Goal: Task Accomplishment & Management: Complete application form

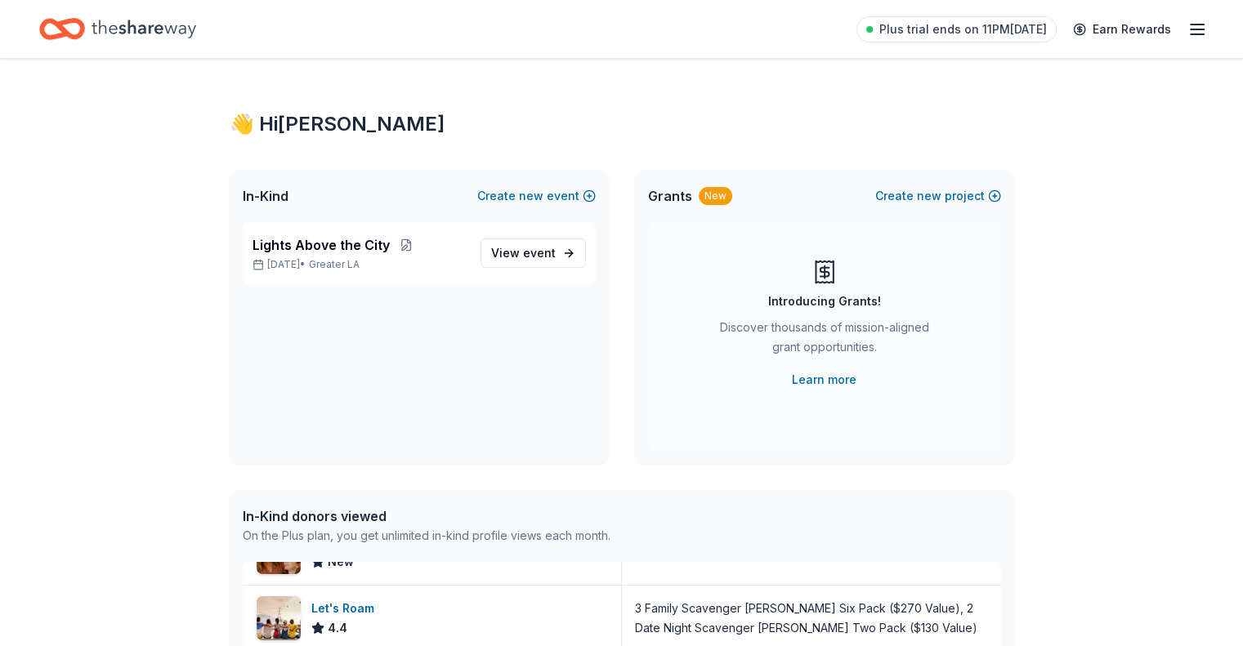
click at [1190, 29] on line "button" at bounding box center [1196, 29] width 13 height 0
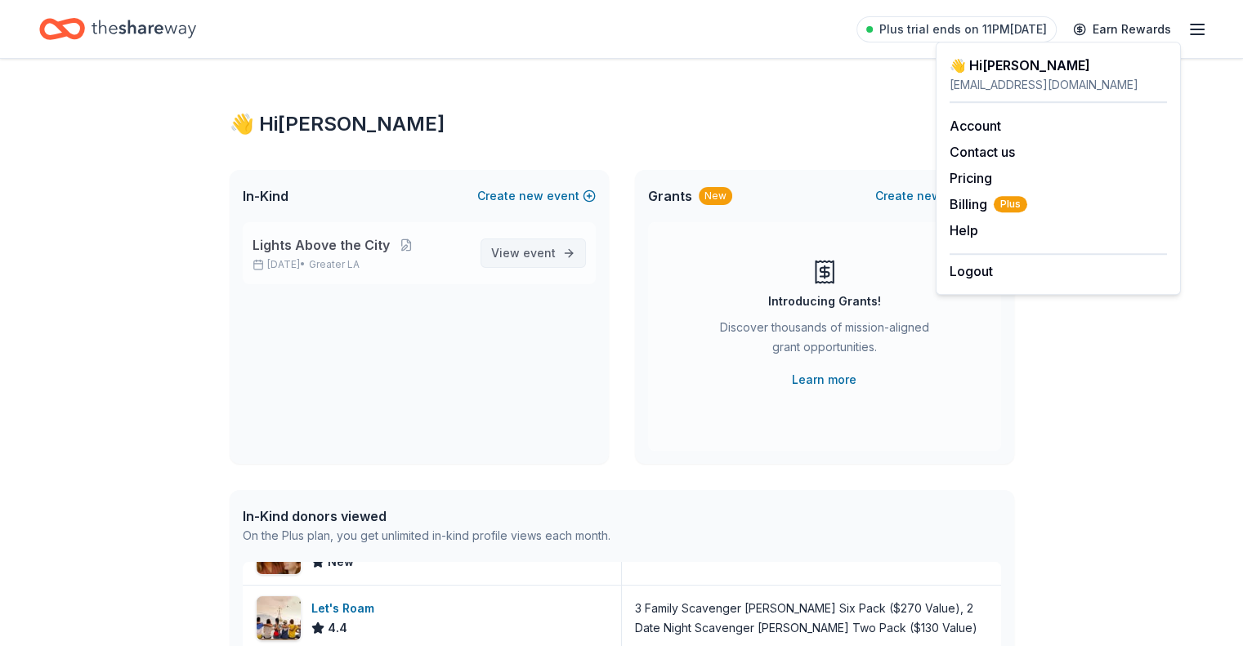
click at [513, 256] on span "View event" at bounding box center [523, 253] width 65 height 20
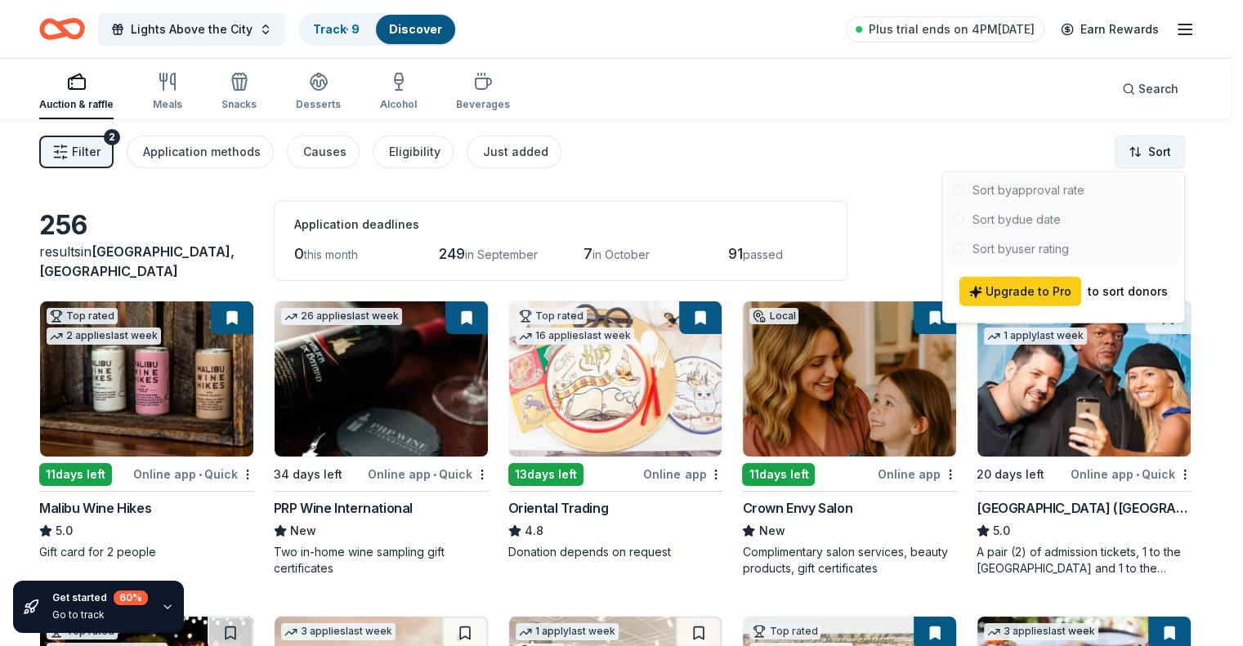
click at [1161, 158] on html "Lights Above the City Track · 9 Discover Plus trial ends on 4PM, 9/4 Earn Rewar…" at bounding box center [621, 323] width 1243 height 646
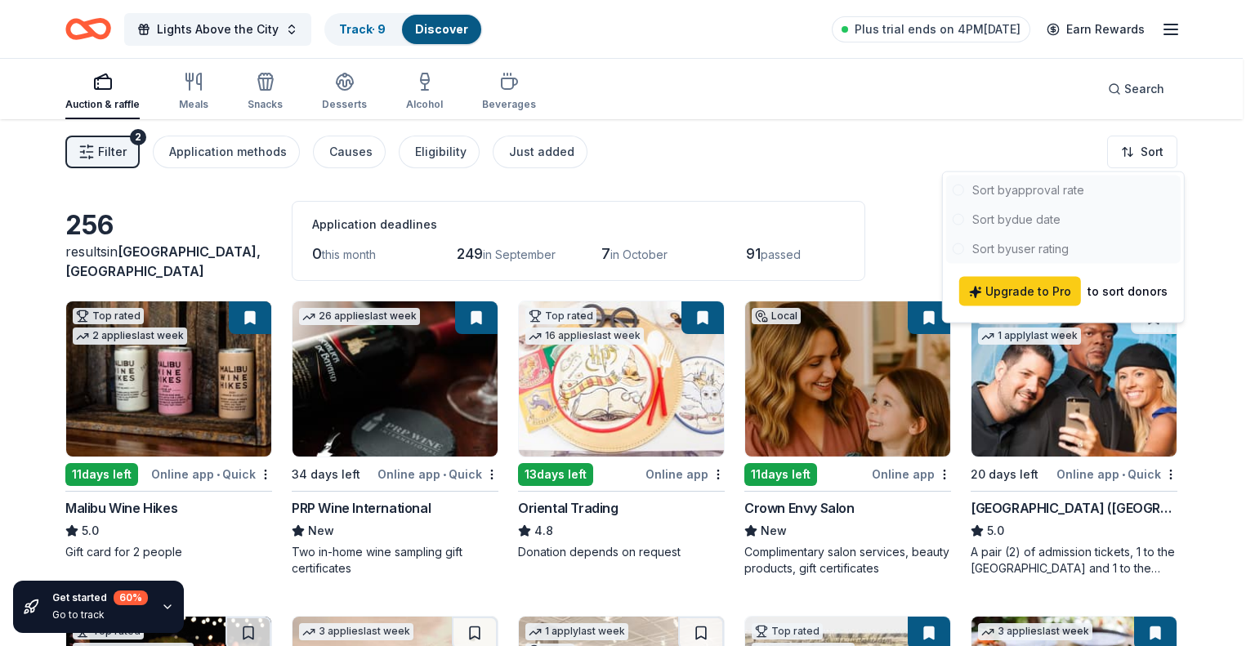
click at [833, 172] on html "Lights Above the City Track · 9 Discover Plus trial ends on 4PM, 9/4 Earn Rewar…" at bounding box center [627, 323] width 1255 height 646
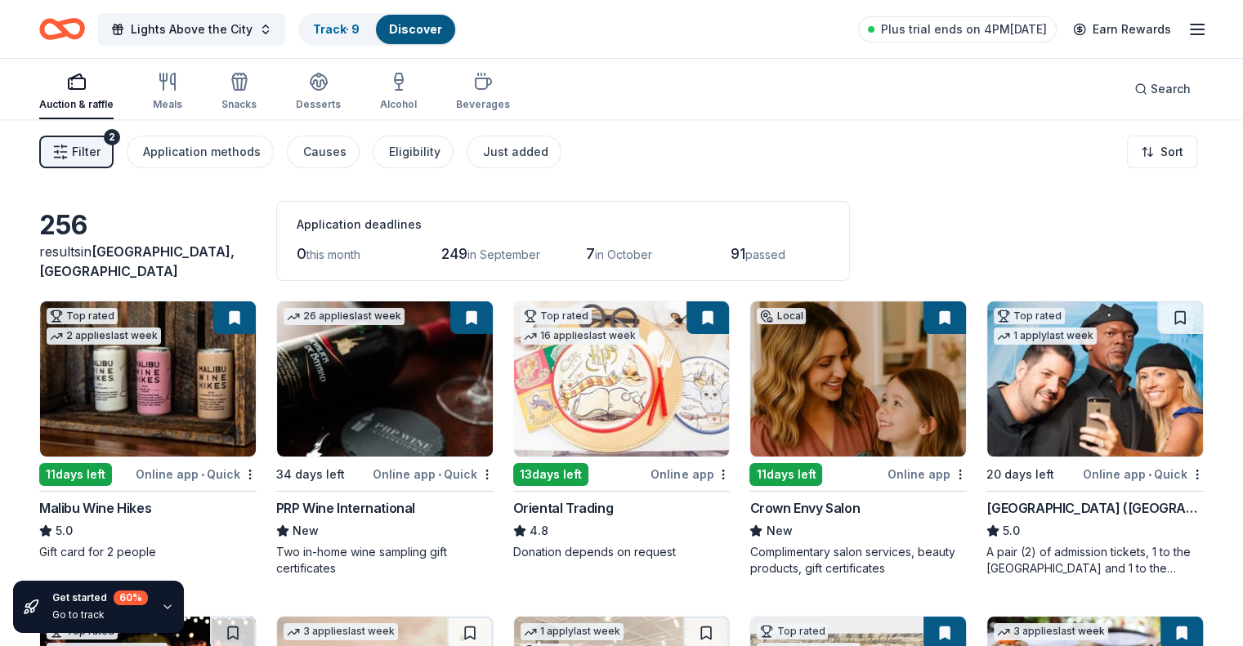
click at [234, 416] on img at bounding box center [148, 378] width 216 height 155
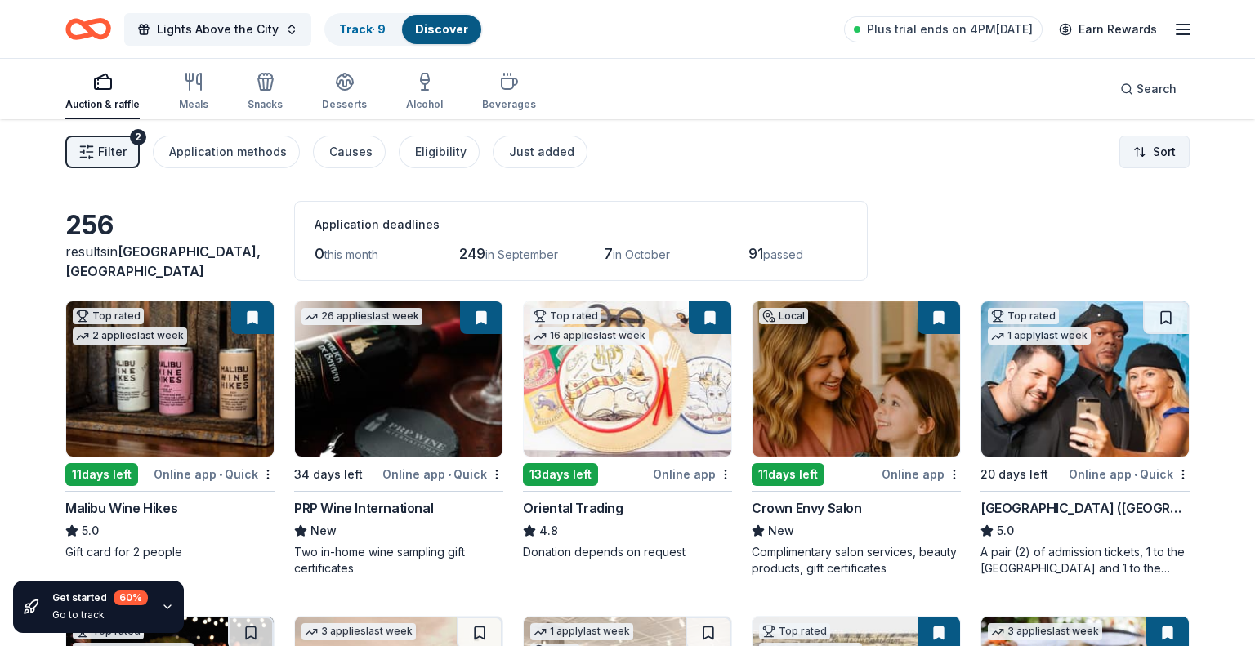
click at [1137, 155] on html "Lights Above the City Track · 9 Discover Plus trial ends on 4PM, 9/4 Earn Rewar…" at bounding box center [627, 323] width 1255 height 646
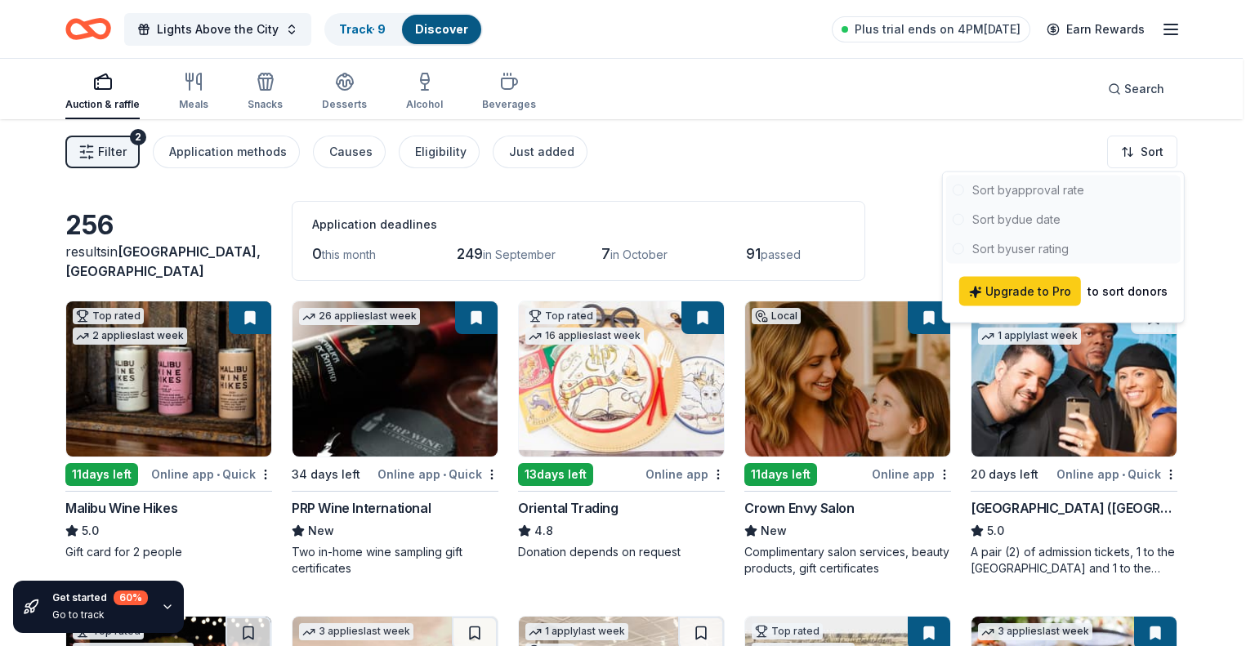
click at [784, 159] on html "Lights Above the City Track · 9 Discover Plus trial ends on 4PM, 9/4 Earn Rewar…" at bounding box center [627, 323] width 1255 height 646
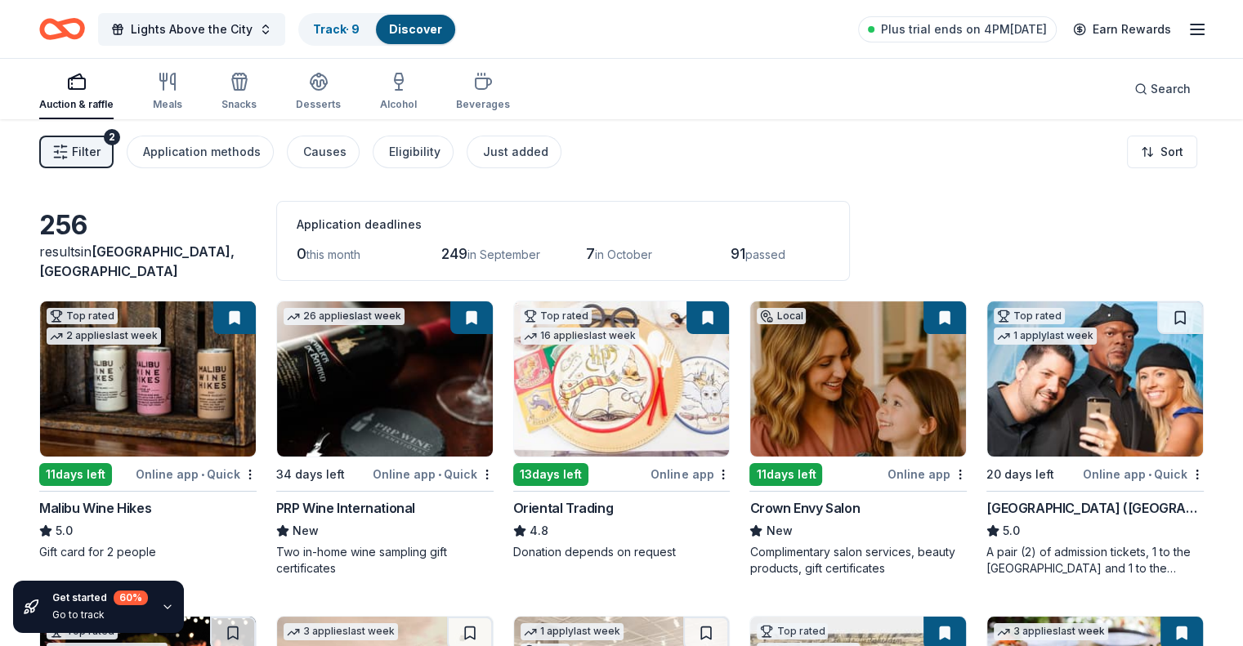
click at [434, 31] on link "Discover" at bounding box center [415, 29] width 53 height 14
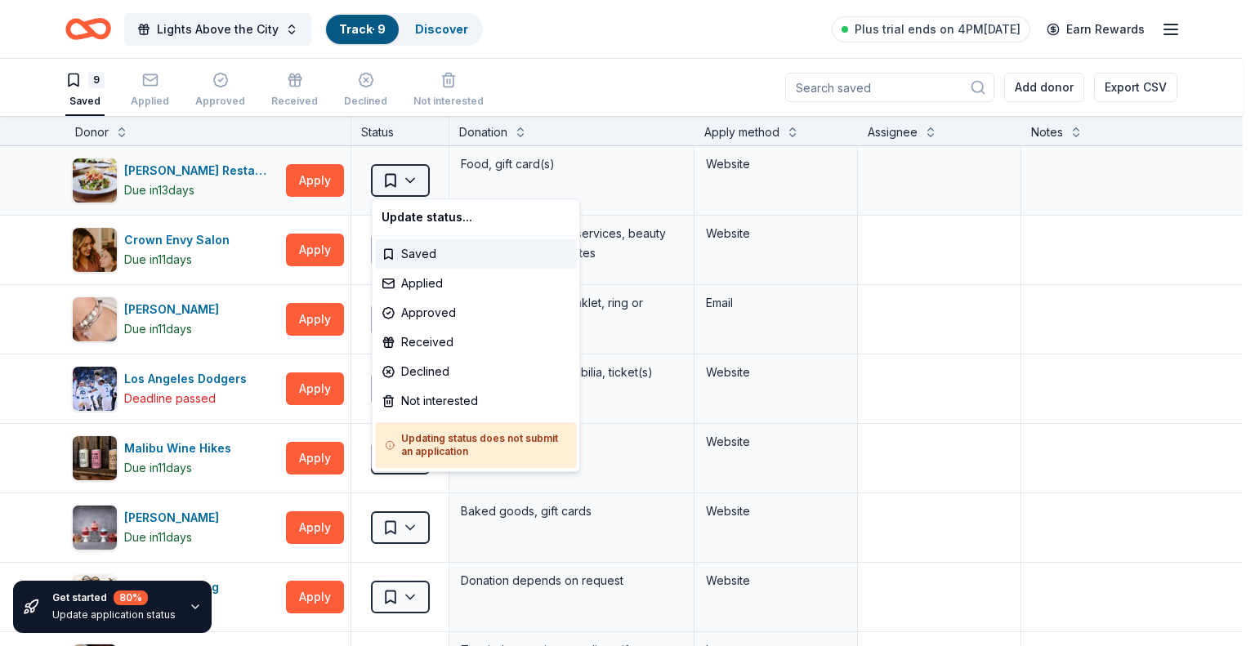
click at [410, 184] on html "Lights Above the City Track · 9 Discover Plus trial ends on 4PM, 9/4 Earn Rewar…" at bounding box center [627, 323] width 1255 height 646
click at [416, 279] on div "Applied" at bounding box center [475, 283] width 201 height 29
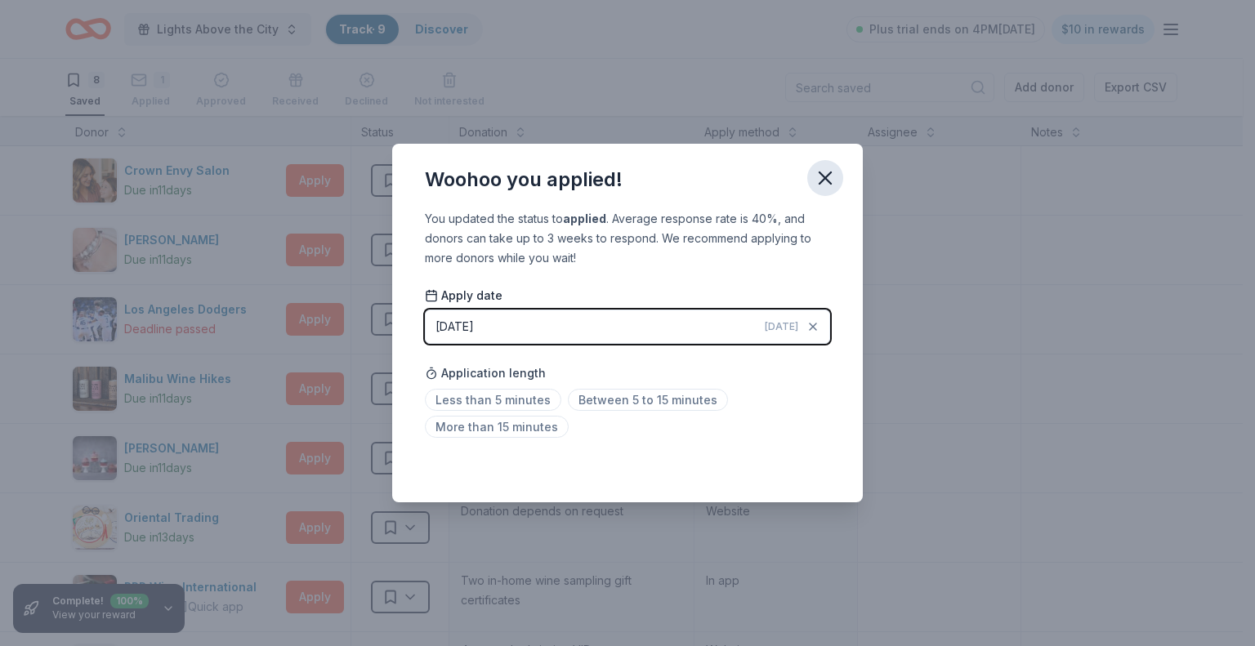
click at [827, 177] on icon "button" at bounding box center [824, 177] width 11 height 11
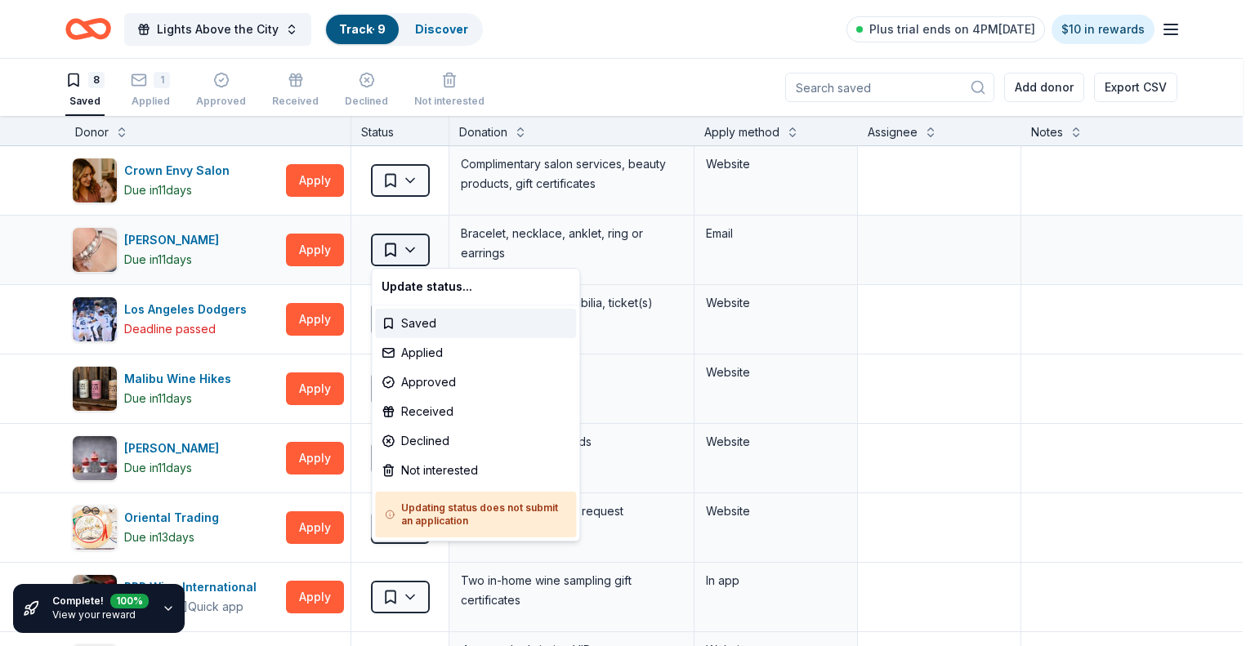
click at [409, 245] on html "Lights Above the City Track · 9 Discover Plus trial ends on 4PM, 9/4 $10 in rew…" at bounding box center [627, 323] width 1255 height 646
click at [412, 345] on div "Applied" at bounding box center [475, 352] width 201 height 29
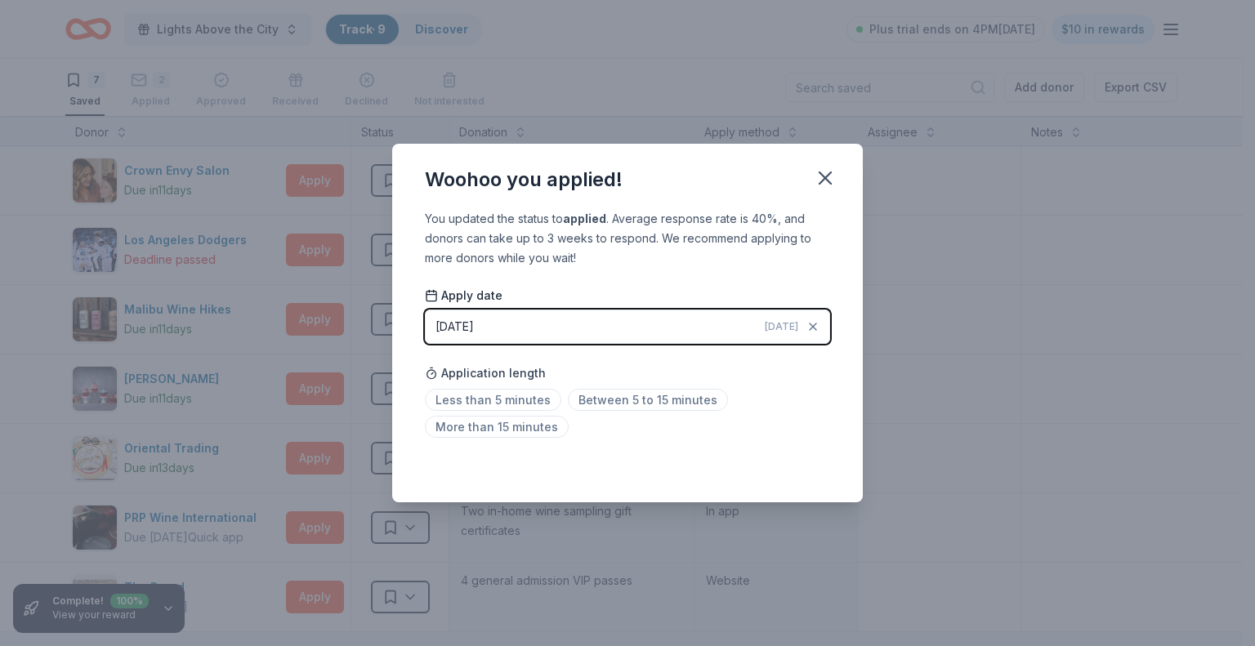
click at [787, 331] on span "Today" at bounding box center [781, 326] width 33 height 13
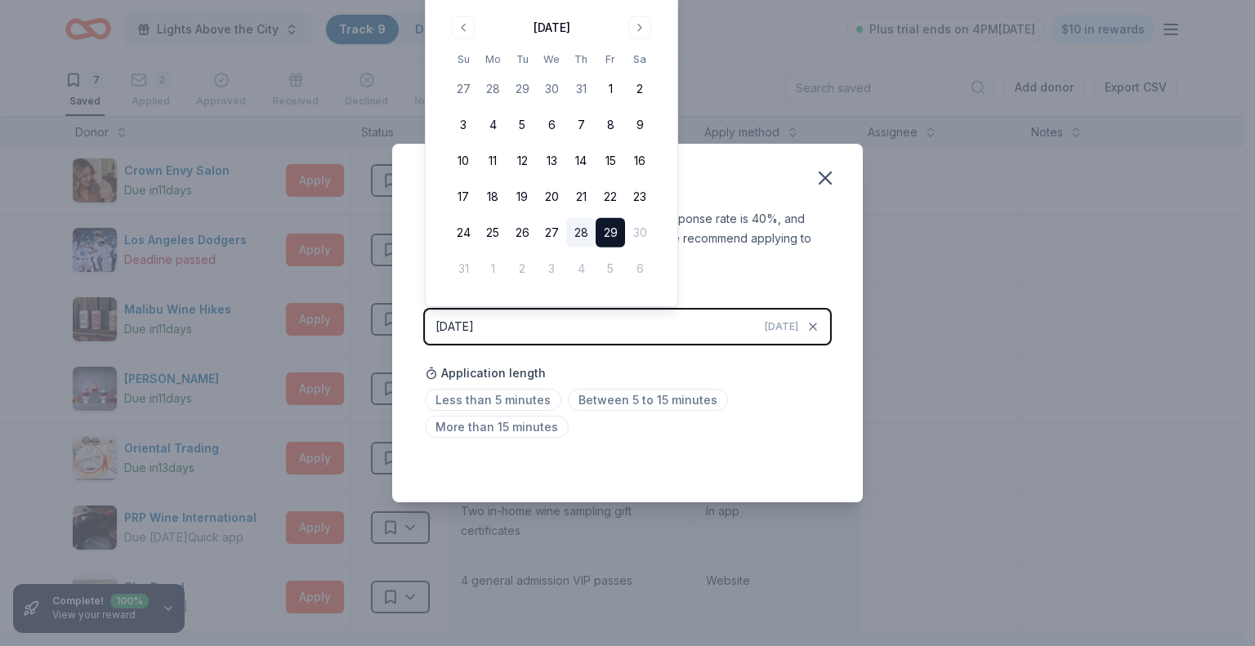
click at [589, 230] on button "28" at bounding box center [580, 232] width 29 height 29
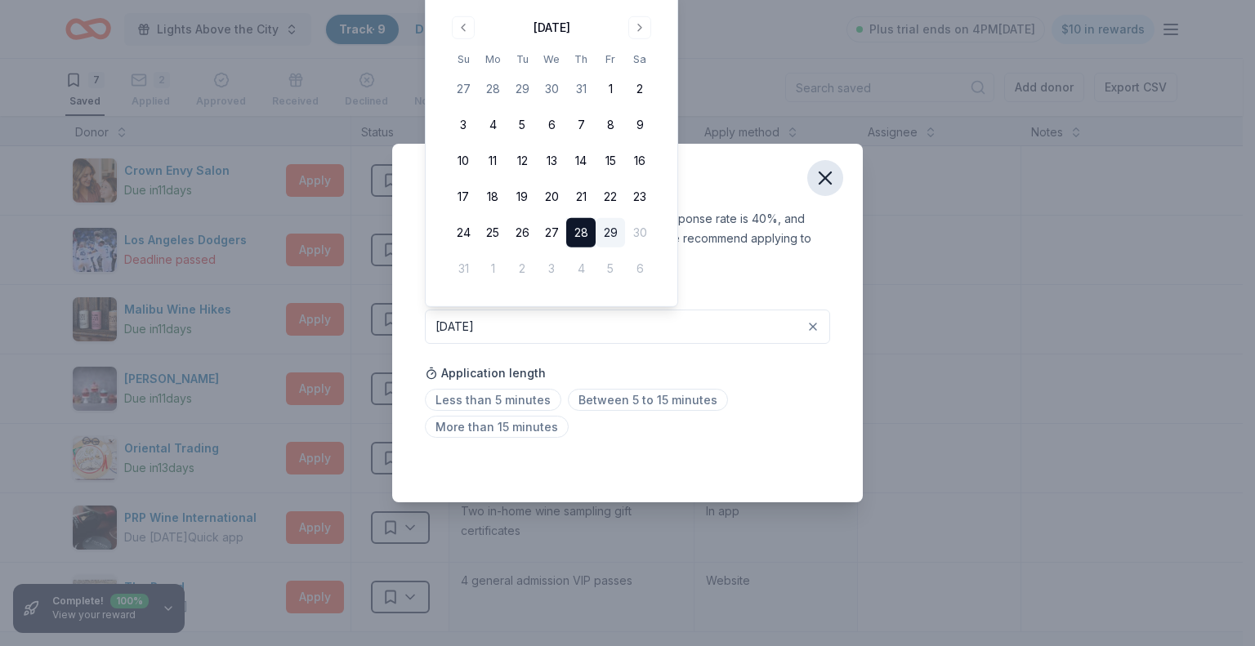
click at [817, 179] on icon "button" at bounding box center [825, 178] width 23 height 23
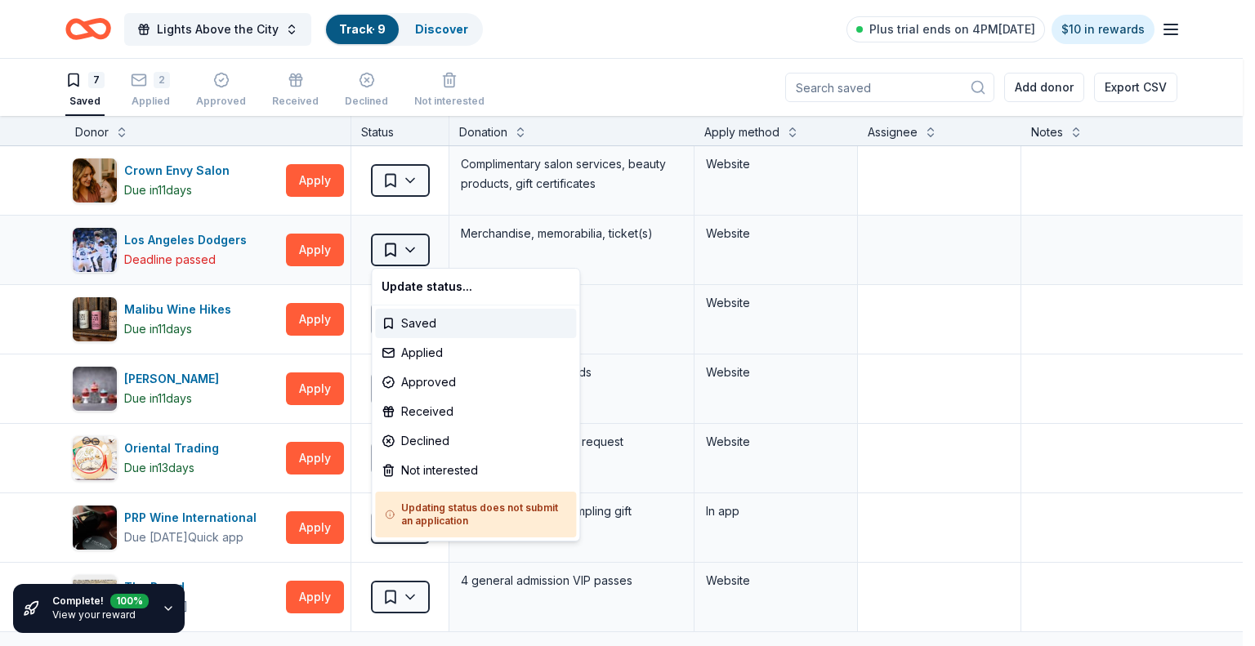
click at [393, 251] on html "Lights Above the City Track · 9 Discover Plus trial ends on 4PM, 9/4 $10 in rew…" at bounding box center [627, 323] width 1255 height 646
click at [417, 355] on div "Applied" at bounding box center [475, 352] width 201 height 29
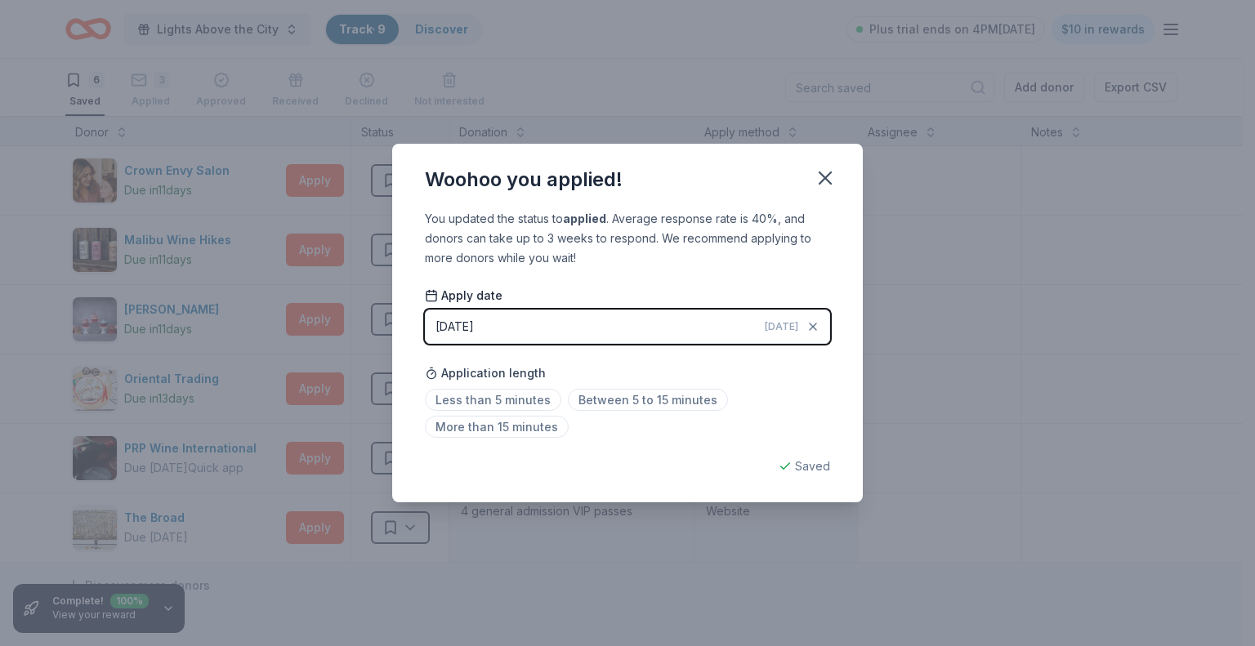
drag, startPoint x: 806, startPoint y: 328, endPoint x: 722, endPoint y: 333, distance: 84.3
click at [722, 333] on button "08/29/2025 Today" at bounding box center [627, 327] width 405 height 34
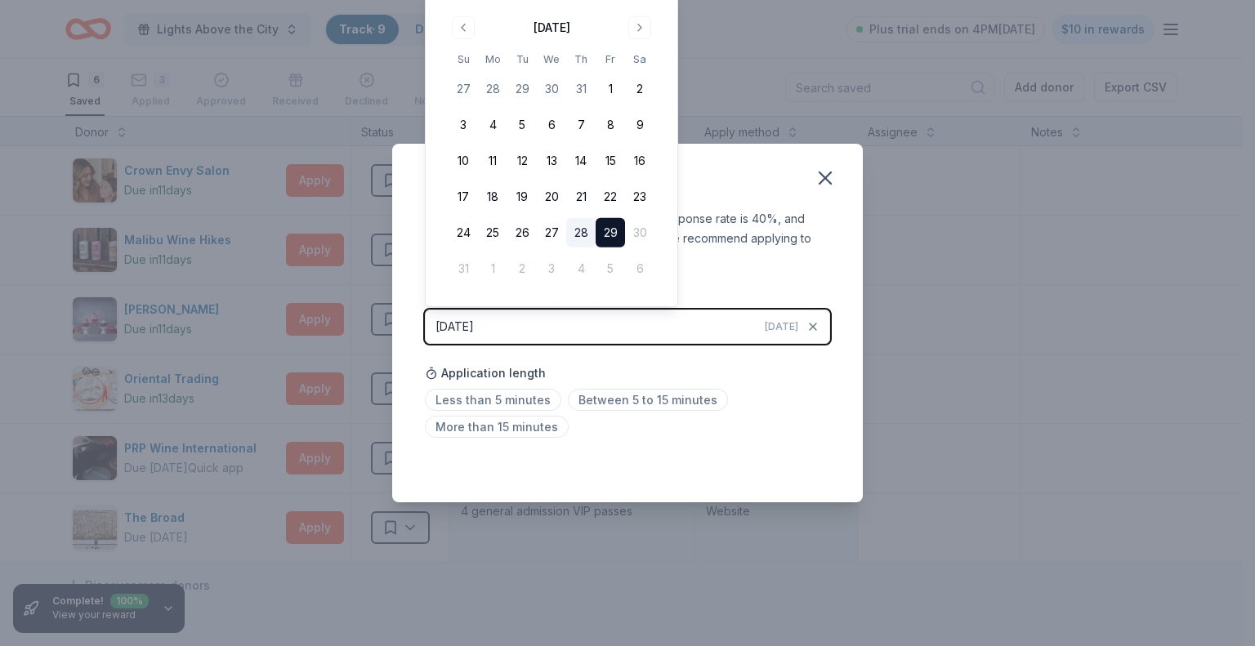
click at [575, 233] on button "28" at bounding box center [580, 232] width 29 height 29
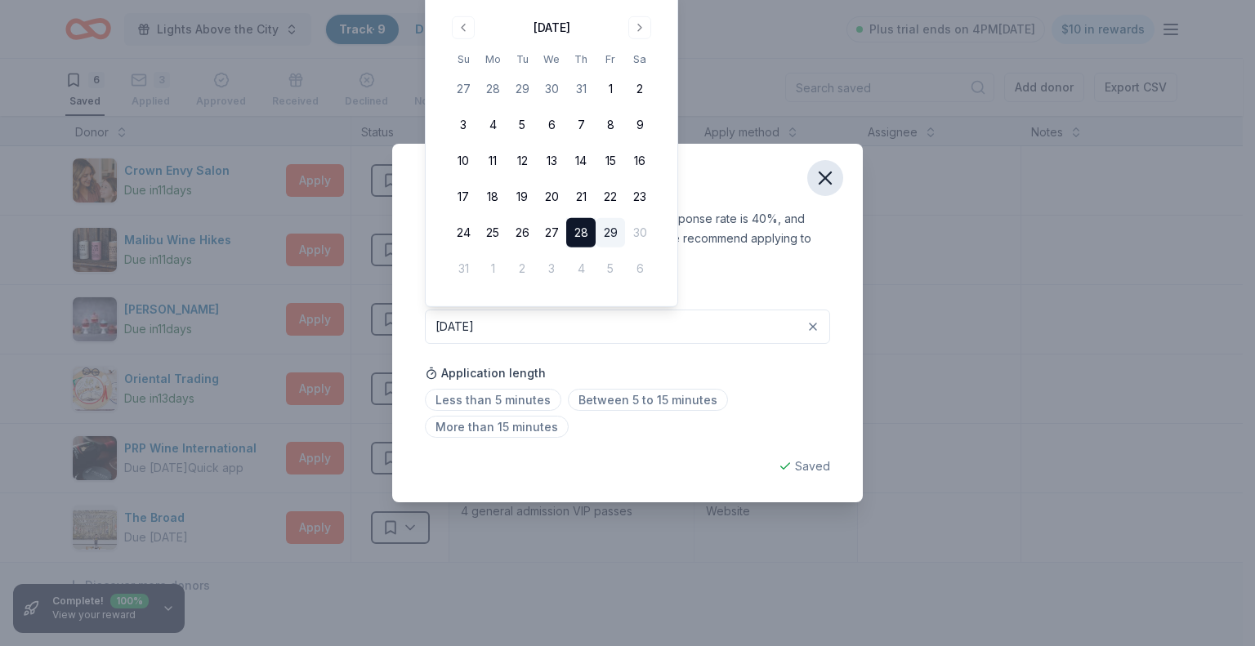
click at [825, 178] on icon "button" at bounding box center [824, 177] width 11 height 11
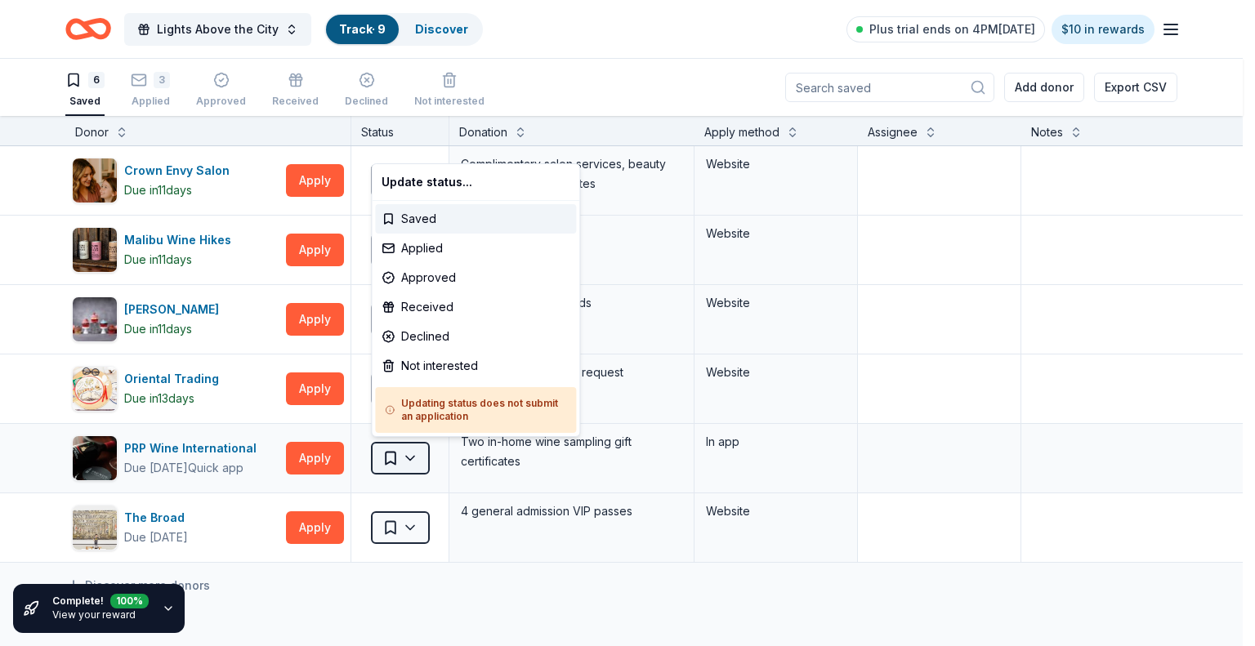
click at [414, 460] on html "Lights Above the City Track · 9 Discover Plus trial ends on 4PM, 9/4 $10 in rew…" at bounding box center [627, 323] width 1255 height 646
click at [394, 525] on html "Lights Above the City Track · 9 Discover Plus trial ends on 4PM, 9/4 $10 in rew…" at bounding box center [627, 323] width 1255 height 646
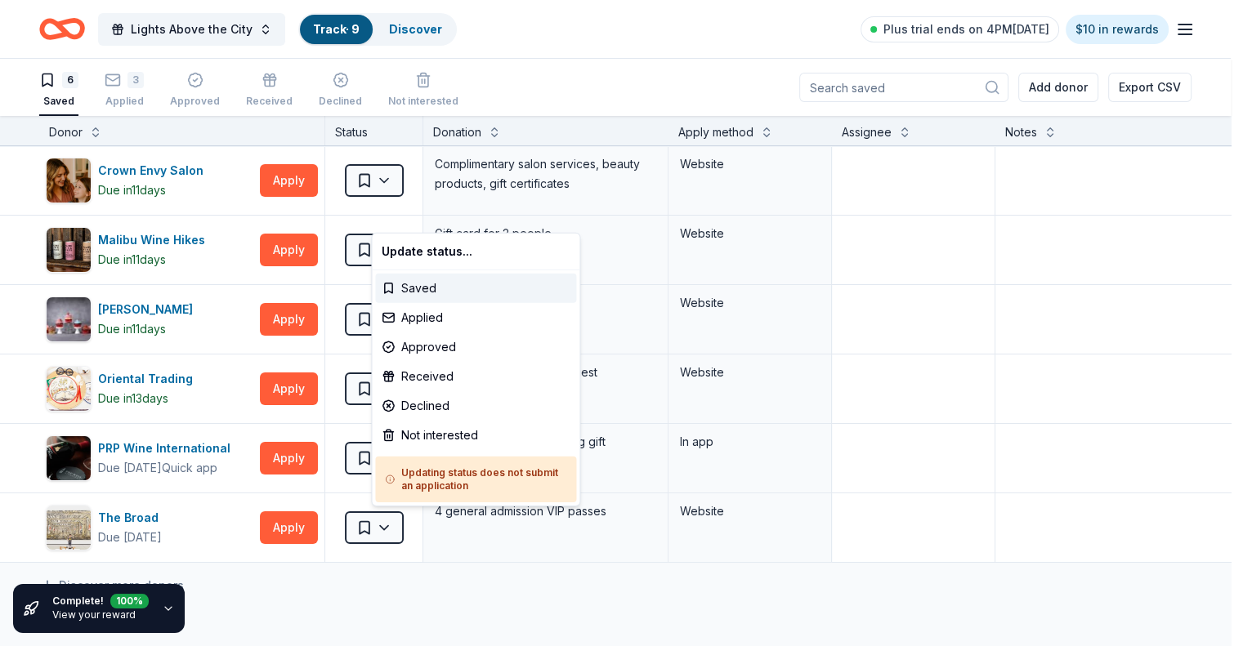
click at [394, 525] on html "Lights Above the City Track · 9 Discover Plus trial ends on 4PM, 9/4 $10 in rew…" at bounding box center [621, 323] width 1243 height 646
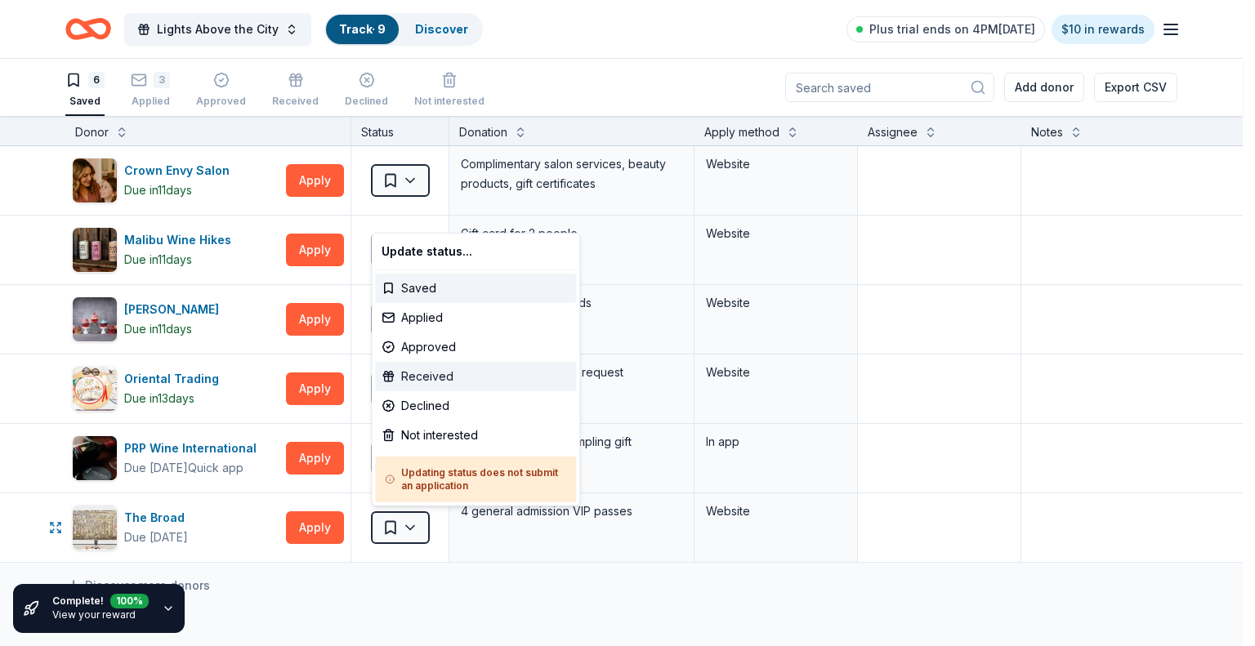
click at [418, 377] on div "Received" at bounding box center [475, 376] width 201 height 29
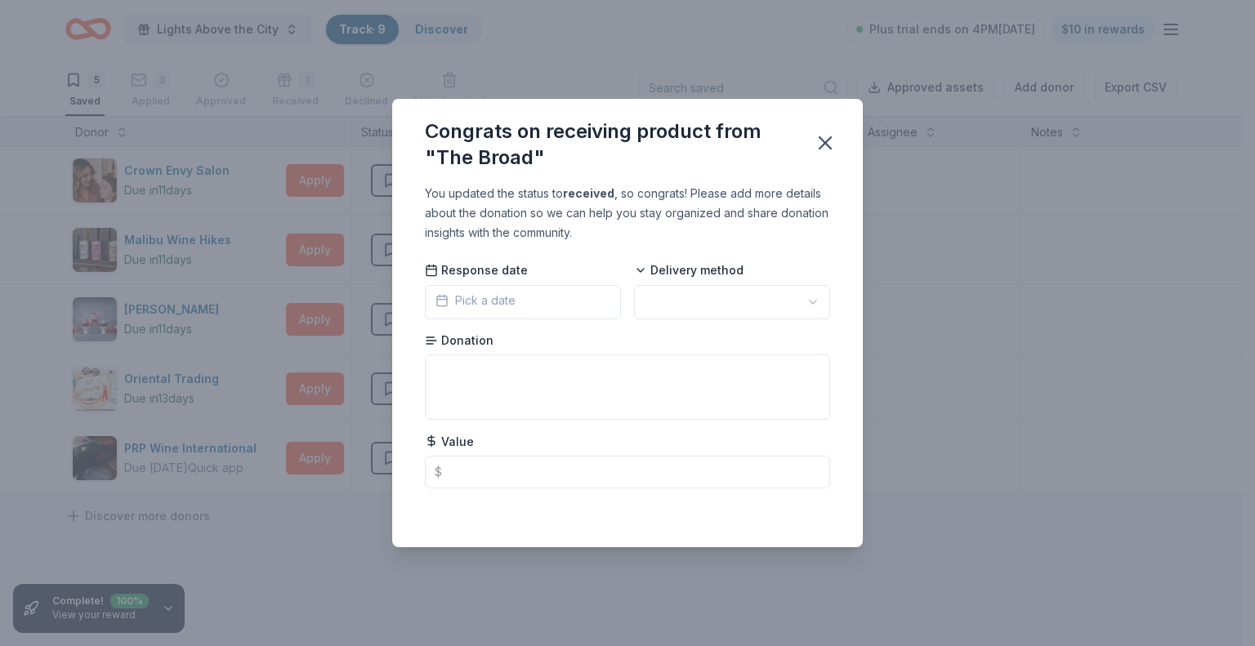
click at [523, 297] on button "Pick a date" at bounding box center [523, 302] width 196 height 34
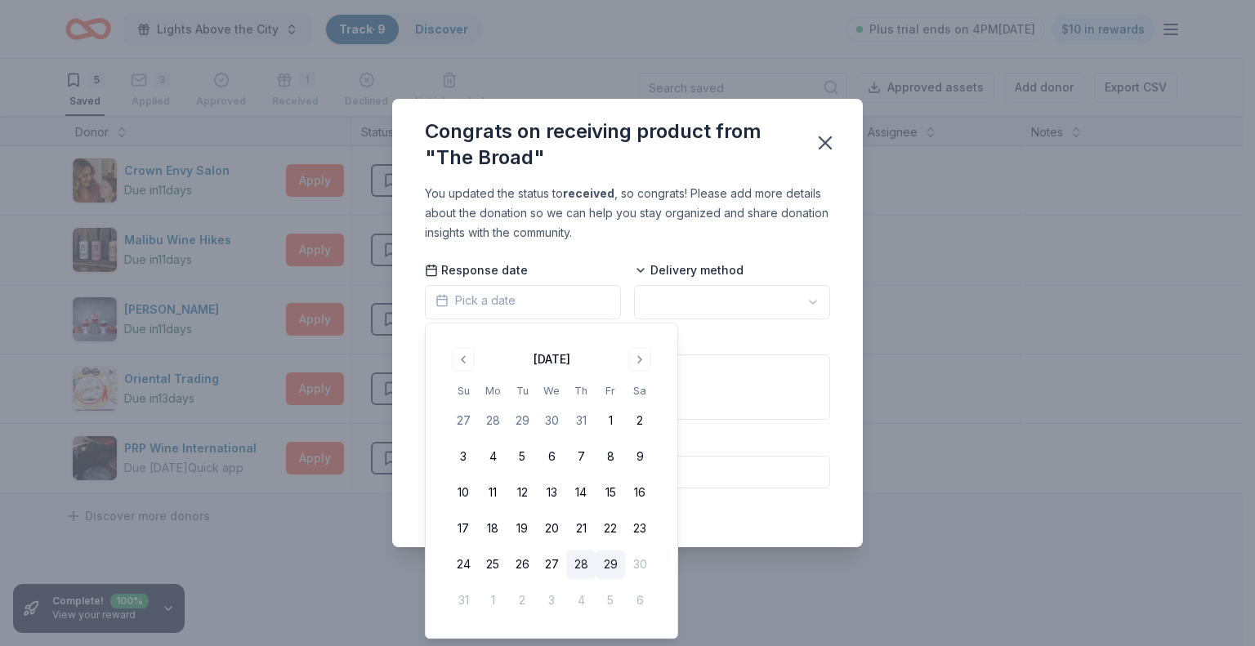
click at [582, 564] on button "28" at bounding box center [580, 564] width 29 height 29
click at [827, 145] on icon "button" at bounding box center [824, 142] width 11 height 11
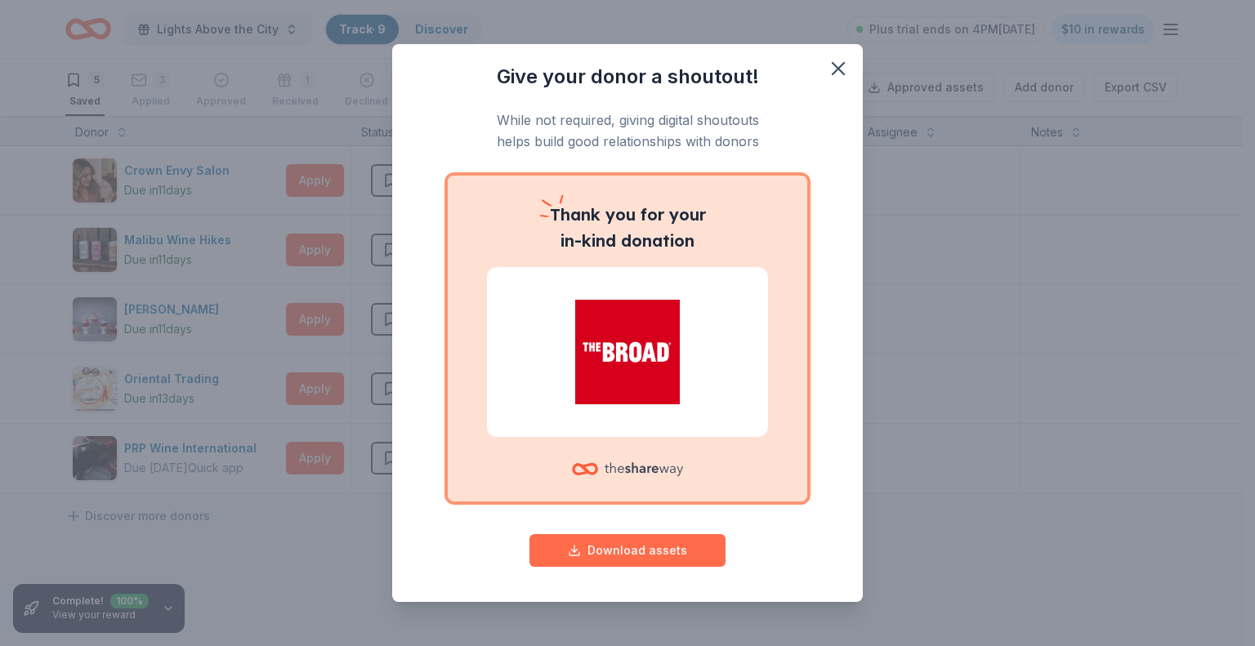
click at [600, 556] on button "Download assets" at bounding box center [627, 550] width 196 height 33
click at [833, 68] on icon "button" at bounding box center [838, 68] width 23 height 23
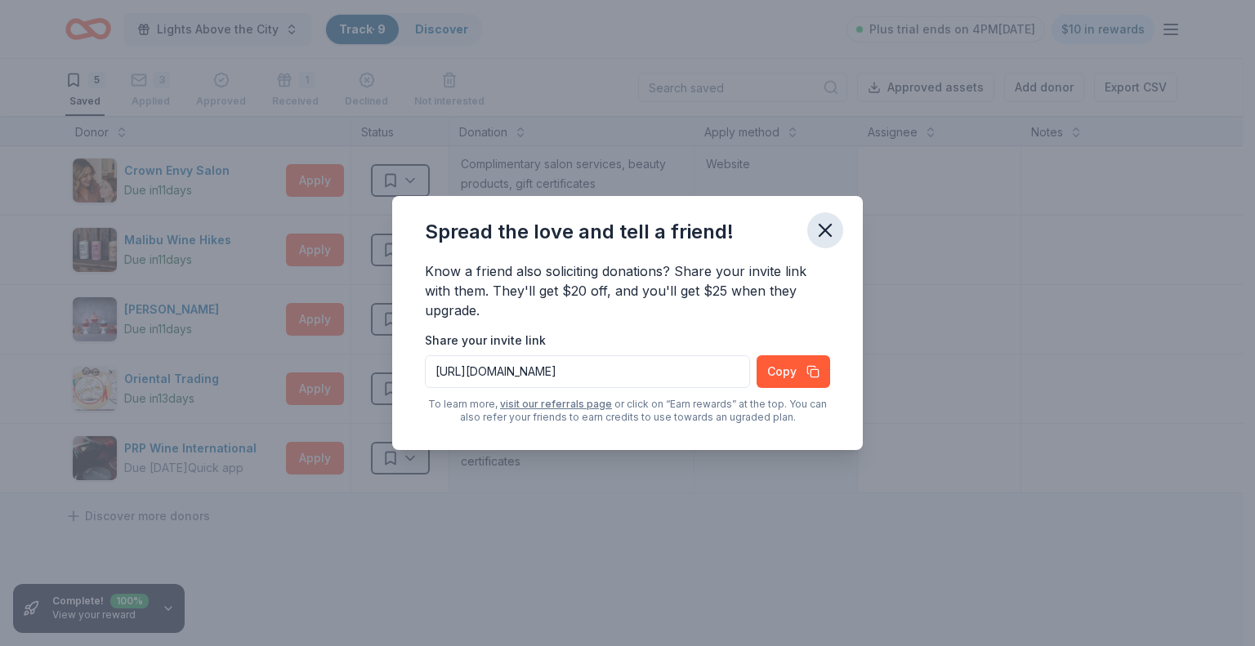
click at [827, 233] on icon "button" at bounding box center [824, 230] width 11 height 11
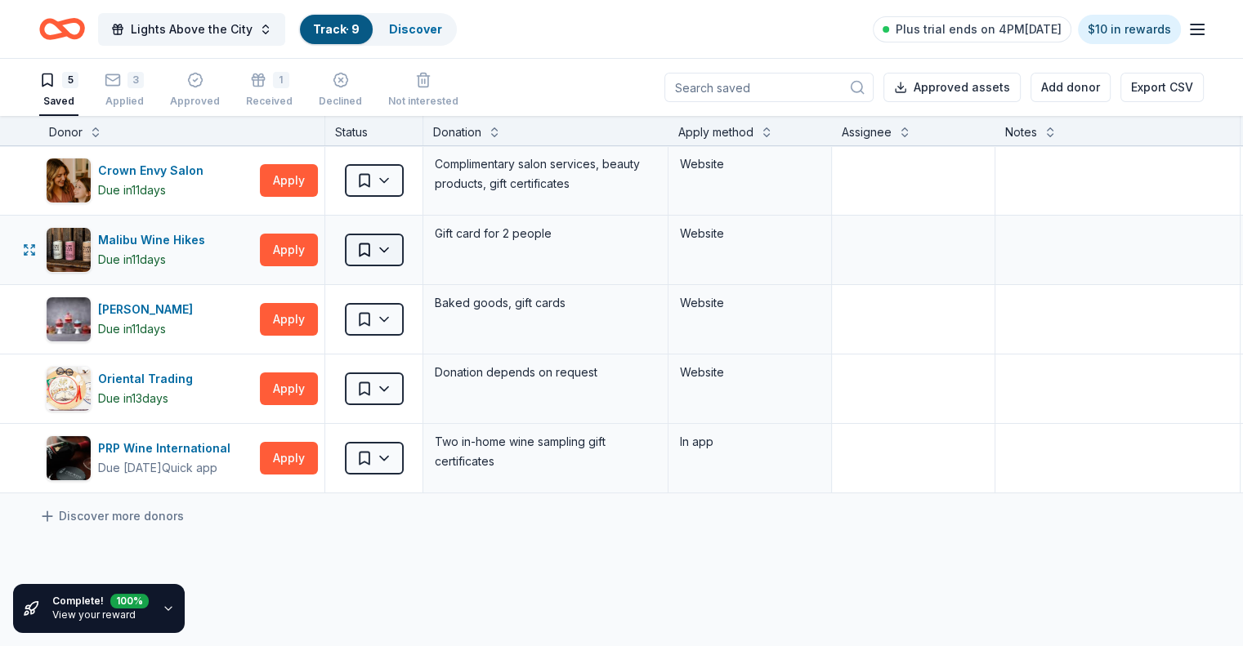
click at [400, 248] on html "Lights Above the City Track · 9 Discover Plus trial ends on 4PM, 9/4 $10 in rew…" at bounding box center [621, 323] width 1243 height 646
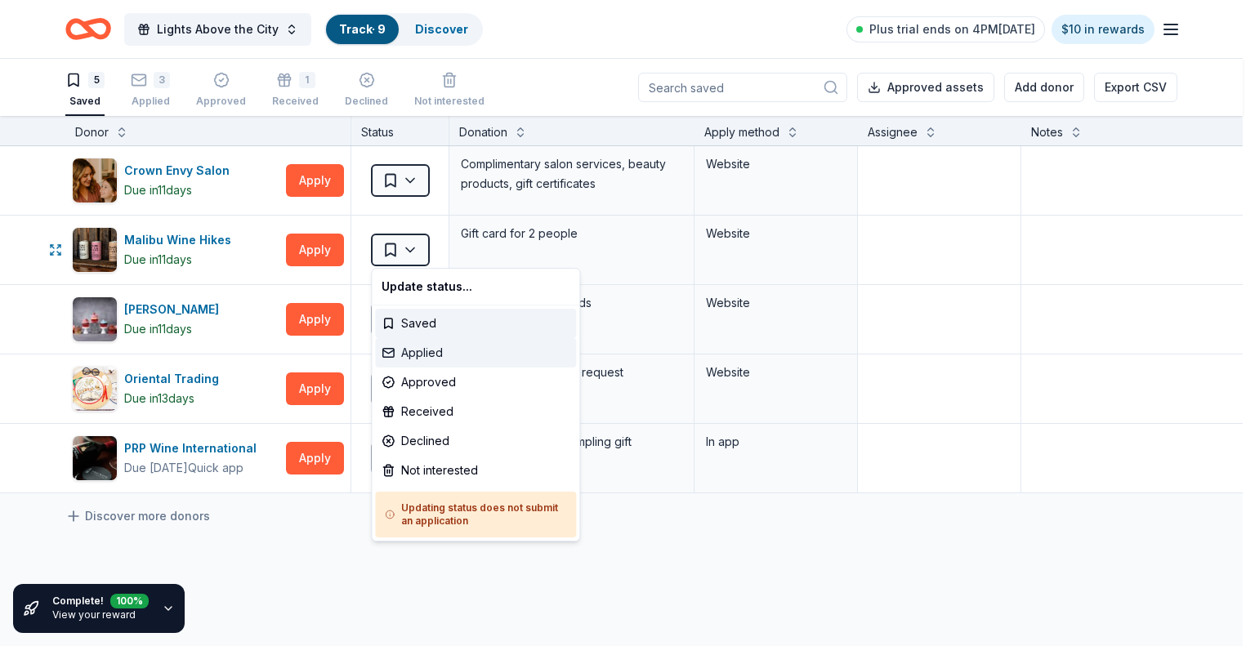
click at [443, 352] on div "Applied" at bounding box center [475, 352] width 201 height 29
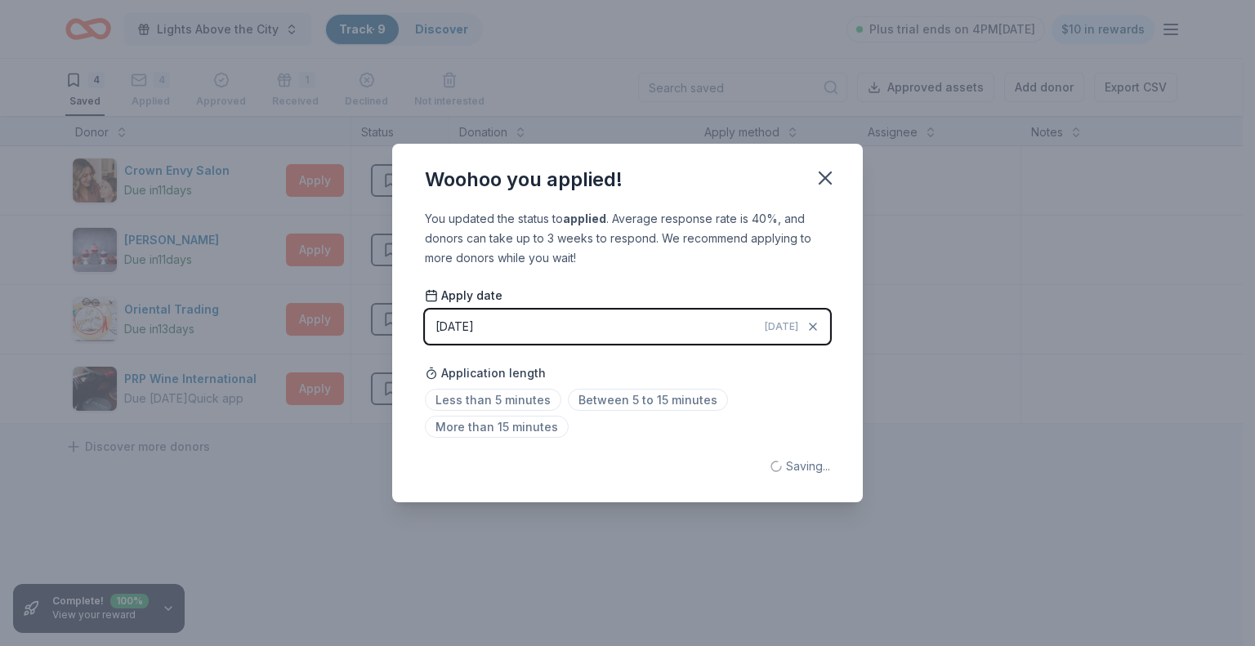
click at [547, 332] on button "08/29/2025 Today" at bounding box center [627, 327] width 405 height 34
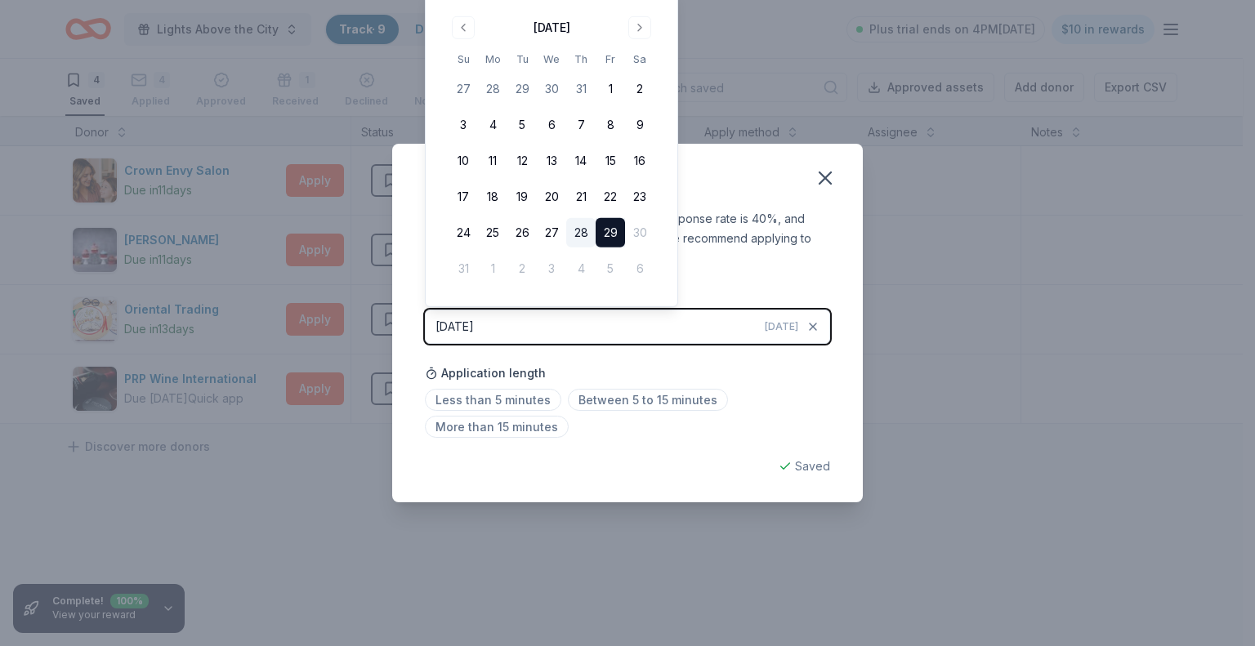
click at [583, 228] on button "28" at bounding box center [580, 232] width 29 height 29
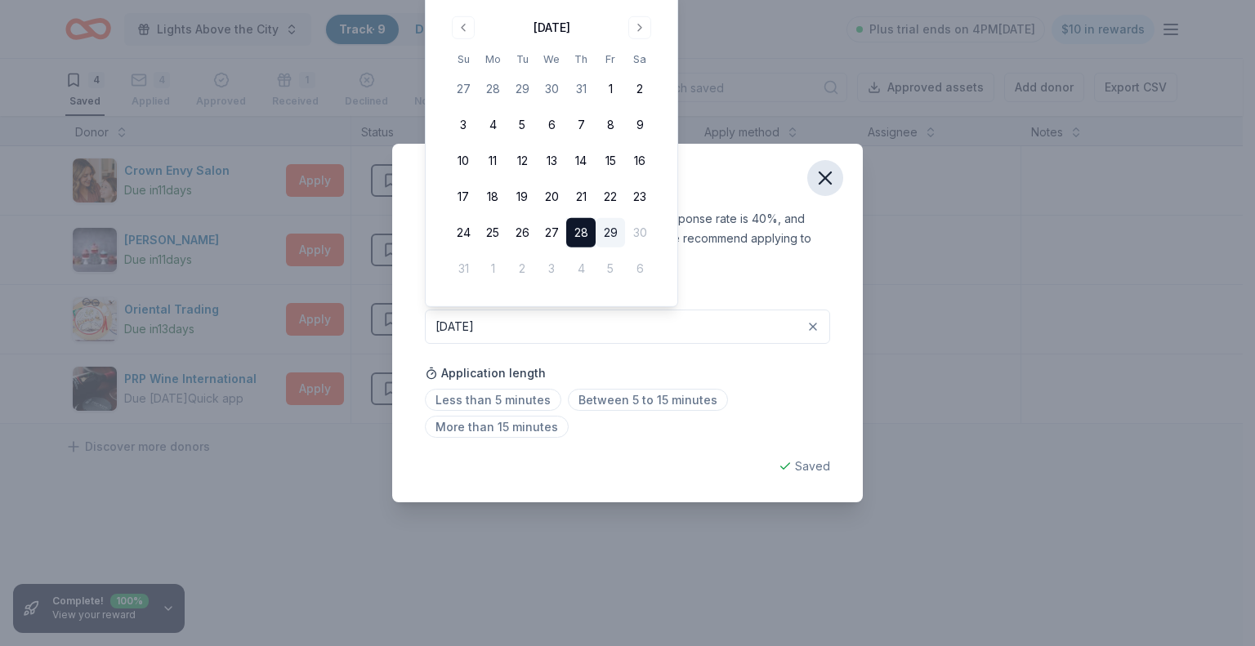
click at [826, 183] on icon "button" at bounding box center [825, 178] width 23 height 23
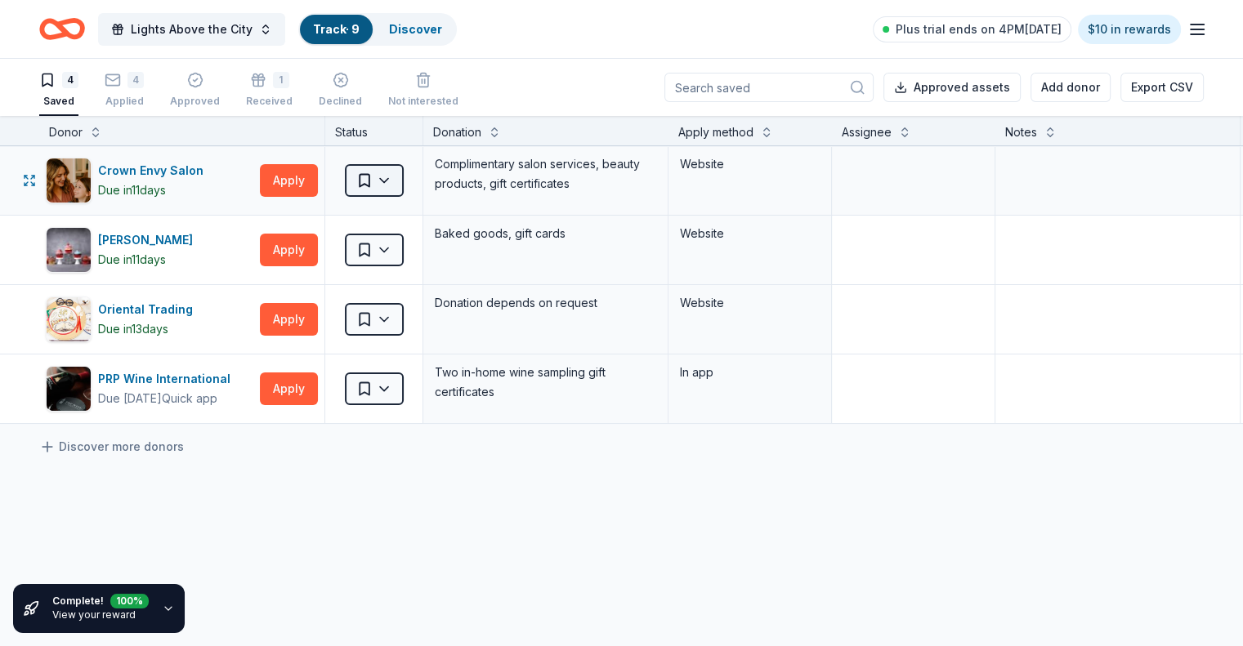
click at [395, 183] on html "Lights Above the City Track · 9 Discover Plus trial ends on 4PM, 9/4 $10 in rew…" at bounding box center [621, 323] width 1243 height 646
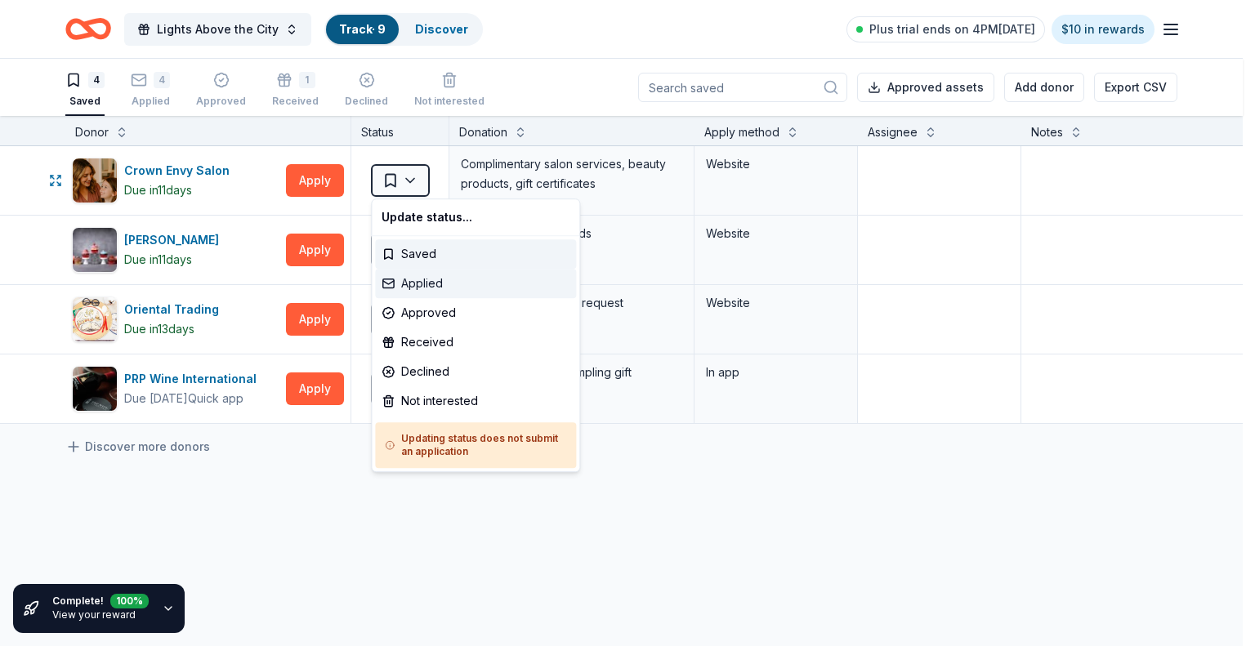
click at [456, 287] on div "Applied" at bounding box center [475, 283] width 201 height 29
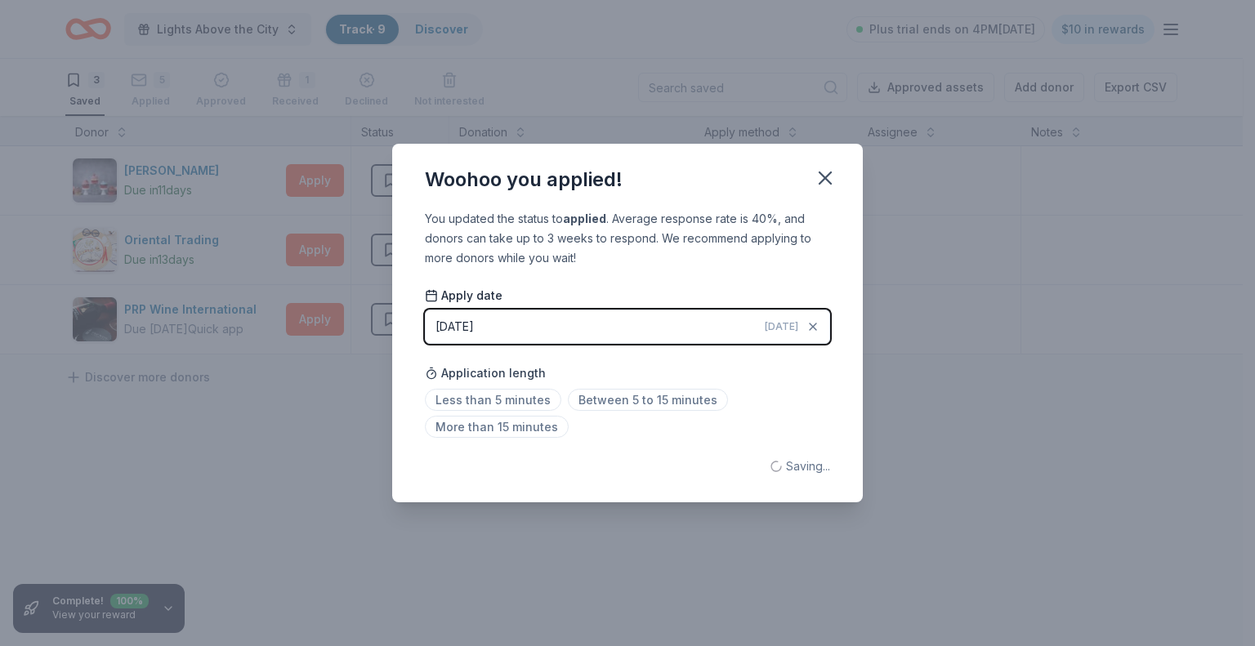
click at [791, 325] on span "[DATE]" at bounding box center [781, 326] width 33 height 13
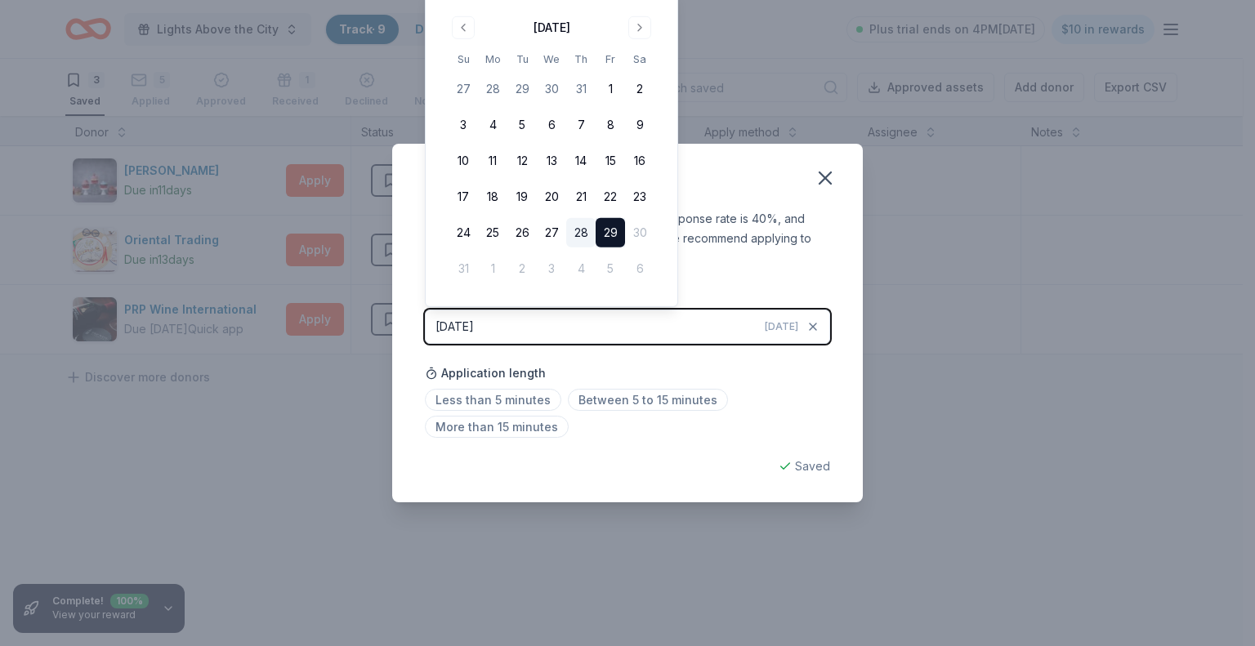
click at [582, 232] on button "28" at bounding box center [580, 232] width 29 height 29
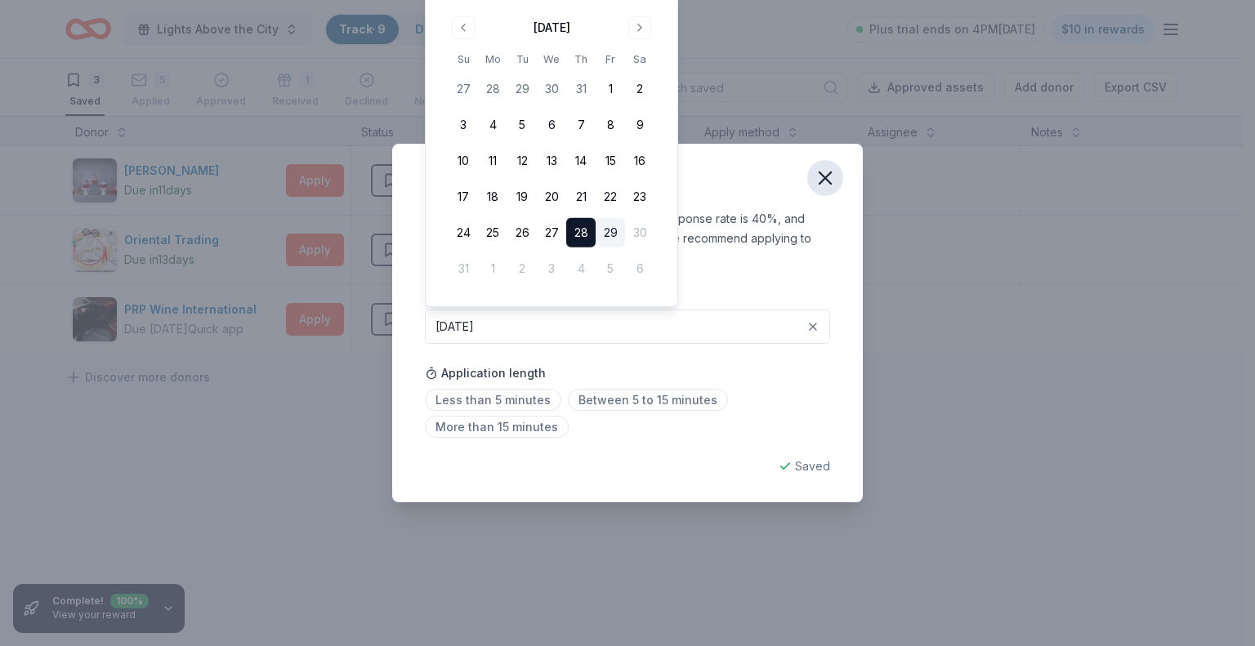
click at [828, 176] on icon "button" at bounding box center [824, 177] width 11 height 11
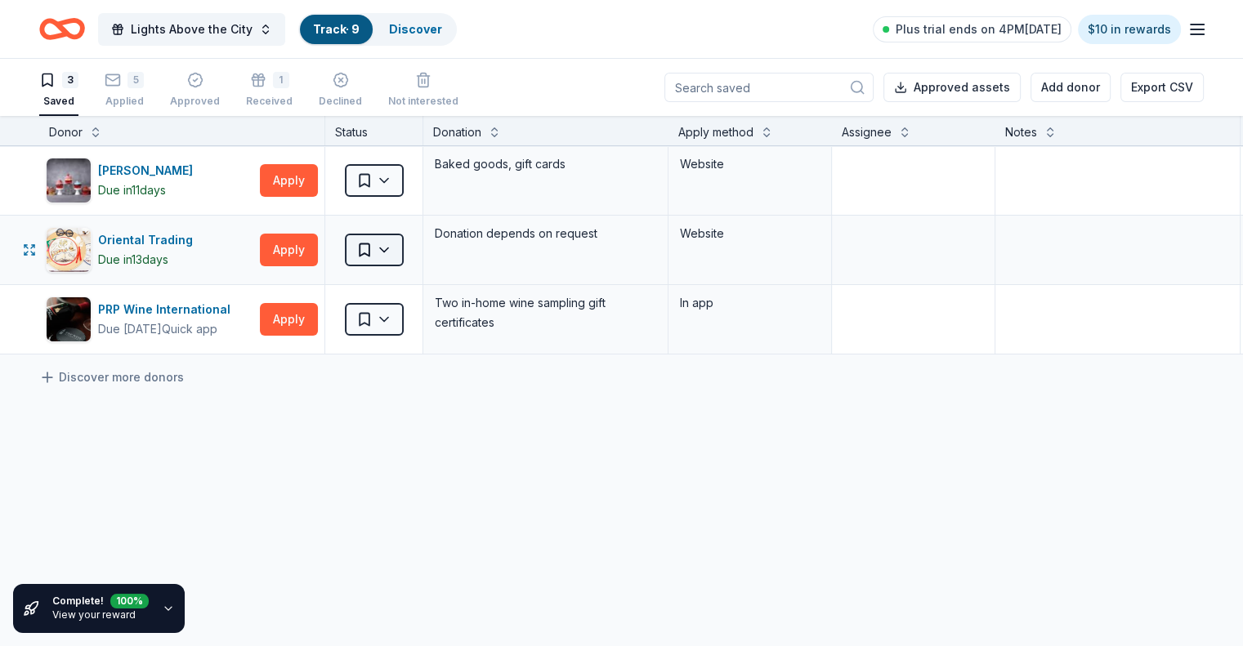
click at [413, 245] on html "Lights Above the City Track · 9 Discover Plus trial ends on 4PM, 9/4 $10 in rew…" at bounding box center [621, 323] width 1243 height 646
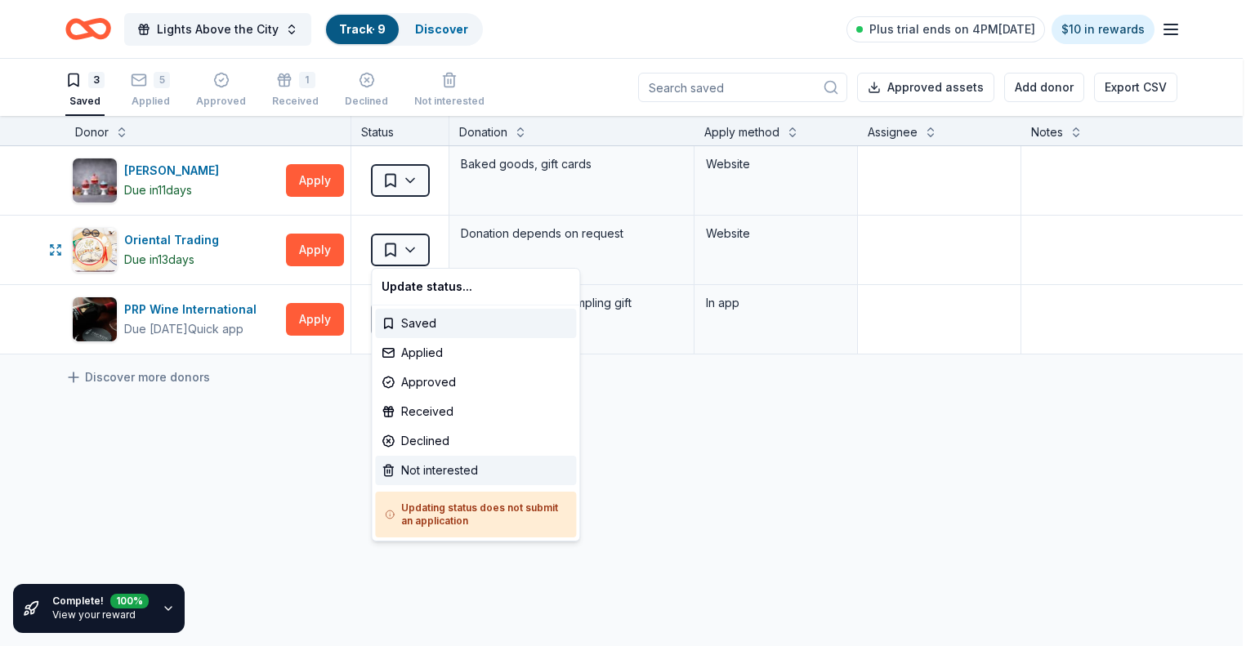
click at [426, 471] on div "Not interested" at bounding box center [475, 470] width 201 height 29
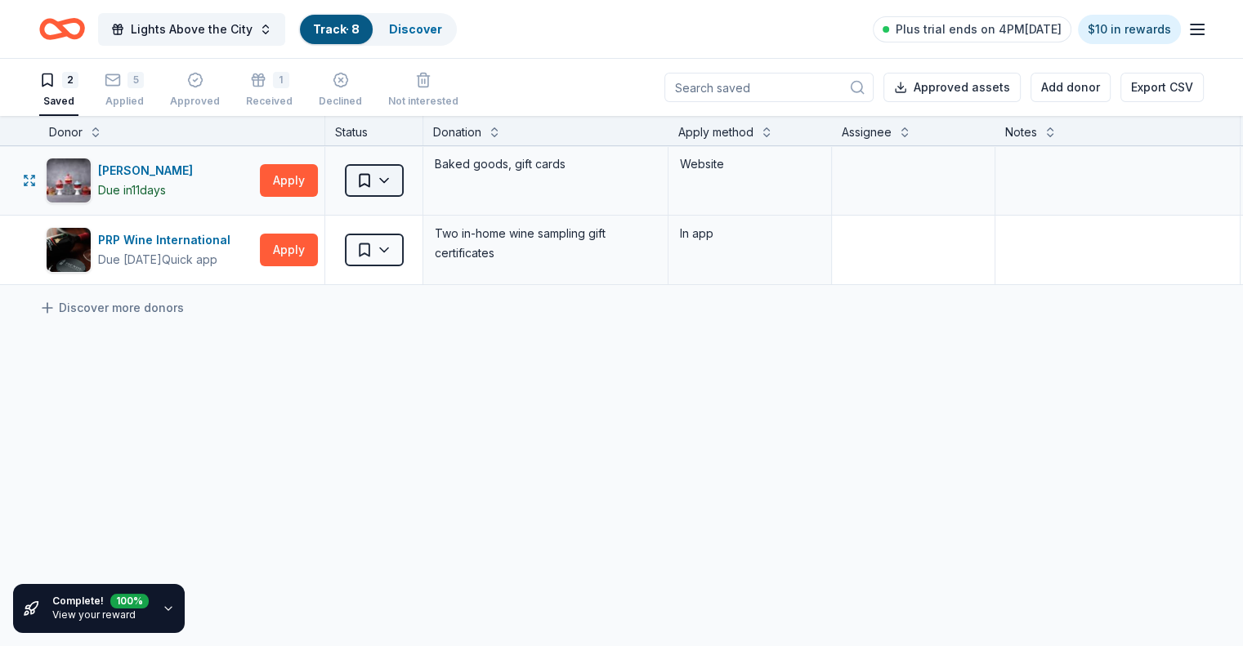
click at [401, 179] on html "Lights Above the City Track · 8 Discover Plus trial ends on 4PM, 9/4 $10 in rew…" at bounding box center [621, 323] width 1243 height 646
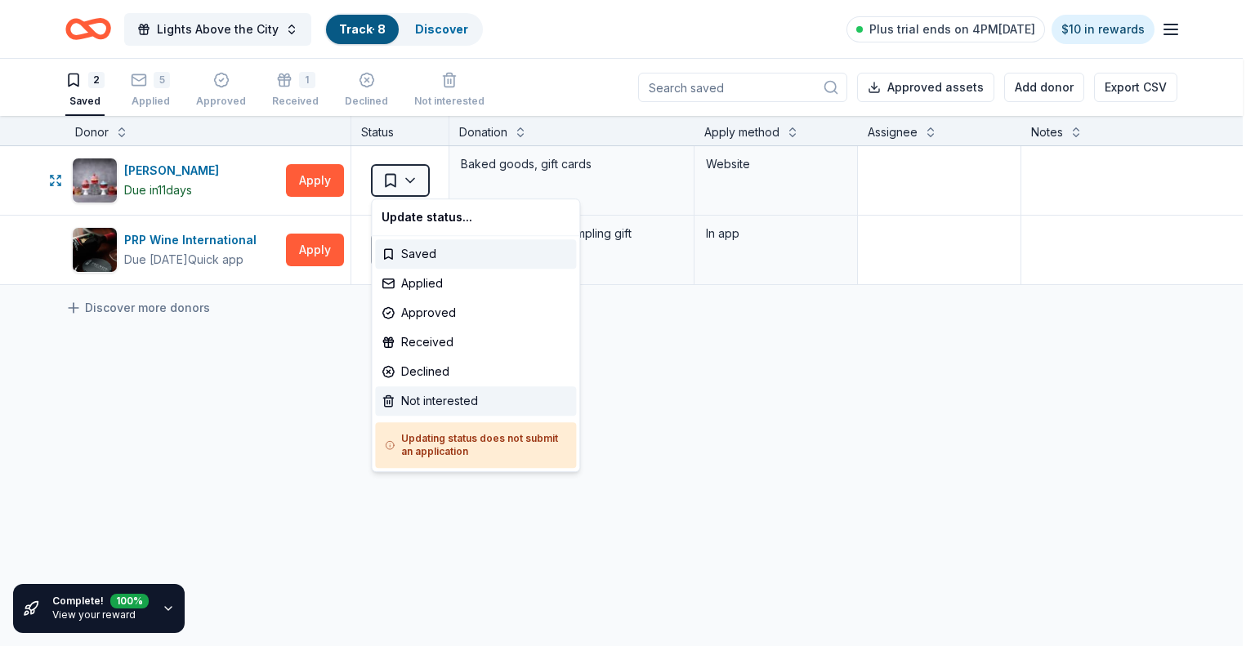
click at [418, 395] on div "Not interested" at bounding box center [475, 400] width 201 height 29
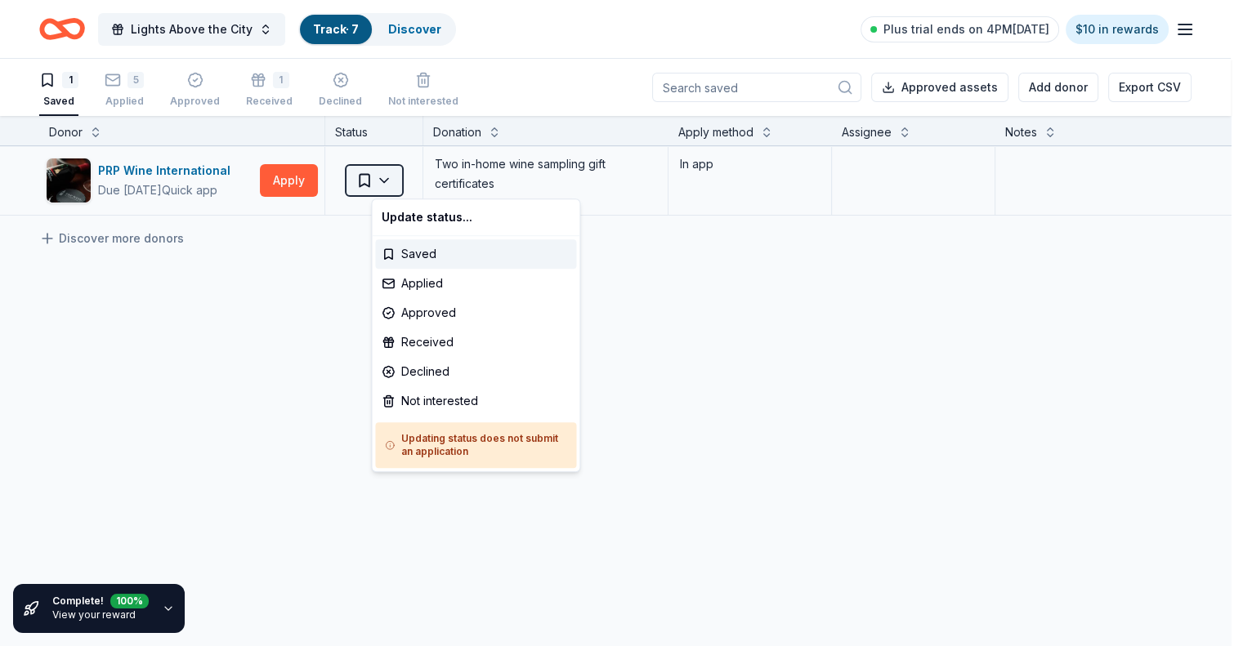
click at [411, 189] on html "Lights Above the City Track · 7 Discover Plus trial ends on 4PM, 9/4 $10 in rew…" at bounding box center [621, 323] width 1243 height 646
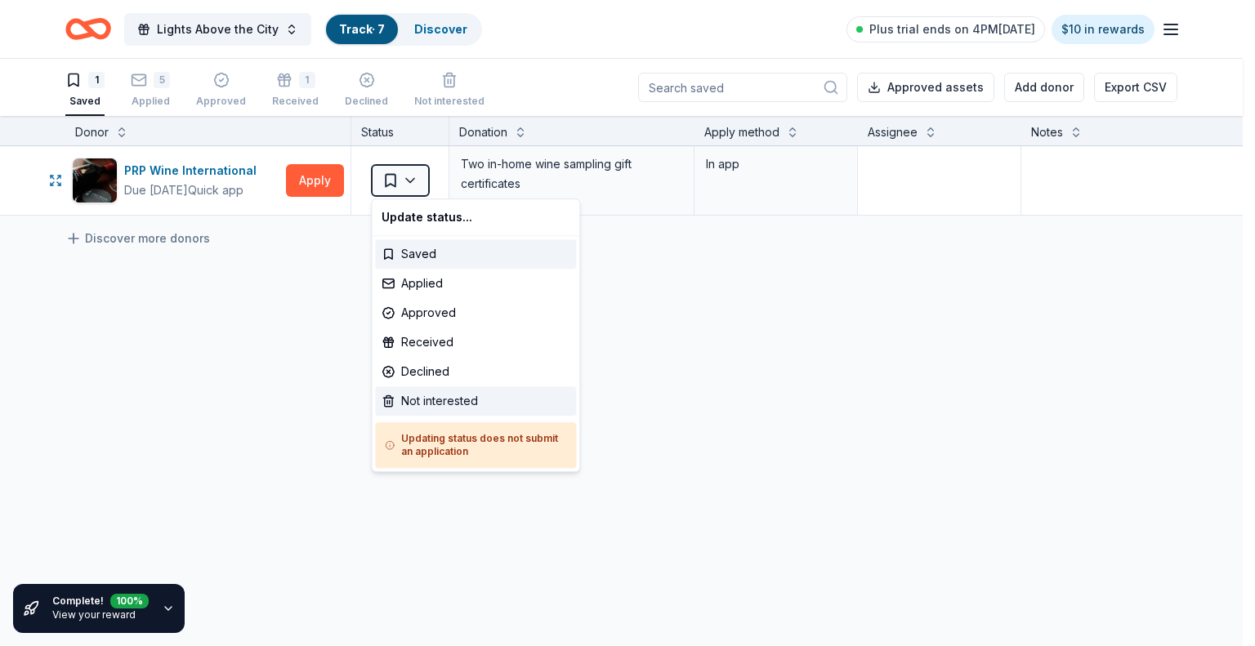
click at [429, 399] on div "Not interested" at bounding box center [475, 400] width 201 height 29
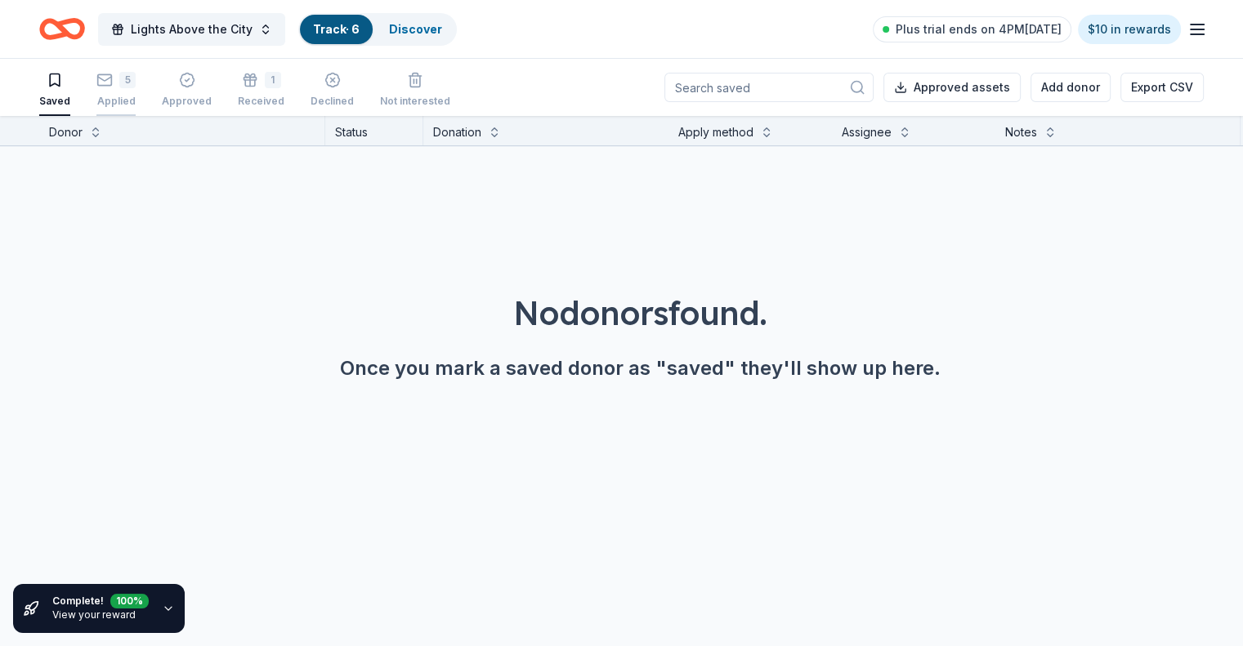
click at [112, 76] on rect "button" at bounding box center [105, 70] width 14 height 11
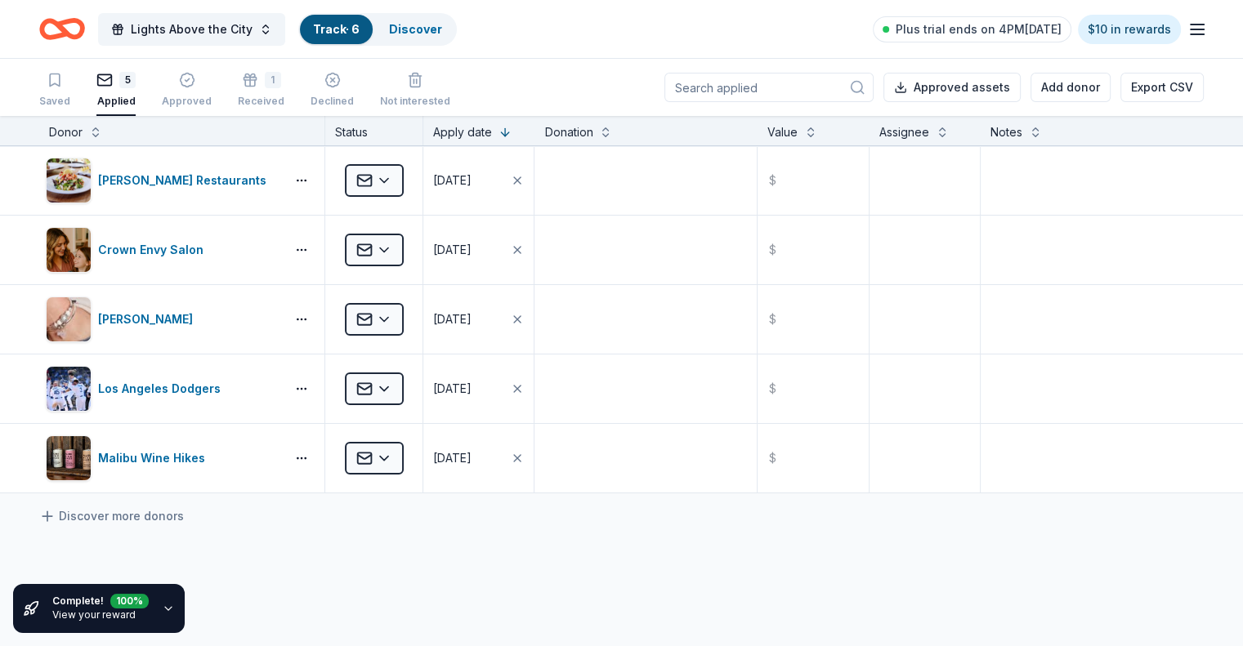
click at [359, 25] on link "Track · 6" at bounding box center [336, 29] width 47 height 14
click at [421, 25] on link "Discover" at bounding box center [415, 29] width 53 height 14
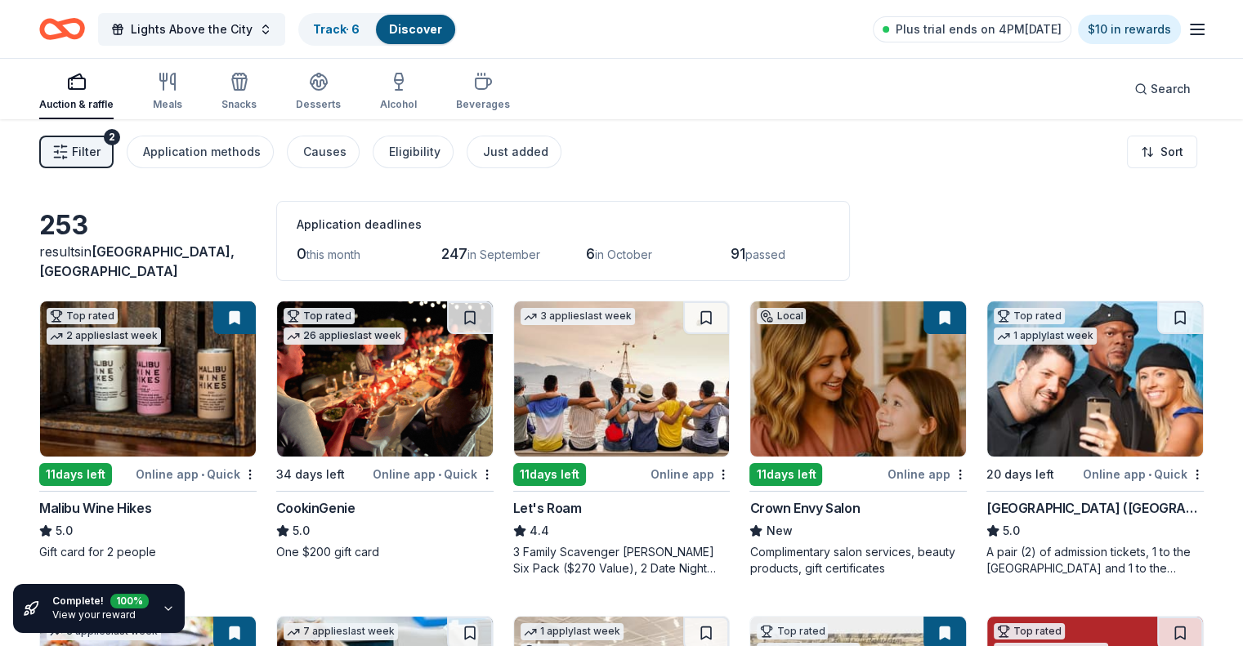
click at [1054, 408] on img at bounding box center [1095, 378] width 216 height 155
click at [1157, 319] on button at bounding box center [1180, 317] width 46 height 33
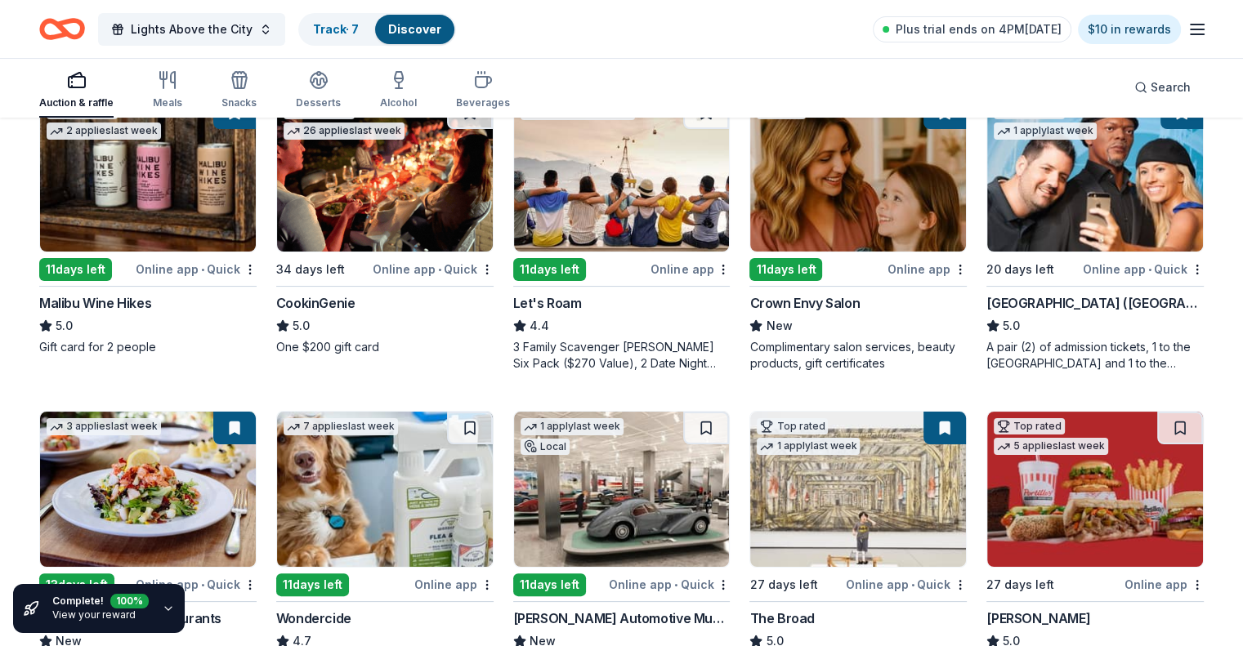
scroll to position [245, 0]
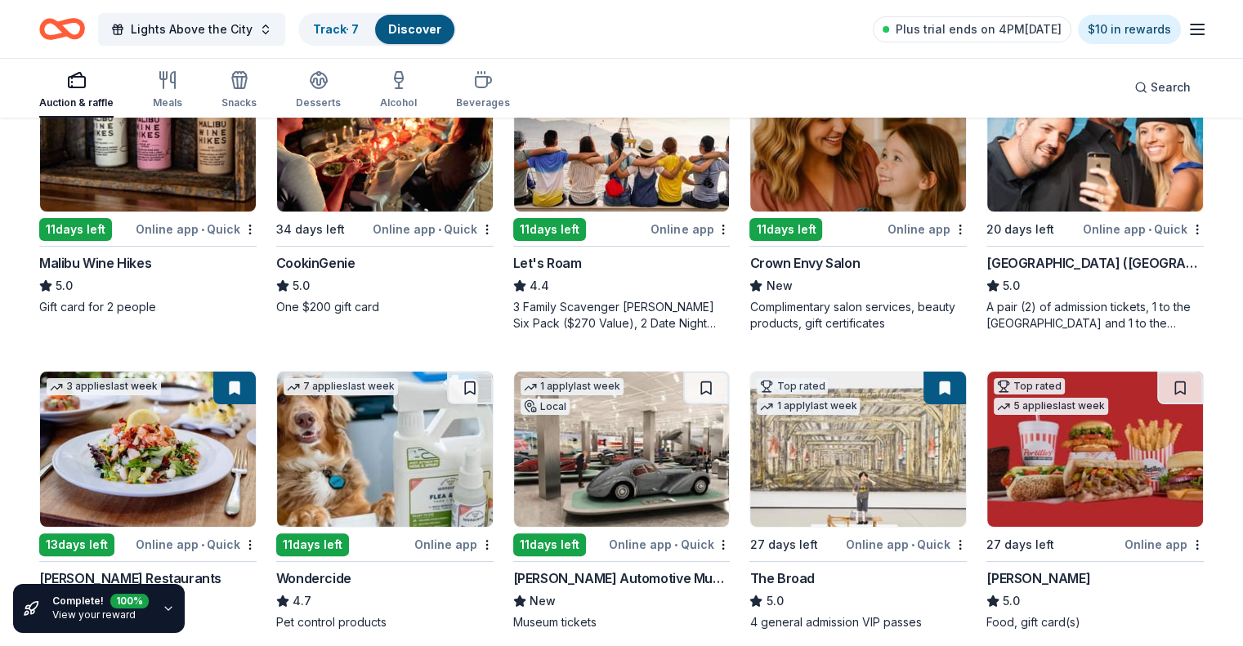
click at [141, 614] on div "Complete! 100 % View your reward" at bounding box center [100, 608] width 96 height 29
click at [165, 609] on icon "button" at bounding box center [168, 608] width 7 height 3
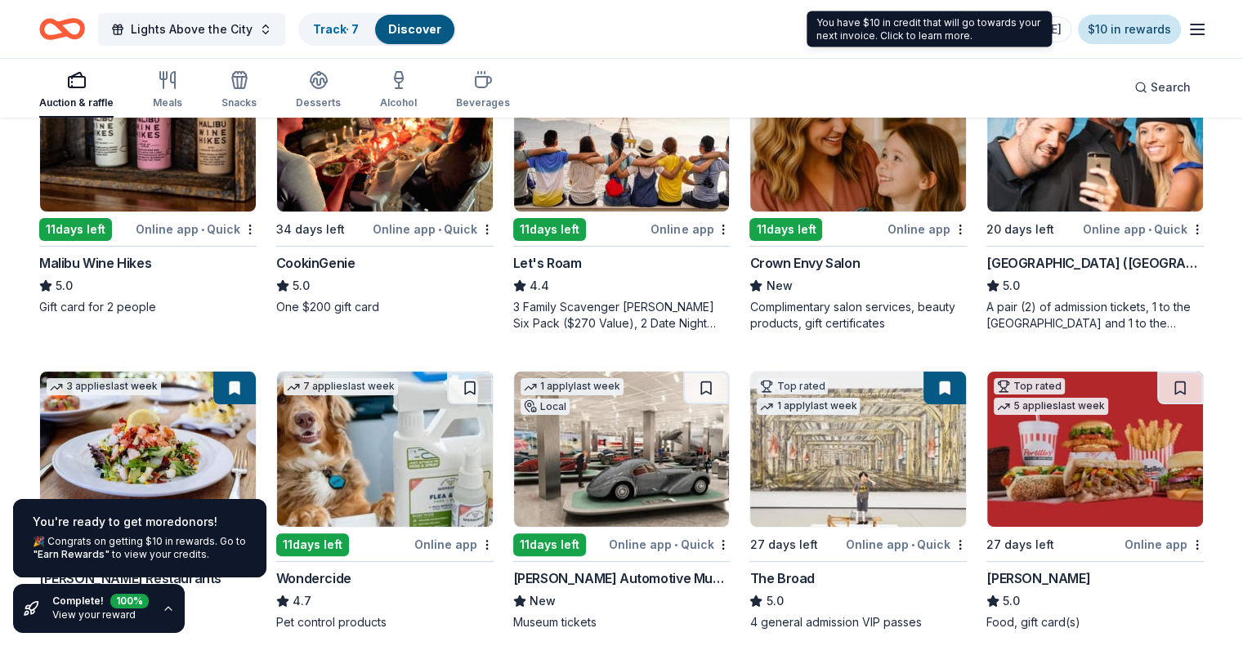
click at [1106, 29] on link "$10 in rewards" at bounding box center [1129, 29] width 103 height 29
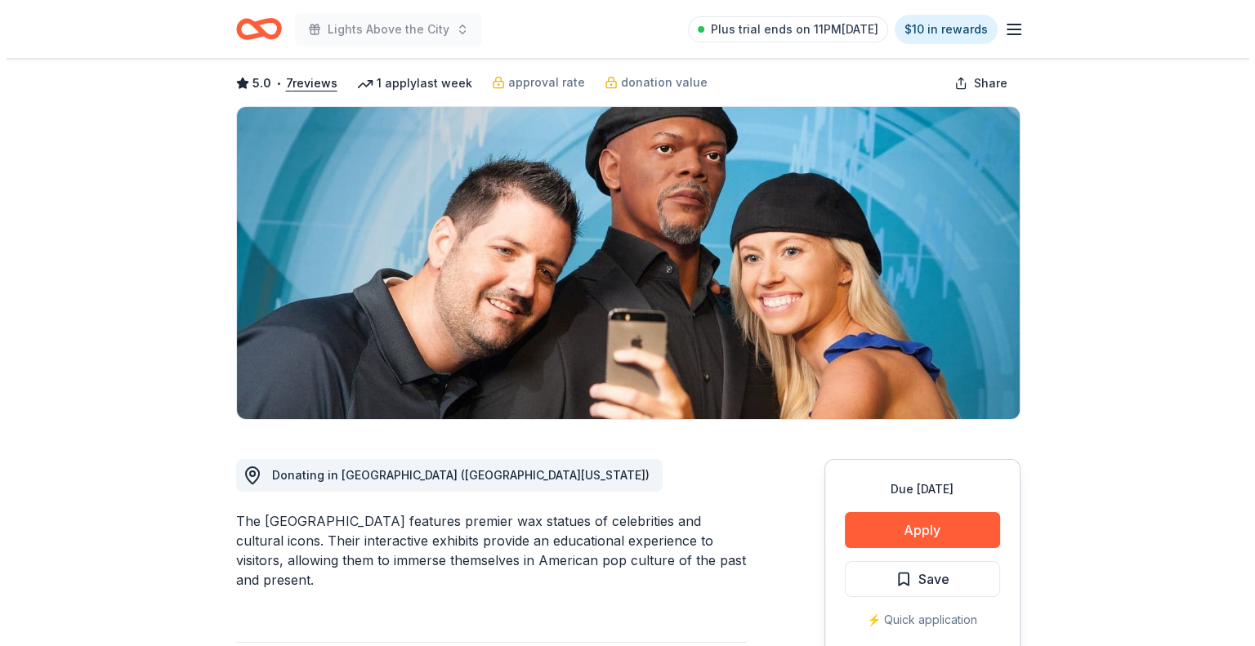
scroll to position [163, 0]
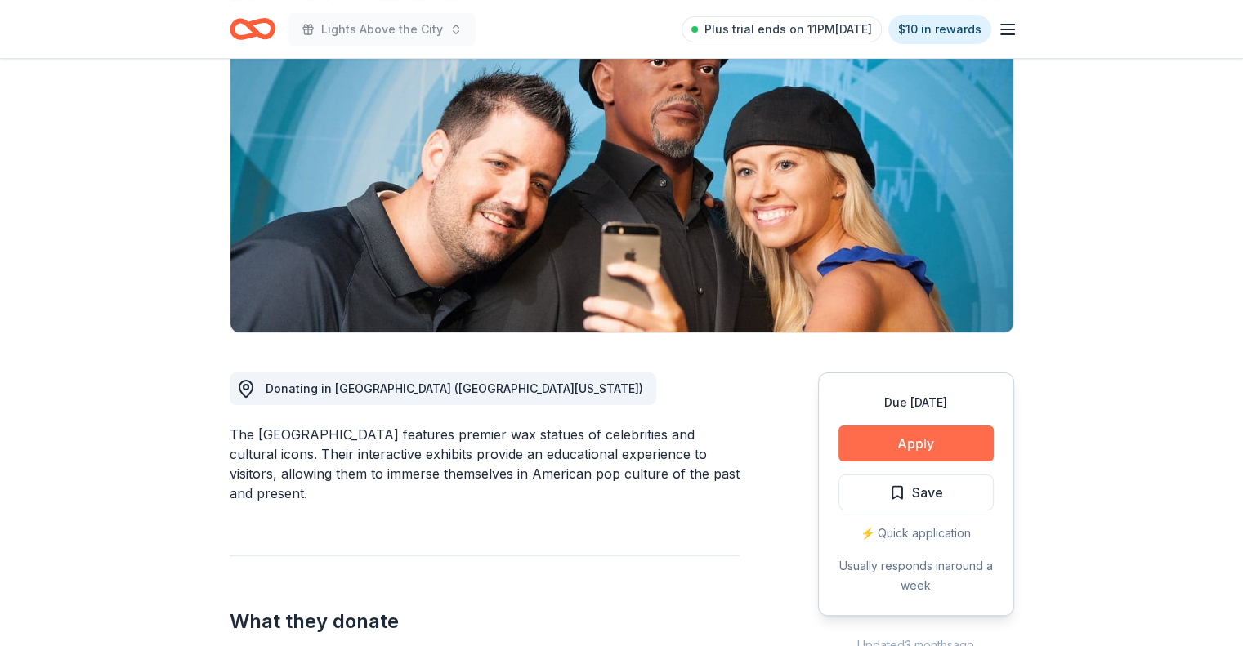
click at [954, 440] on button "Apply" at bounding box center [915, 444] width 155 height 36
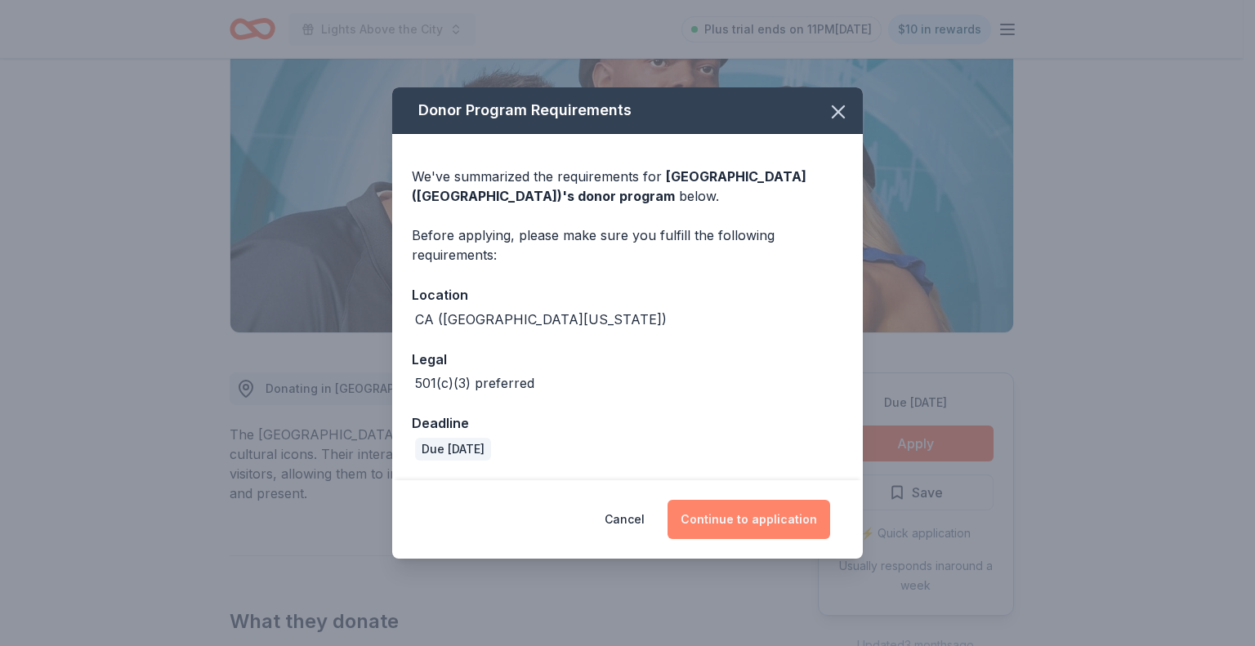
click at [766, 516] on button "Continue to application" at bounding box center [748, 519] width 163 height 39
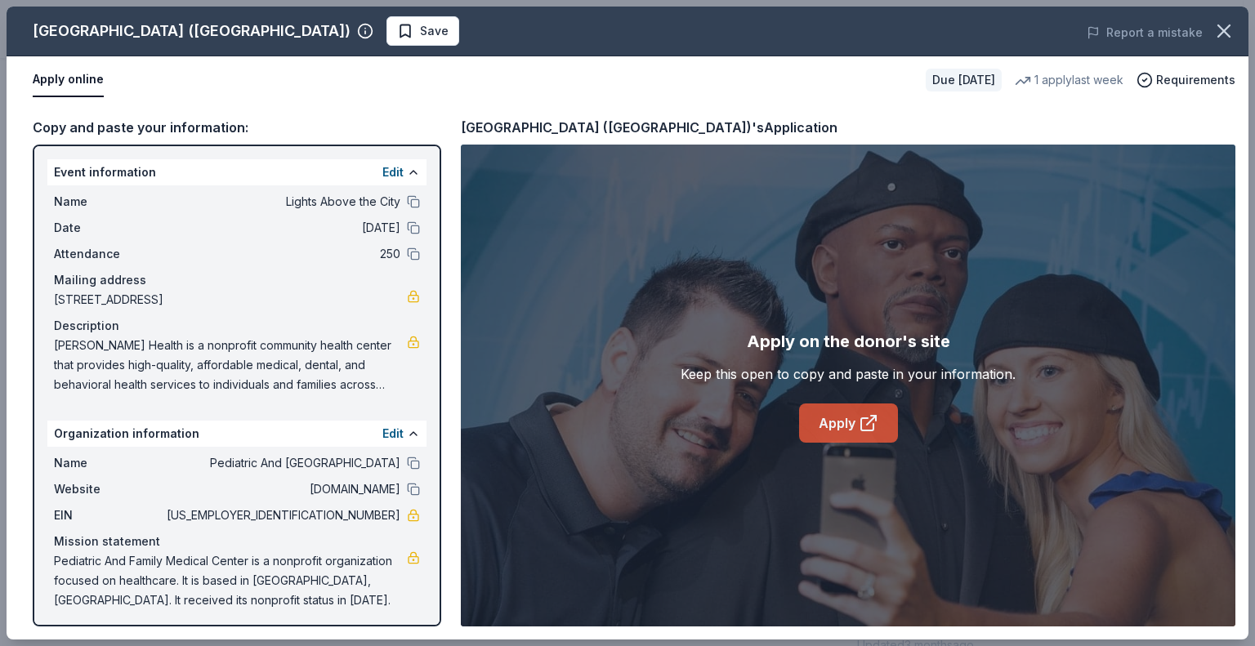
click at [833, 414] on link "Apply" at bounding box center [848, 423] width 99 height 39
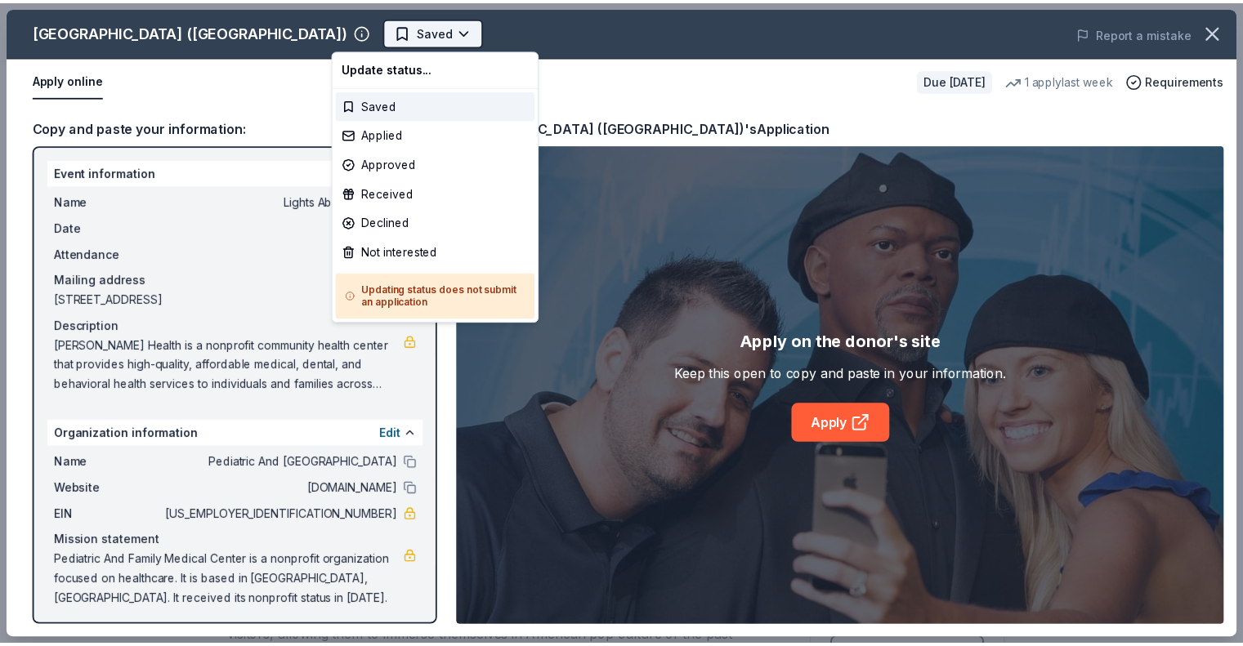
scroll to position [0, 0]
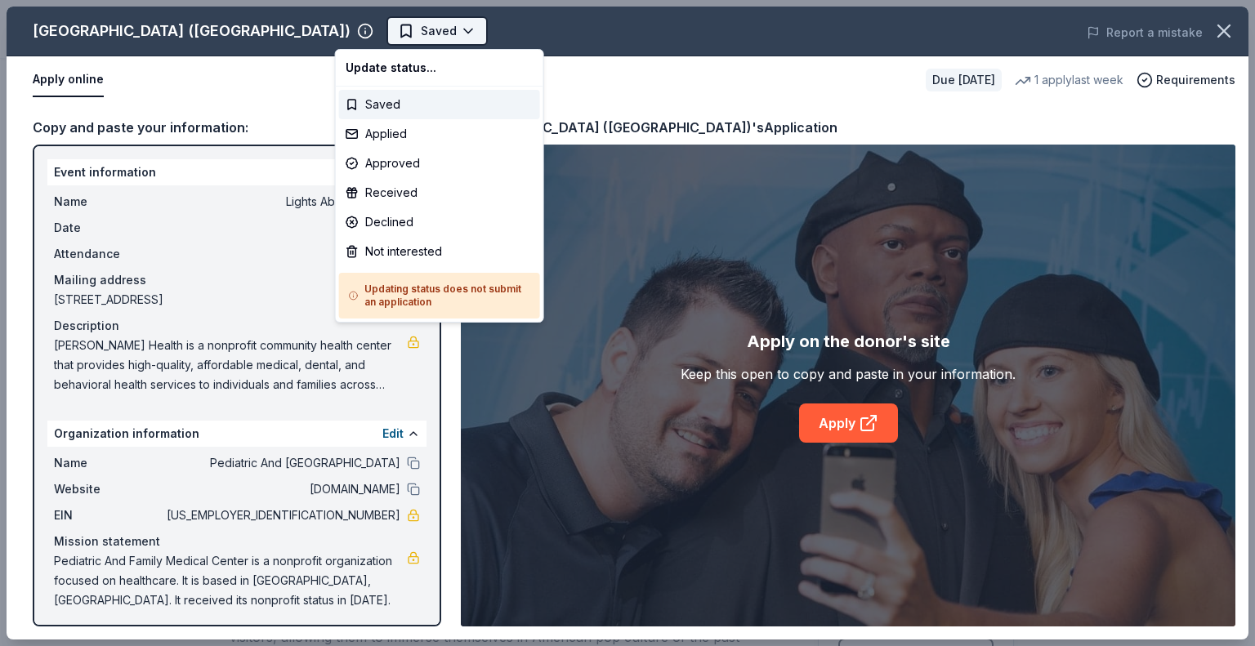
click at [408, 29] on body "Lights Above the City Plus trial ends on 11PM, 9/4 $10 in rewards Due in 20 day…" at bounding box center [621, 323] width 1243 height 646
click at [418, 132] on div "Applied" at bounding box center [439, 133] width 201 height 29
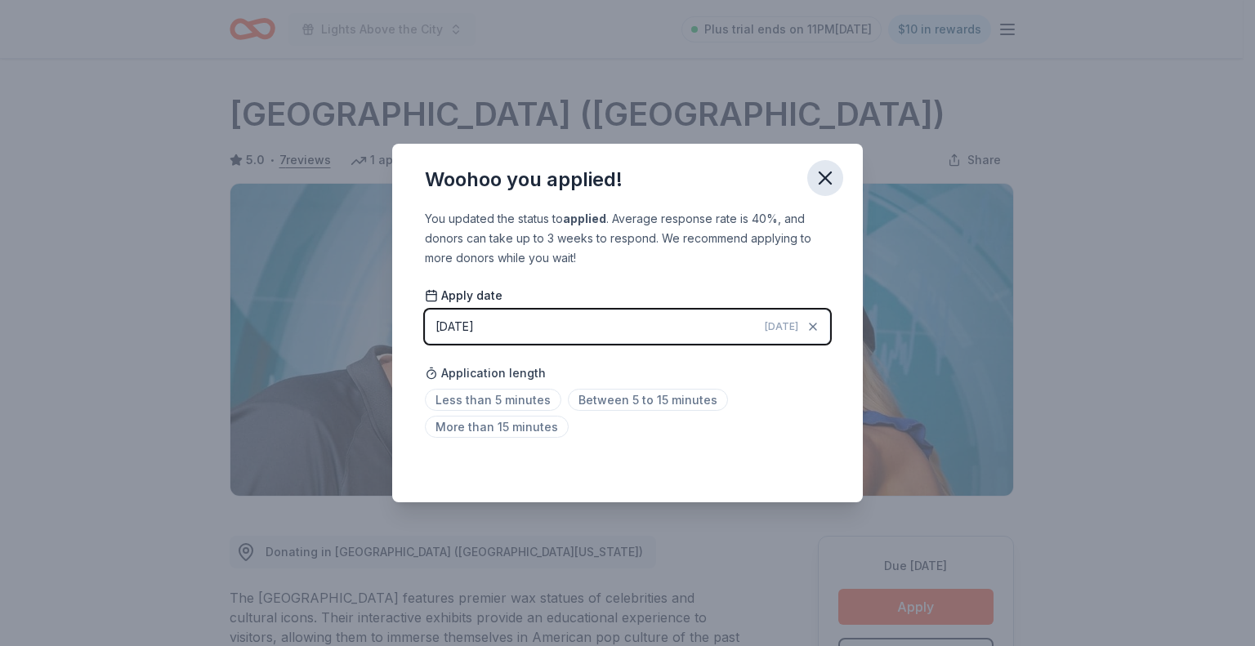
click at [824, 179] on icon "button" at bounding box center [824, 177] width 11 height 11
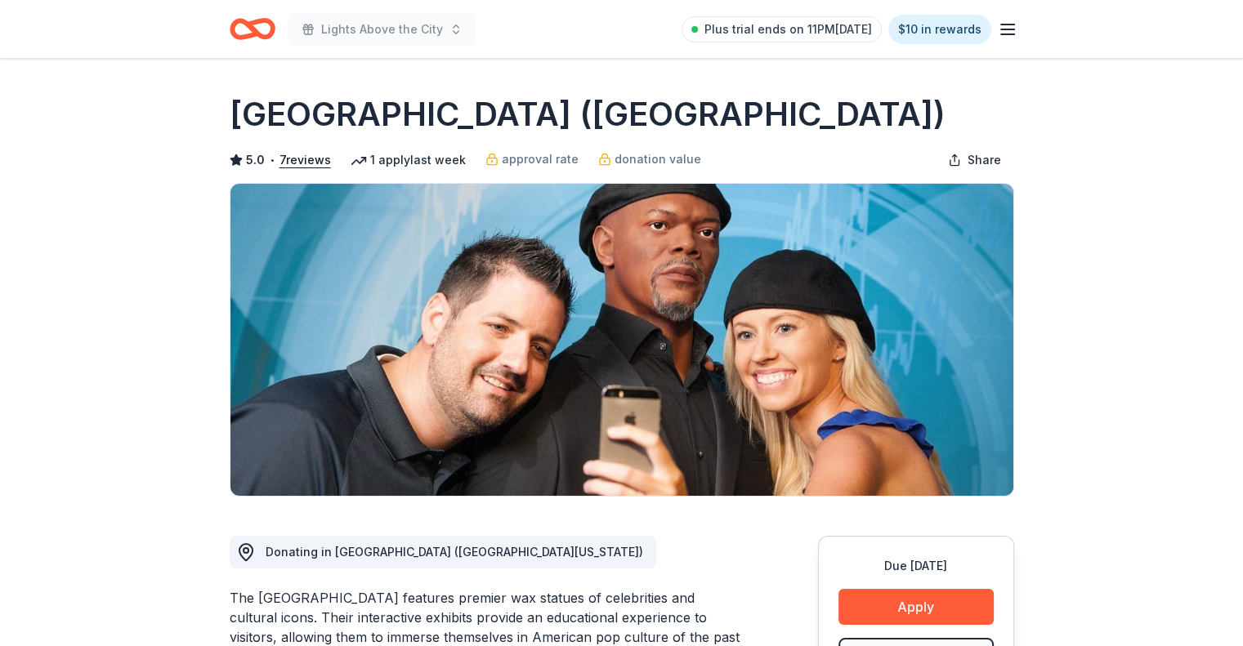
click at [245, 29] on icon "Home" at bounding box center [253, 29] width 46 height 38
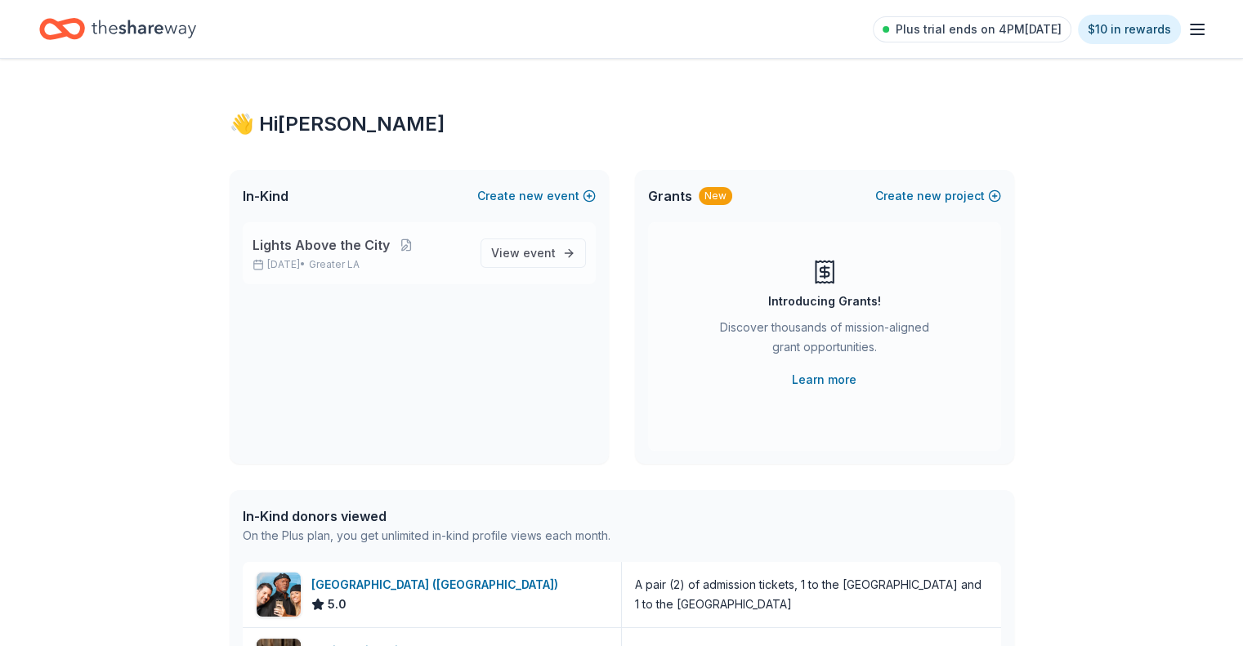
click at [337, 250] on span "Lights Above the City" at bounding box center [320, 245] width 137 height 20
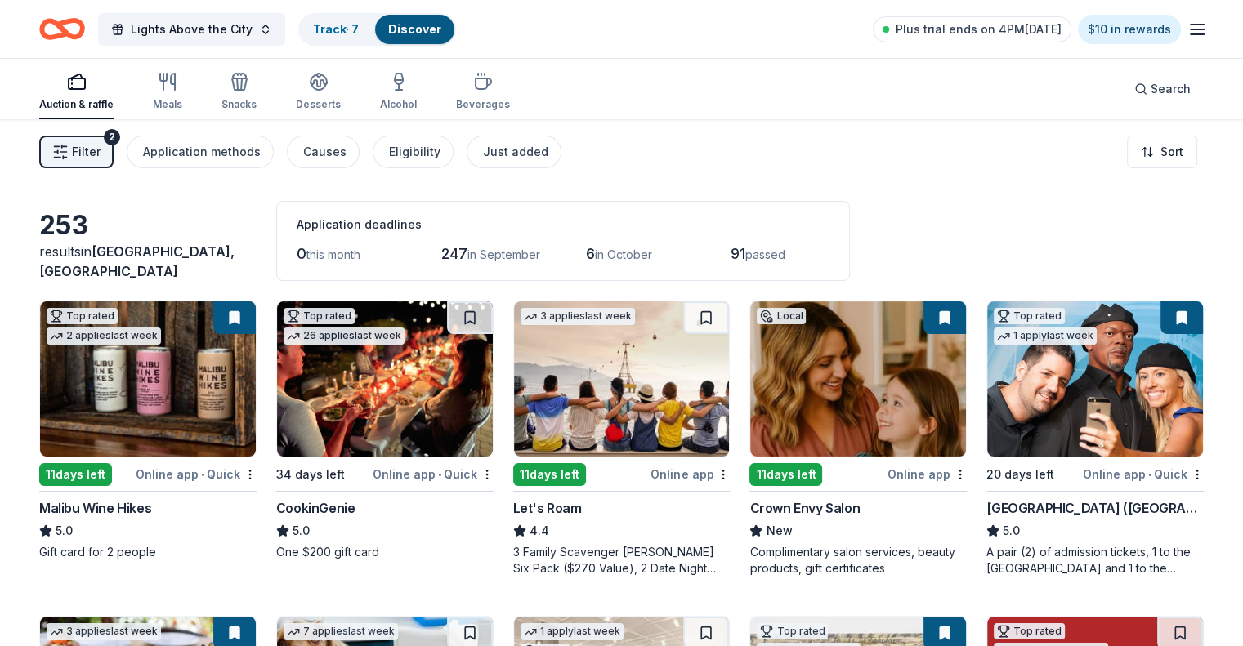
click at [649, 405] on img at bounding box center [622, 378] width 216 height 155
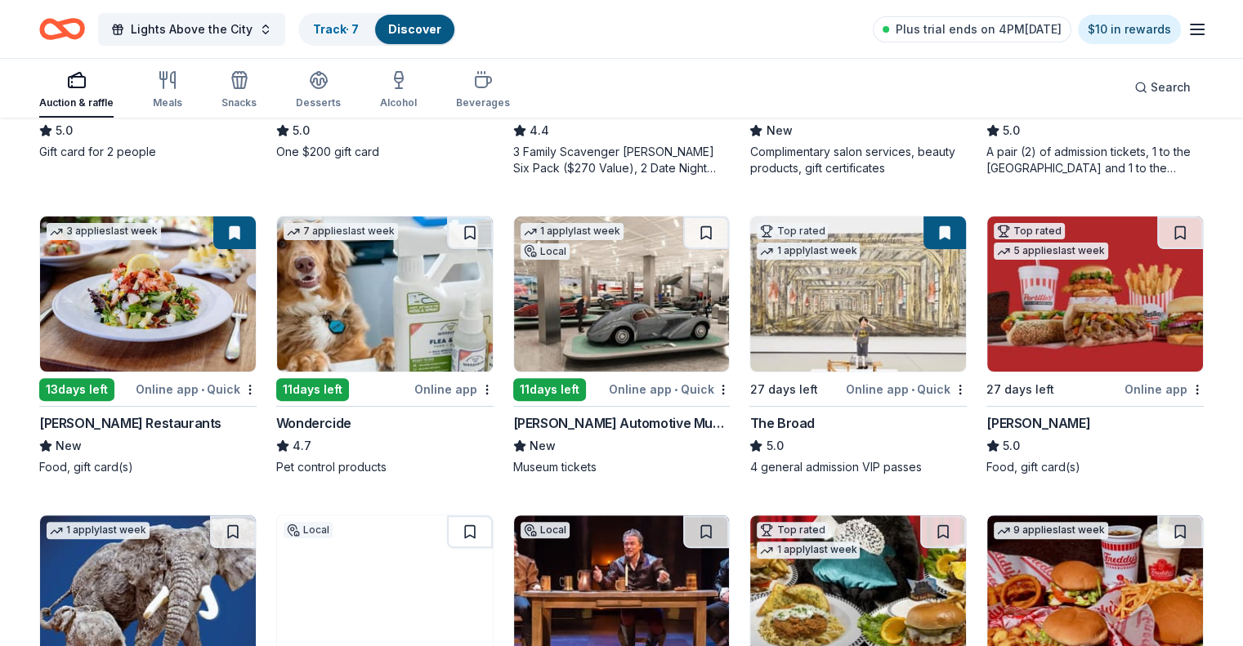
scroll to position [408, 0]
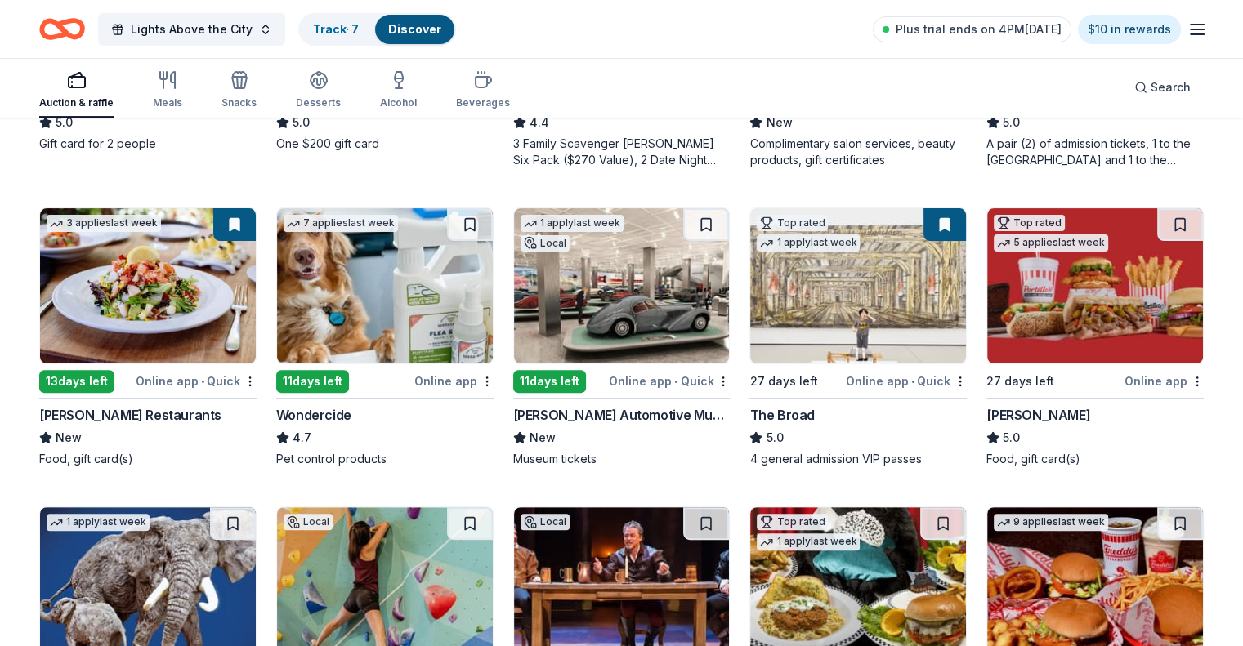
click at [628, 316] on img at bounding box center [622, 285] width 216 height 155
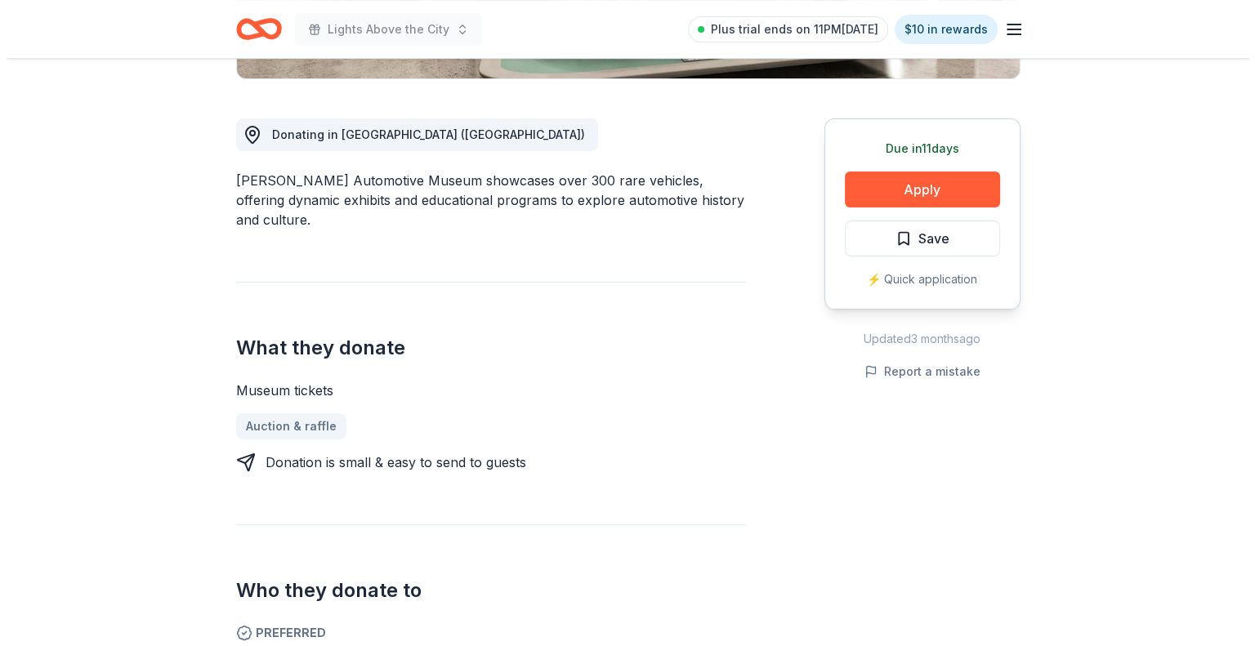
scroll to position [408, 0]
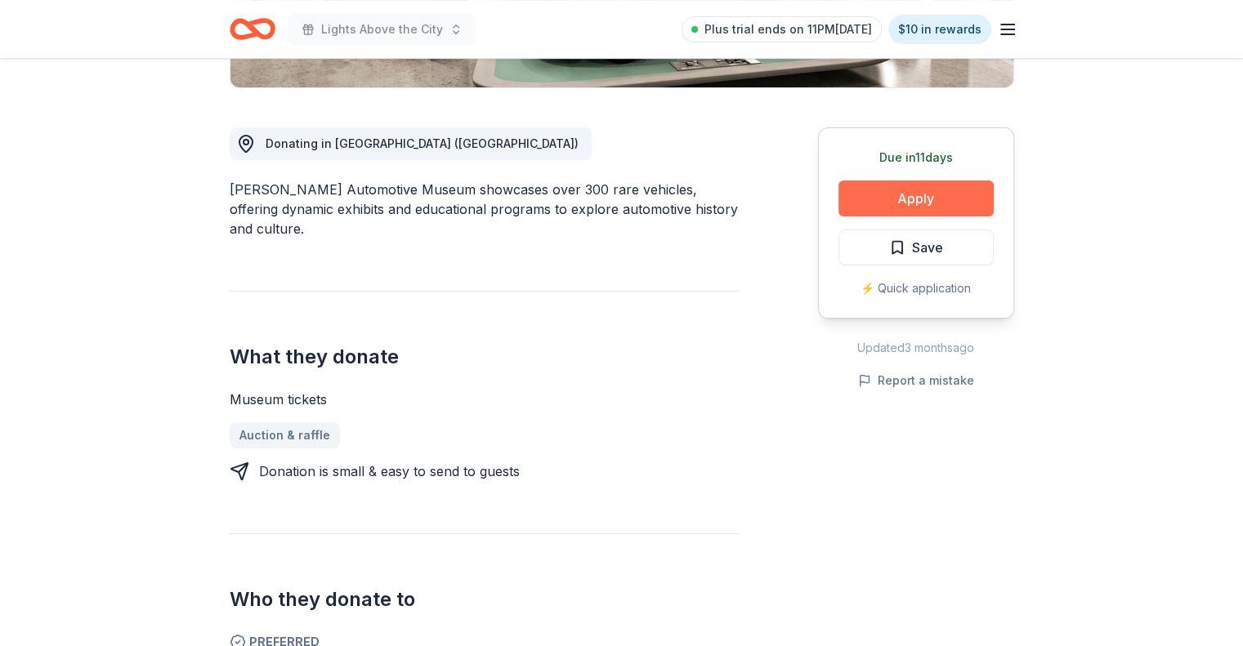
click at [943, 195] on button "Apply" at bounding box center [915, 199] width 155 height 36
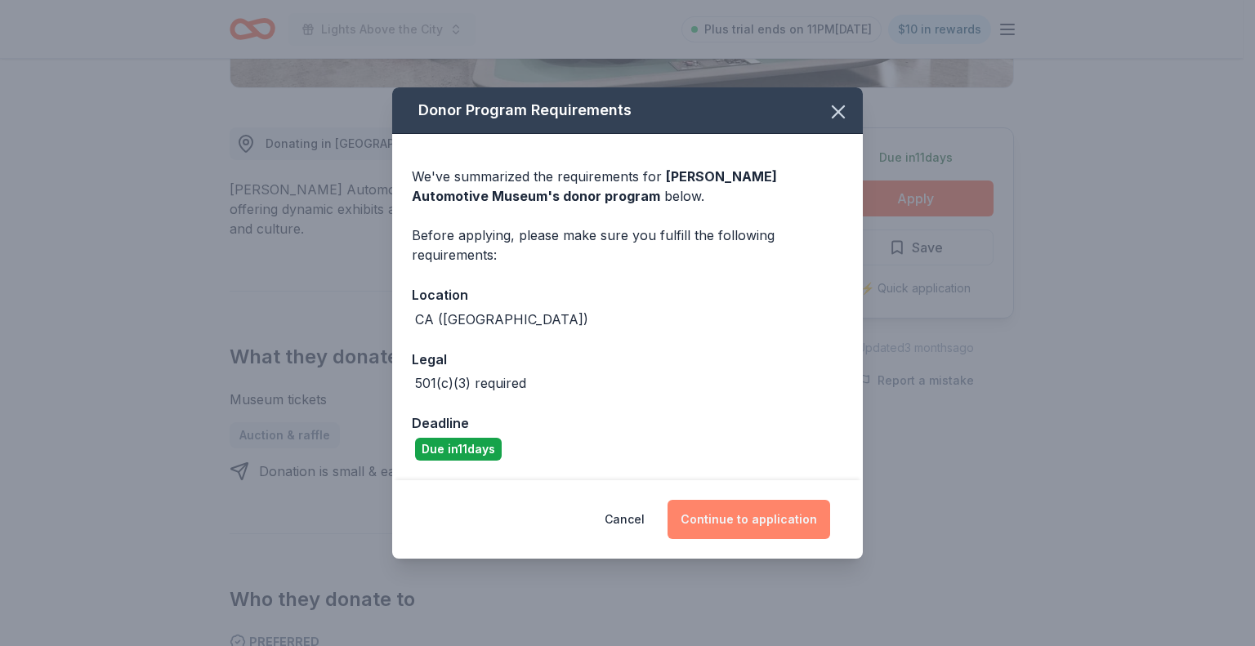
click at [752, 512] on button "Continue to application" at bounding box center [748, 519] width 163 height 39
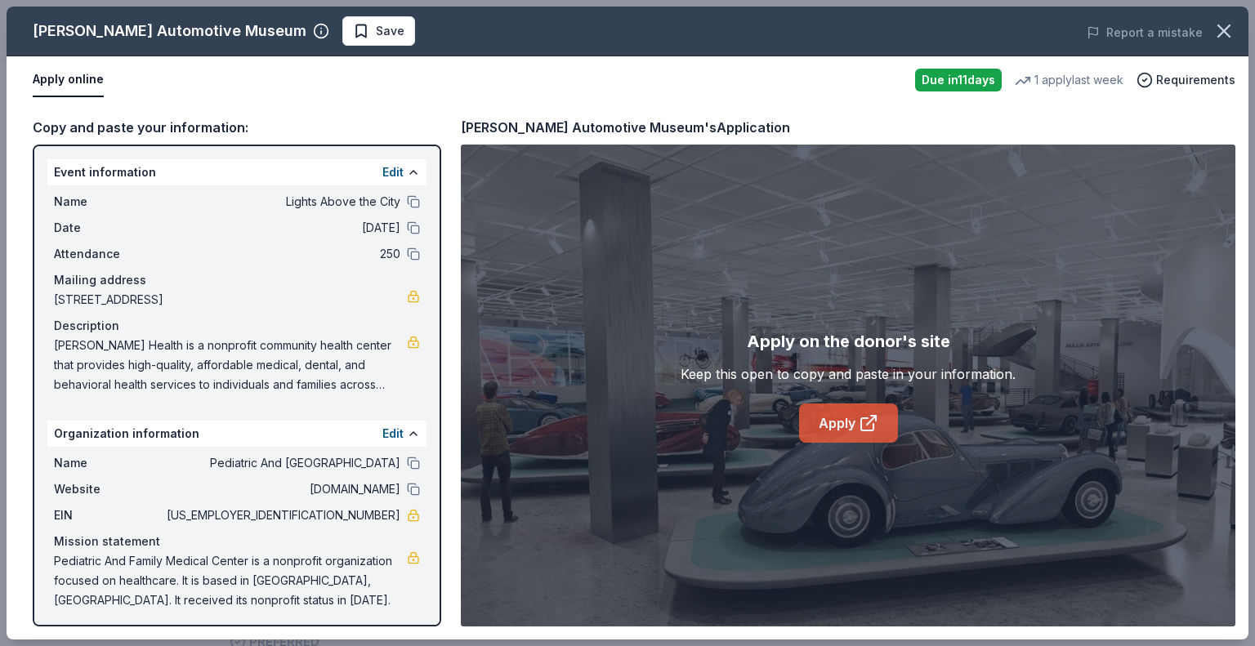
click at [872, 431] on icon at bounding box center [869, 423] width 20 height 20
click at [376, 33] on span "Save" at bounding box center [390, 31] width 29 height 20
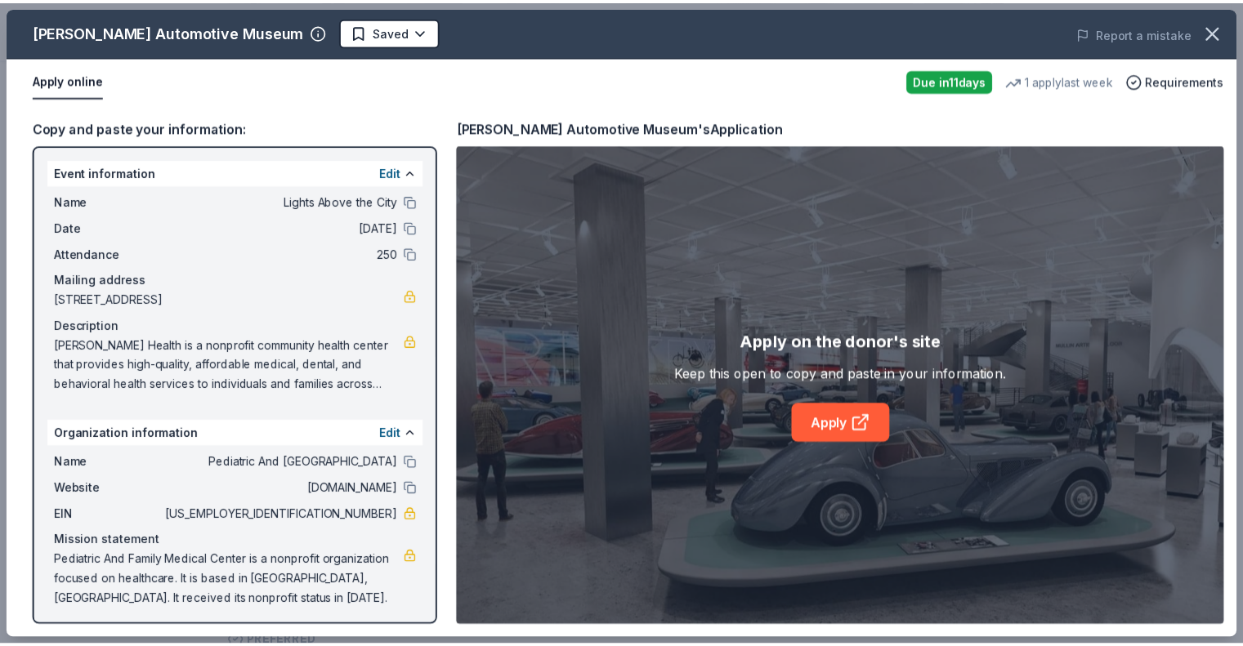
scroll to position [0, 0]
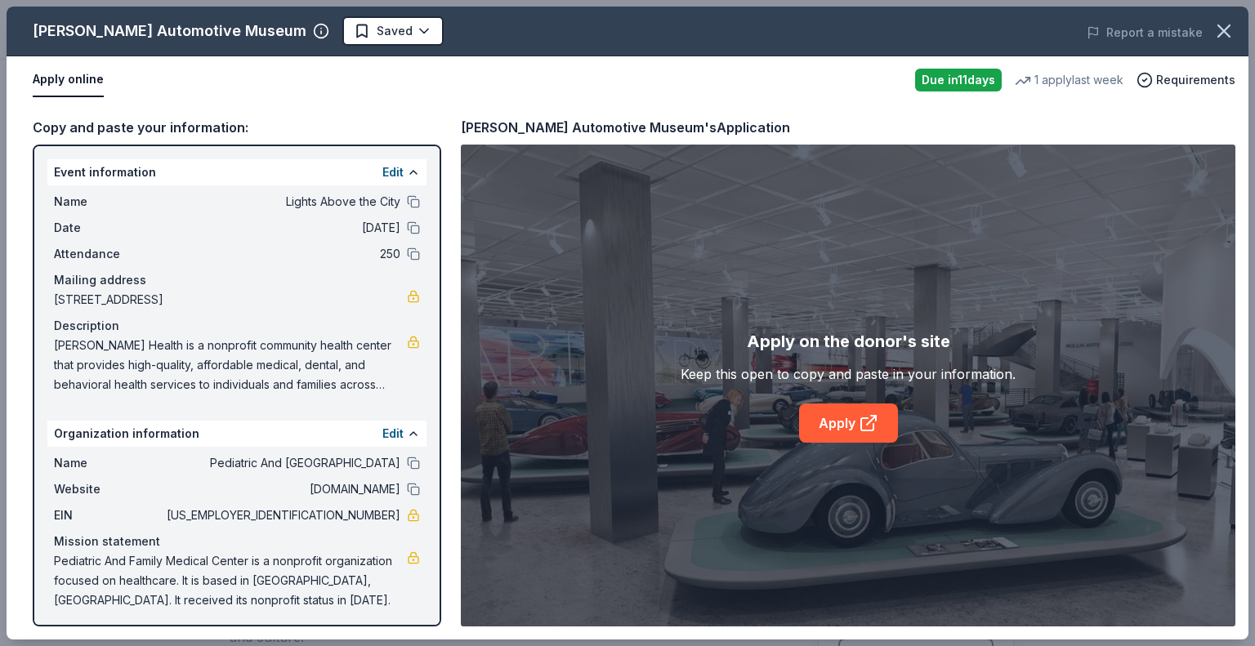
click at [336, 33] on body "Lights Above the City Plus trial ends on 11PM, 9/4 $10 in rewards Due in 11 day…" at bounding box center [621, 323] width 1243 height 646
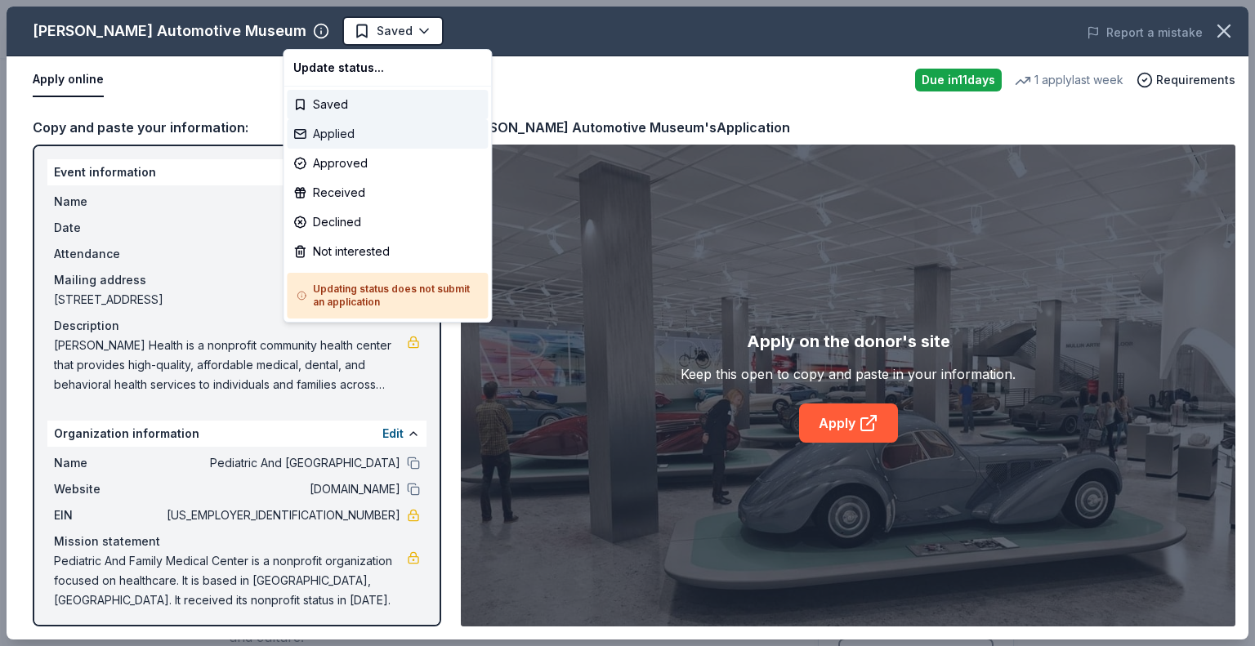
click at [348, 130] on div "Applied" at bounding box center [387, 133] width 201 height 29
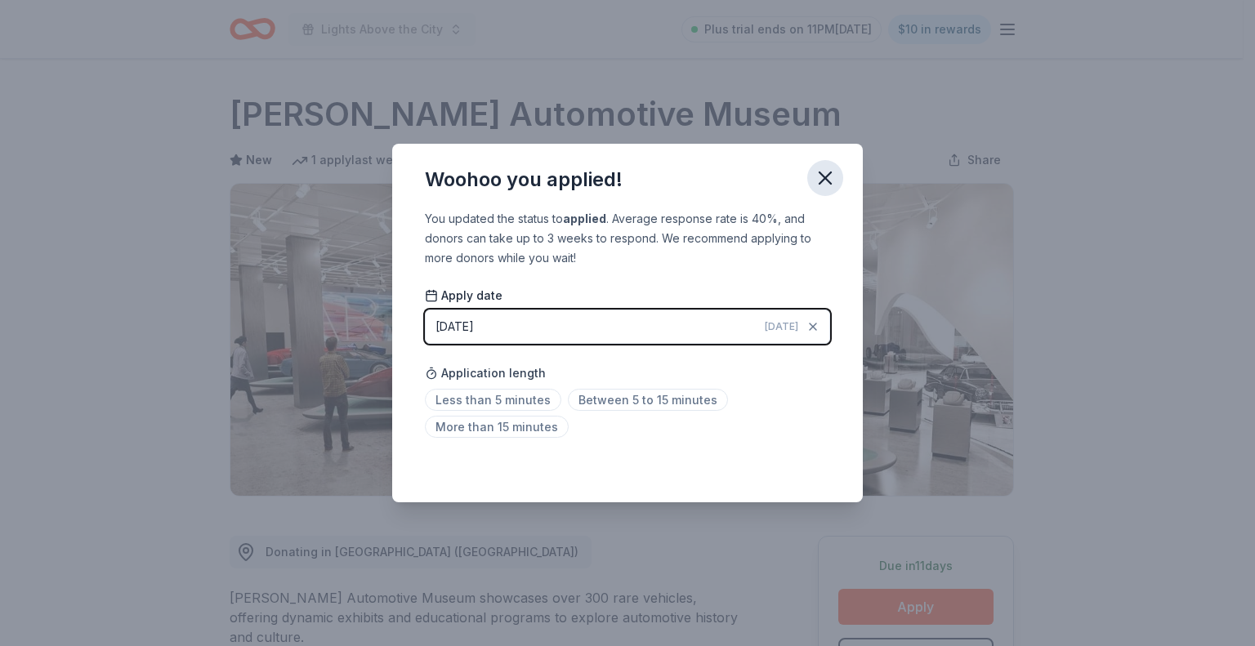
click at [833, 173] on icon "button" at bounding box center [825, 178] width 23 height 23
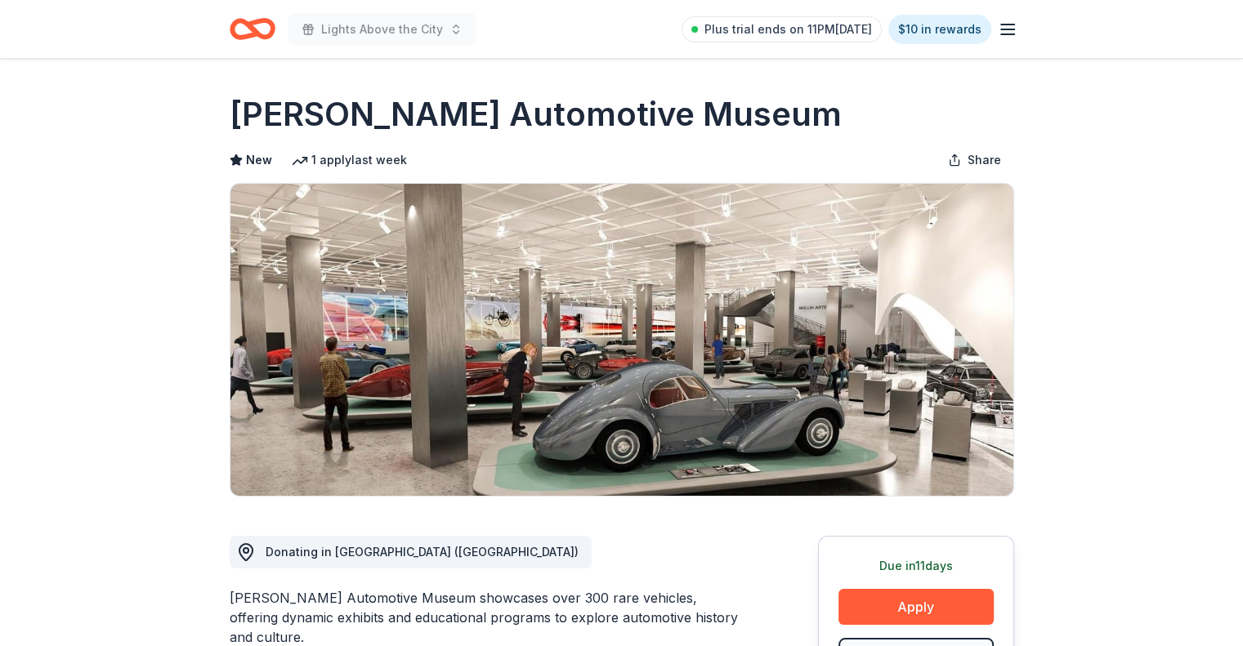
click at [257, 32] on icon "Home" at bounding box center [259, 28] width 25 height 16
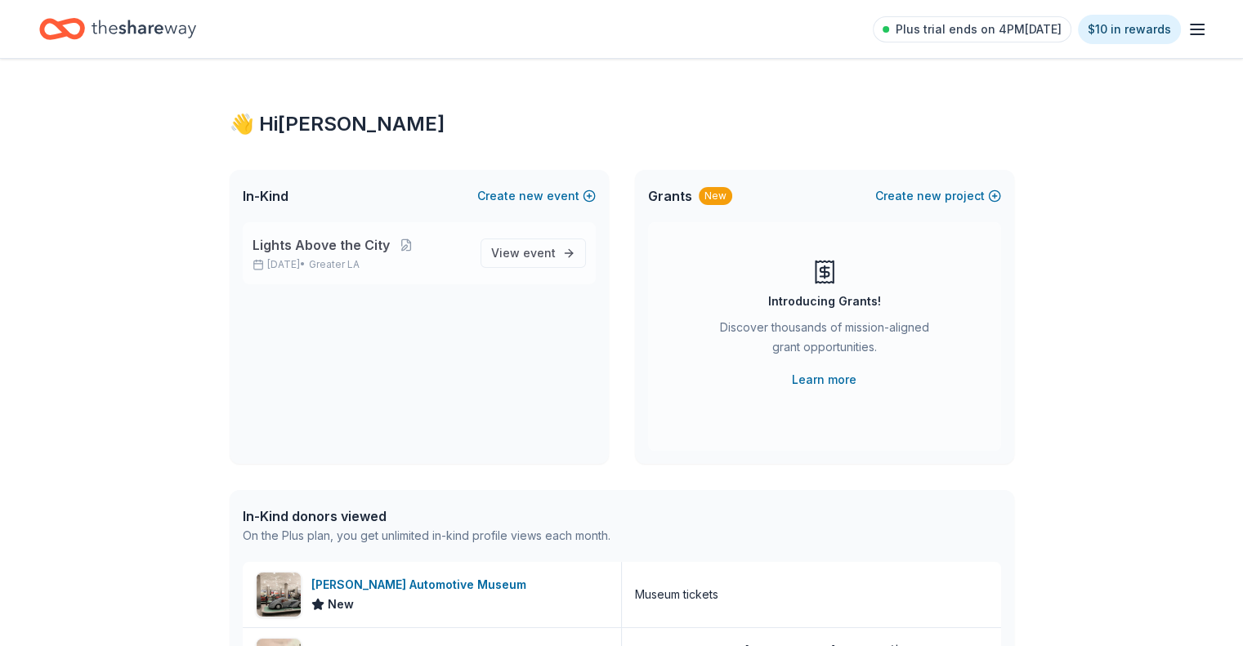
click at [355, 248] on span "Lights Above the City" at bounding box center [320, 245] width 137 height 20
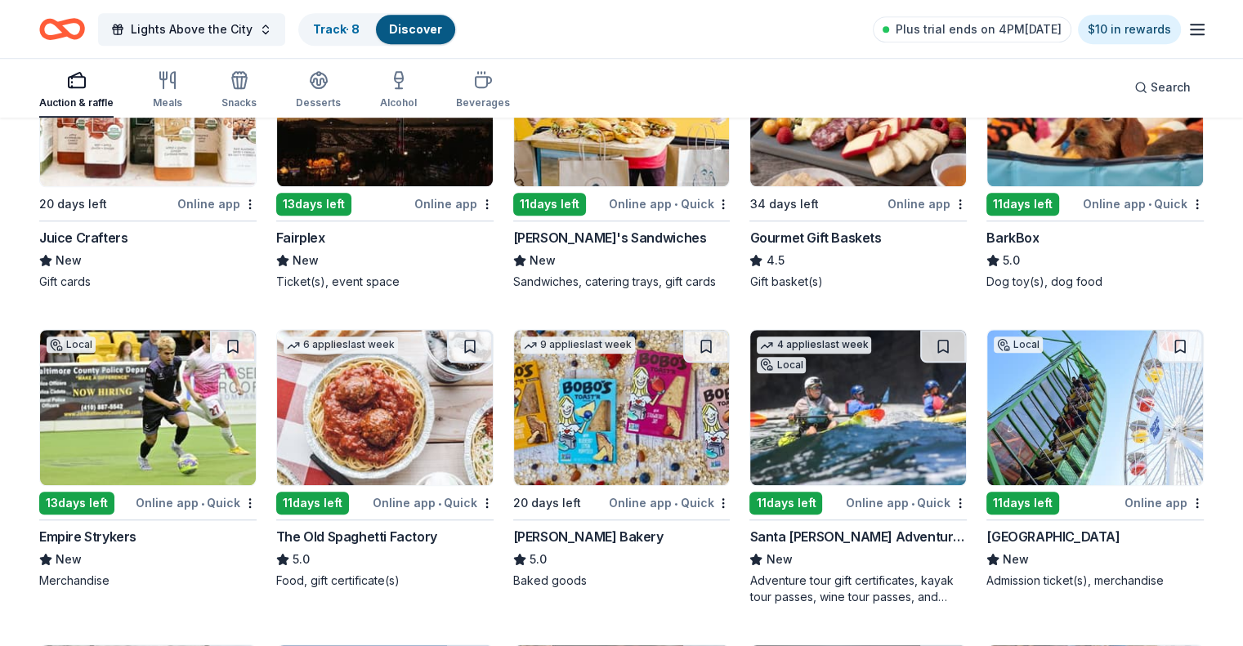
scroll to position [1389, 0]
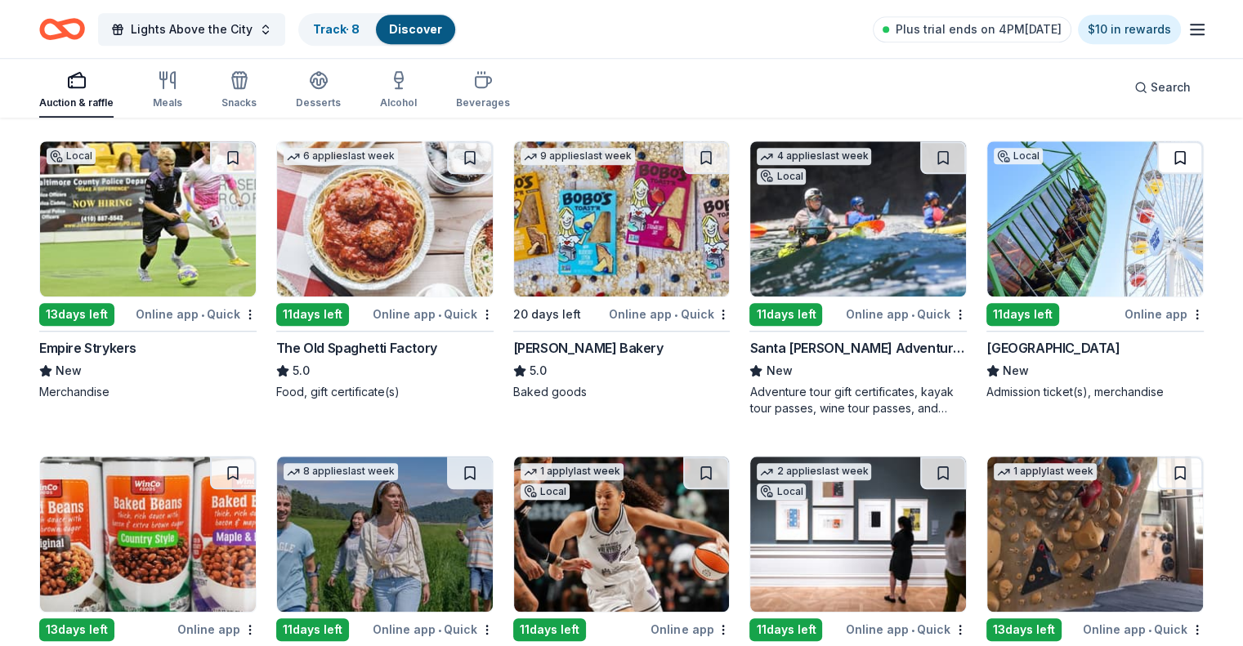
click at [1157, 166] on button at bounding box center [1180, 157] width 46 height 33
click at [1160, 166] on button at bounding box center [1181, 157] width 42 height 33
click at [1160, 159] on button at bounding box center [1181, 157] width 42 height 33
click at [1160, 160] on button at bounding box center [1181, 157] width 42 height 33
click at [831, 254] on img at bounding box center [858, 218] width 216 height 155
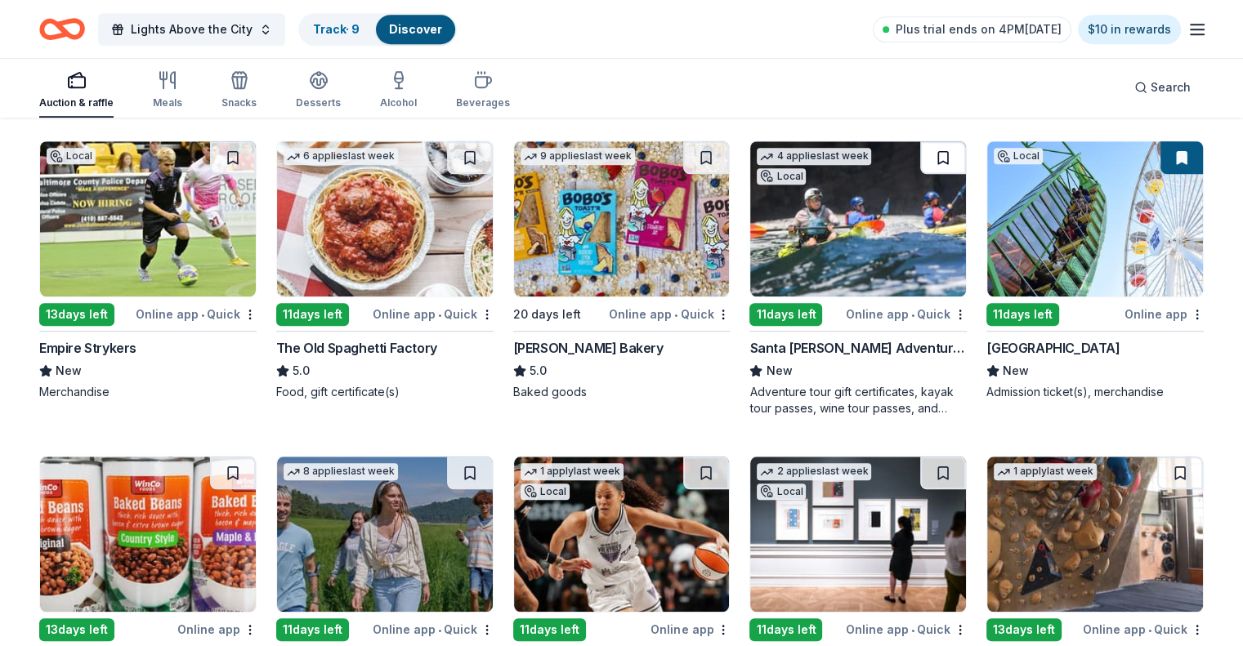
click at [930, 162] on button at bounding box center [943, 157] width 46 height 33
click at [447, 27] on link "Discover" at bounding box center [420, 29] width 53 height 14
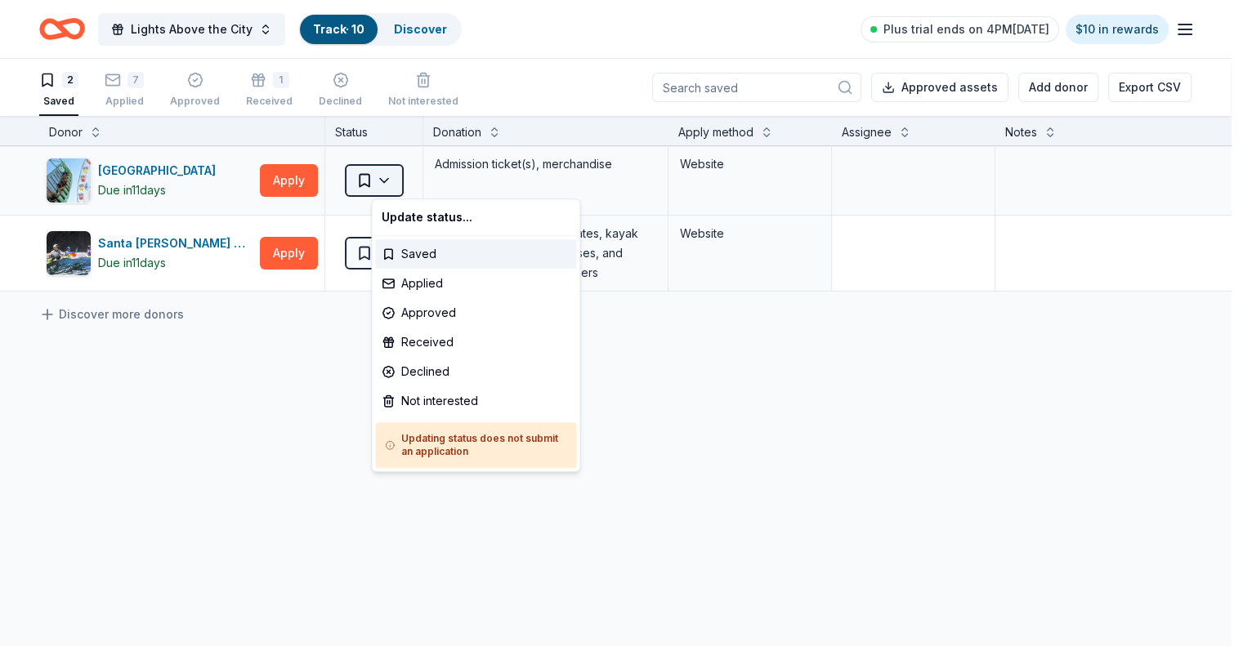
click at [413, 185] on html "Lights Above the City Track · 10 Discover Plus trial ends on 4PM, 9/4 $10 in re…" at bounding box center [621, 323] width 1243 height 646
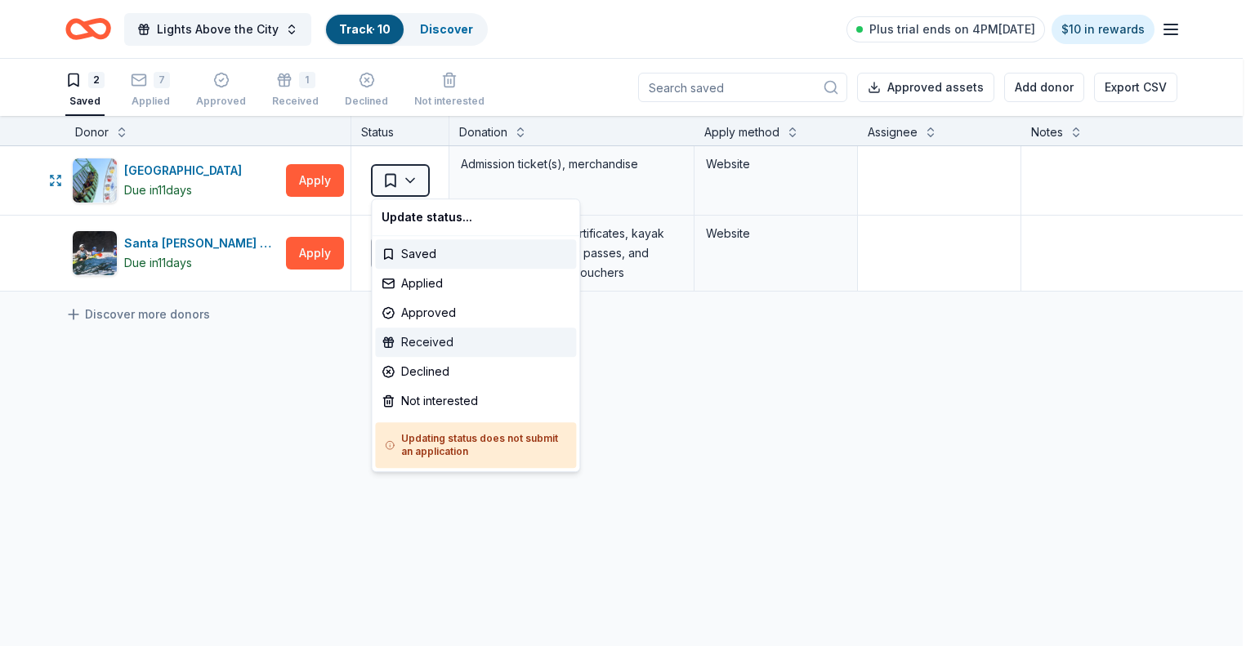
click at [447, 343] on div "Received" at bounding box center [475, 342] width 201 height 29
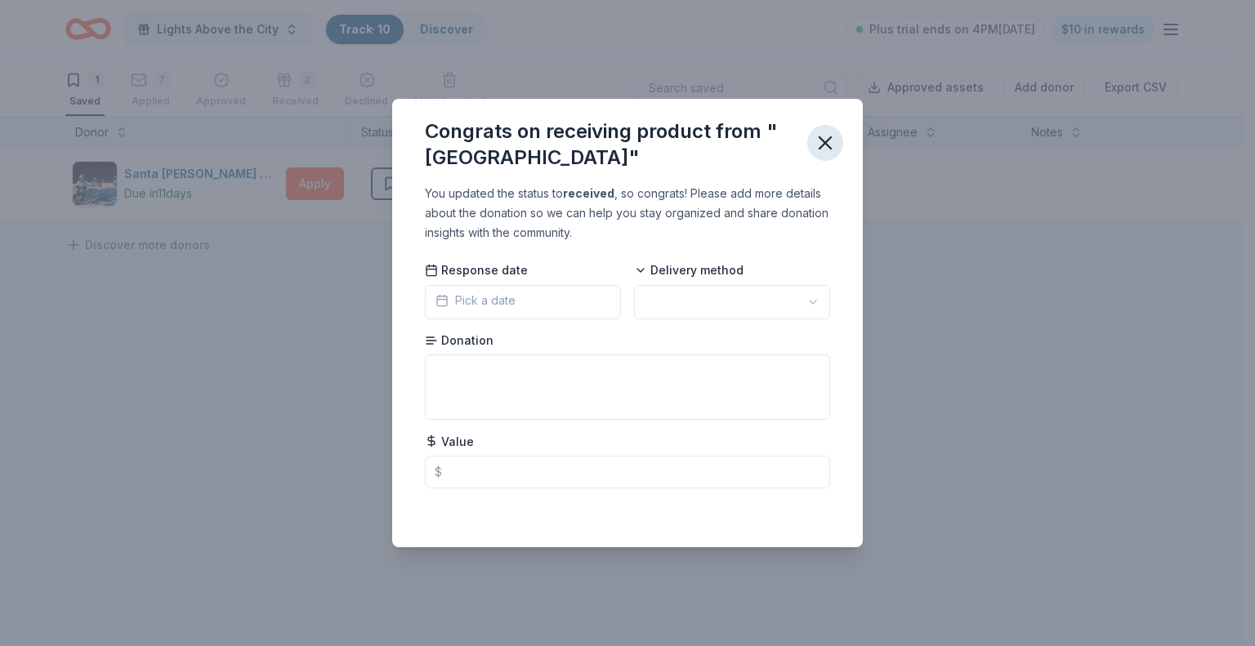
click at [817, 145] on icon "button" at bounding box center [825, 143] width 23 height 23
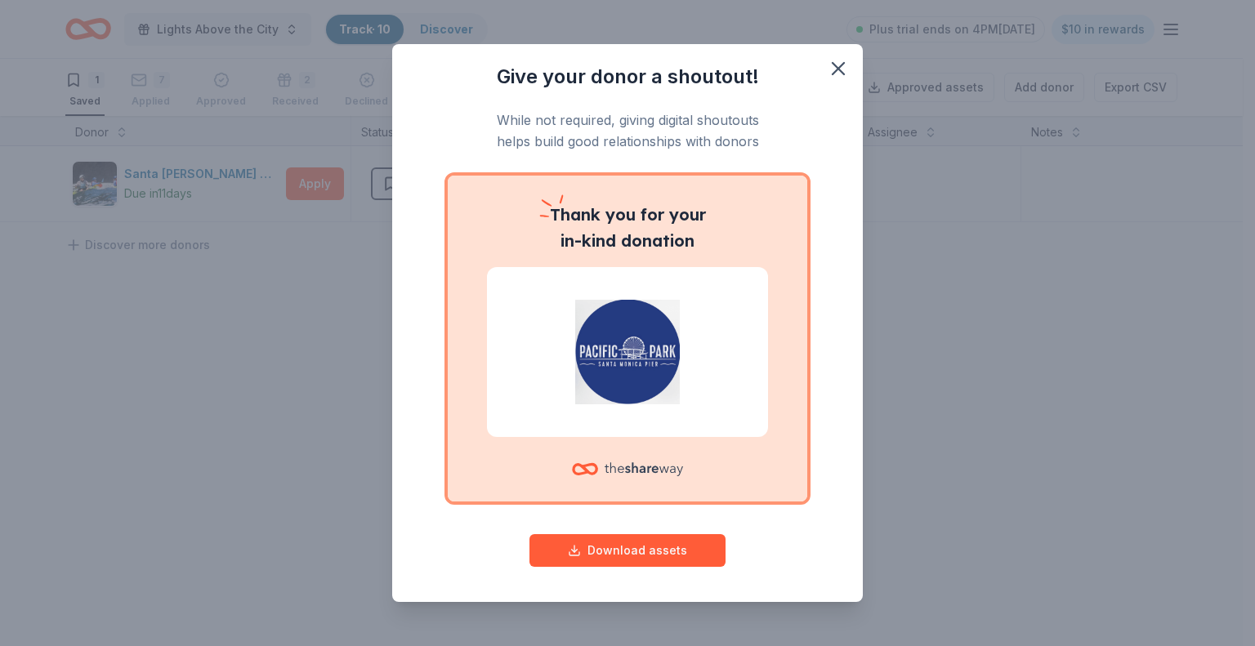
click at [404, 187] on div "Give your donor a shoutout! While not required, giving digital shoutouts helps …" at bounding box center [627, 323] width 471 height 558
click at [828, 63] on icon "button" at bounding box center [838, 68] width 23 height 23
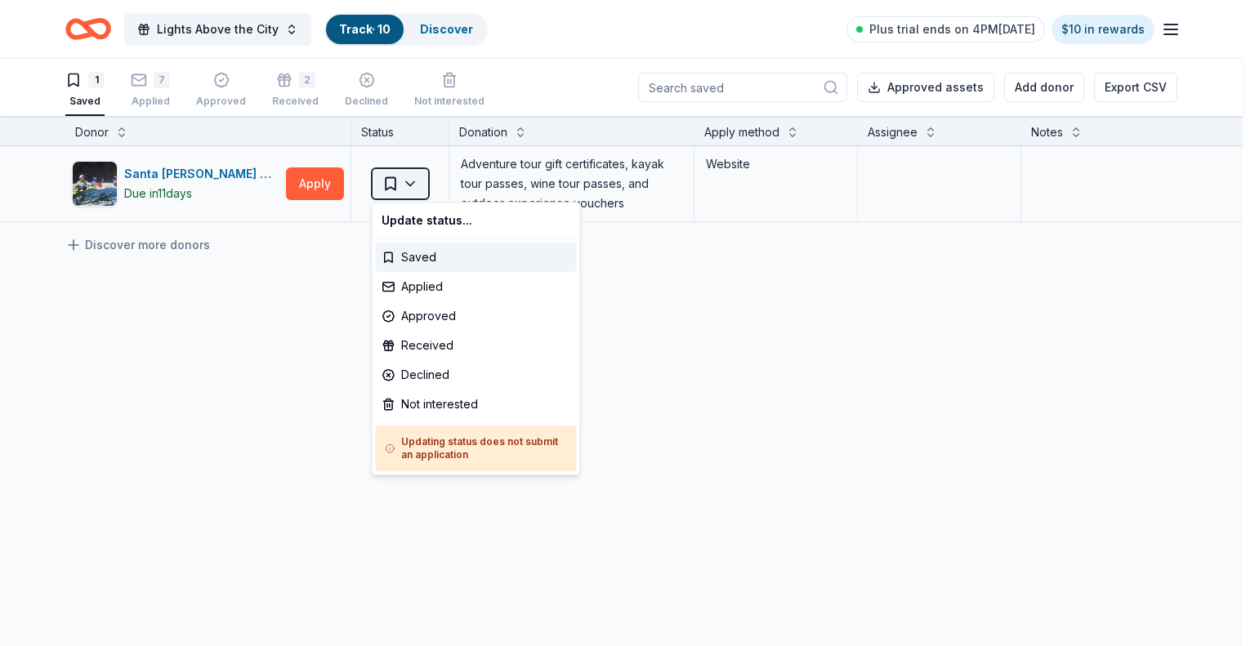
click at [422, 183] on html "Lights Above the City Track · 10 Discover Plus trial ends on 4PM, 9/4 $10 in re…" at bounding box center [627, 323] width 1255 height 646
click at [450, 403] on div "Not interested" at bounding box center [475, 404] width 201 height 29
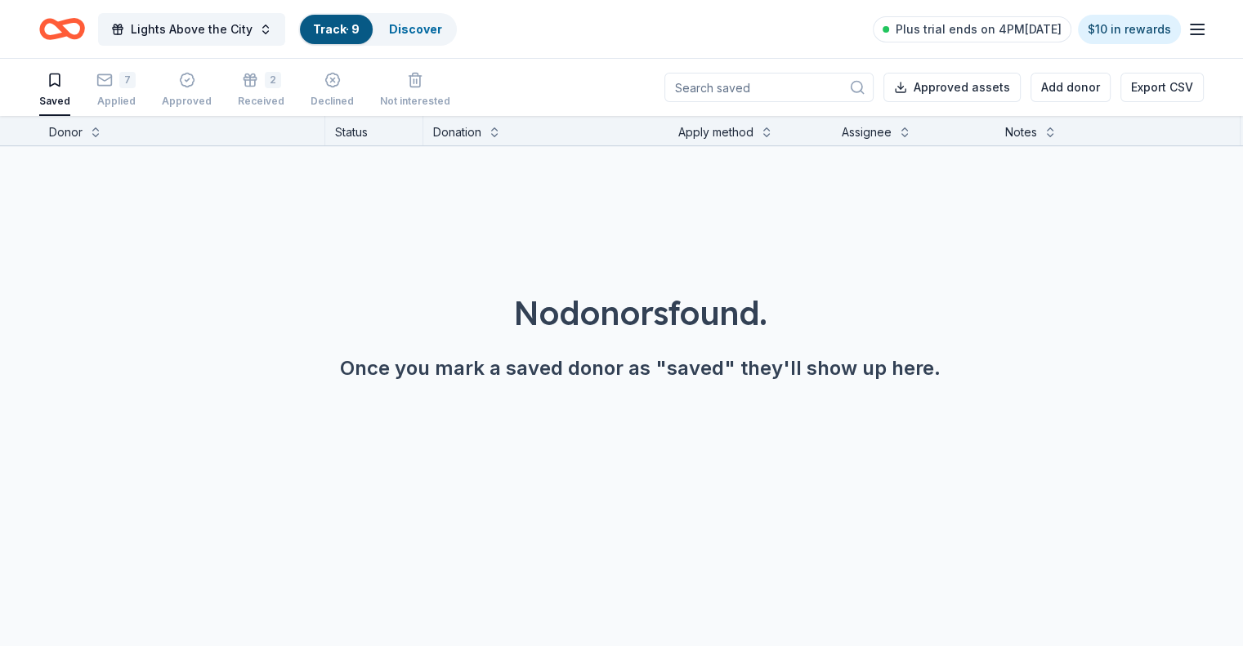
click at [63, 87] on icon "button" at bounding box center [55, 80] width 16 height 16
click at [442, 25] on link "Discover" at bounding box center [415, 29] width 53 height 14
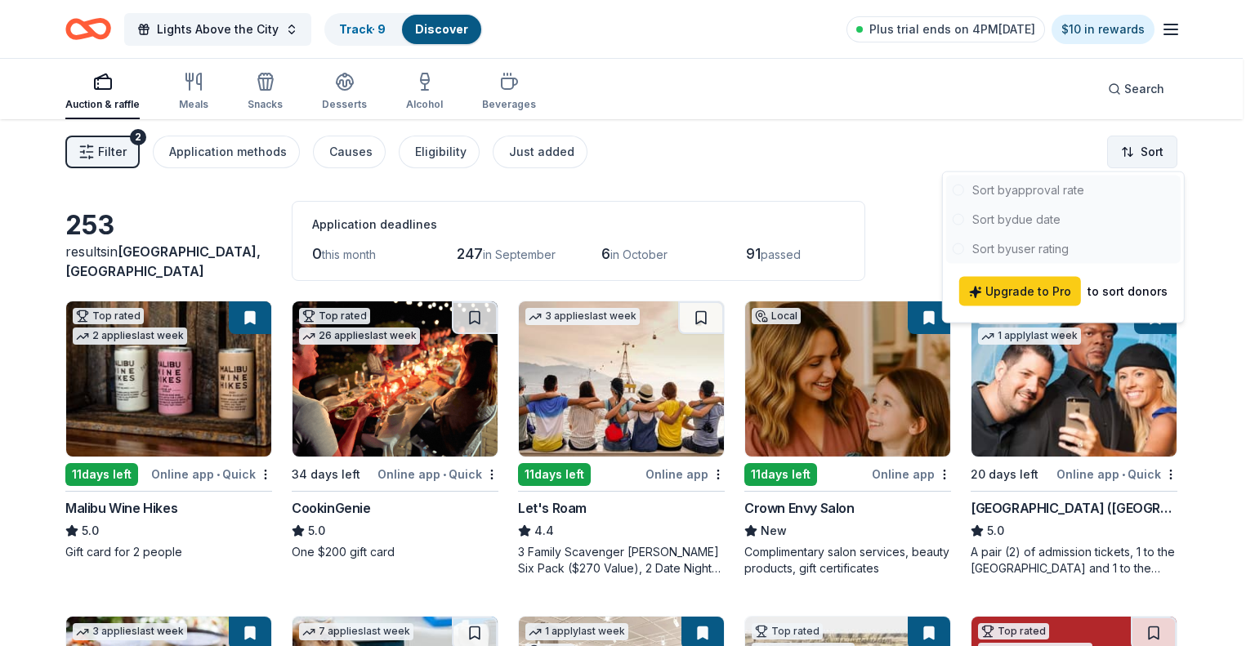
click at [1122, 156] on html "Lights Above the City Track · 9 Discover Plus trial ends on 4PM, 9/4 $10 in rew…" at bounding box center [627, 323] width 1255 height 646
click at [799, 189] on html "Lights Above the City Track · 9 Discover Plus trial ends on 4PM, 9/4 $10 in rew…" at bounding box center [627, 323] width 1255 height 646
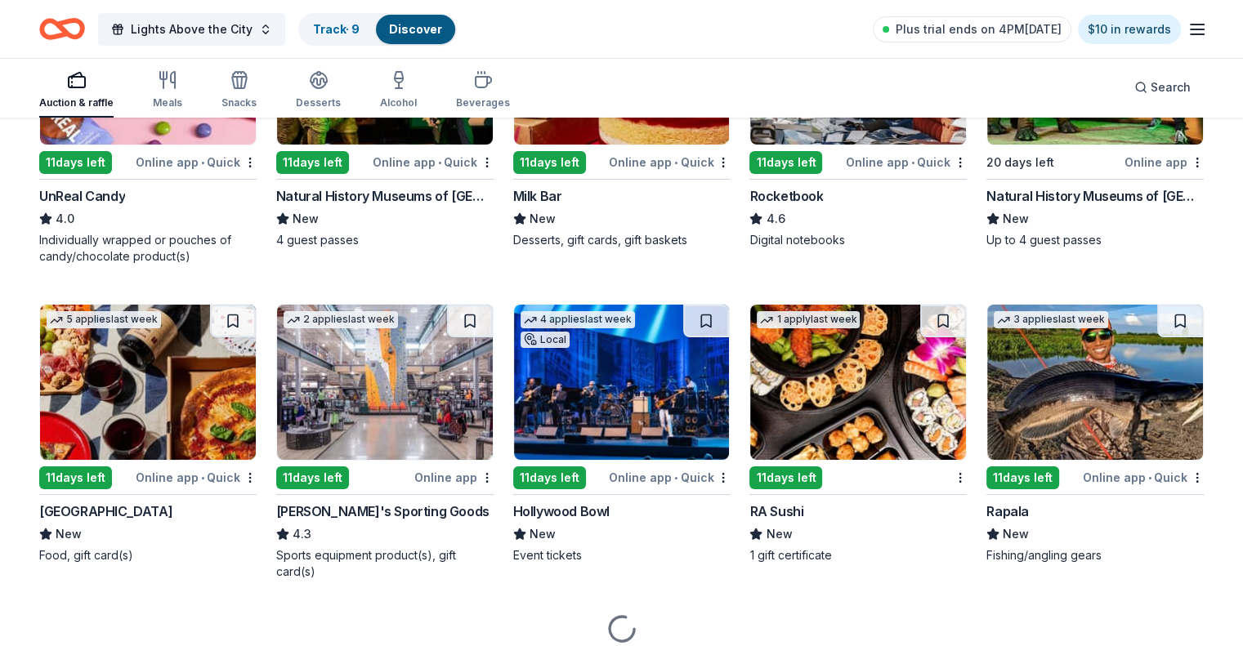
scroll to position [5948, 0]
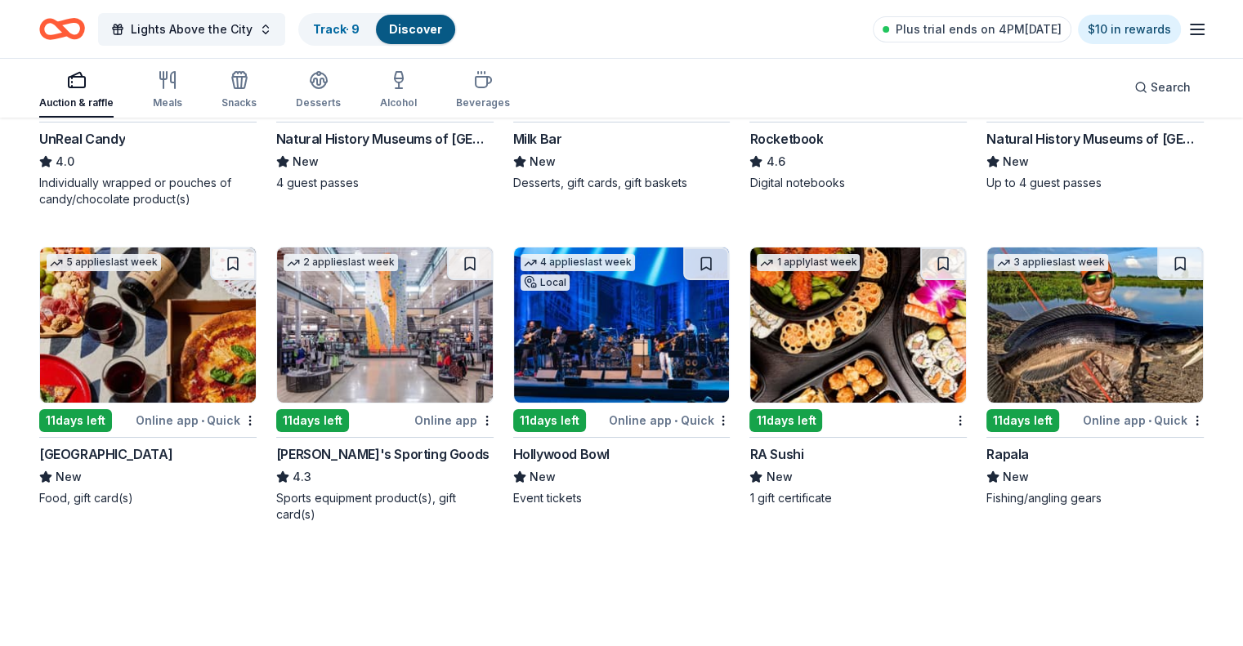
click at [644, 349] on img at bounding box center [622, 325] width 216 height 155
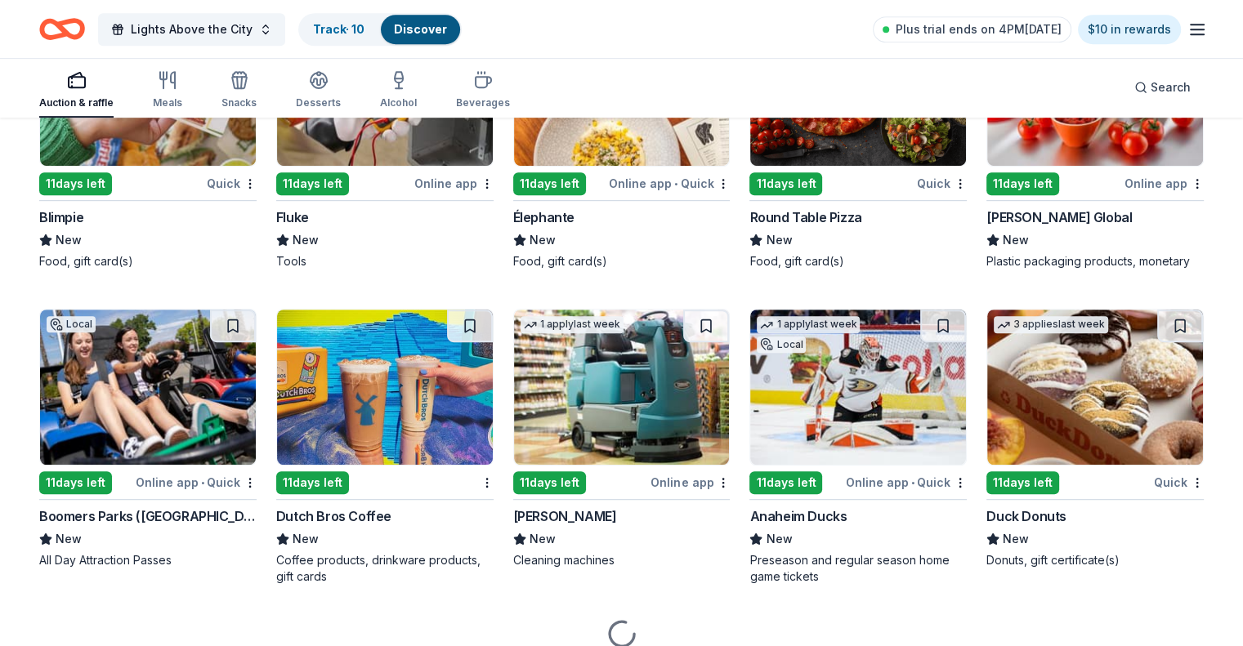
scroll to position [7179, 0]
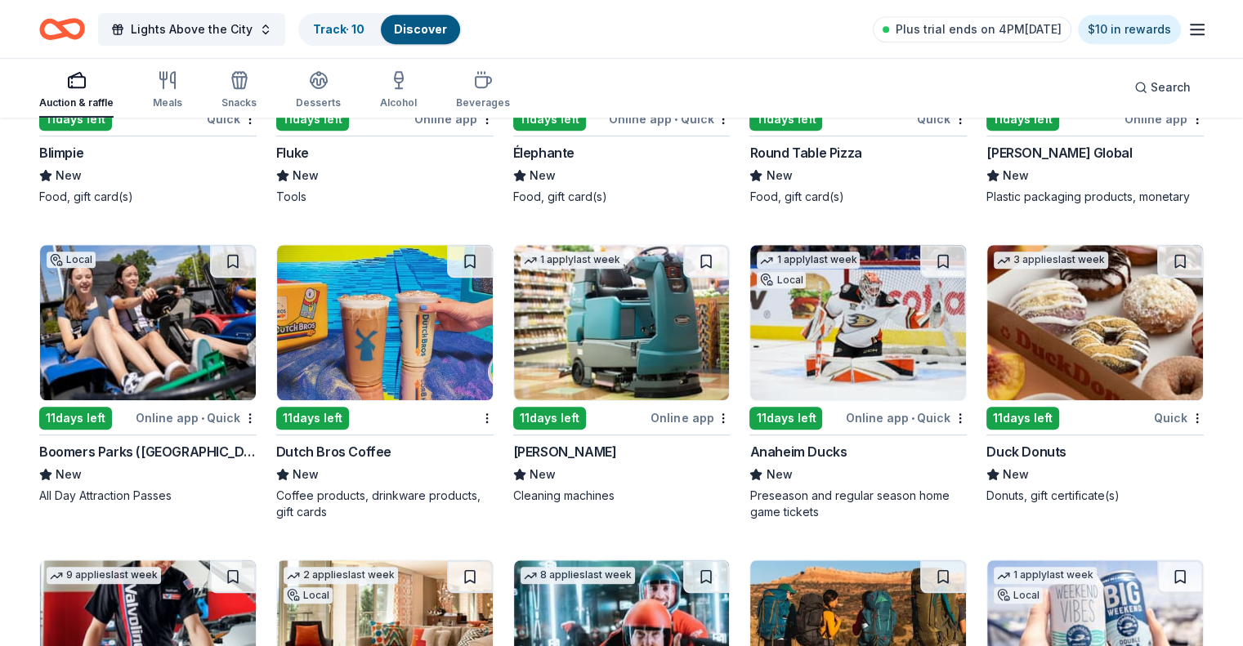
click at [837, 346] on img at bounding box center [858, 322] width 216 height 155
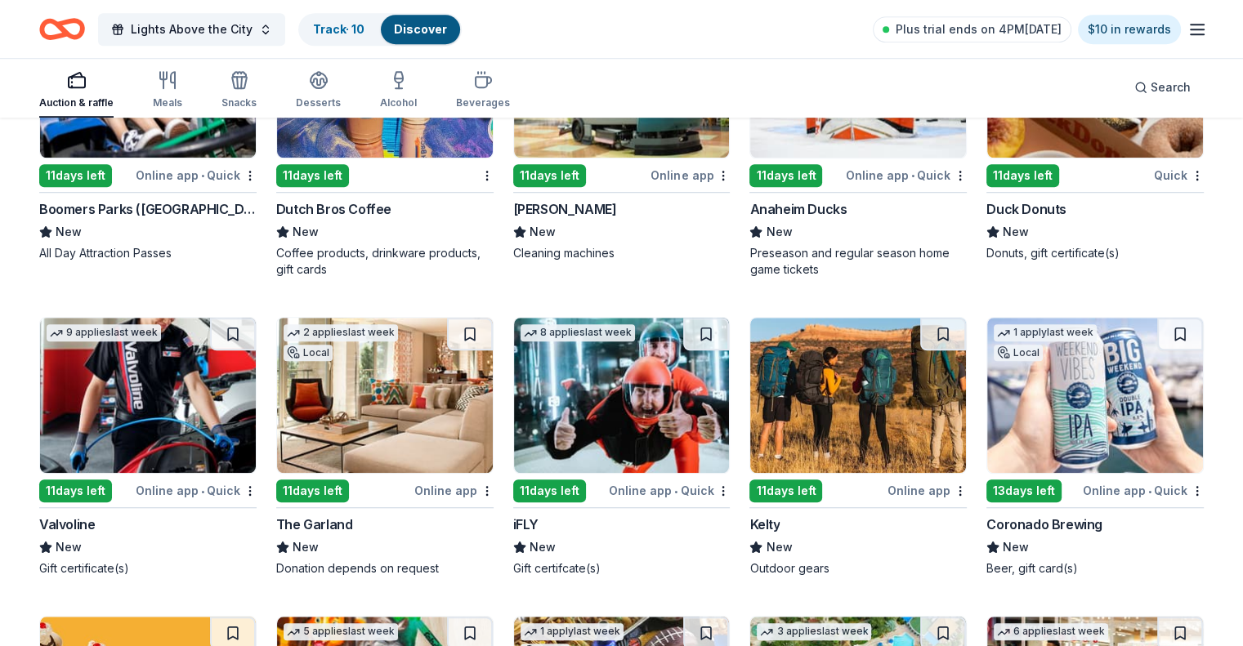
scroll to position [7424, 0]
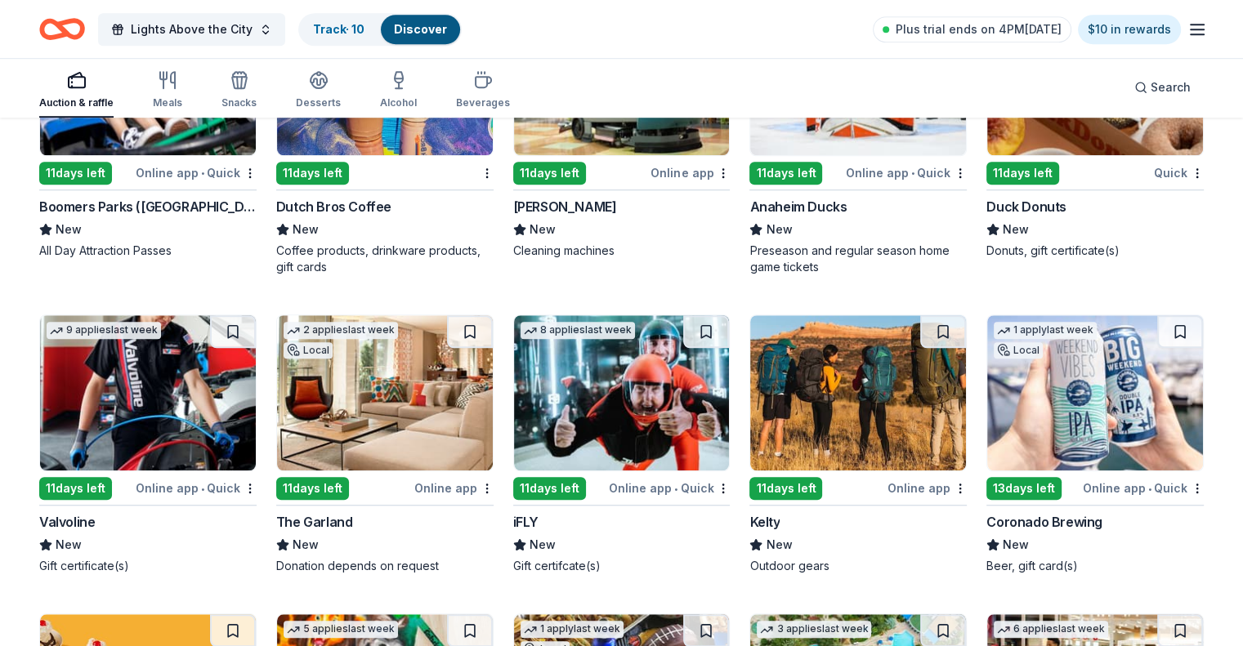
click at [410, 408] on img at bounding box center [385, 392] width 216 height 155
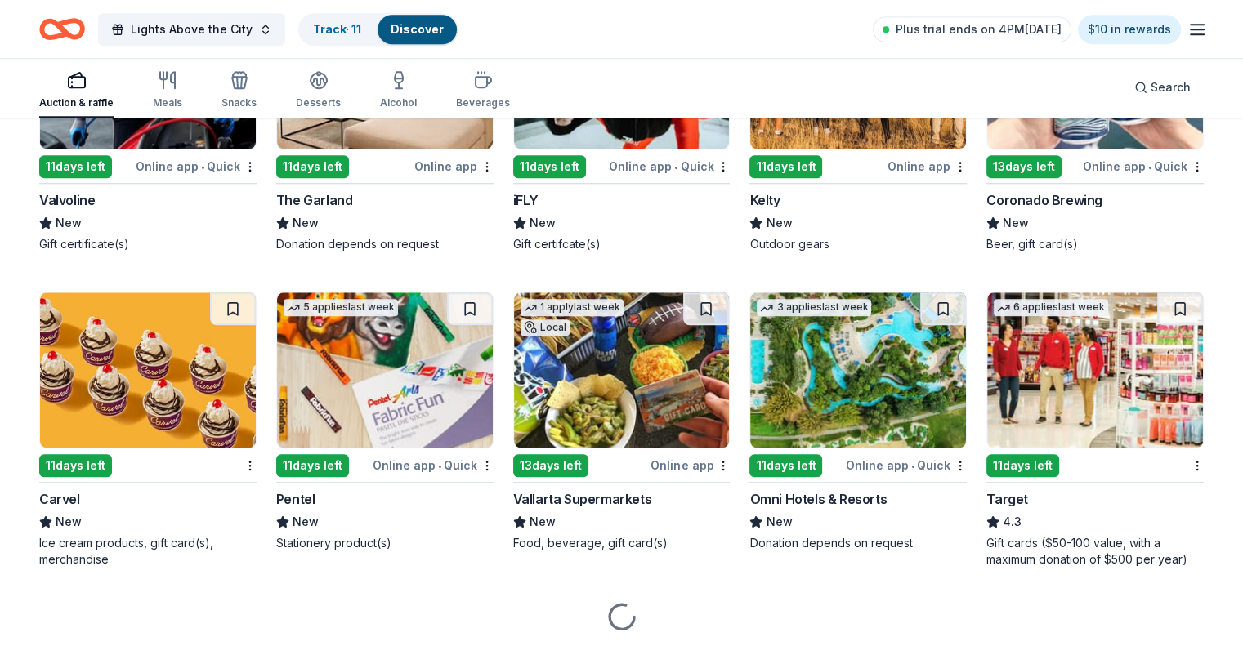
scroll to position [7793, 0]
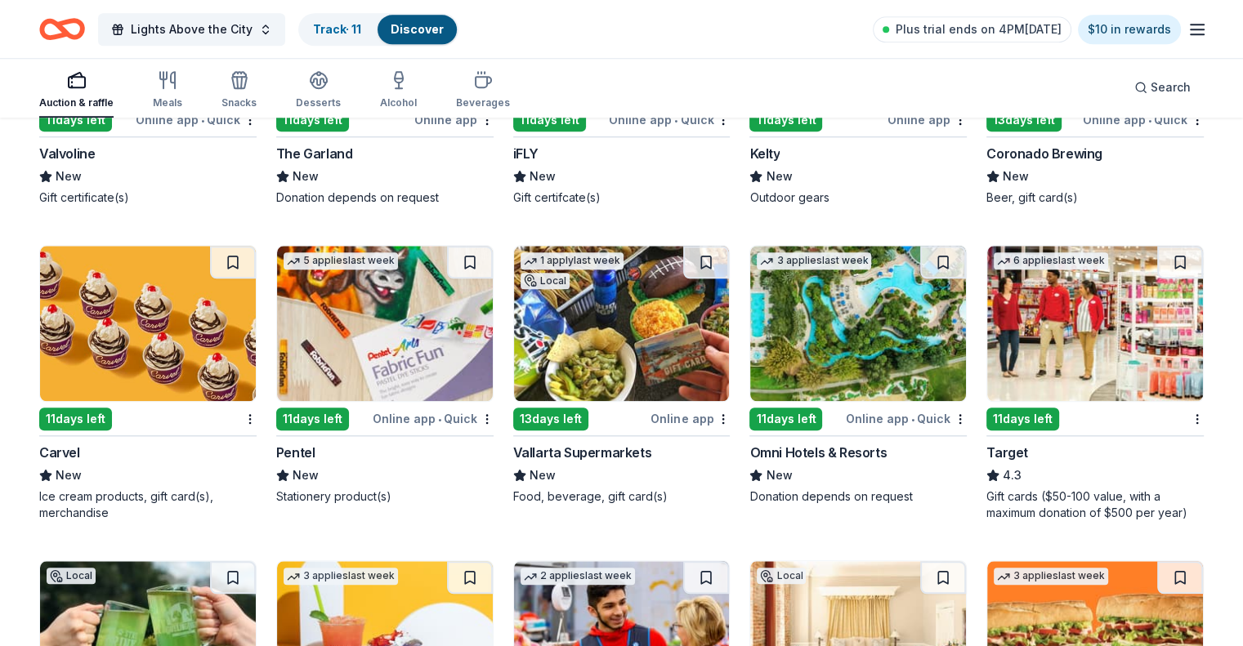
click at [830, 349] on img at bounding box center [858, 323] width 216 height 155
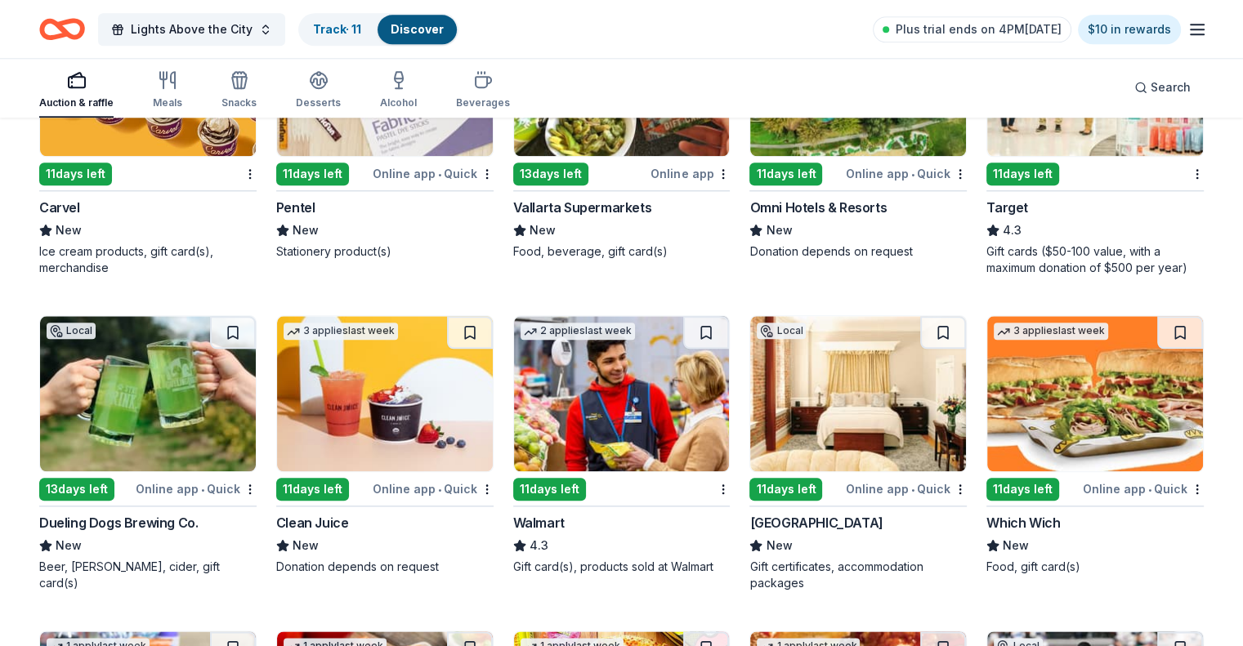
scroll to position [8119, 0]
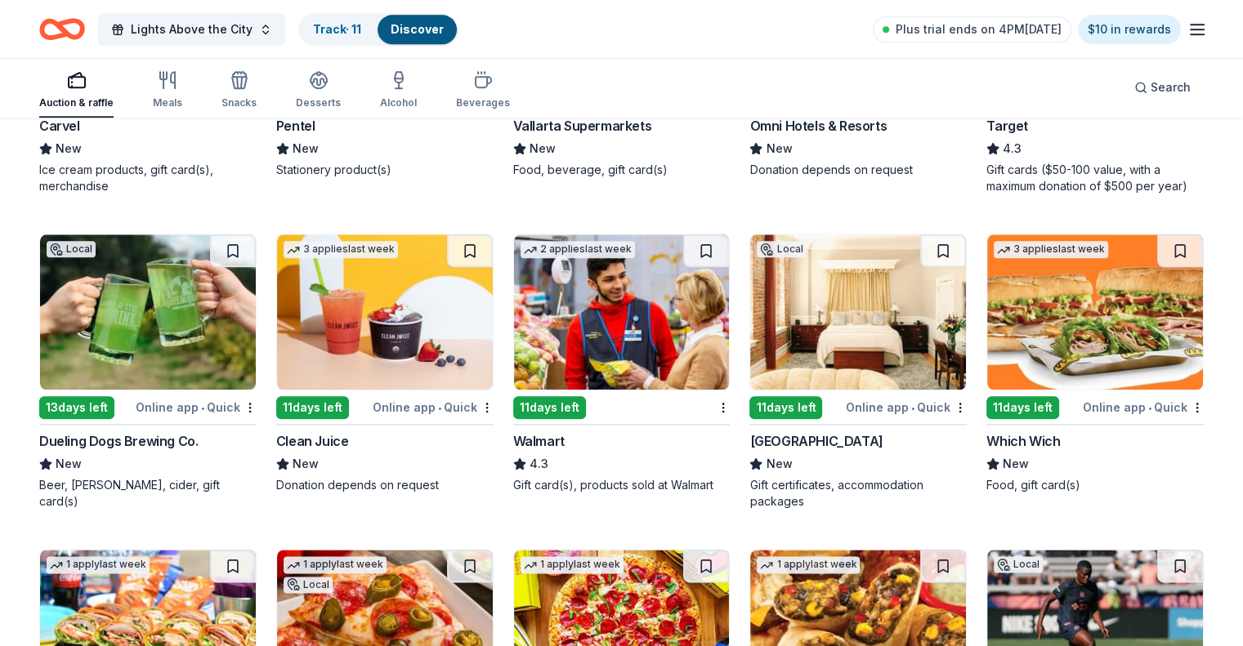
click at [868, 339] on img at bounding box center [858, 311] width 216 height 155
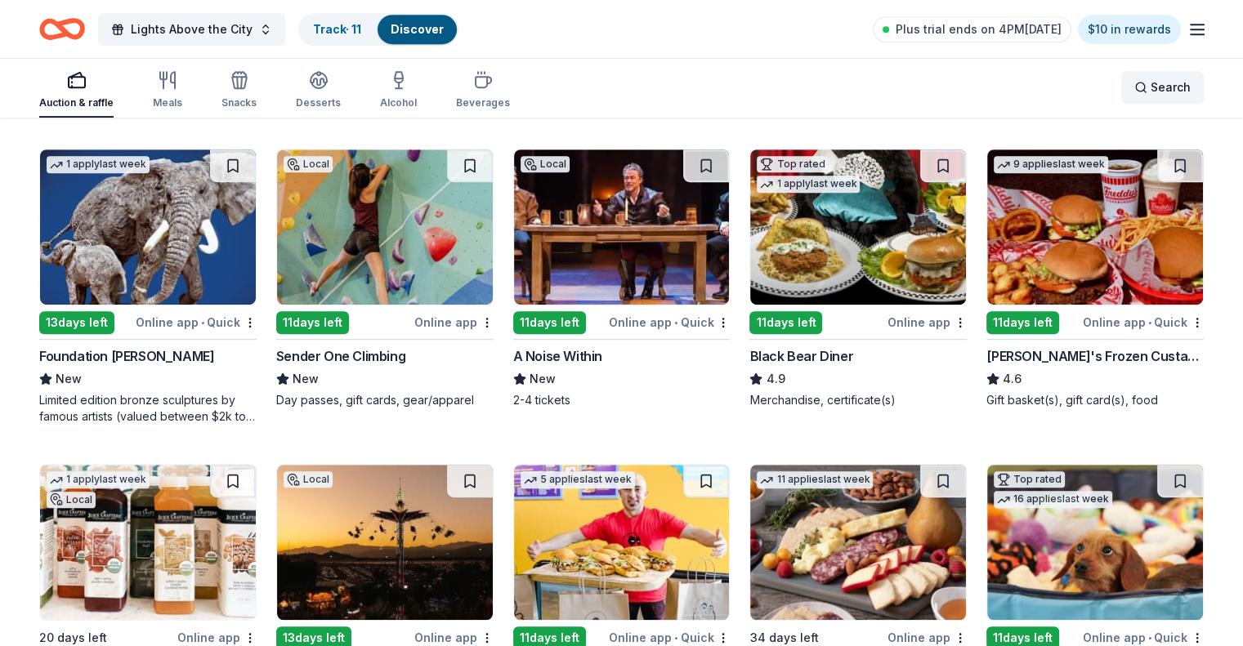
scroll to position [0, 0]
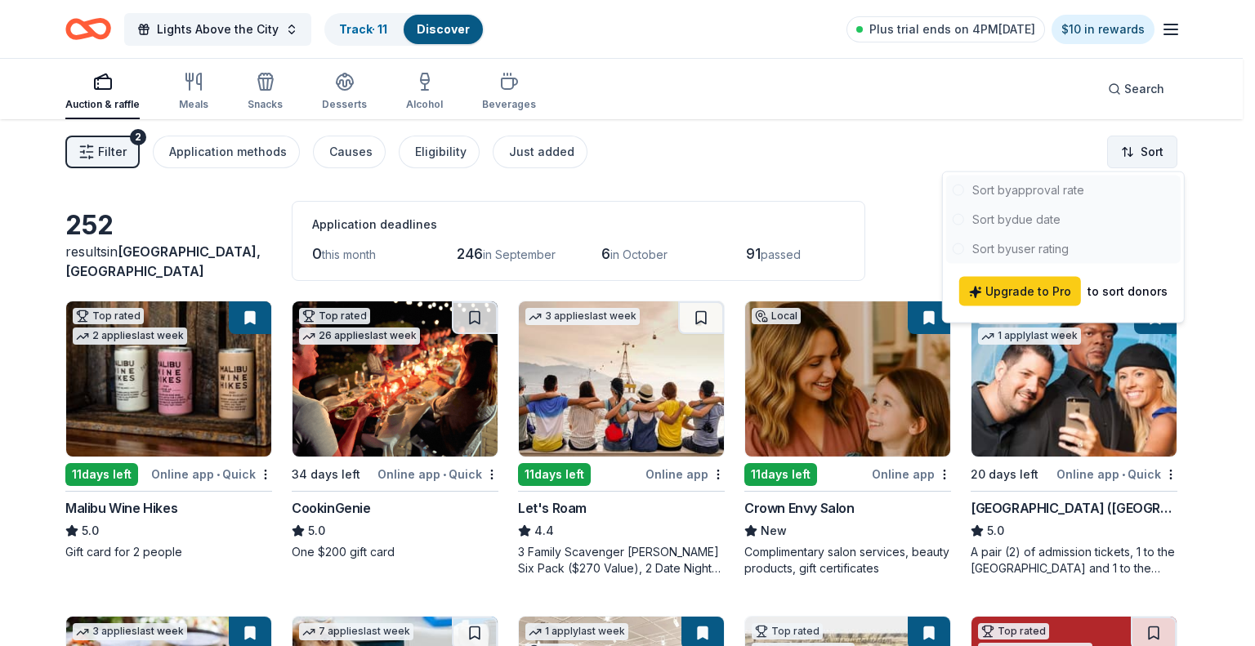
click at [1135, 145] on html "Lights Above the City Track · 11 Discover Plus trial ends on 4PM, 9/4 $10 in re…" at bounding box center [627, 323] width 1255 height 646
click at [429, 156] on html "Lights Above the City Track · 11 Discover Plus trial ends on 4PM, 9/4 $10 in re…" at bounding box center [627, 323] width 1255 height 646
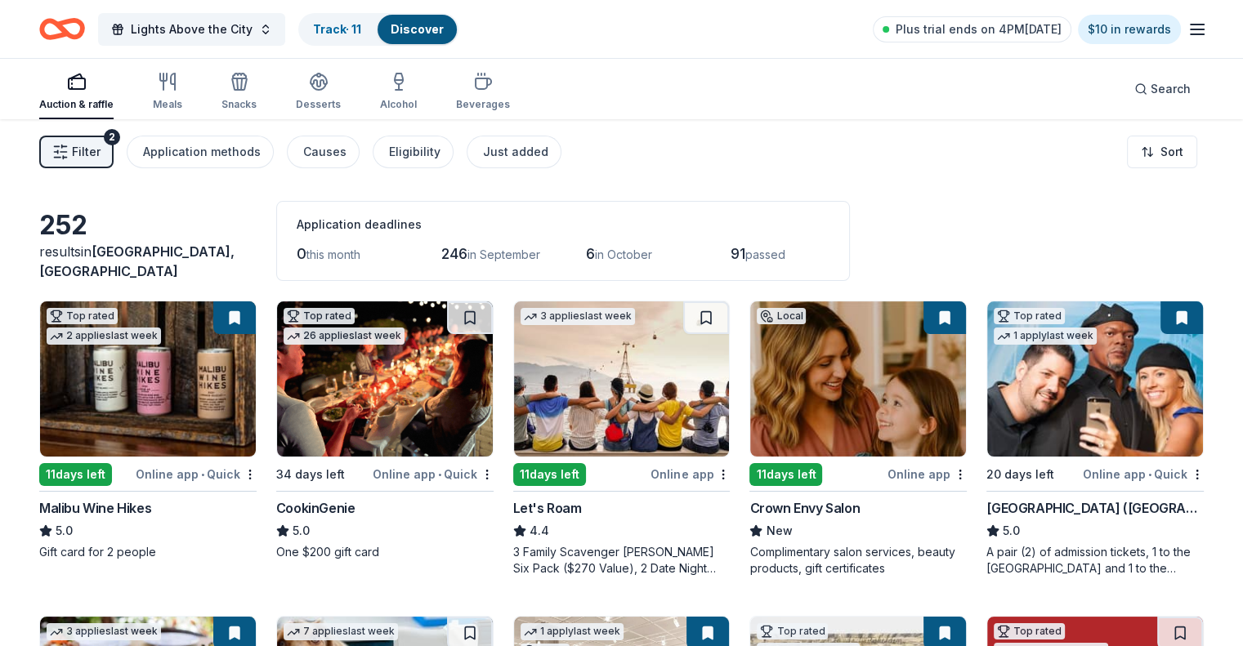
click at [429, 156] on div "Eligibility" at bounding box center [414, 152] width 51 height 20
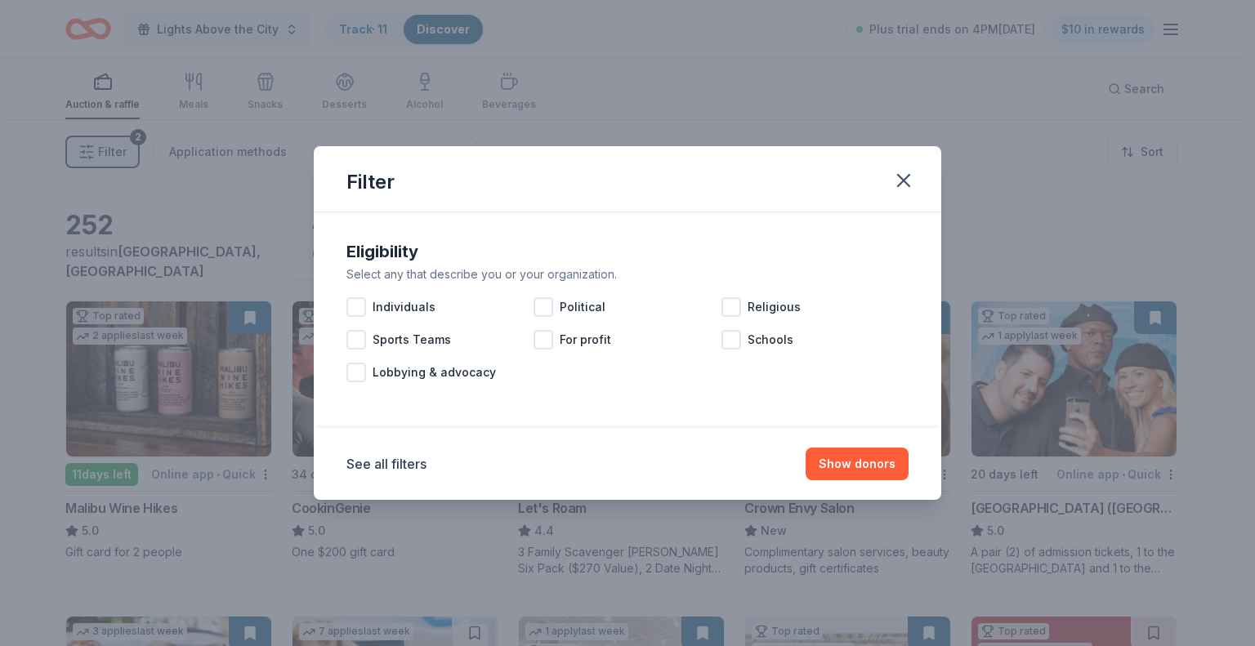
drag, startPoint x: 850, startPoint y: 463, endPoint x: 651, endPoint y: 423, distance: 202.5
click at [653, 426] on div "Filter Eligibility Select any that describe you or your organization. Individua…" at bounding box center [627, 323] width 627 height 354
click at [907, 180] on icon "button" at bounding box center [903, 180] width 23 height 23
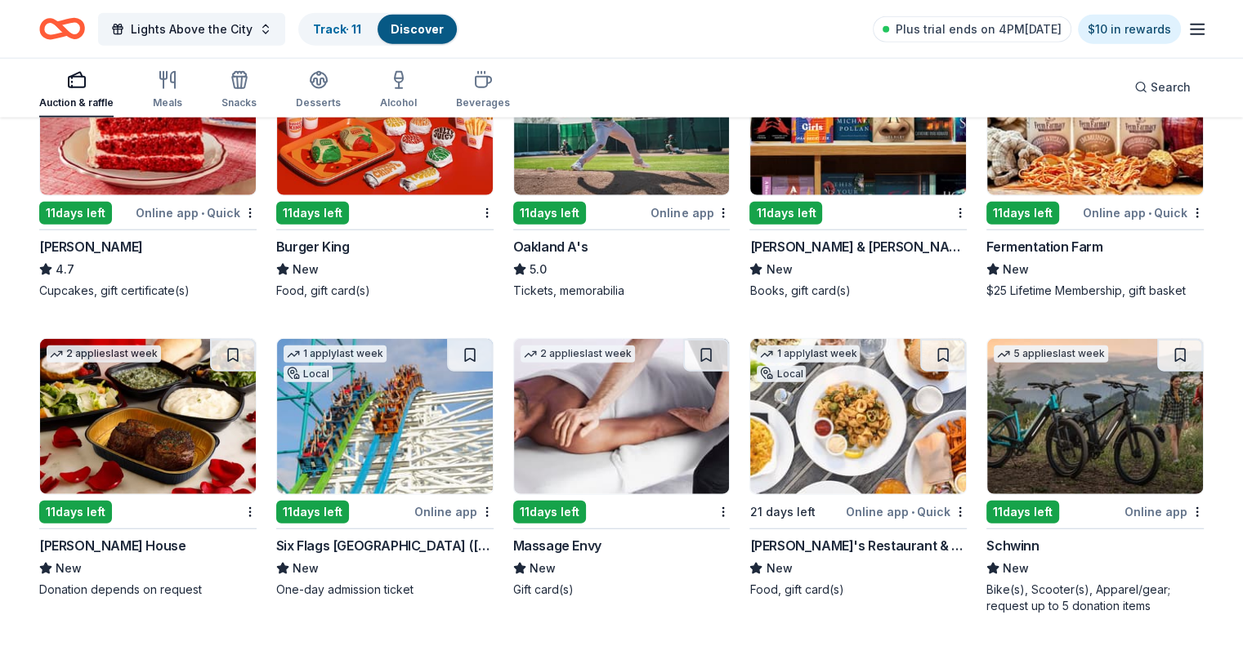
scroll to position [10281, 0]
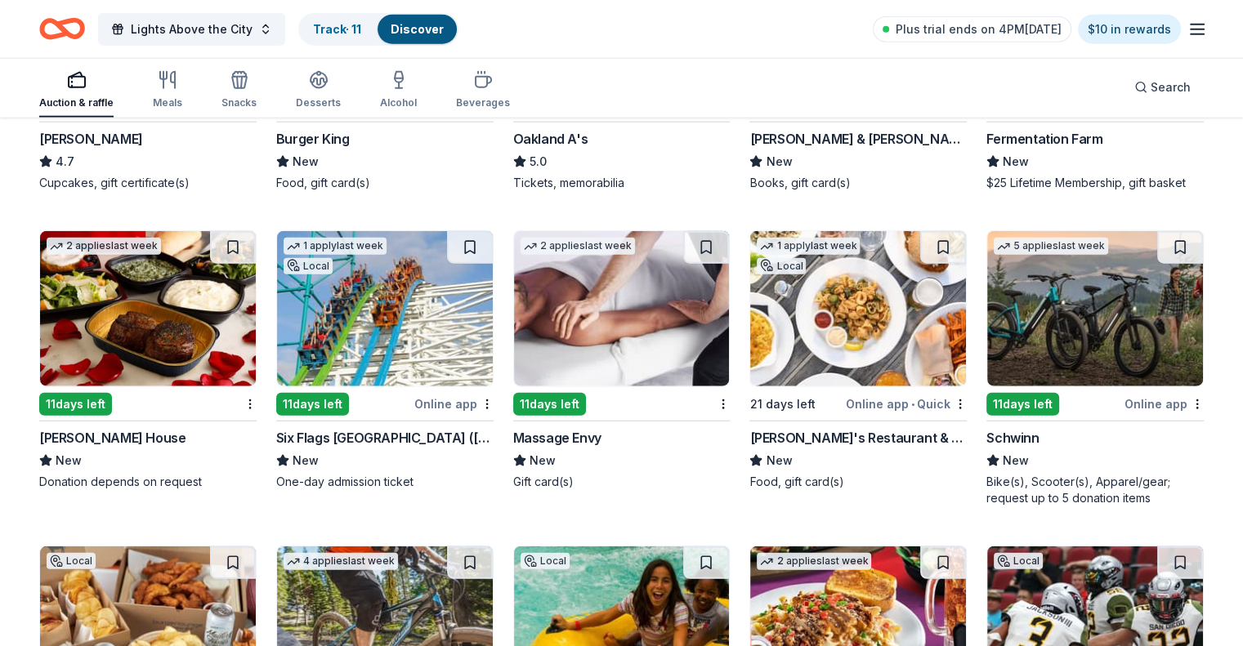
click at [405, 358] on img at bounding box center [385, 308] width 216 height 155
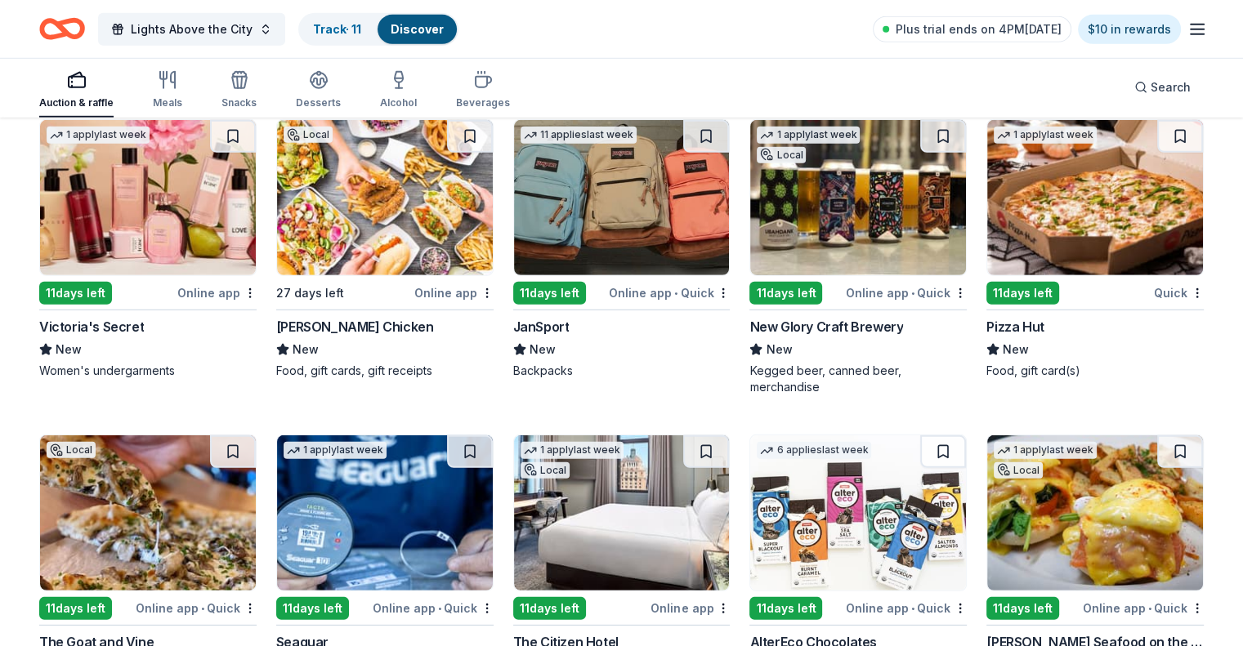
scroll to position [11239, 0]
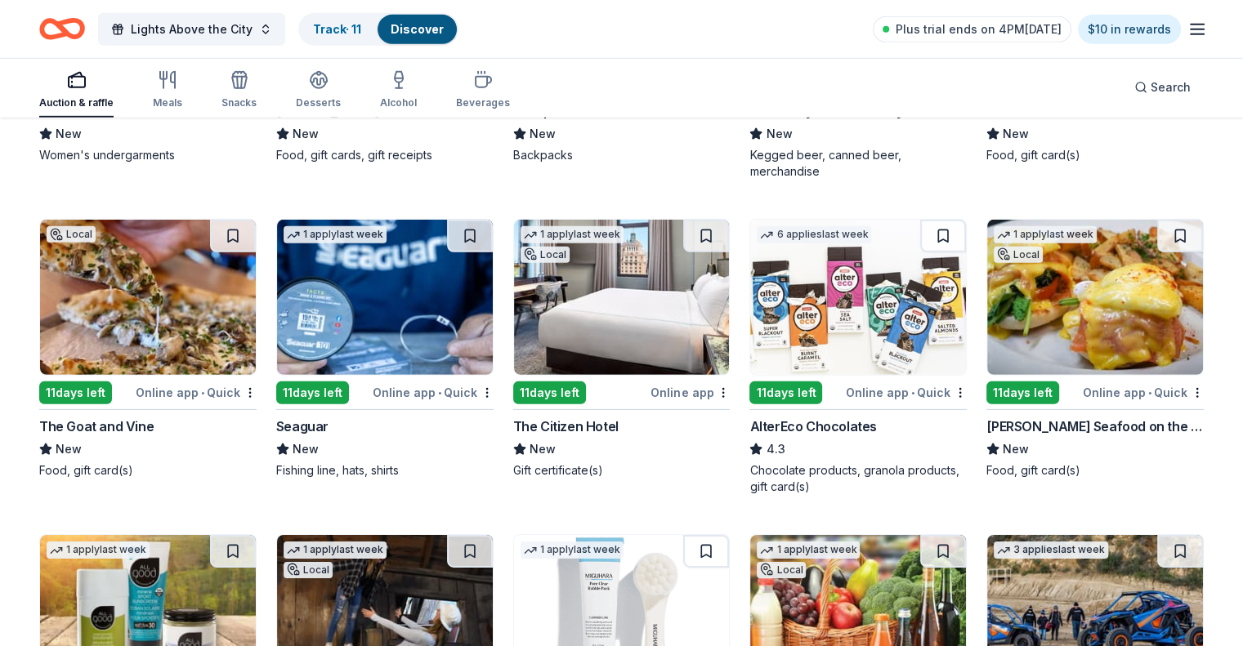
click at [611, 325] on img at bounding box center [622, 297] width 216 height 155
click at [361, 31] on link "Track · 11" at bounding box center [337, 29] width 48 height 14
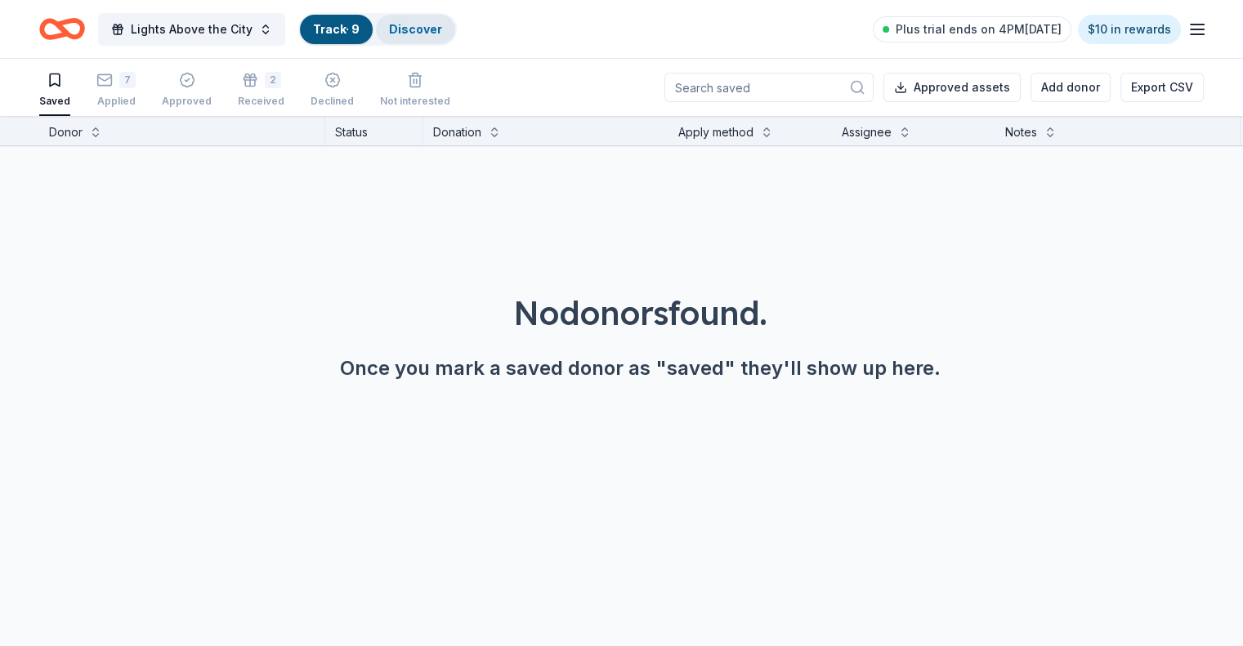
click at [428, 35] on div "Discover" at bounding box center [415, 29] width 79 height 29
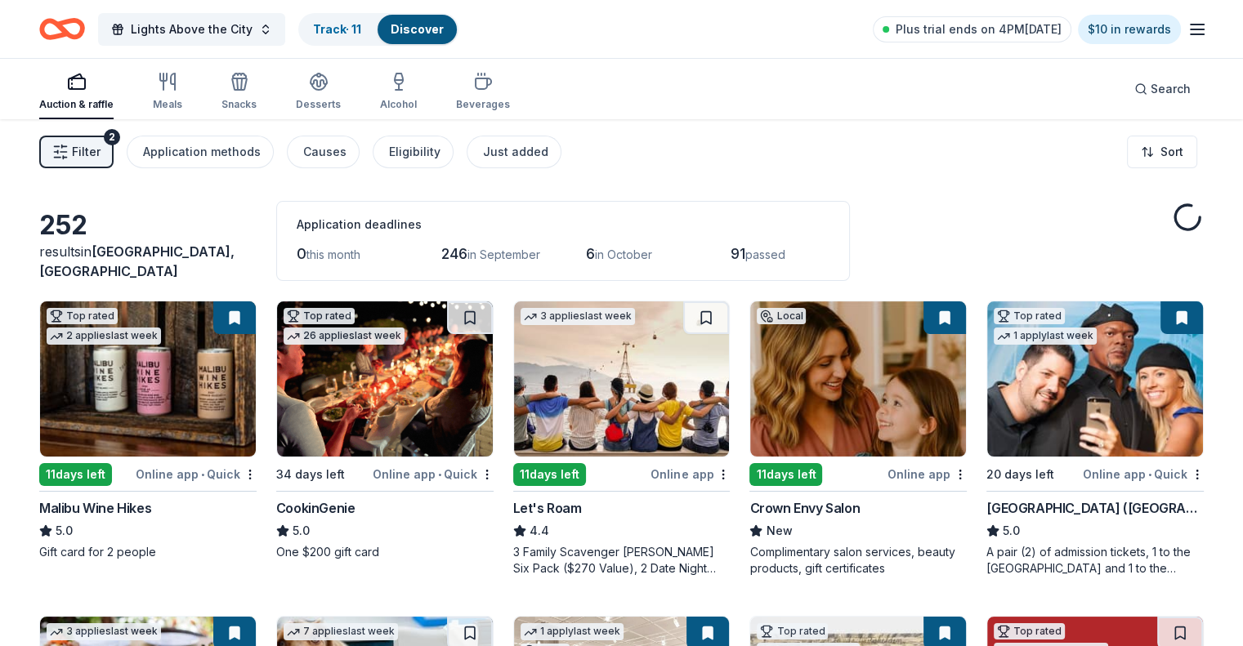
click at [100, 146] on span "Filter" at bounding box center [86, 152] width 29 height 20
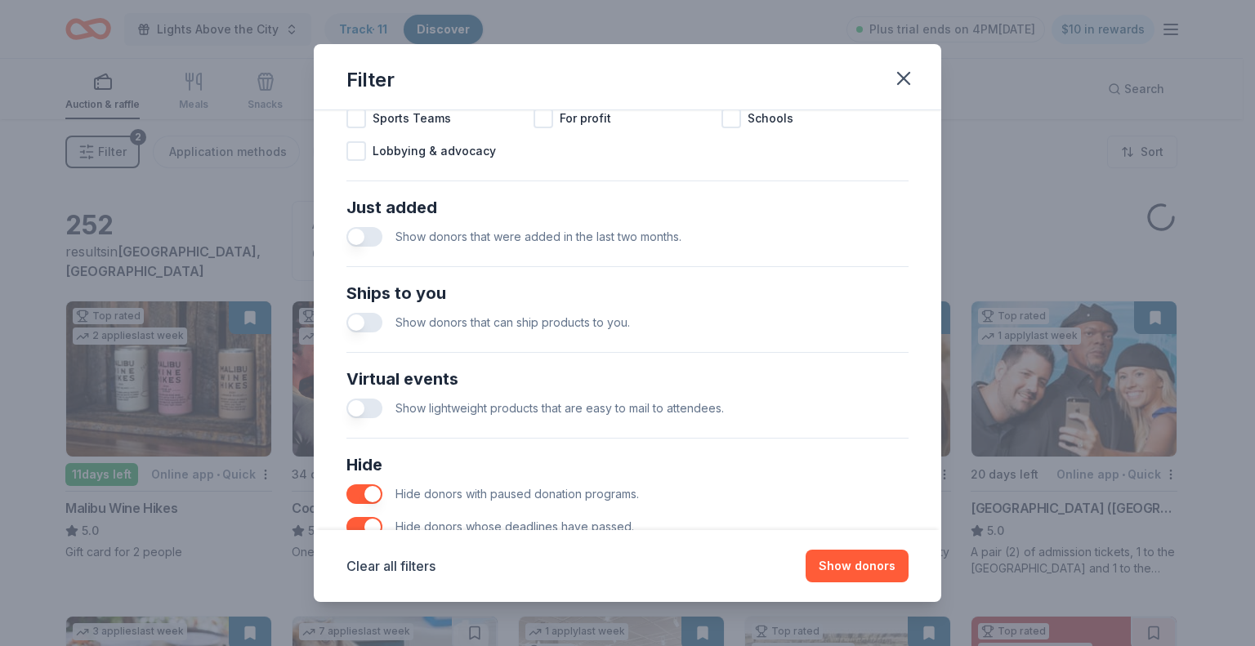
scroll to position [654, 0]
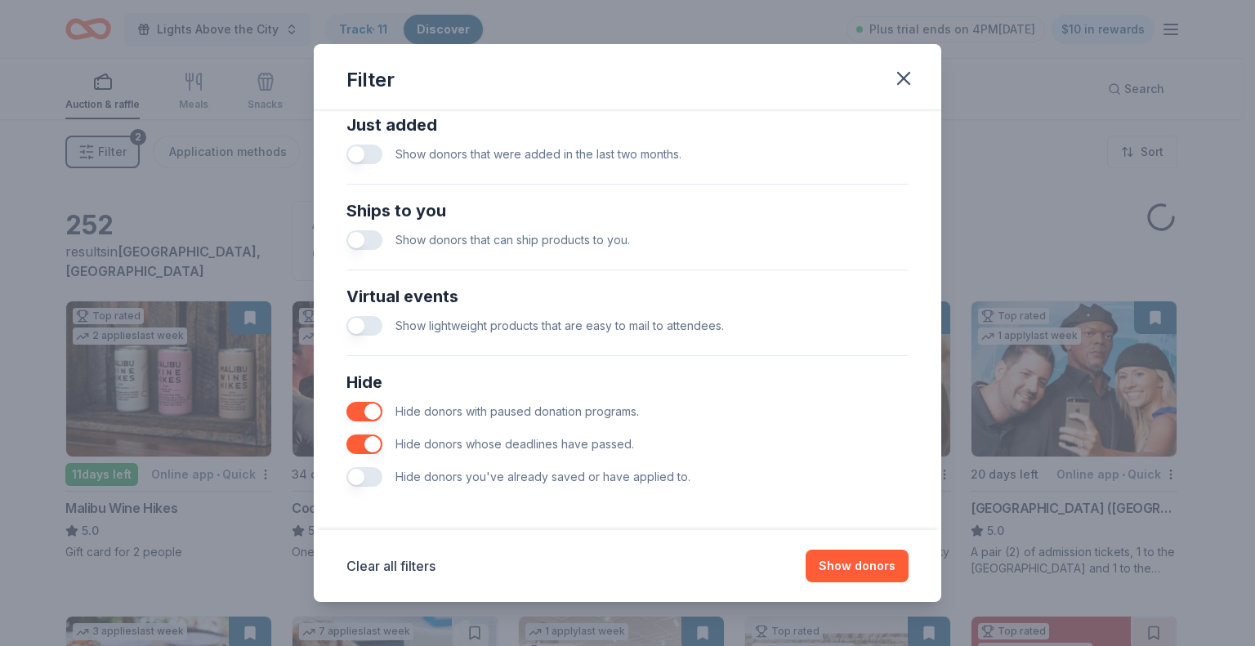
click at [366, 476] on button "button" at bounding box center [364, 477] width 36 height 20
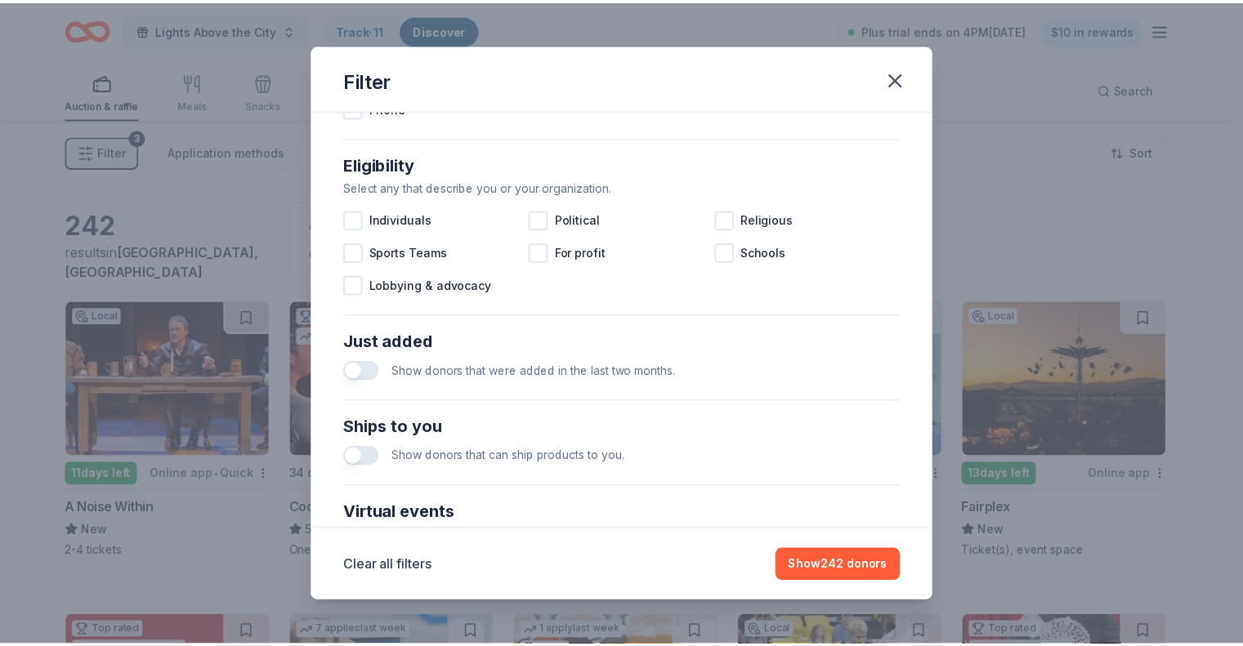
scroll to position [409, 0]
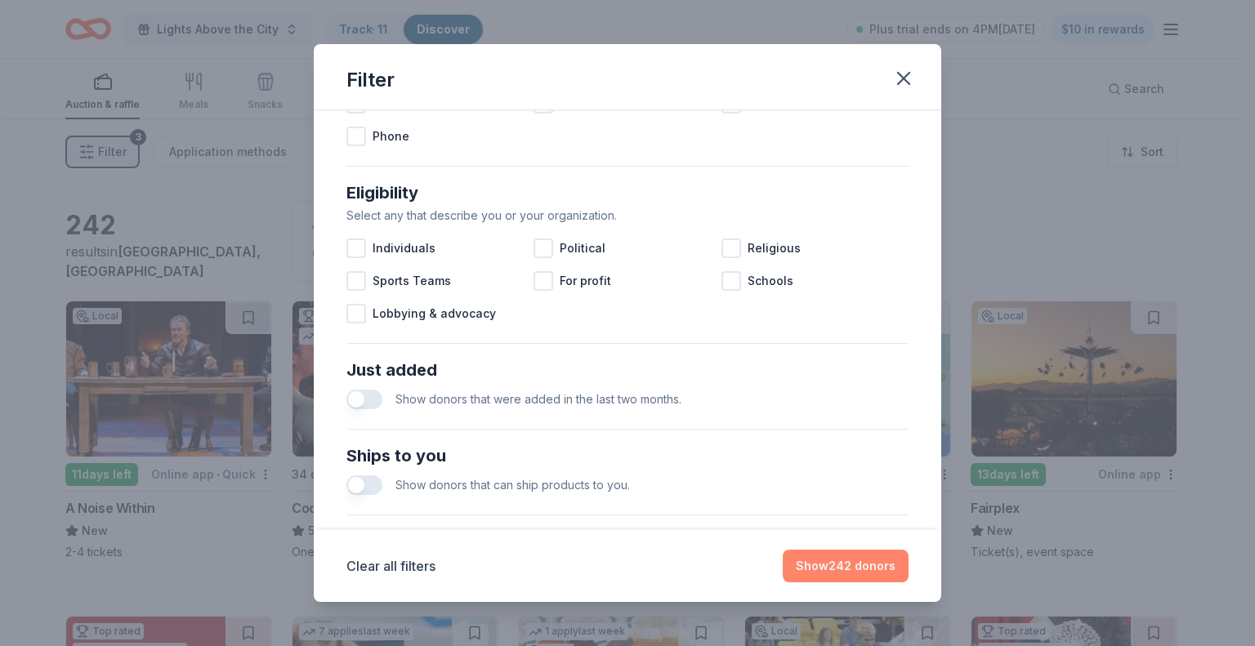
click at [854, 561] on button "Show 242 donors" at bounding box center [846, 566] width 126 height 33
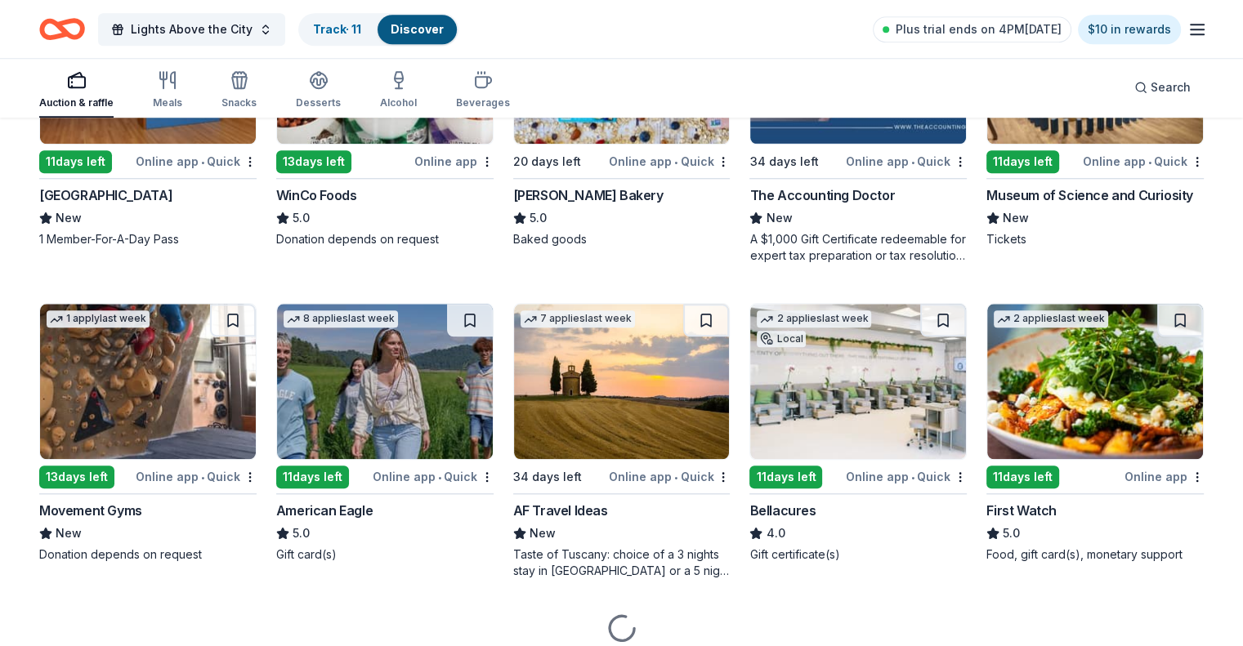
scroll to position [1545, 0]
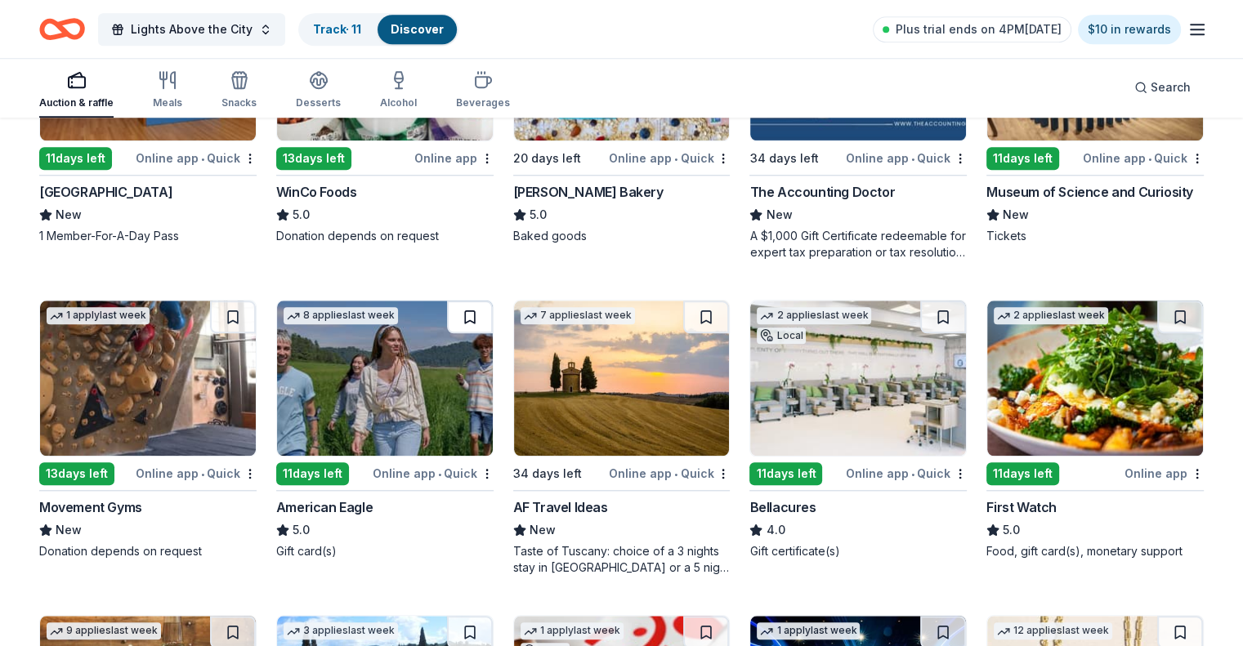
click at [479, 314] on button at bounding box center [470, 317] width 46 height 33
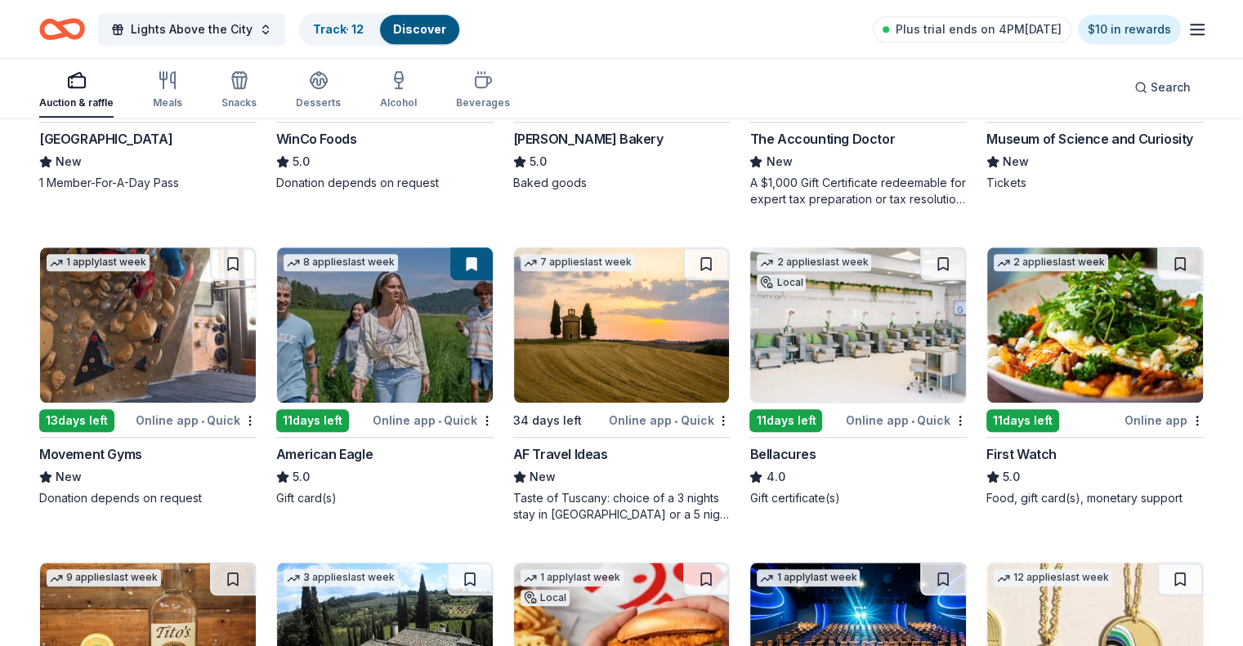
scroll to position [1627, 0]
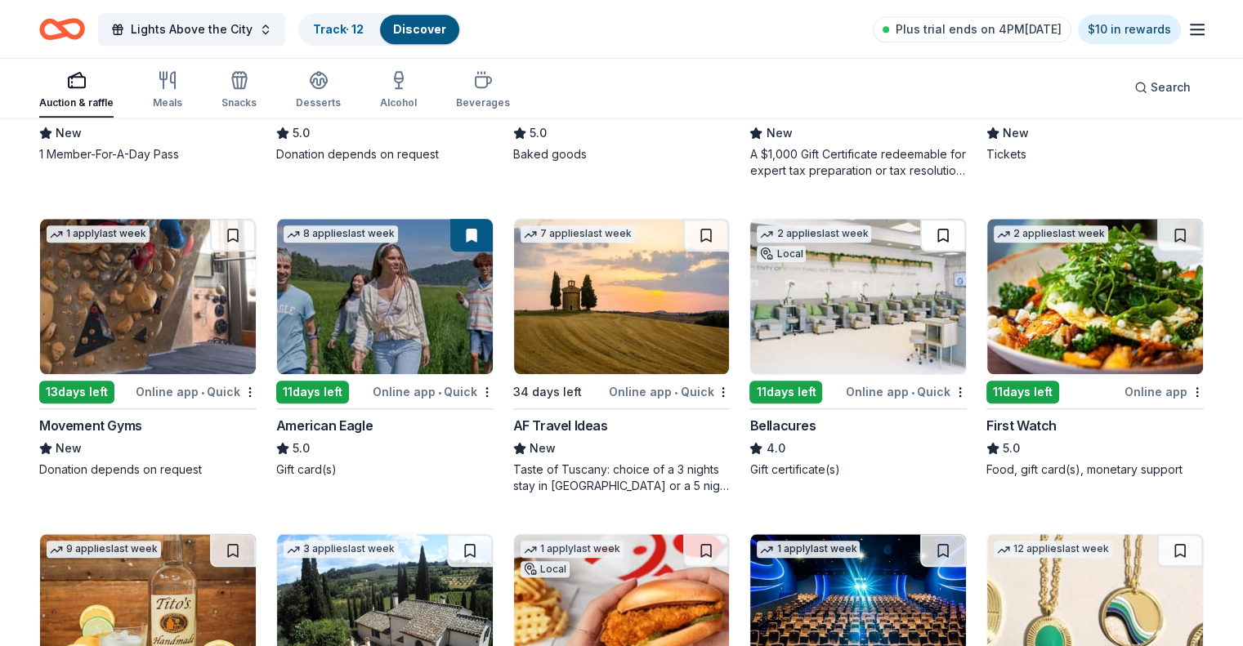
click at [920, 229] on button at bounding box center [943, 235] width 46 height 33
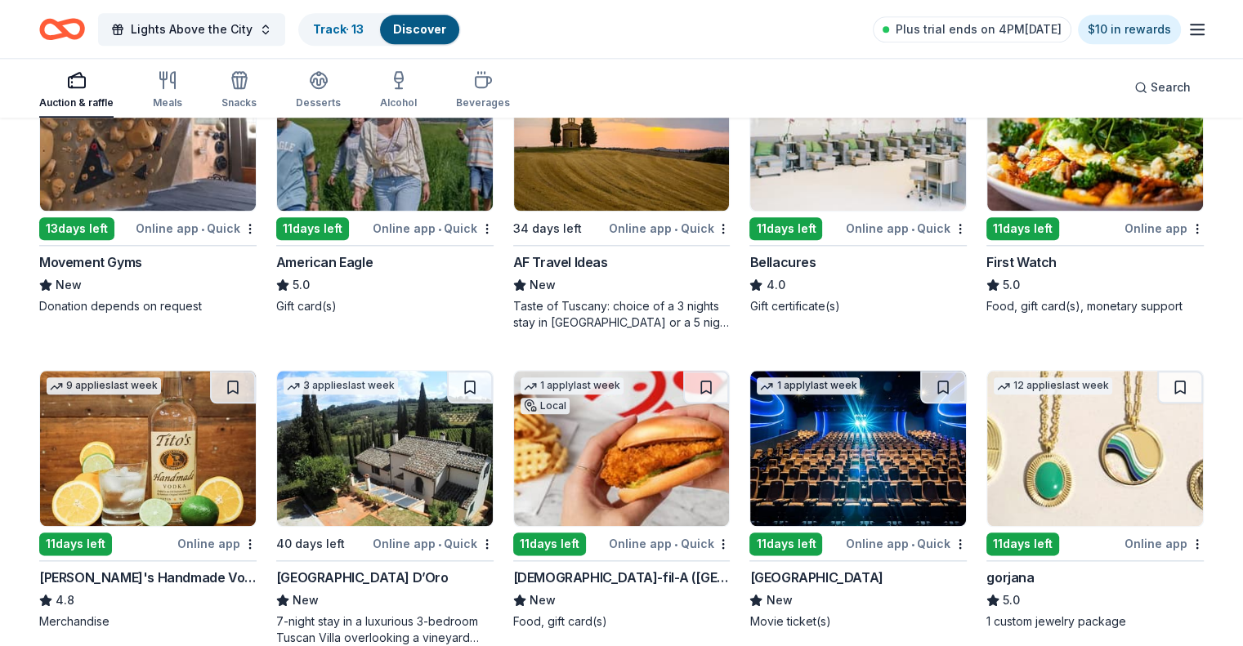
scroll to position [1953, 0]
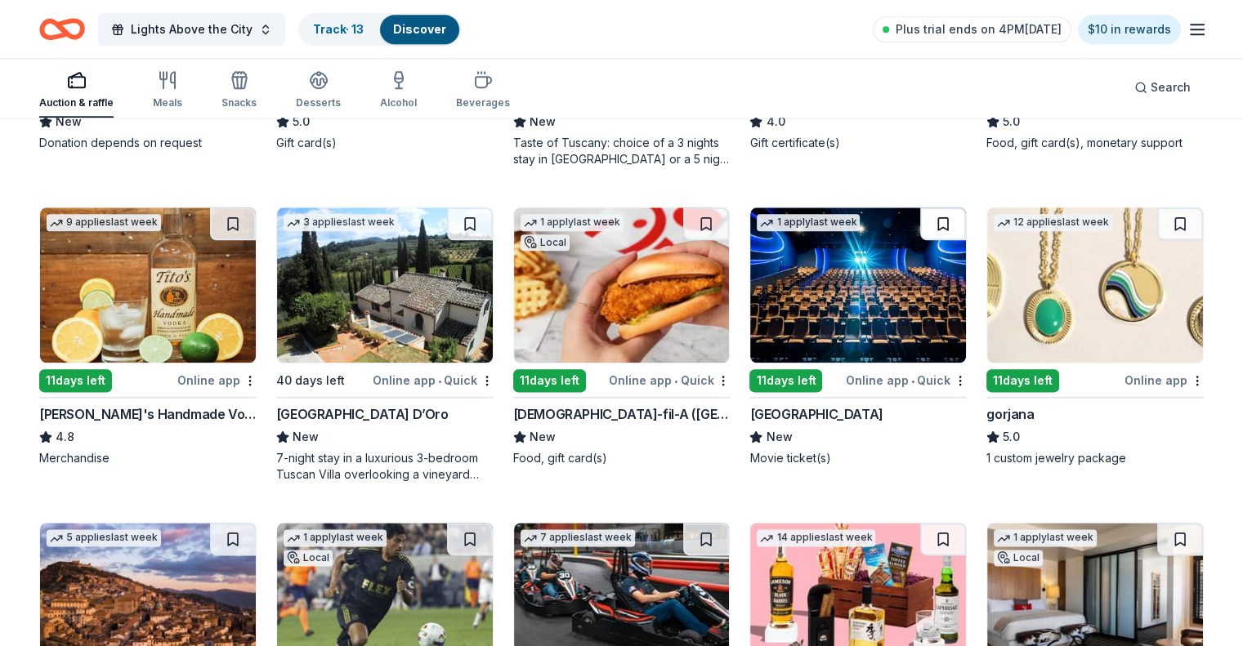
click at [925, 217] on button at bounding box center [943, 224] width 46 height 33
click at [1160, 218] on button at bounding box center [1180, 224] width 46 height 33
click at [252, 219] on button at bounding box center [233, 224] width 46 height 33
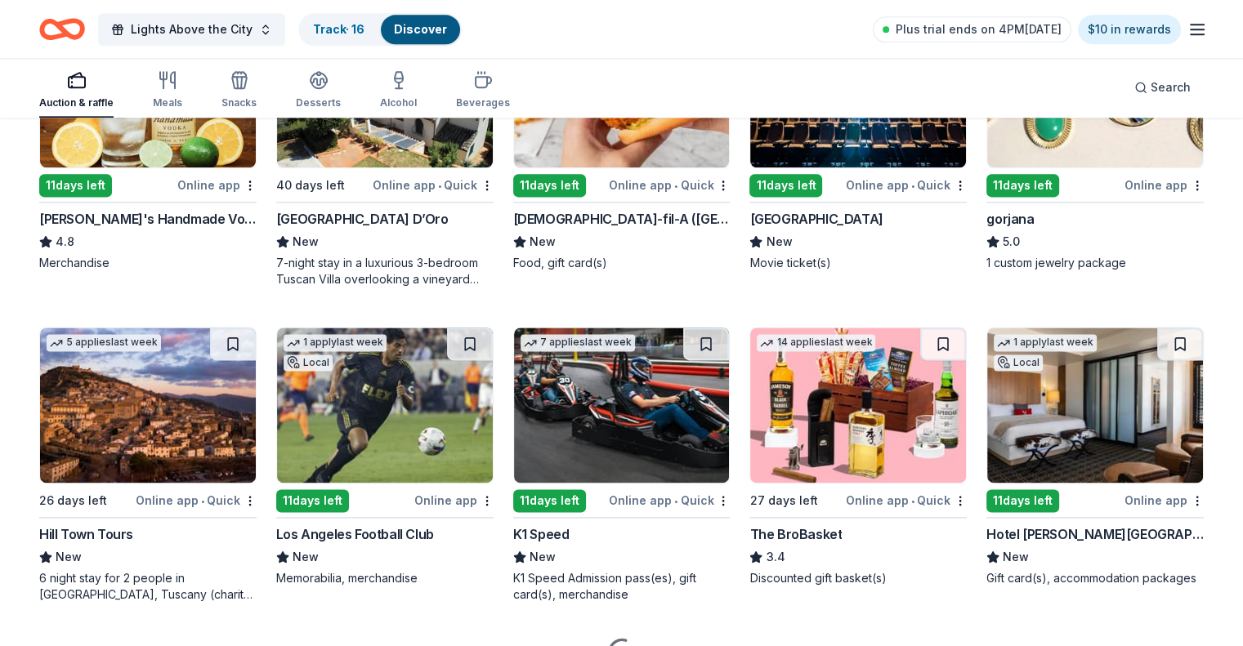
scroll to position [2199, 0]
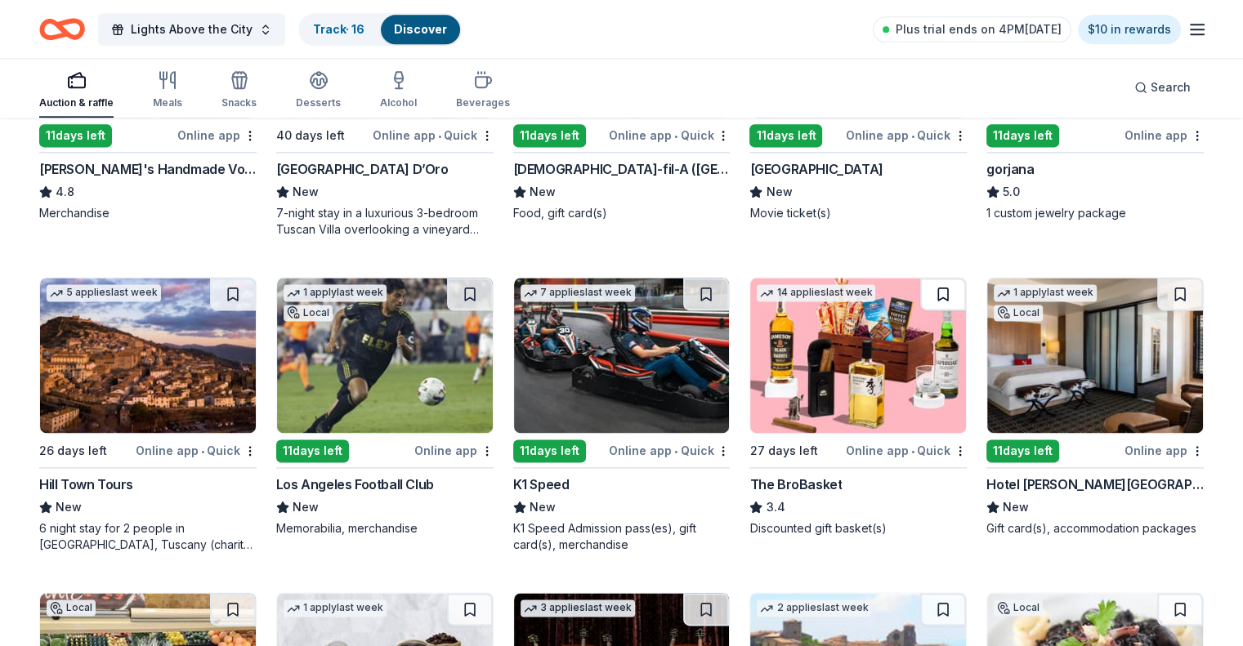
click at [936, 283] on button at bounding box center [943, 294] width 46 height 33
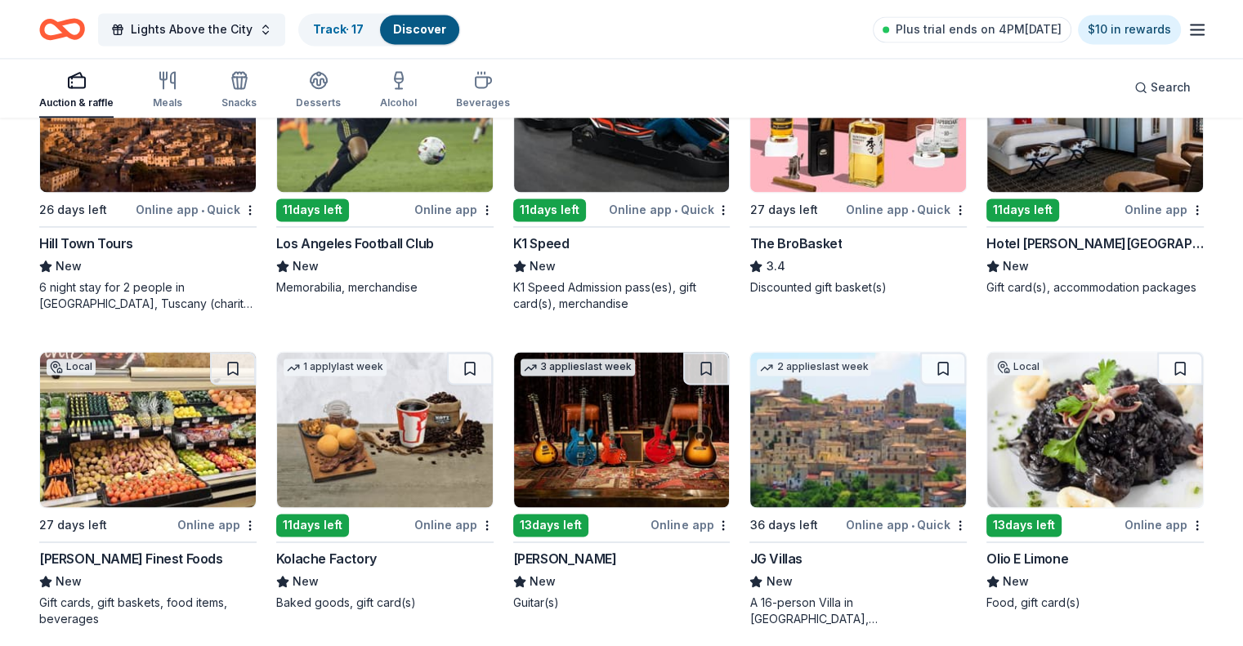
scroll to position [2444, 0]
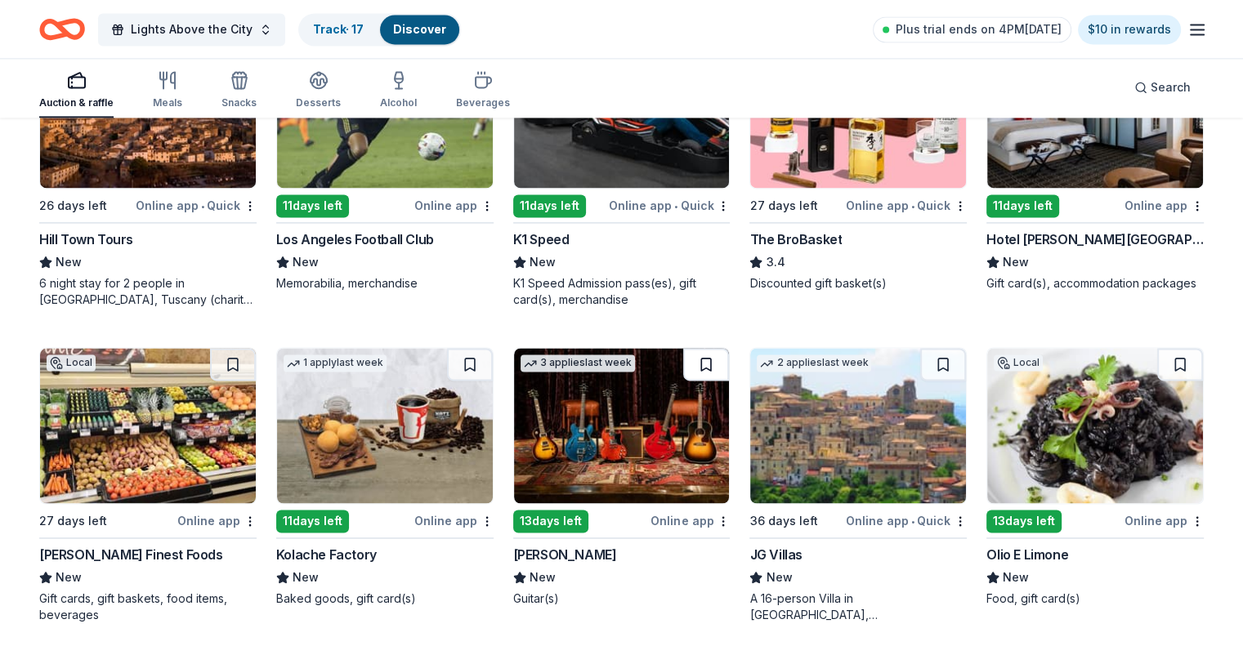
click at [703, 361] on button at bounding box center [706, 364] width 46 height 33
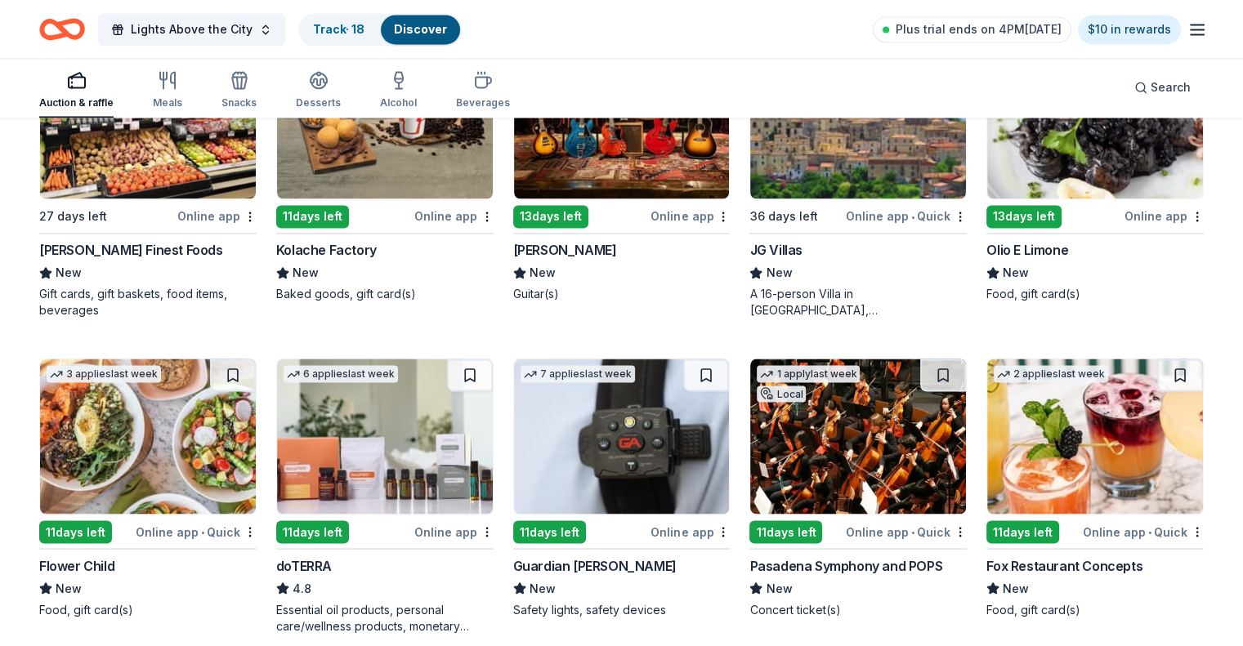
scroll to position [2852, 0]
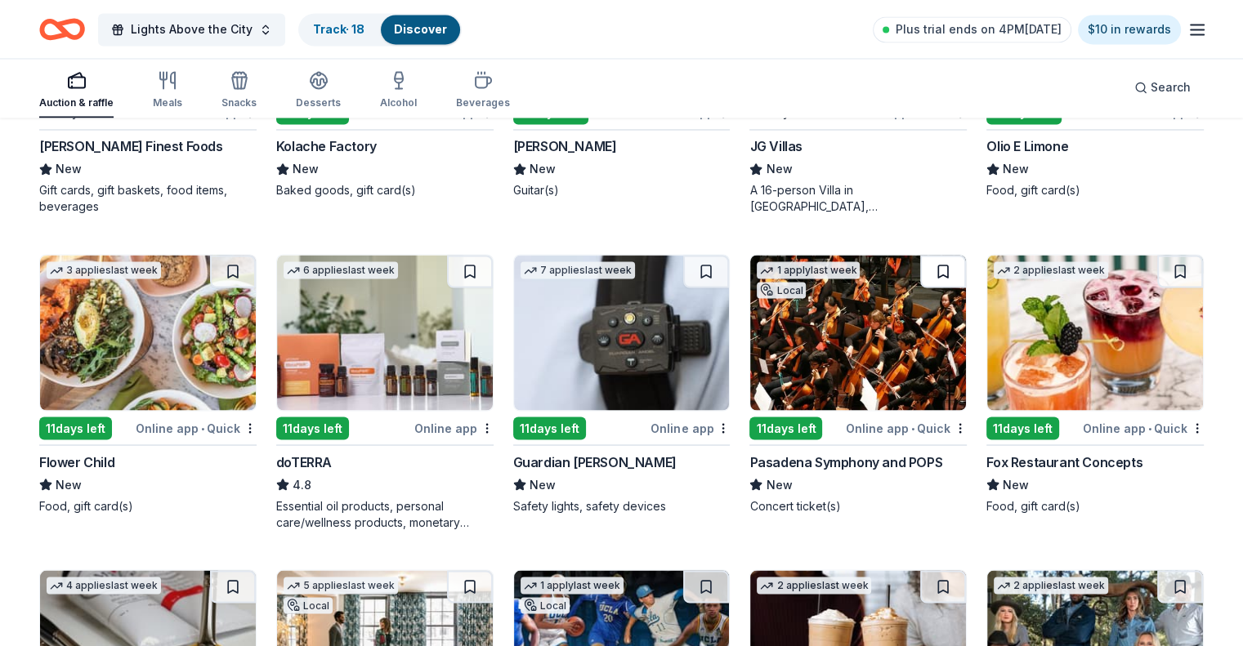
click at [932, 277] on button at bounding box center [943, 271] width 46 height 33
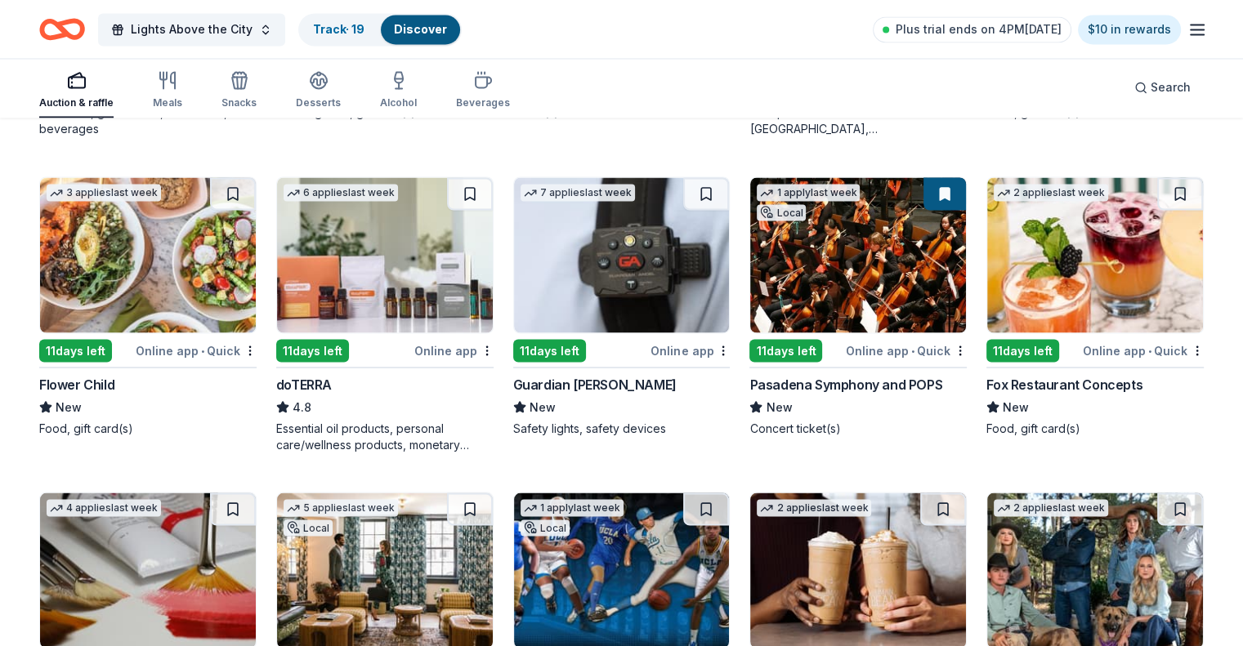
scroll to position [3097, 0]
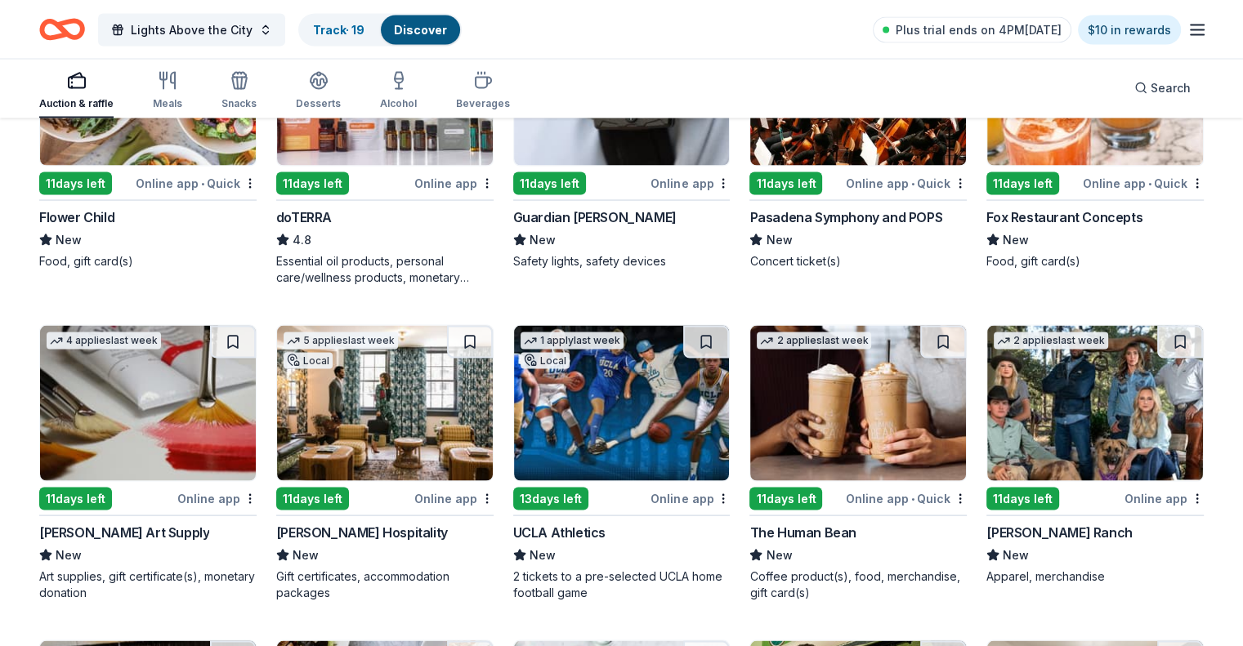
click at [428, 432] on img at bounding box center [385, 402] width 216 height 155
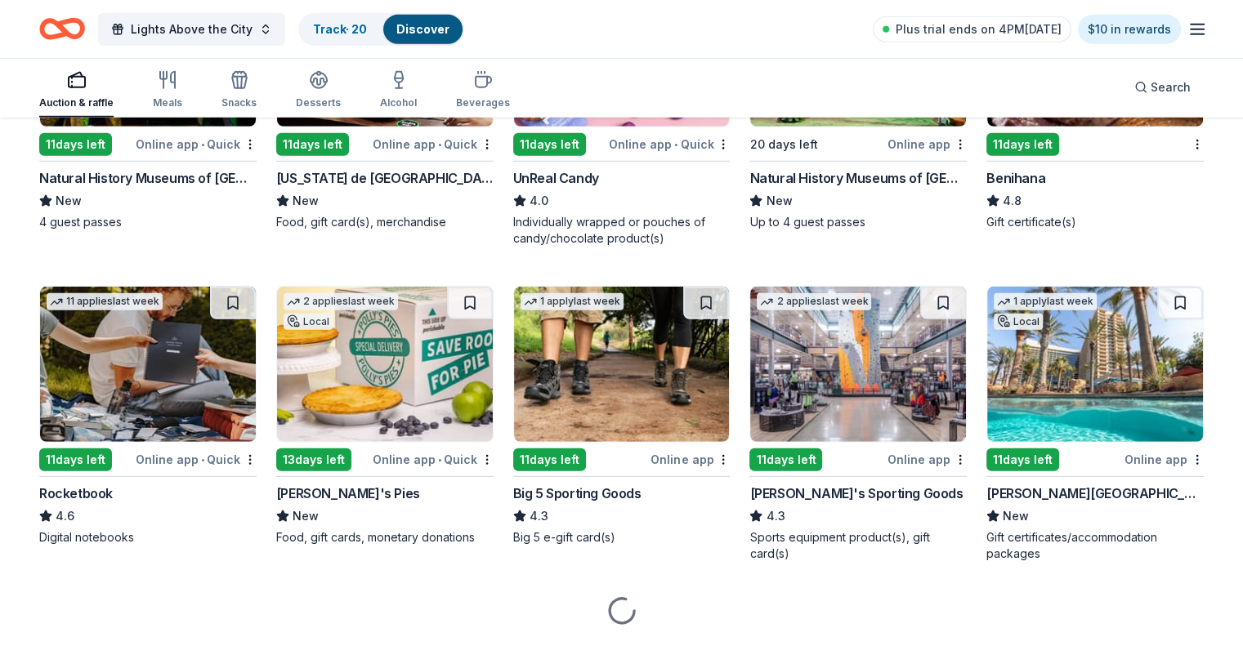
scroll to position [4720, 0]
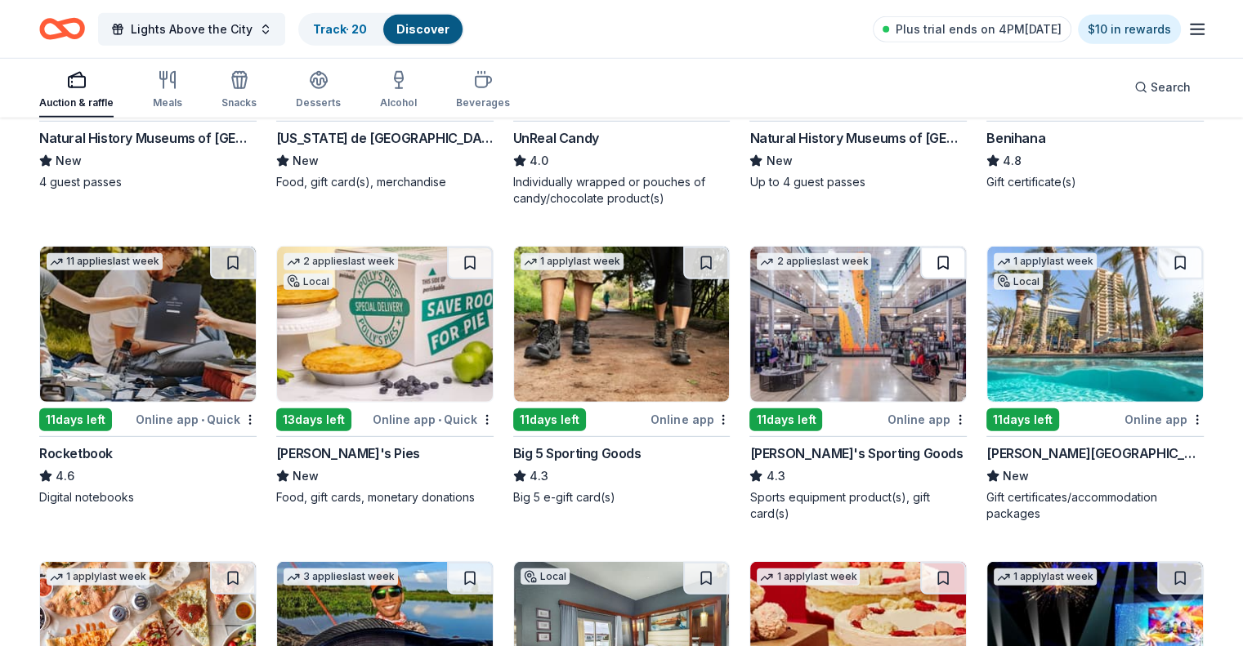
click at [930, 258] on button at bounding box center [943, 263] width 46 height 33
click at [706, 258] on button at bounding box center [706, 263] width 46 height 33
click at [252, 253] on button at bounding box center [233, 263] width 46 height 33
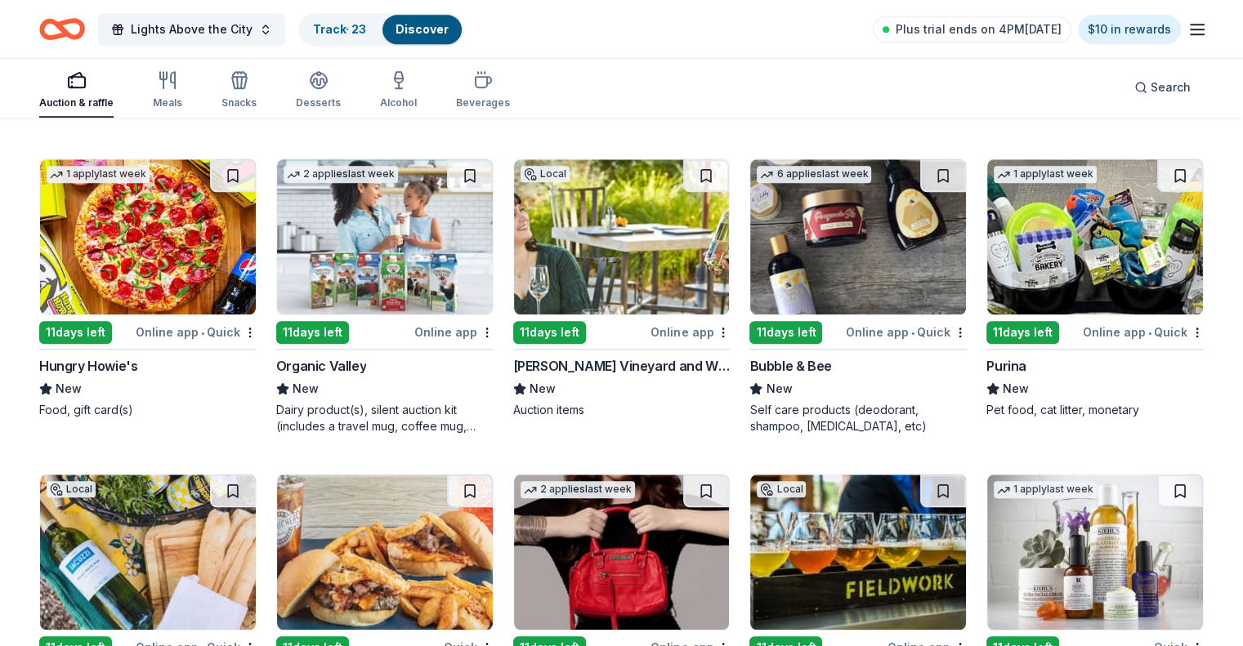
scroll to position [8038, 0]
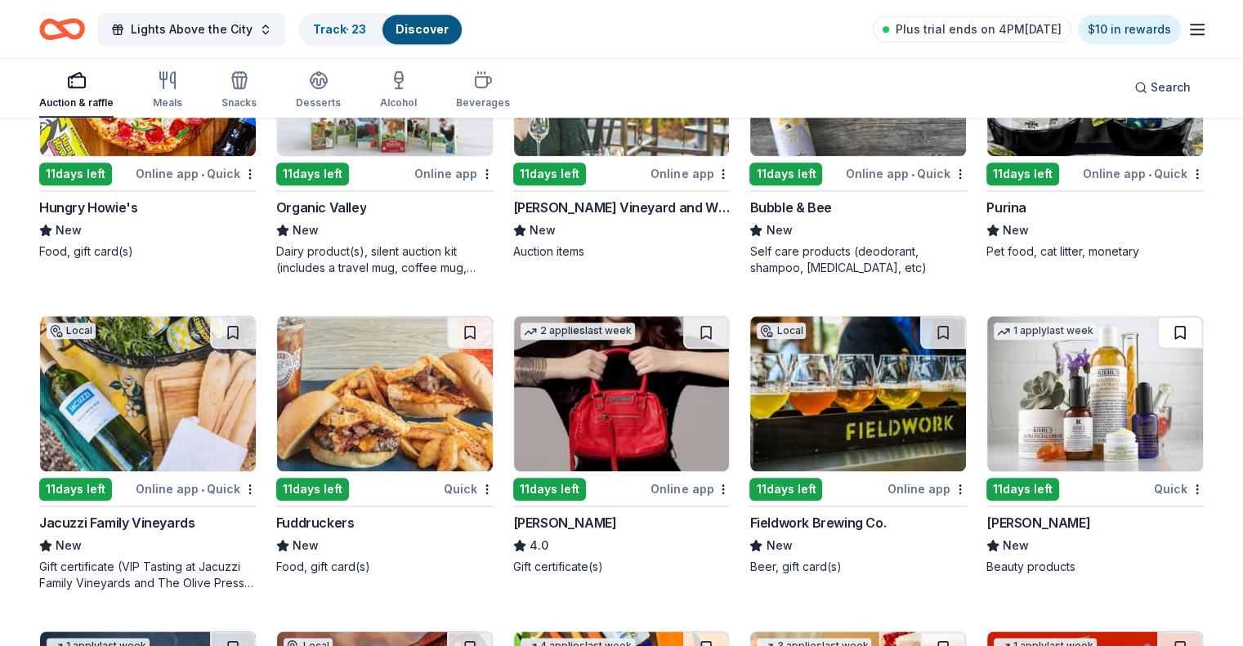
click at [1163, 328] on button at bounding box center [1180, 332] width 46 height 33
click at [703, 327] on button at bounding box center [706, 332] width 46 height 33
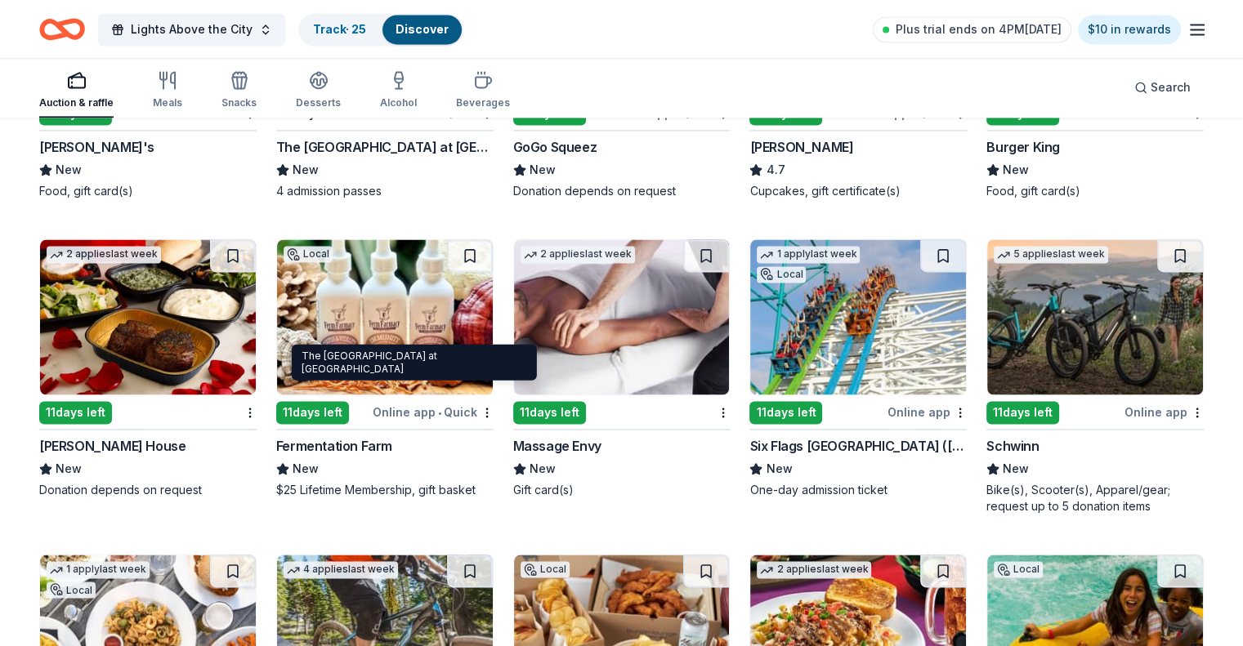
scroll to position [8734, 0]
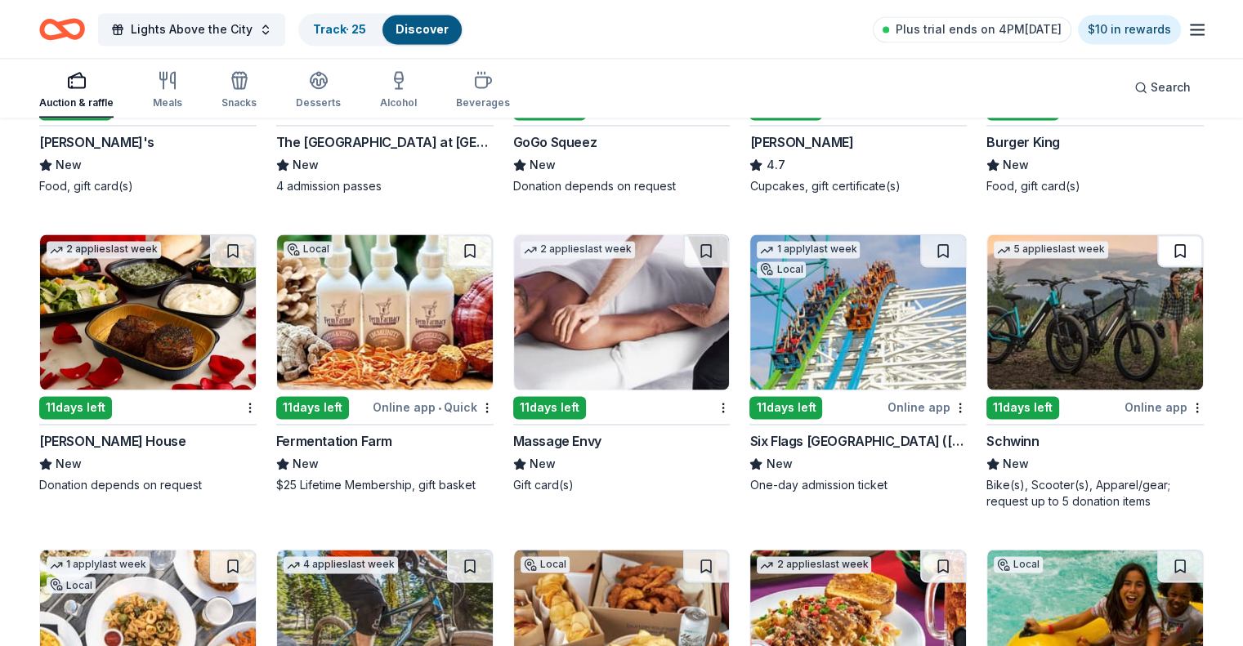
click at [1157, 248] on button at bounding box center [1180, 250] width 46 height 33
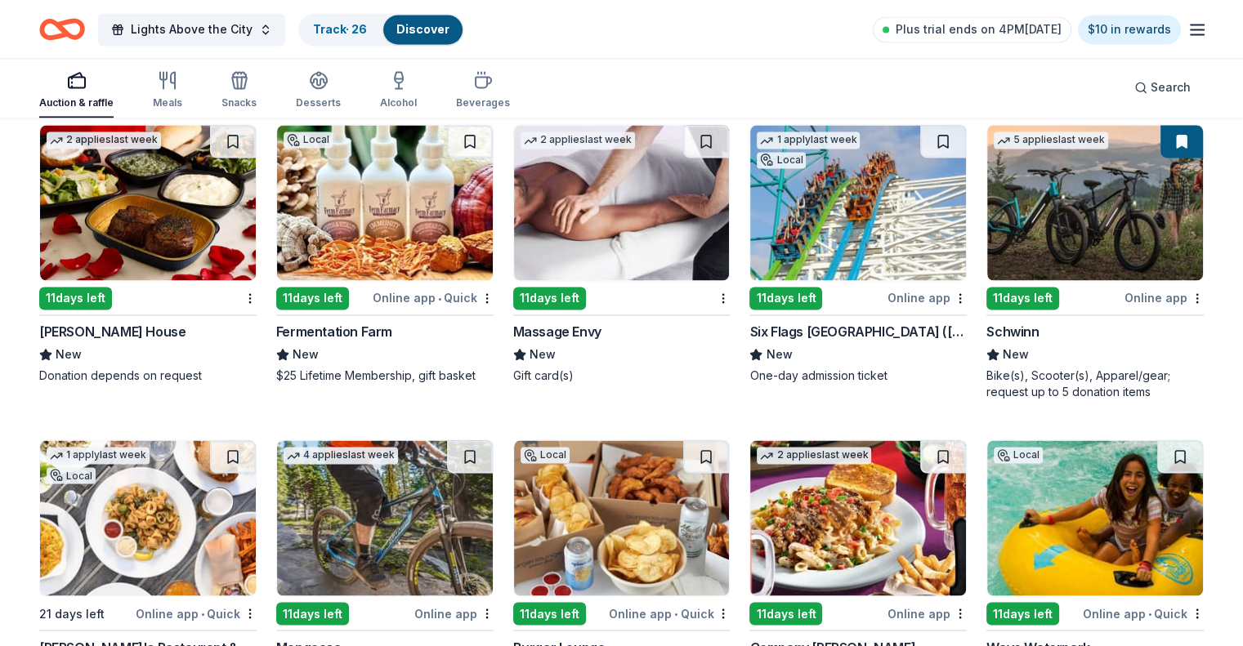
scroll to position [8815, 0]
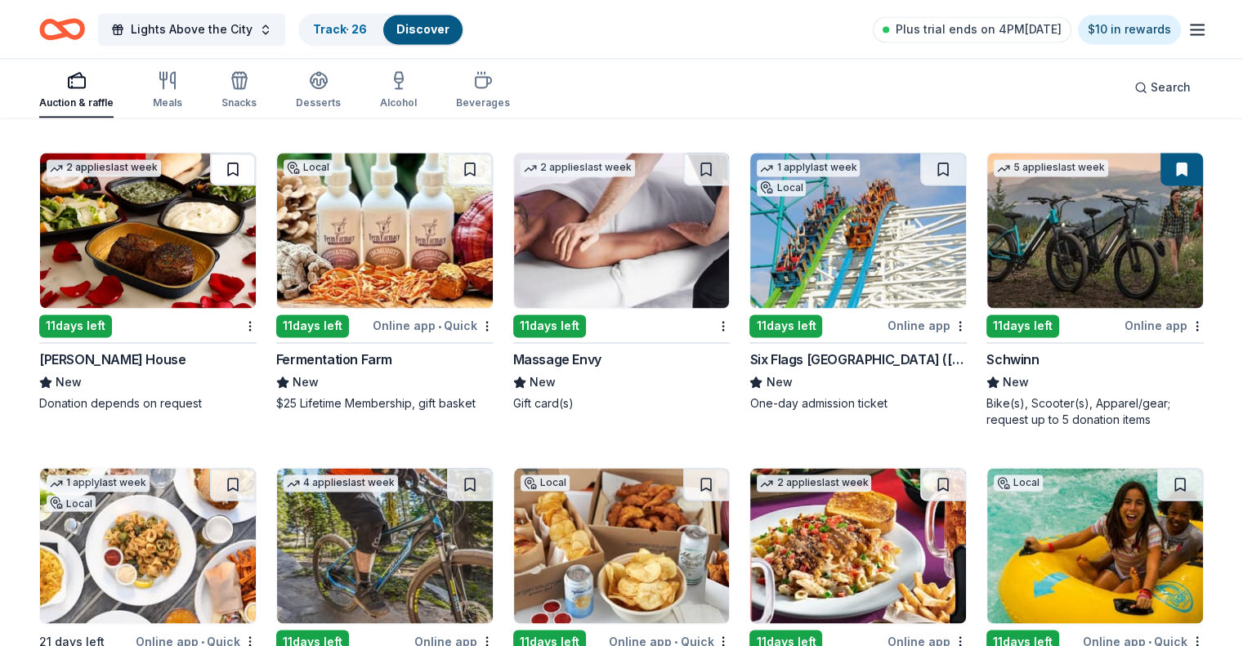
click at [245, 166] on button at bounding box center [233, 169] width 46 height 33
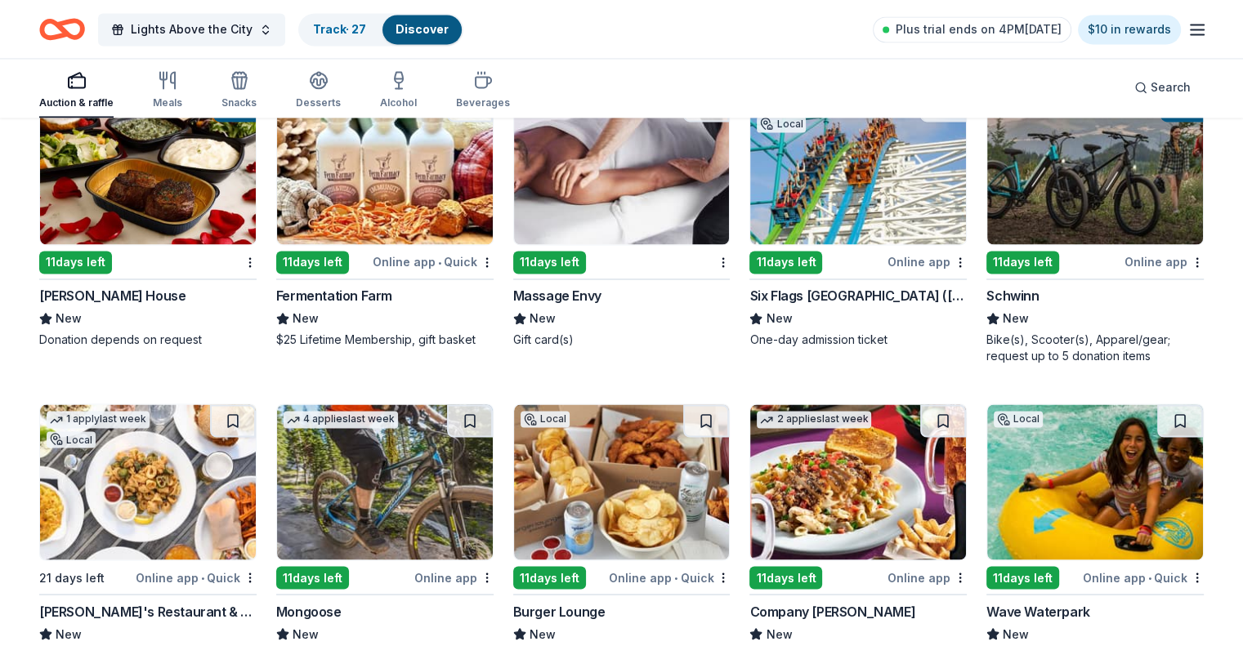
scroll to position [8979, 0]
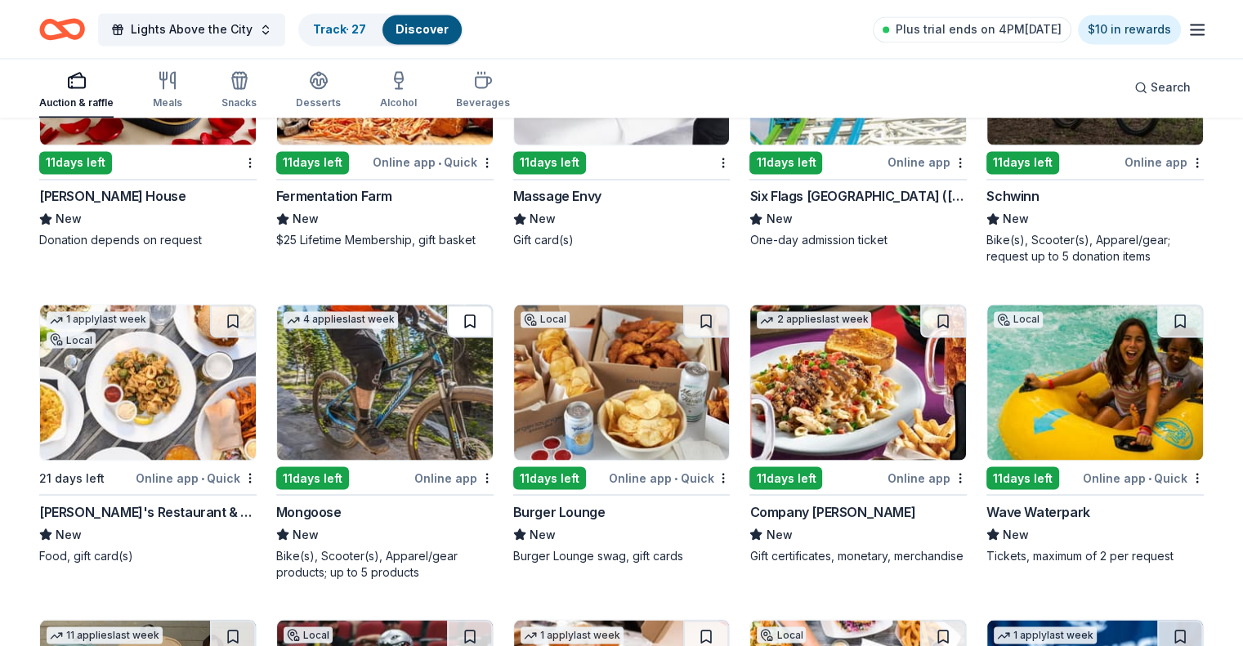
click at [480, 310] on button at bounding box center [470, 321] width 46 height 33
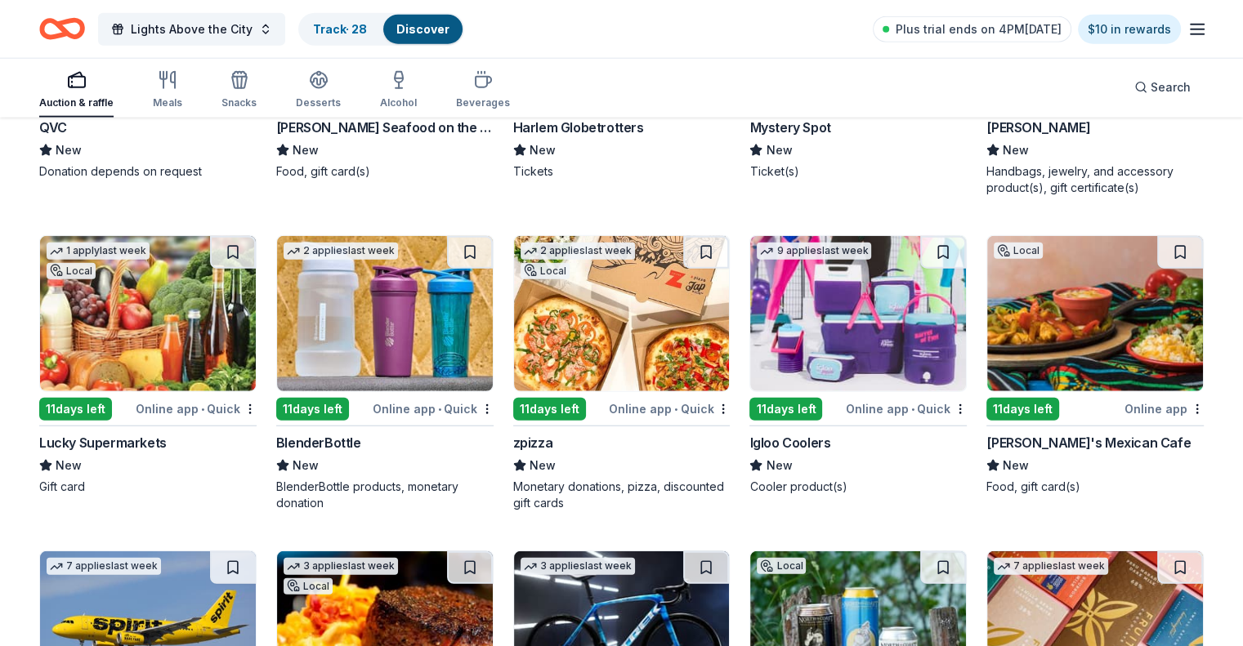
scroll to position [10286, 0]
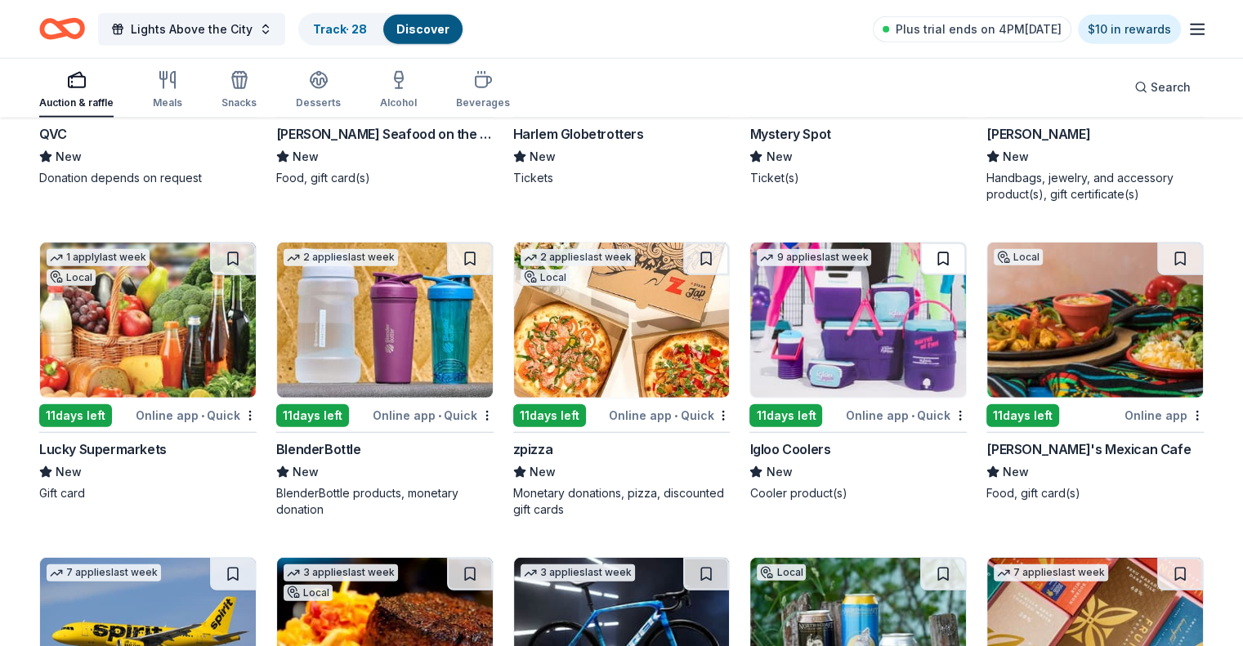
click at [929, 247] on button at bounding box center [943, 259] width 46 height 33
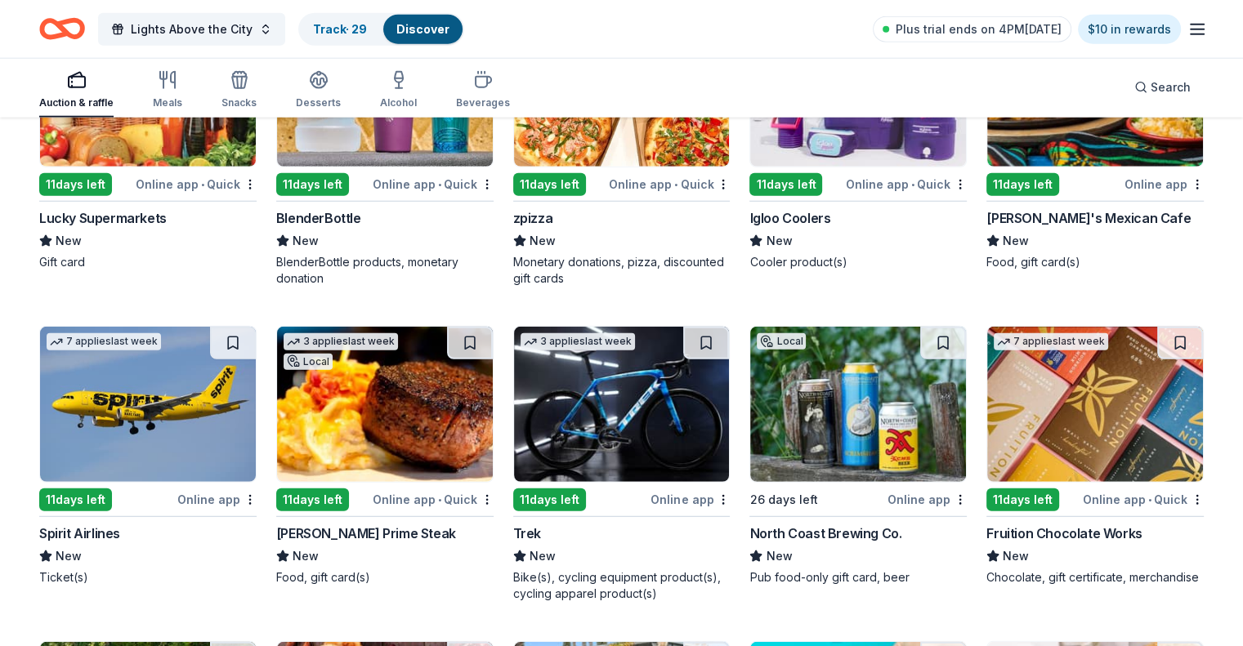
scroll to position [10531, 0]
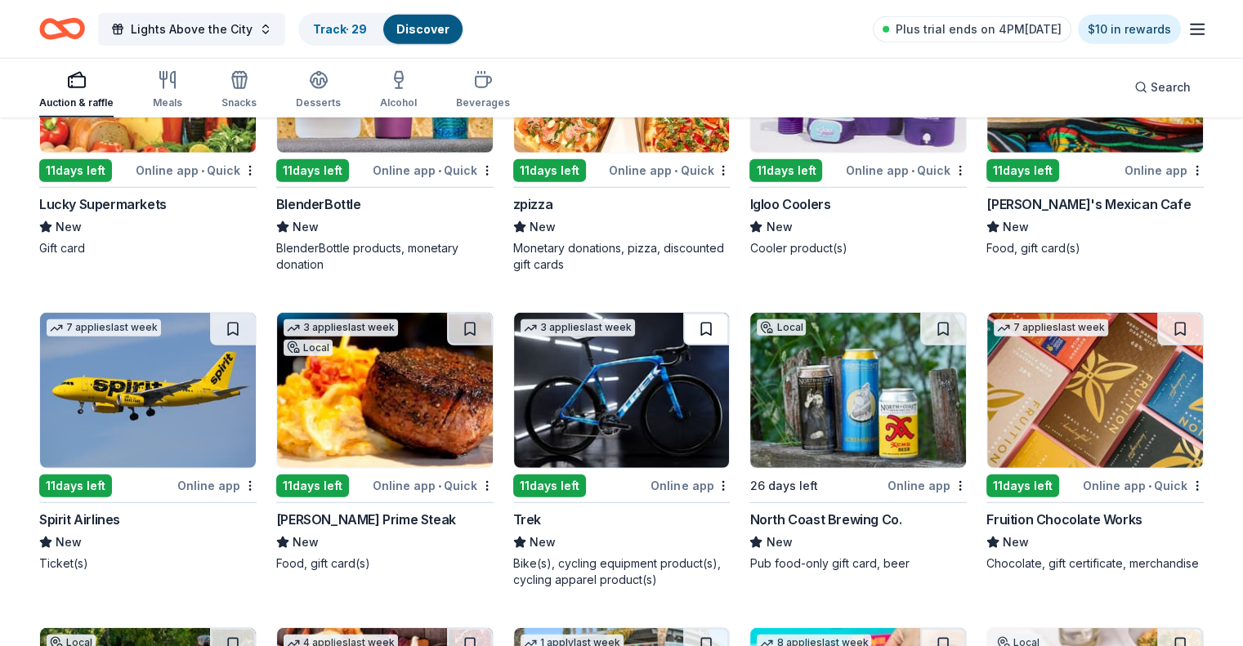
click at [697, 323] on button at bounding box center [706, 329] width 46 height 33
click at [243, 319] on button at bounding box center [233, 329] width 46 height 33
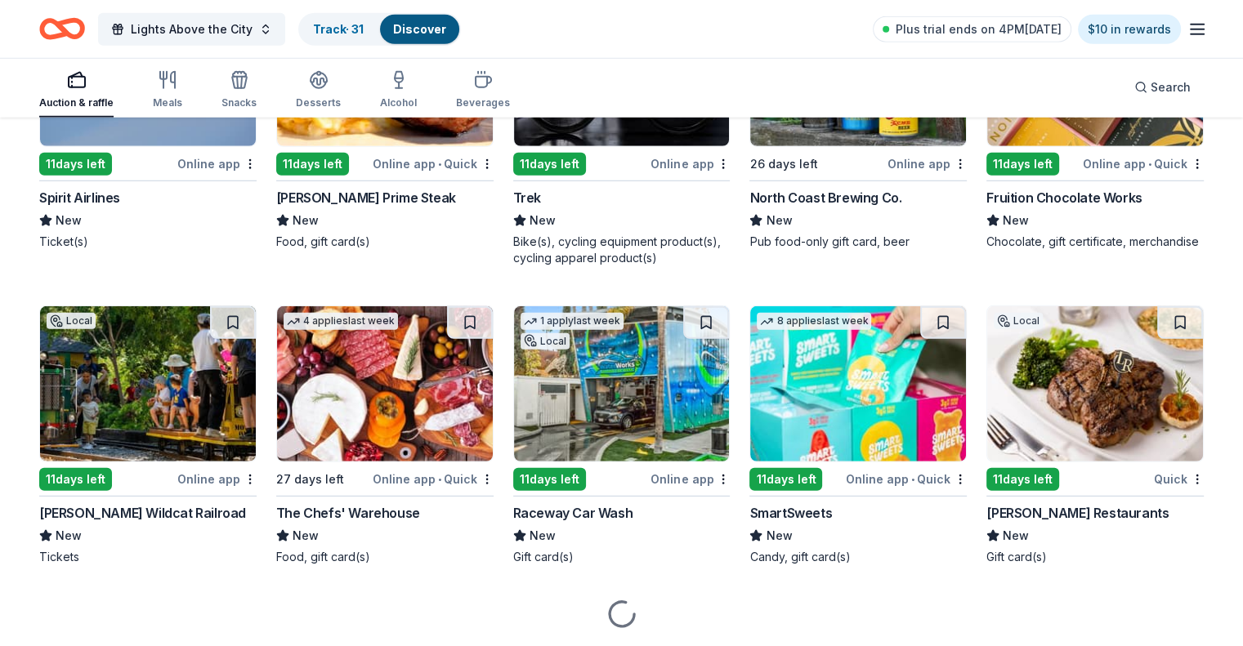
scroll to position [10858, 0]
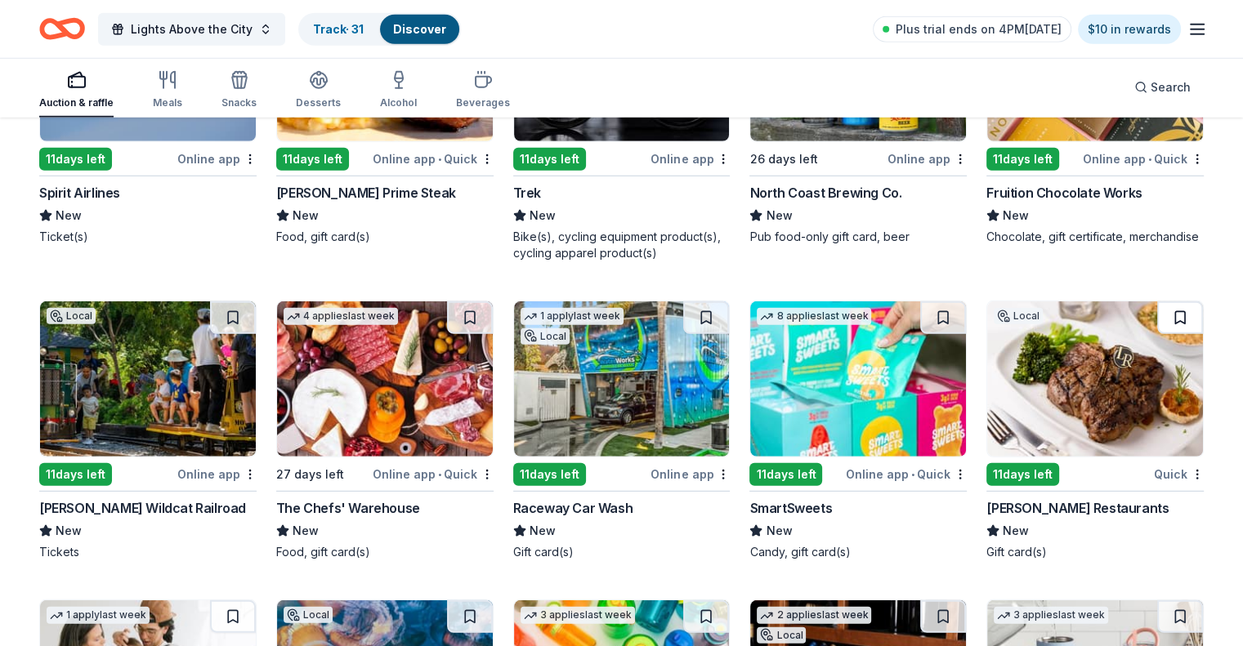
click at [1161, 306] on button at bounding box center [1180, 317] width 46 height 33
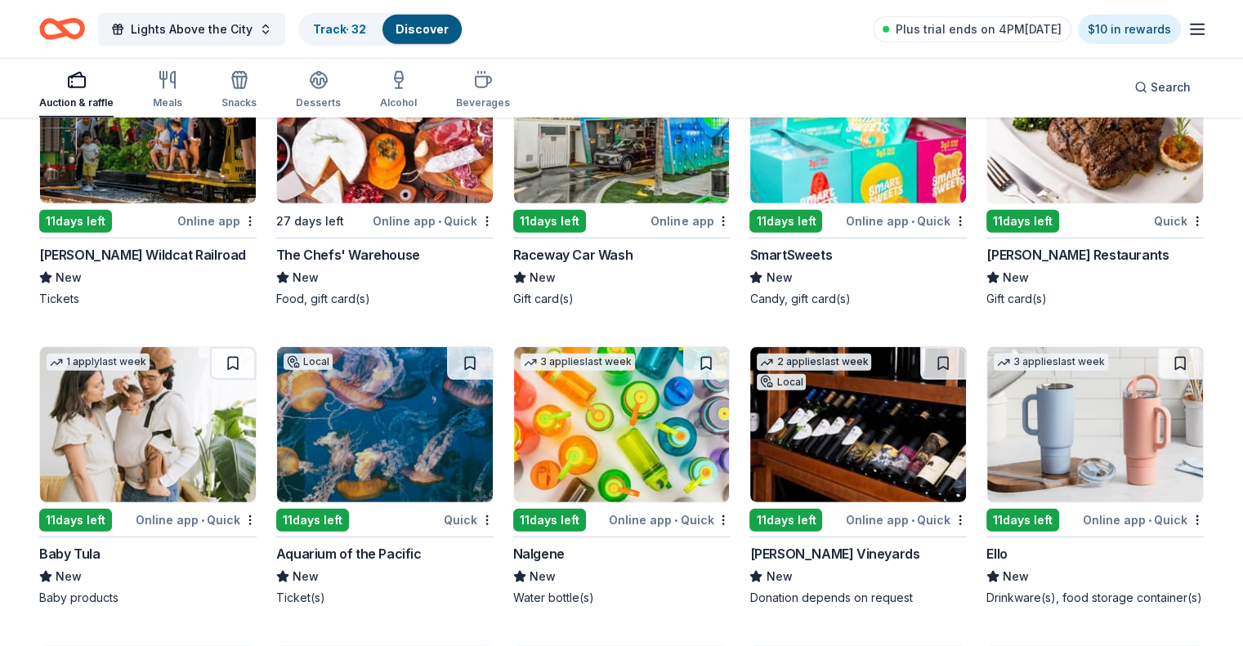
scroll to position [11185, 0]
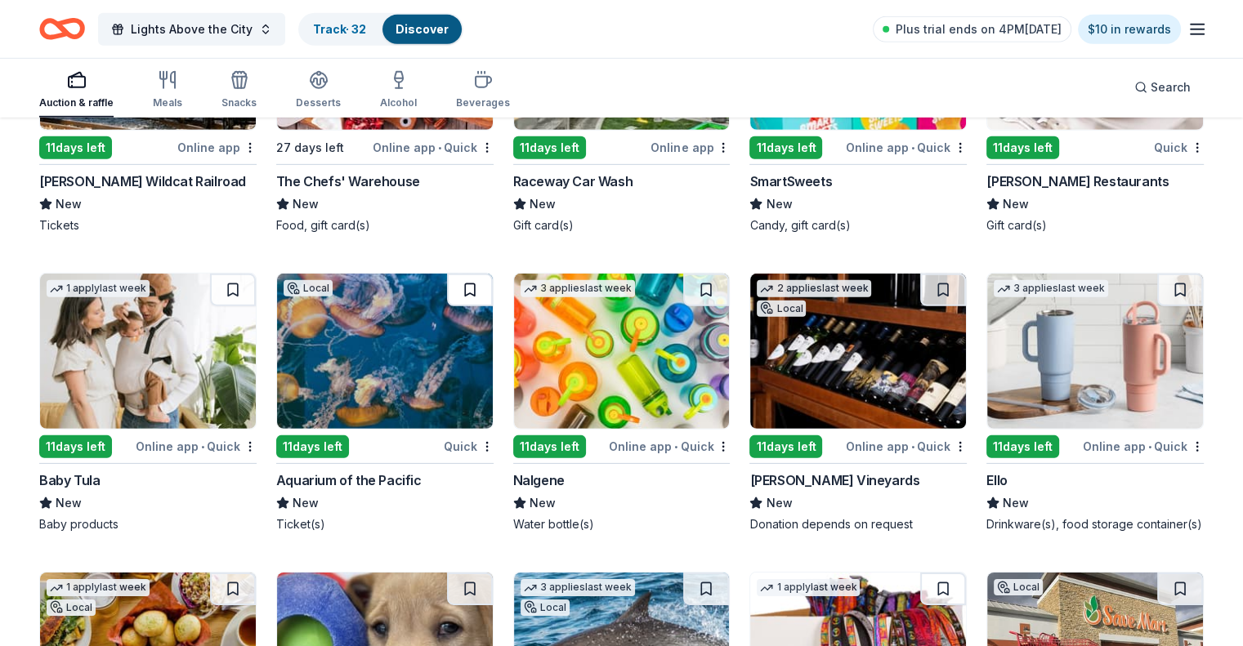
click at [465, 282] on button at bounding box center [470, 290] width 46 height 33
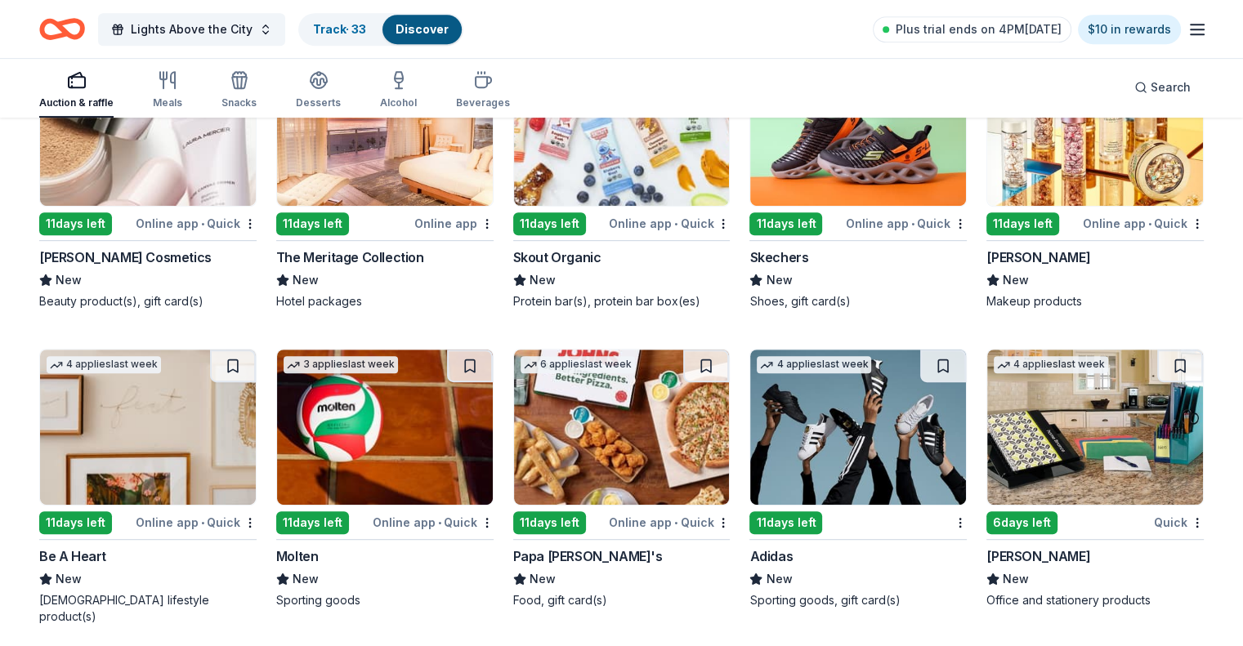
scroll to position [13222, 0]
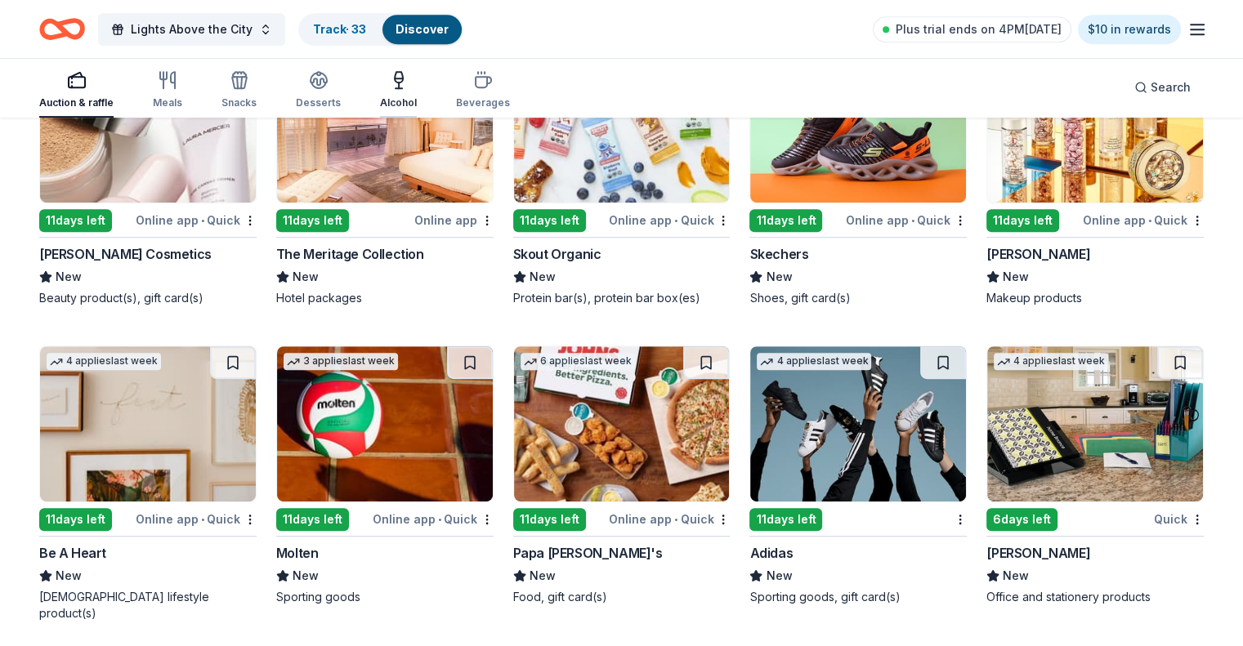
click at [417, 90] on div "Alcohol" at bounding box center [398, 89] width 37 height 39
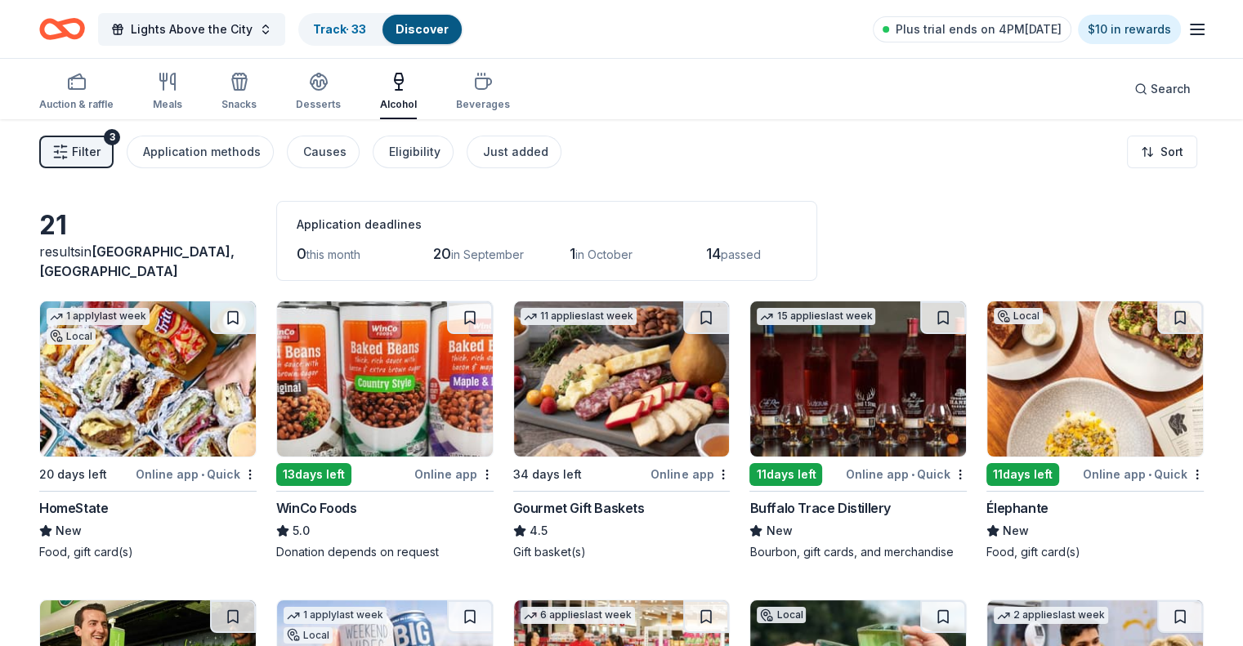
click at [595, 398] on img at bounding box center [622, 378] width 216 height 155
click at [98, 156] on span "Filter" at bounding box center [86, 152] width 29 height 20
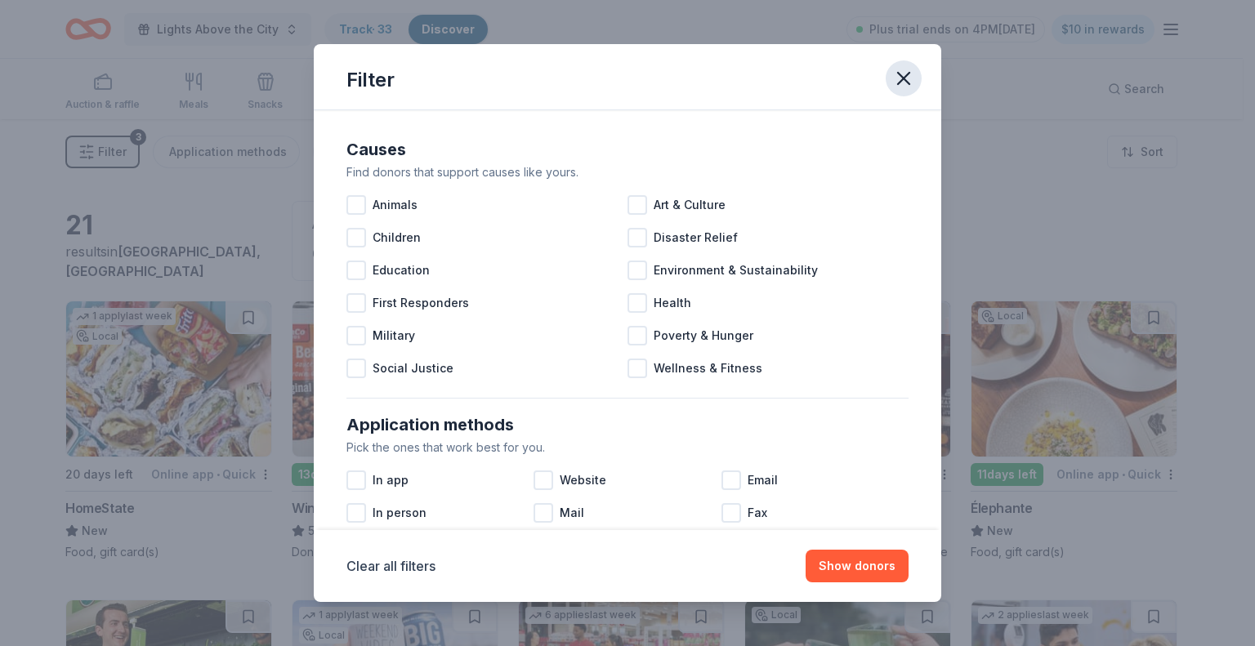
click at [902, 81] on icon "button" at bounding box center [903, 78] width 23 height 23
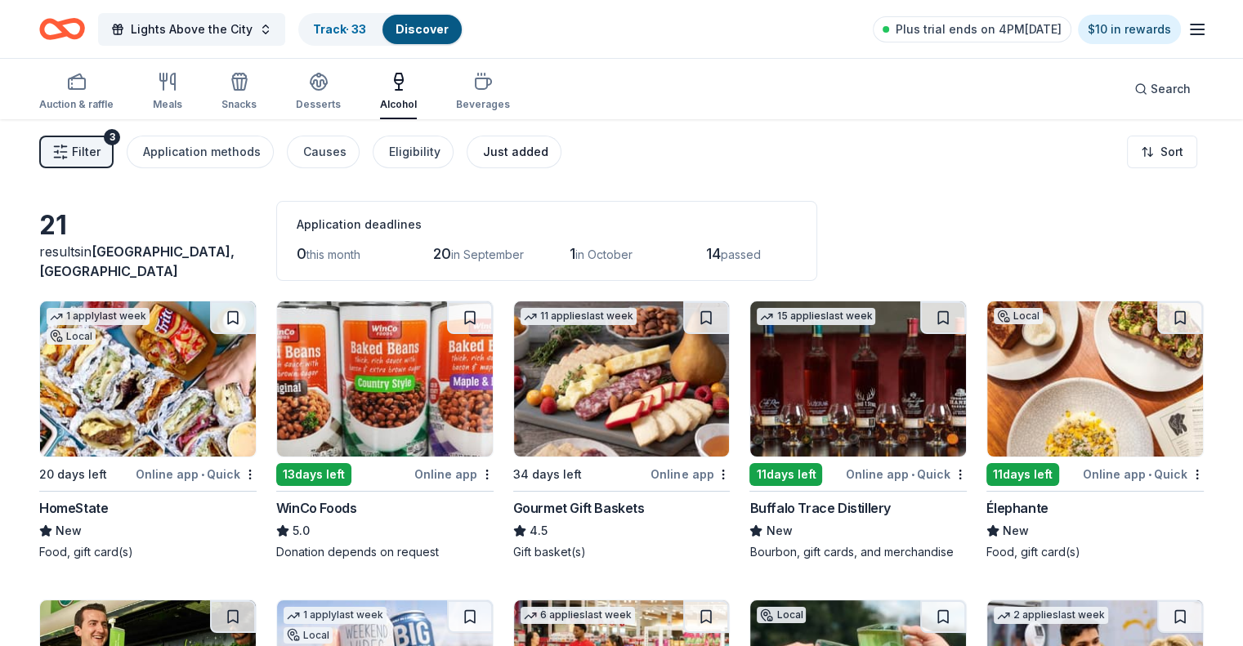
click at [521, 151] on div "Just added" at bounding box center [515, 152] width 65 height 20
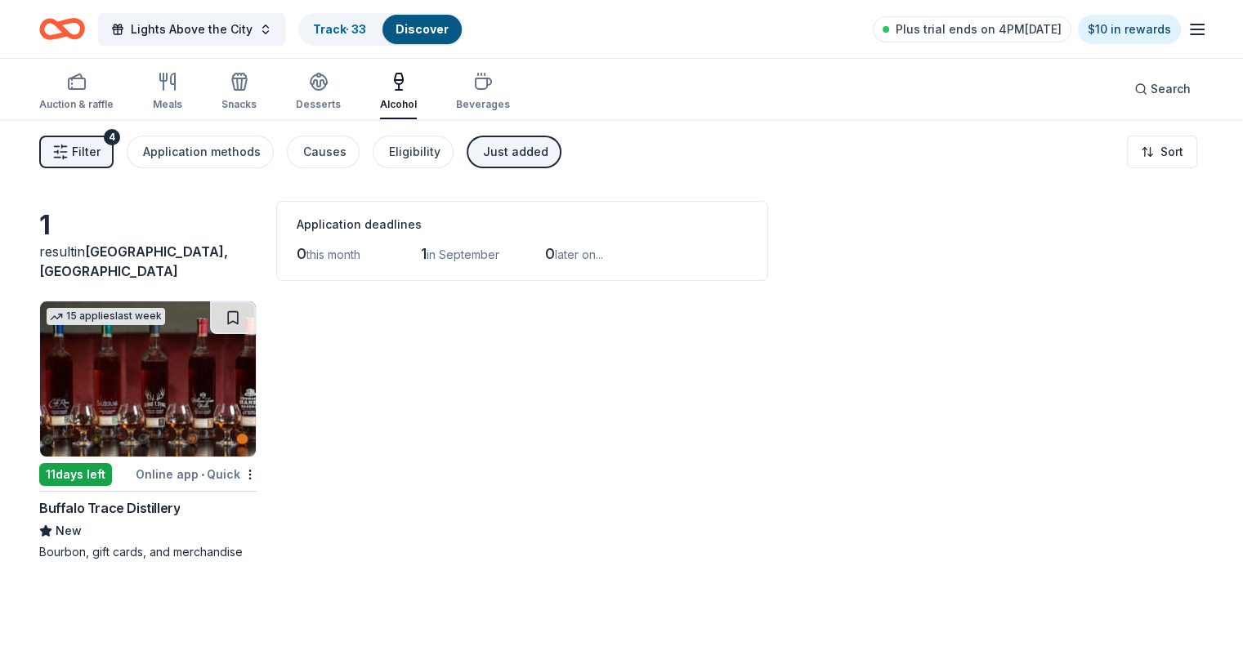
click at [196, 394] on img at bounding box center [148, 378] width 216 height 155
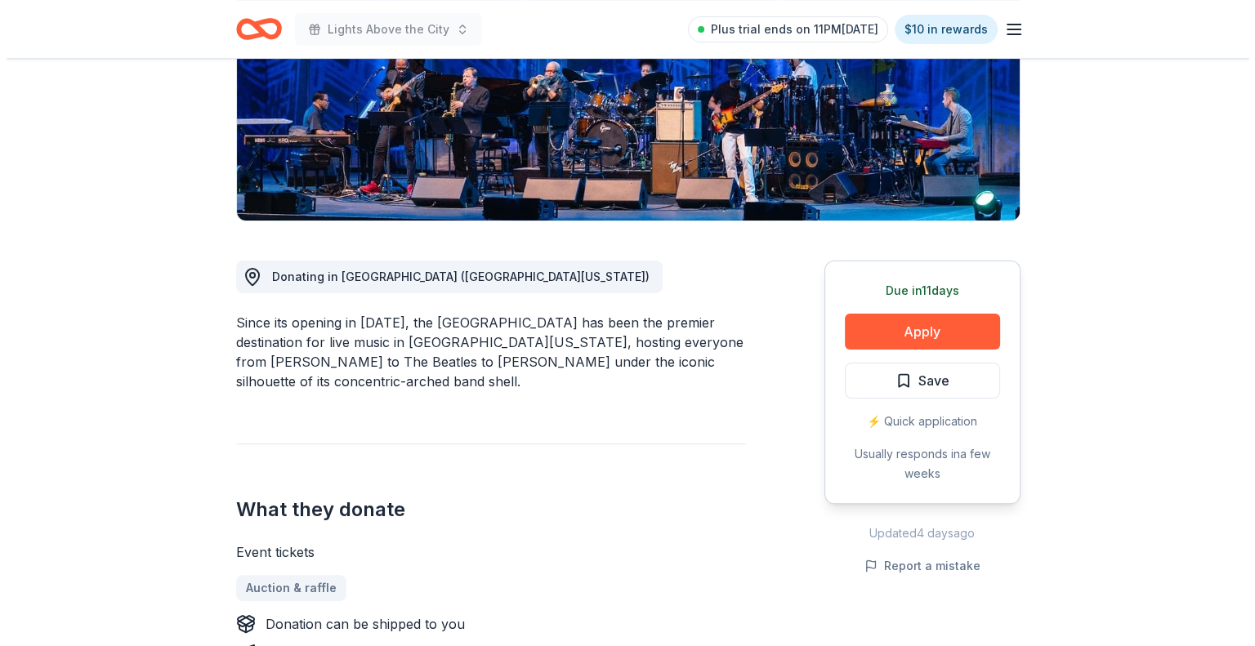
scroll to position [245, 0]
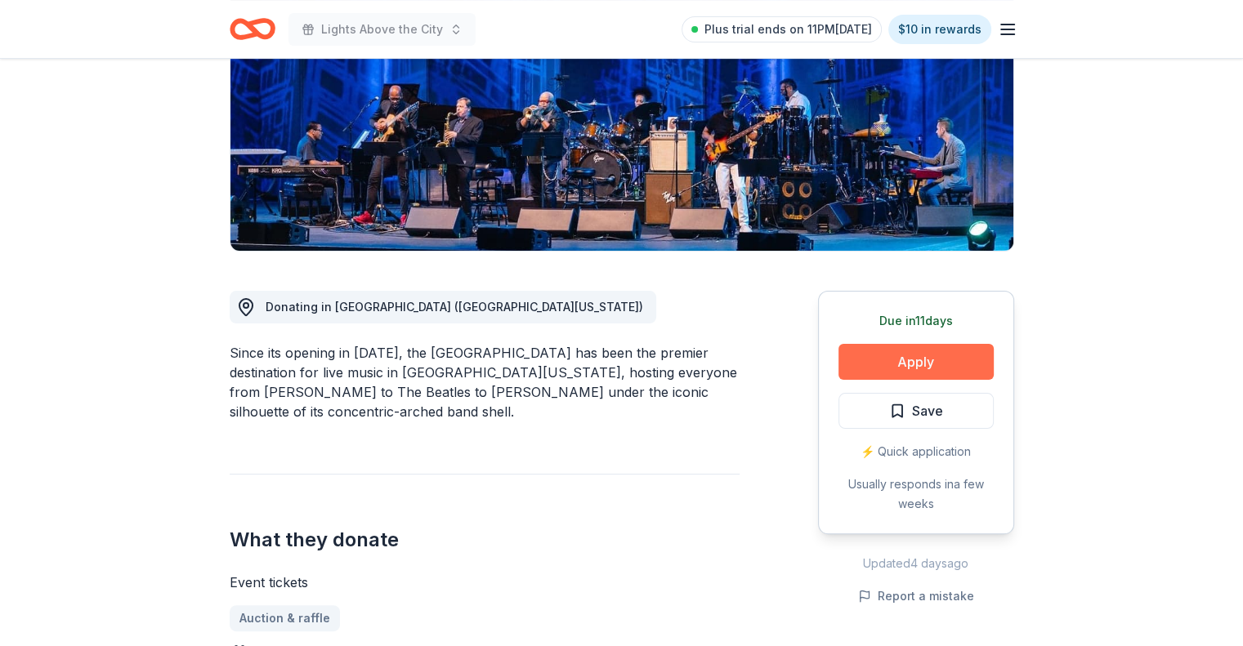
click at [944, 354] on button "Apply" at bounding box center [915, 362] width 155 height 36
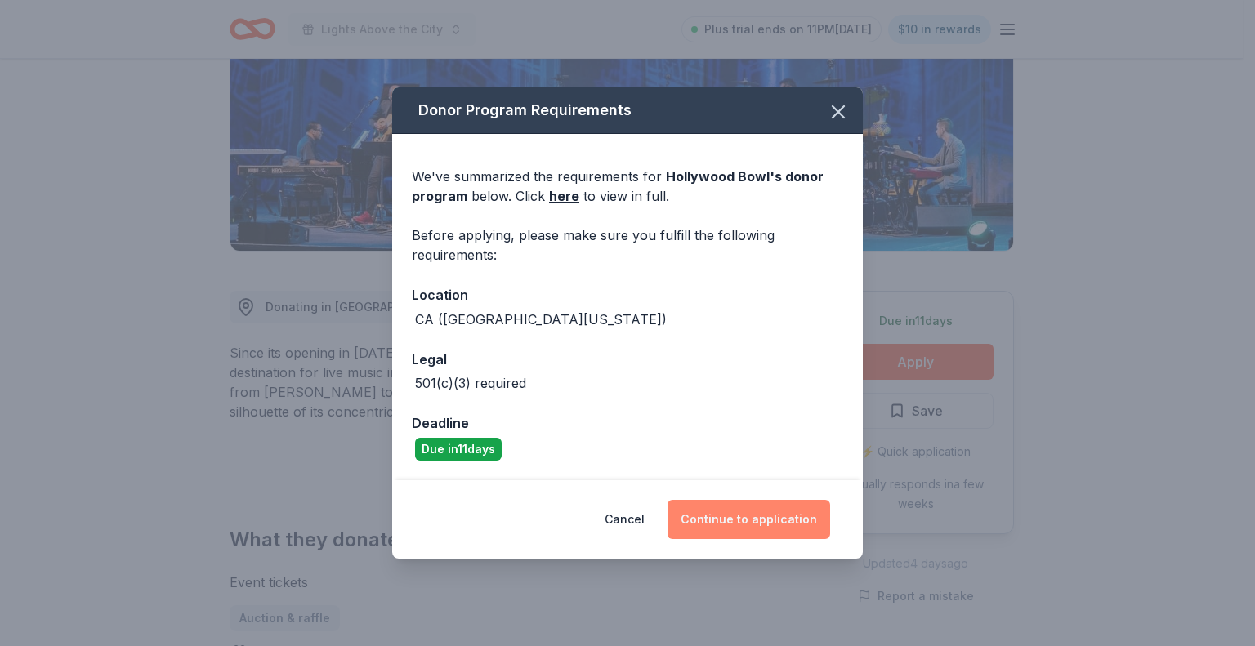
click at [749, 512] on button "Continue to application" at bounding box center [748, 519] width 163 height 39
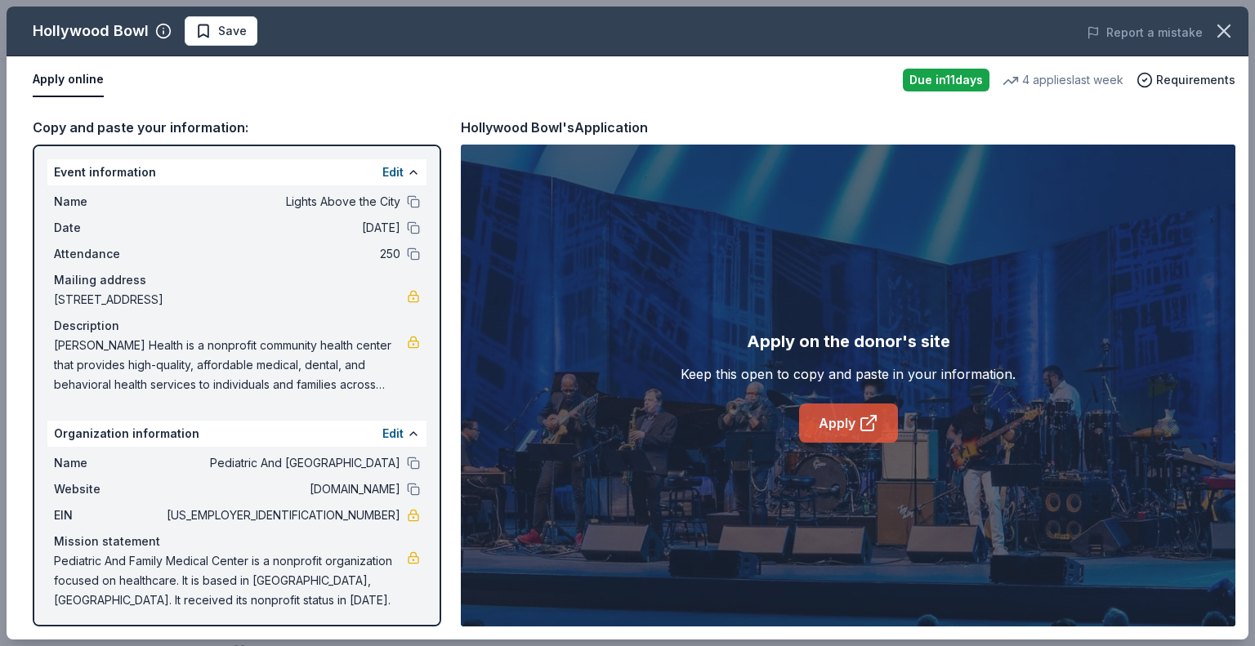
click at [834, 430] on link "Apply" at bounding box center [848, 423] width 99 height 39
click at [212, 34] on span "Save" at bounding box center [220, 31] width 51 height 20
click at [239, 34] on html "Lights Above the City Plus trial ends on 11PM[DATE] $10 in rewards Due [DATE] S…" at bounding box center [627, 78] width 1255 height 646
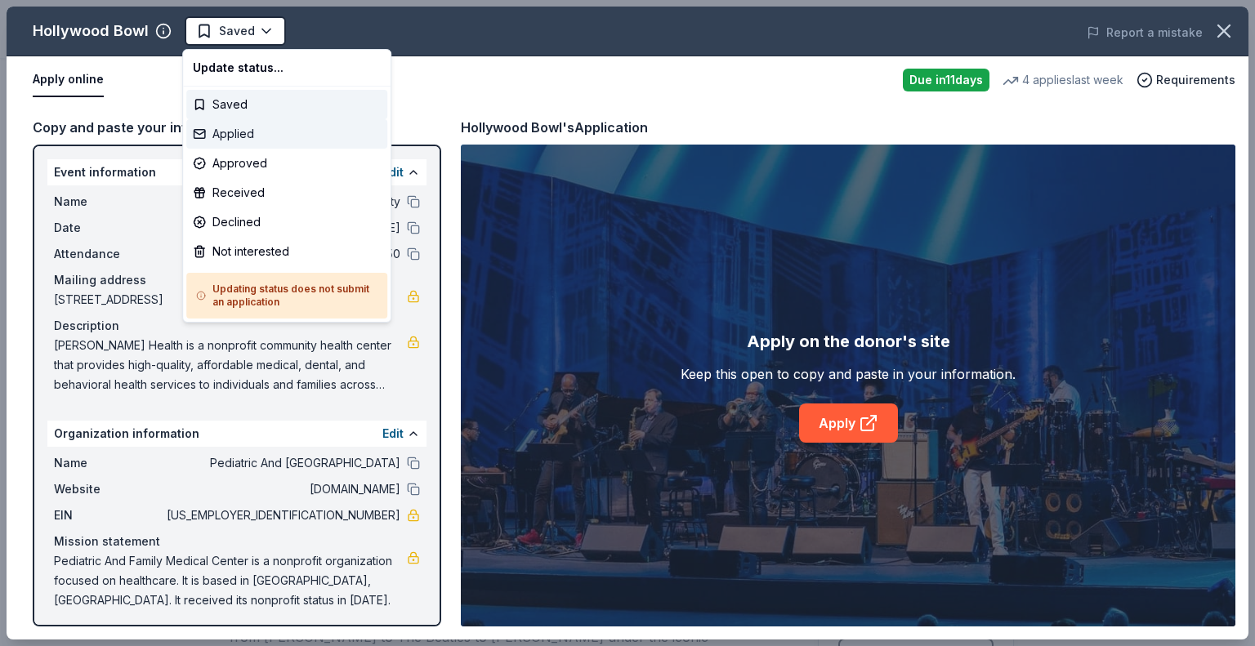
click at [252, 133] on div "Applied" at bounding box center [286, 133] width 201 height 29
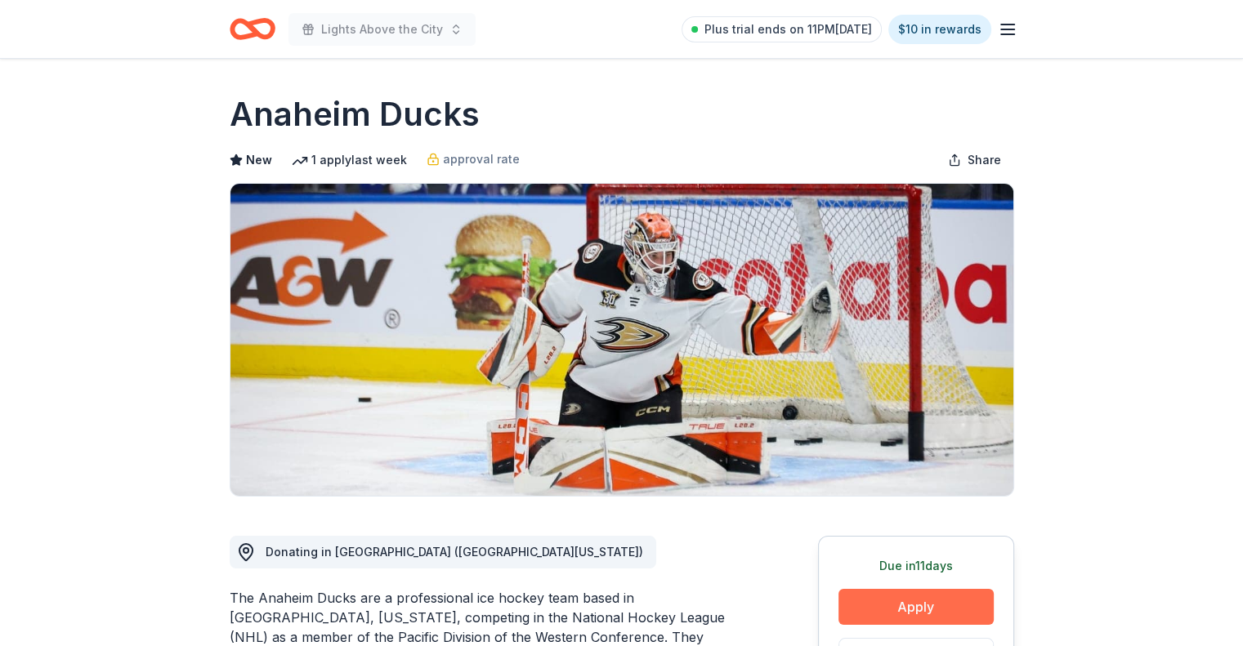
click at [927, 597] on button "Apply" at bounding box center [915, 607] width 155 height 36
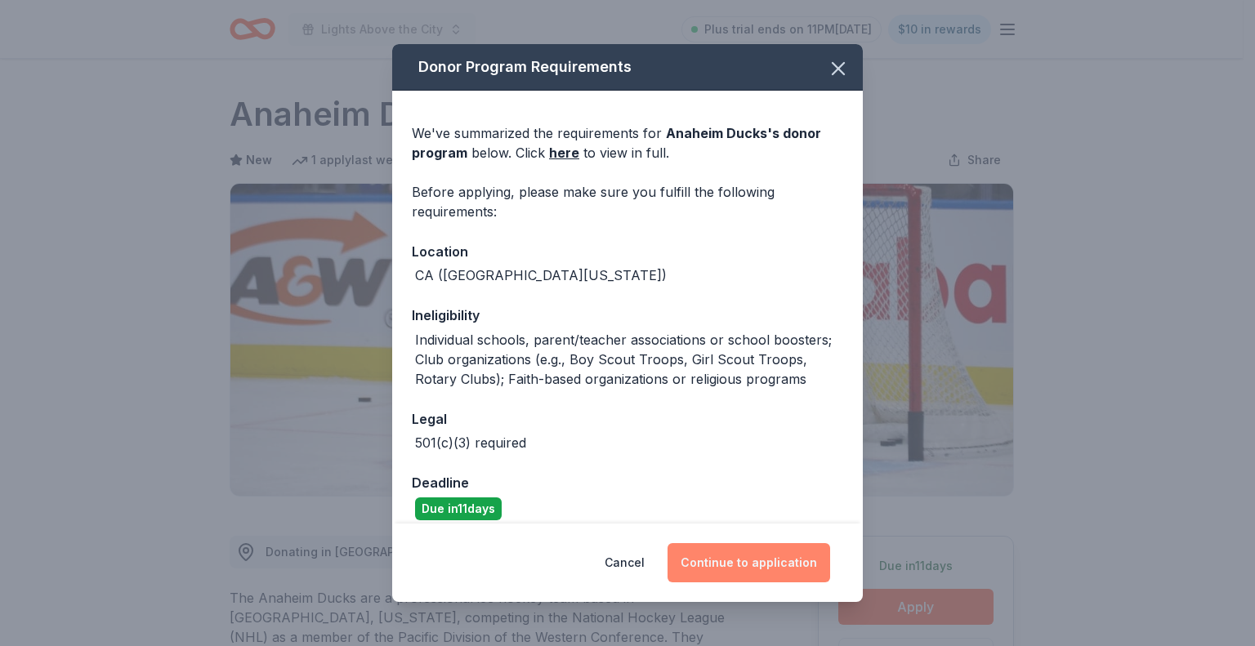
click at [747, 570] on button "Continue to application" at bounding box center [748, 562] width 163 height 39
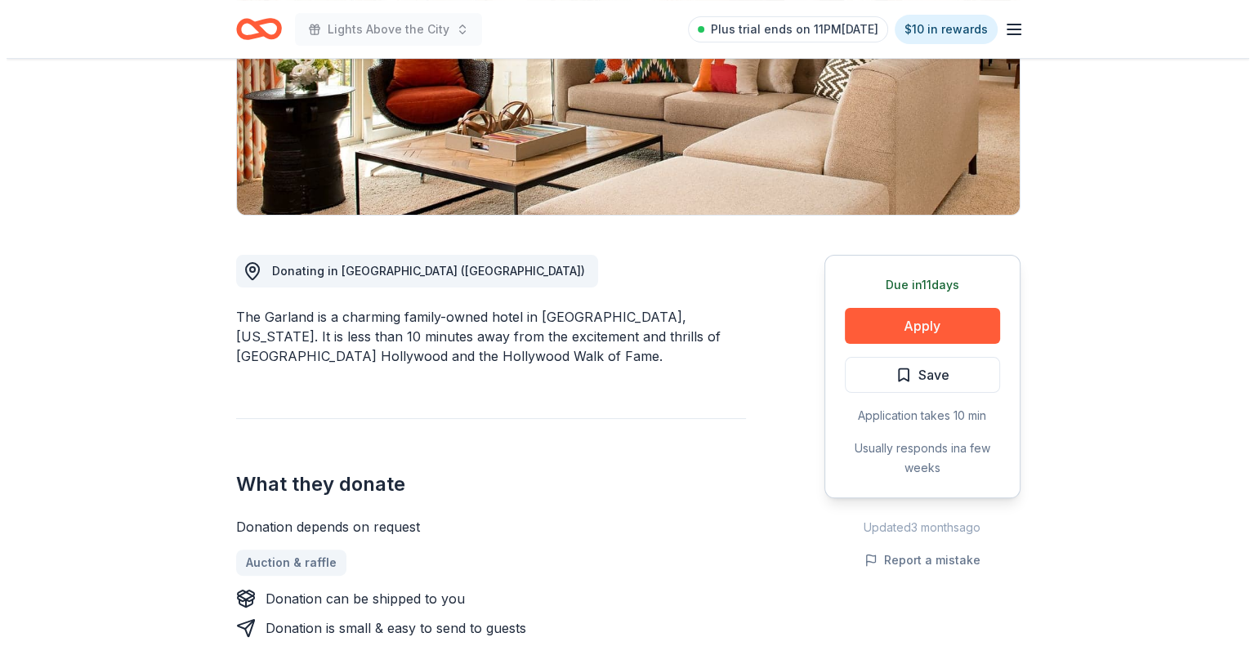
scroll to position [327, 0]
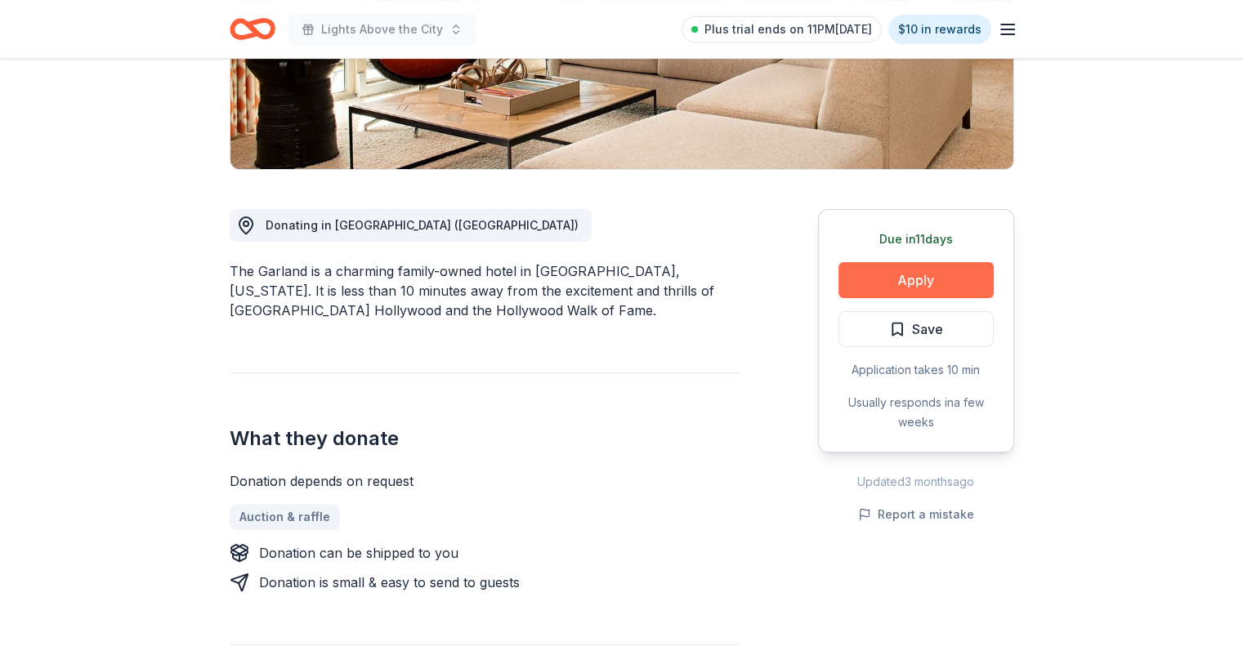
click at [928, 283] on button "Apply" at bounding box center [915, 280] width 155 height 36
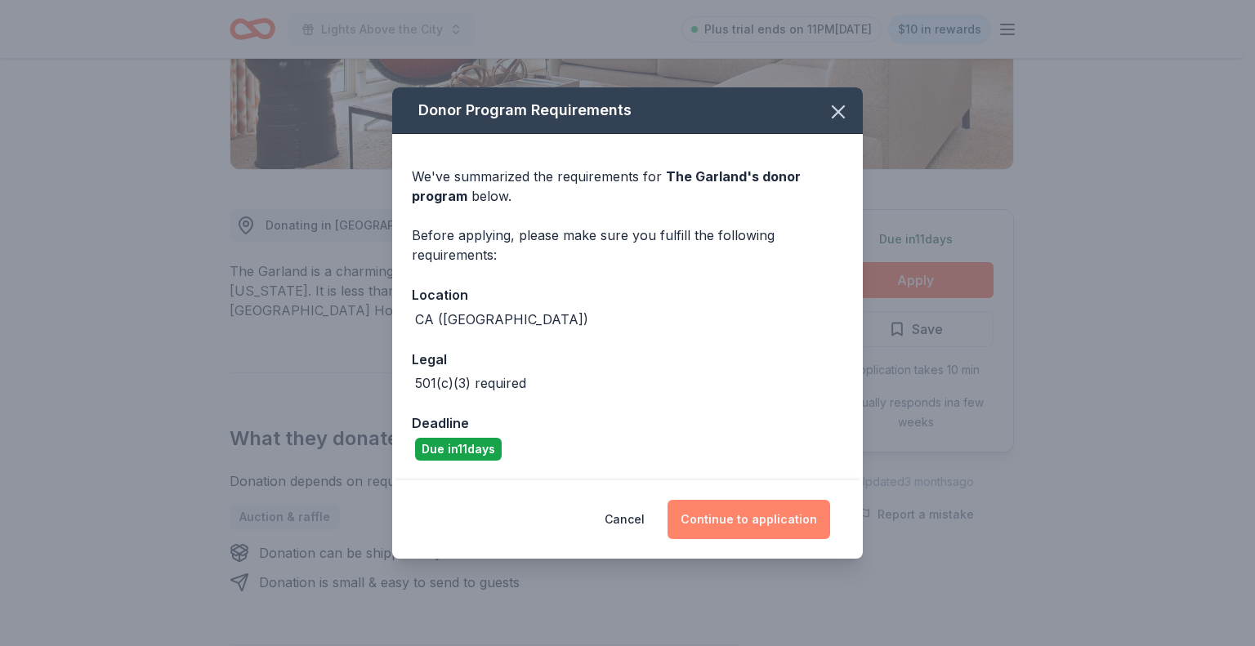
click at [778, 524] on button "Continue to application" at bounding box center [748, 519] width 163 height 39
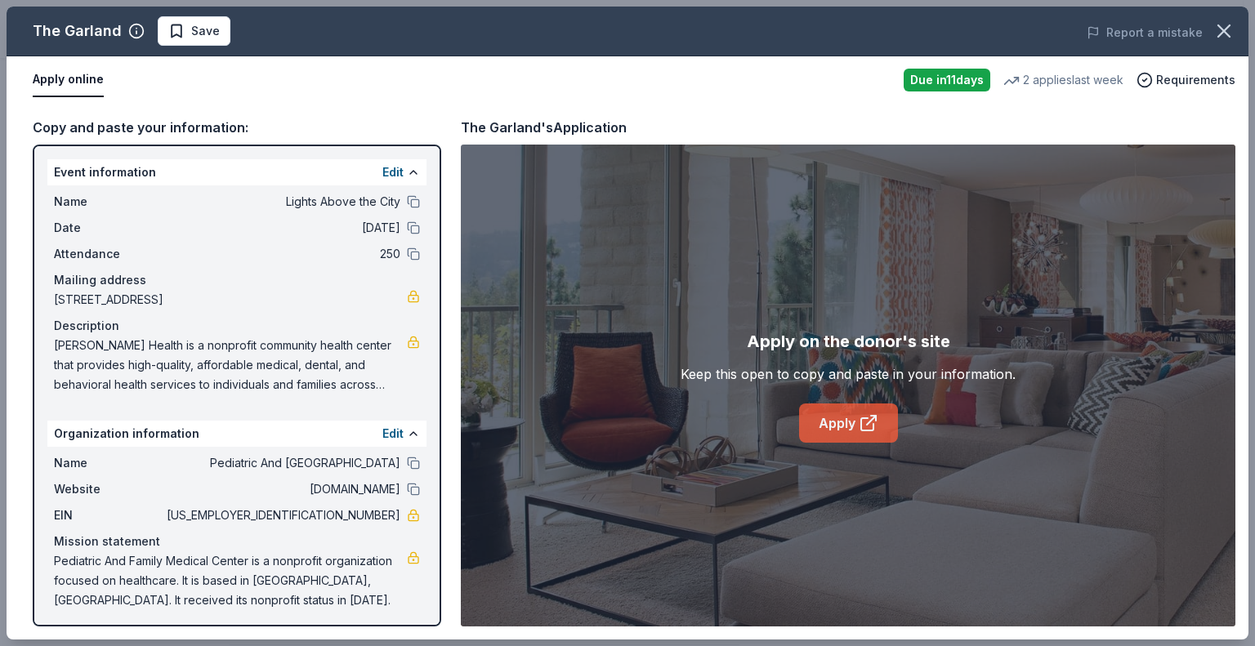
click at [838, 424] on link "Apply" at bounding box center [848, 423] width 99 height 39
click at [212, 26] on span "Save" at bounding box center [205, 31] width 29 height 20
click at [212, 29] on html "Lights Above the City Plus trial ends on 11PM, 9/4 $10 in rewards Due in 11 day…" at bounding box center [627, 323] width 1255 height 646
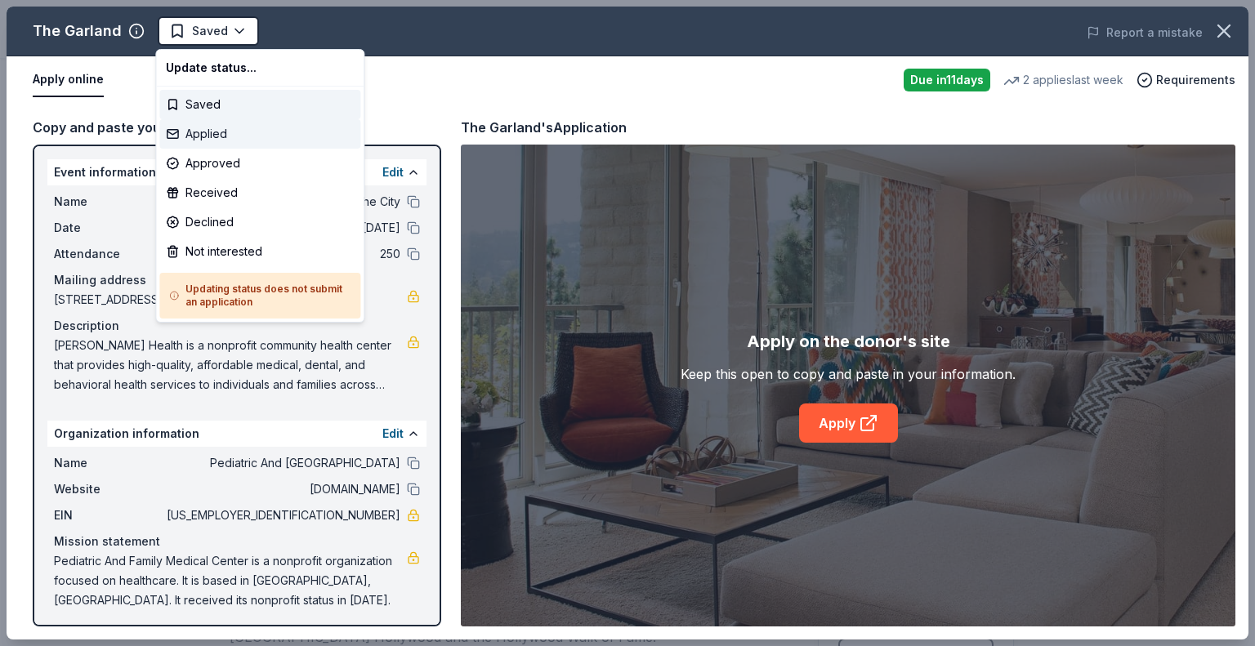
click at [226, 136] on div "Applied" at bounding box center [259, 133] width 201 height 29
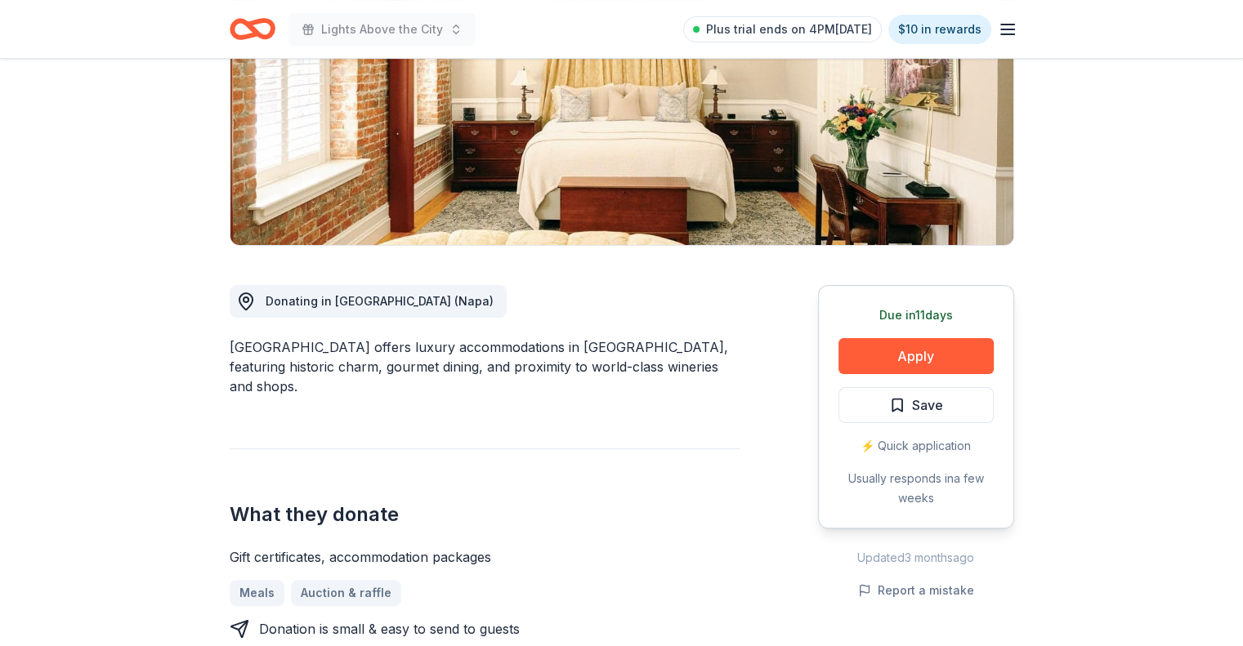
scroll to position [245, 0]
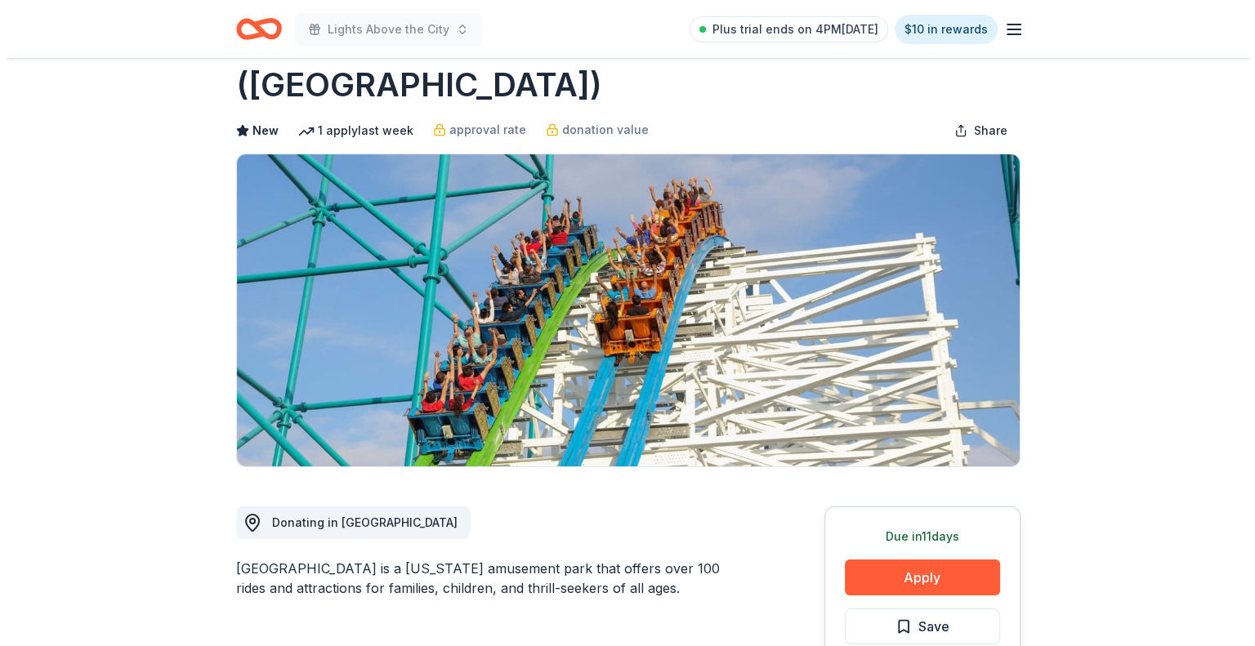
scroll to position [163, 0]
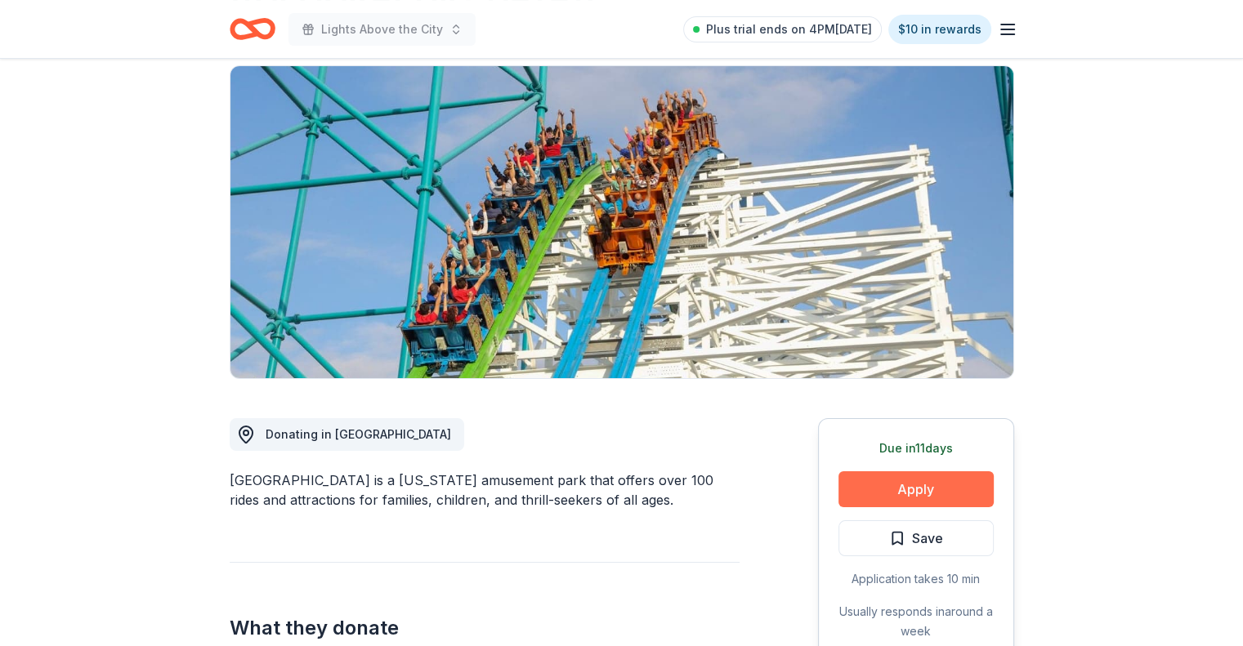
click at [908, 471] on button "Apply" at bounding box center [915, 489] width 155 height 36
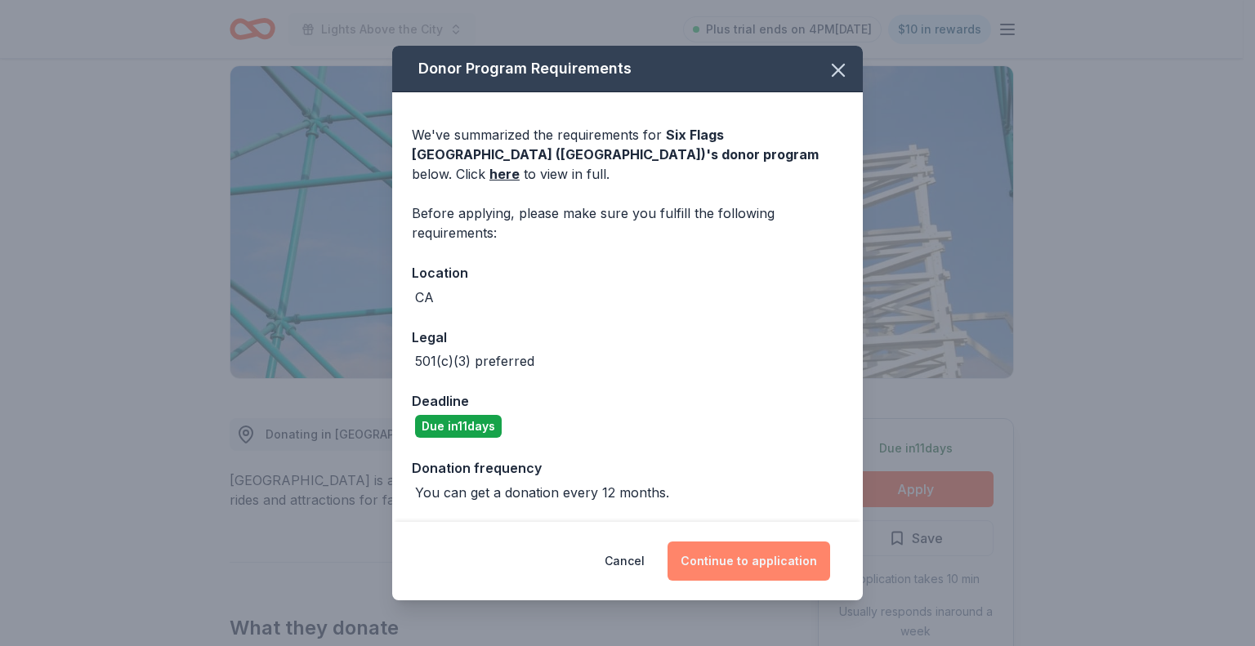
click at [777, 550] on button "Continue to application" at bounding box center [748, 561] width 163 height 39
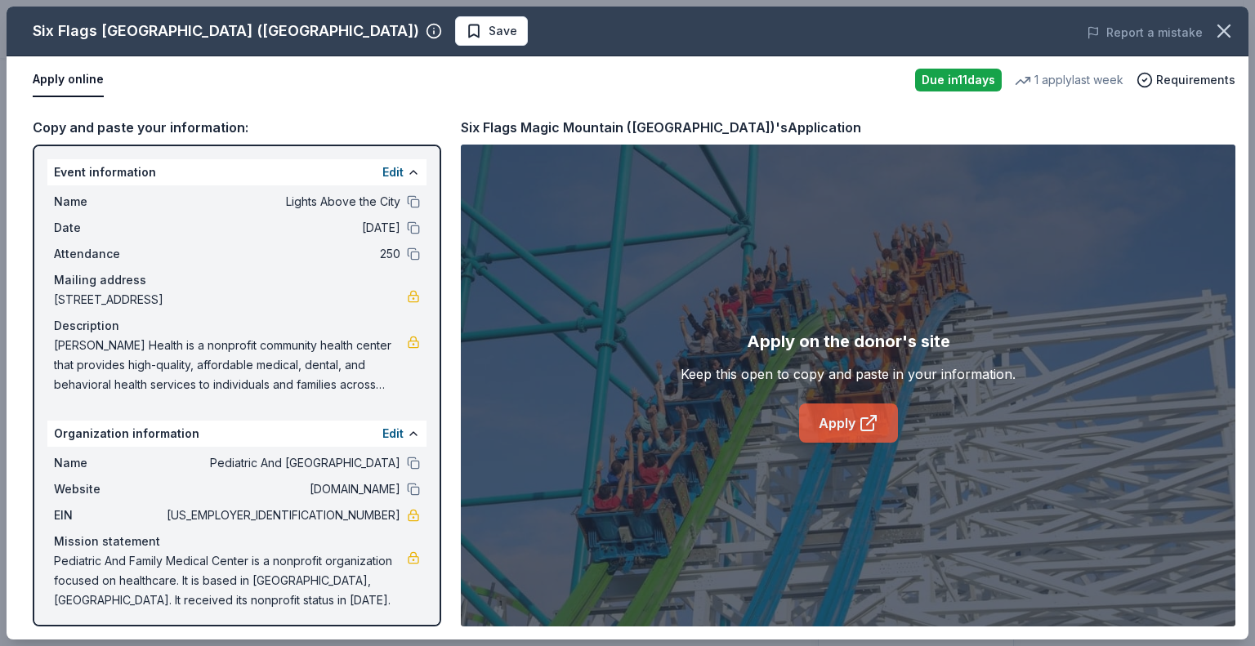
click at [833, 424] on link "Apply" at bounding box center [848, 423] width 99 height 39
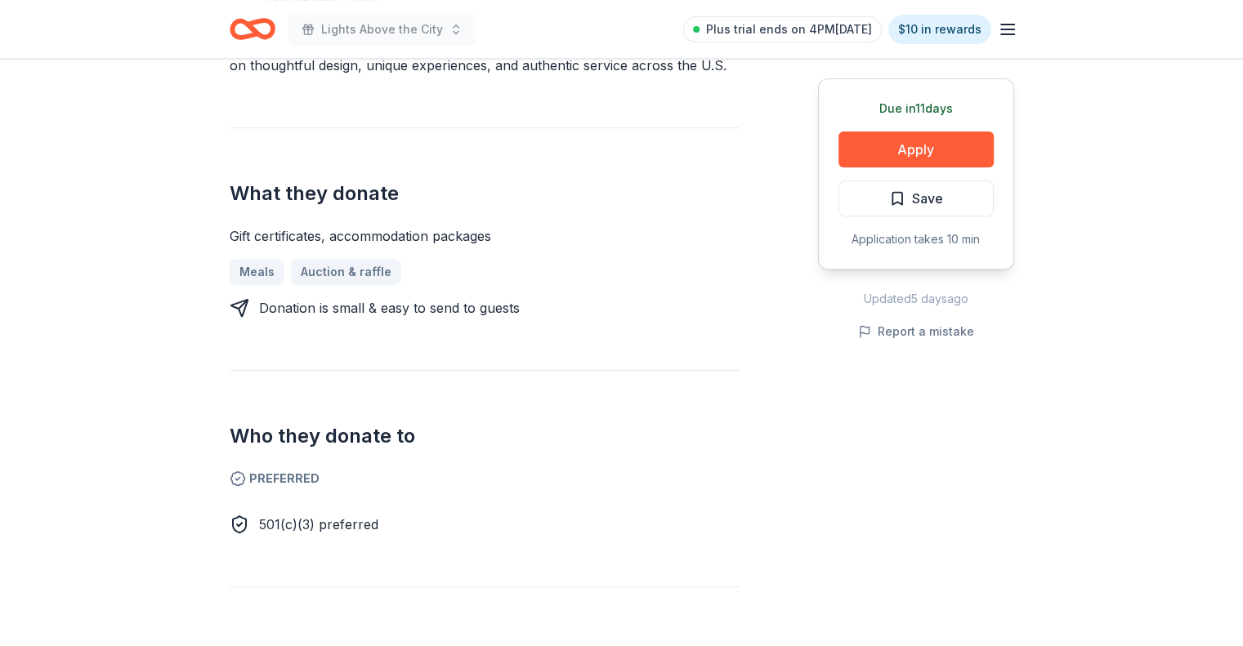
scroll to position [654, 0]
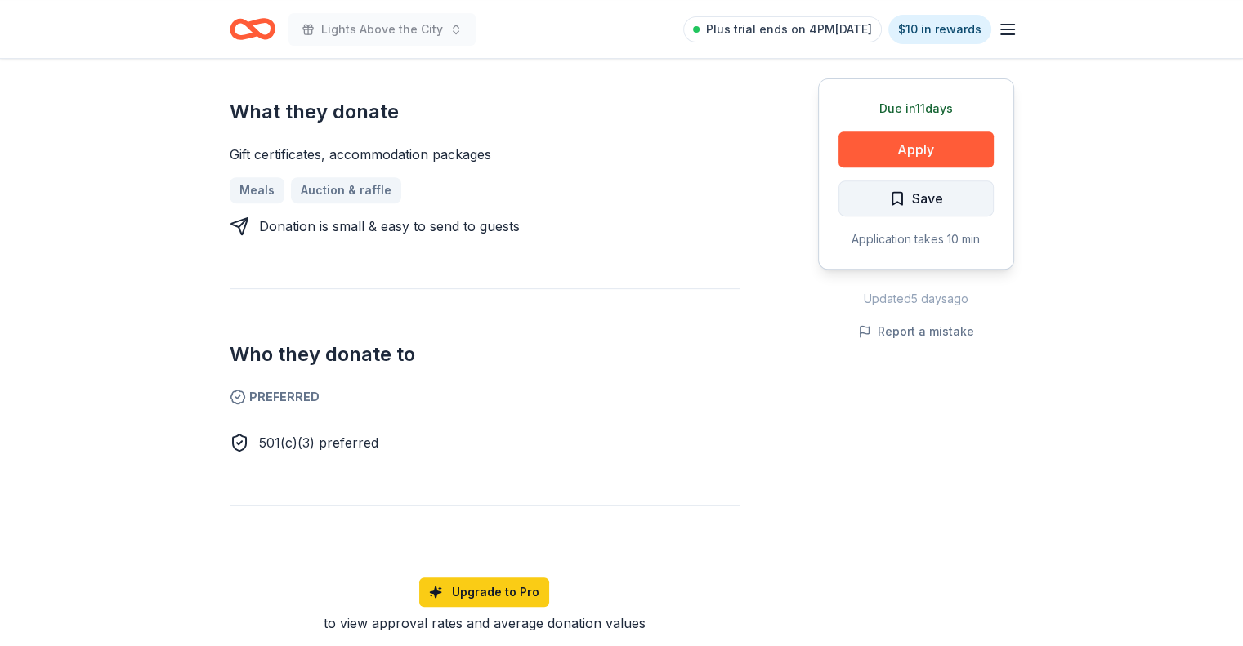
click at [898, 193] on span "Save" at bounding box center [916, 198] width 54 height 21
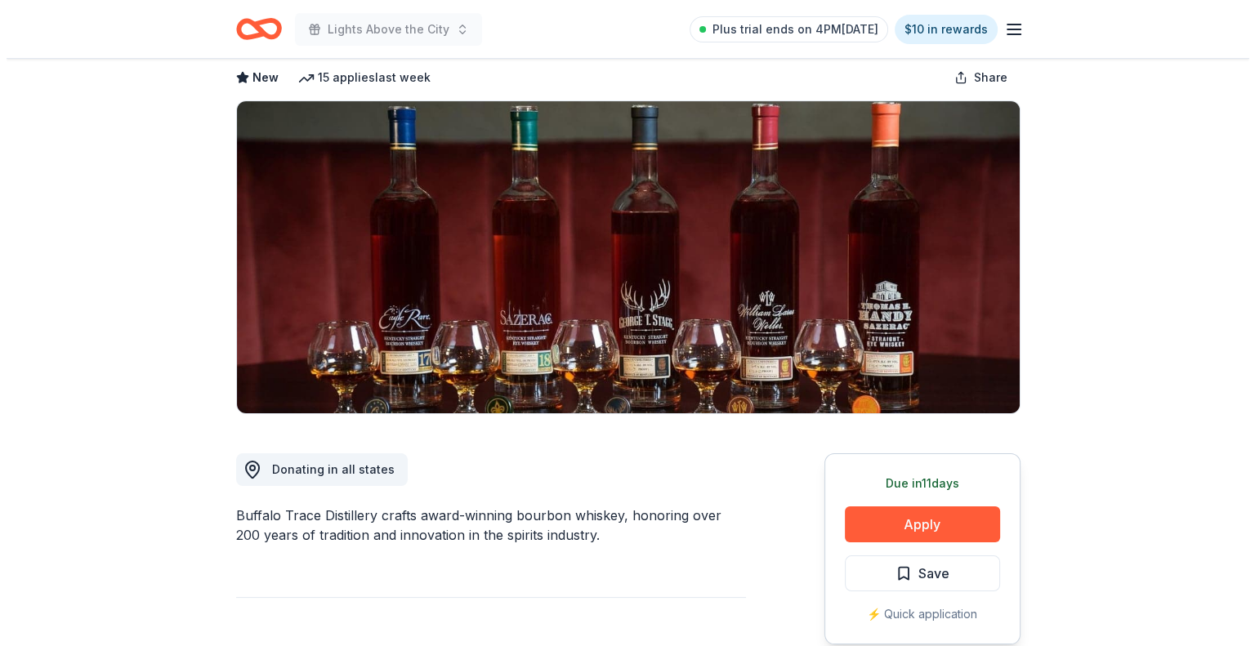
scroll to position [82, 0]
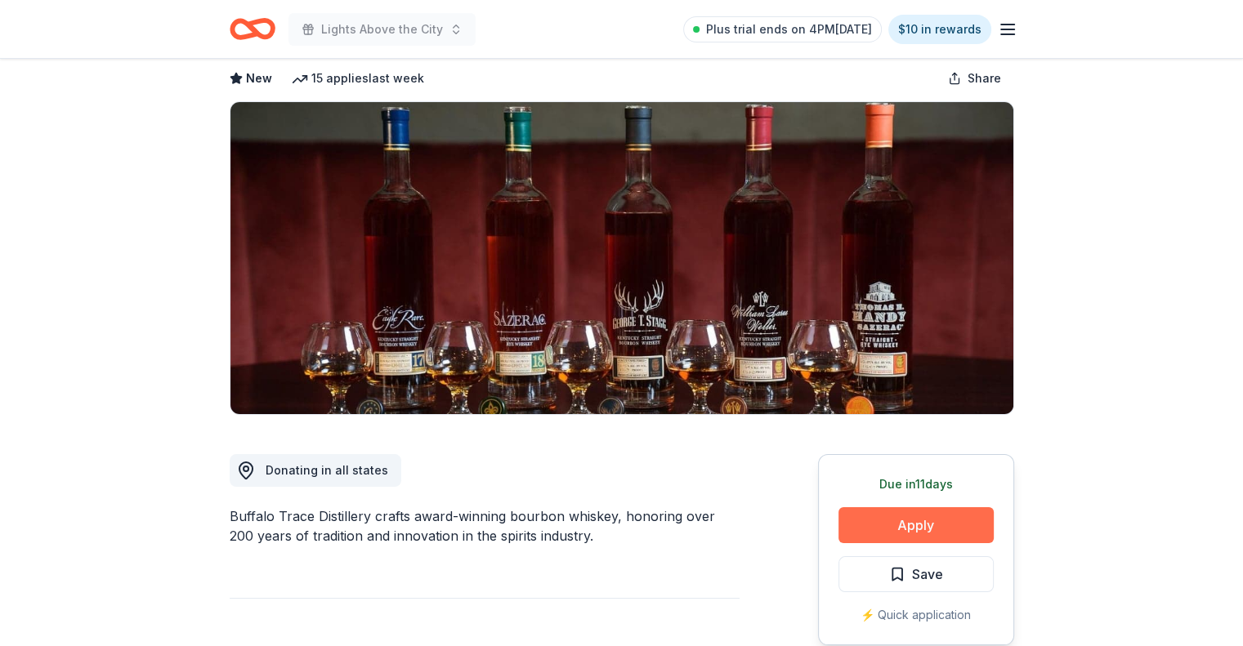
click at [922, 525] on button "Apply" at bounding box center [915, 525] width 155 height 36
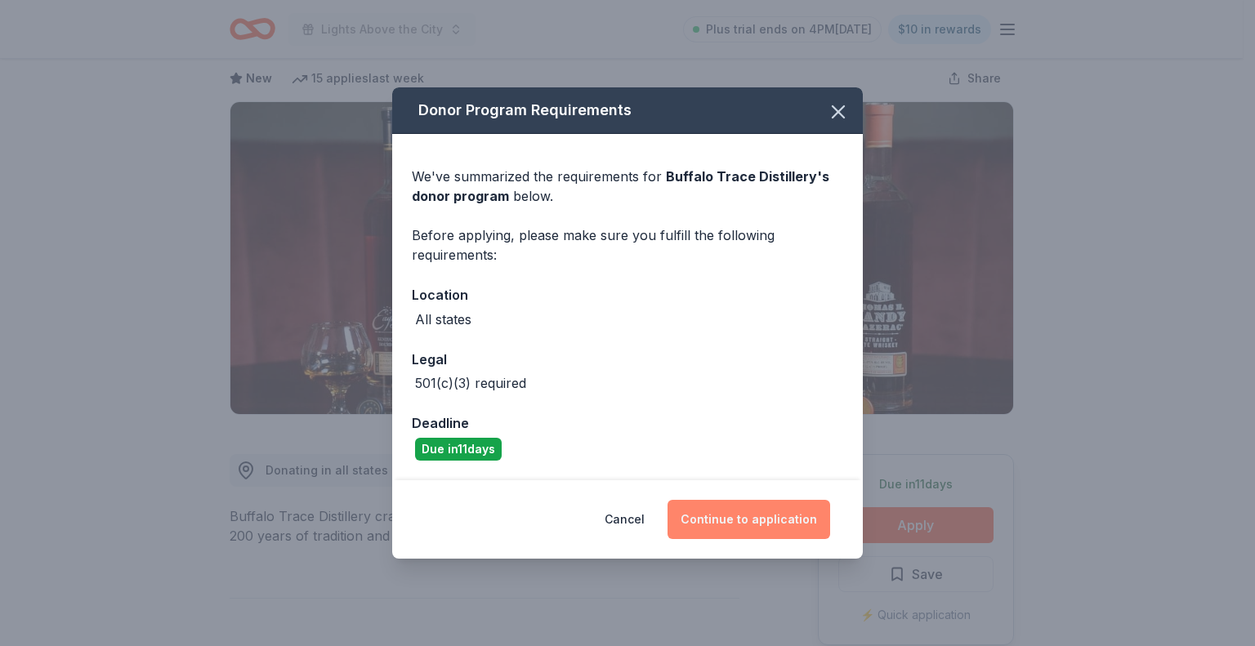
click at [752, 523] on button "Continue to application" at bounding box center [748, 519] width 163 height 39
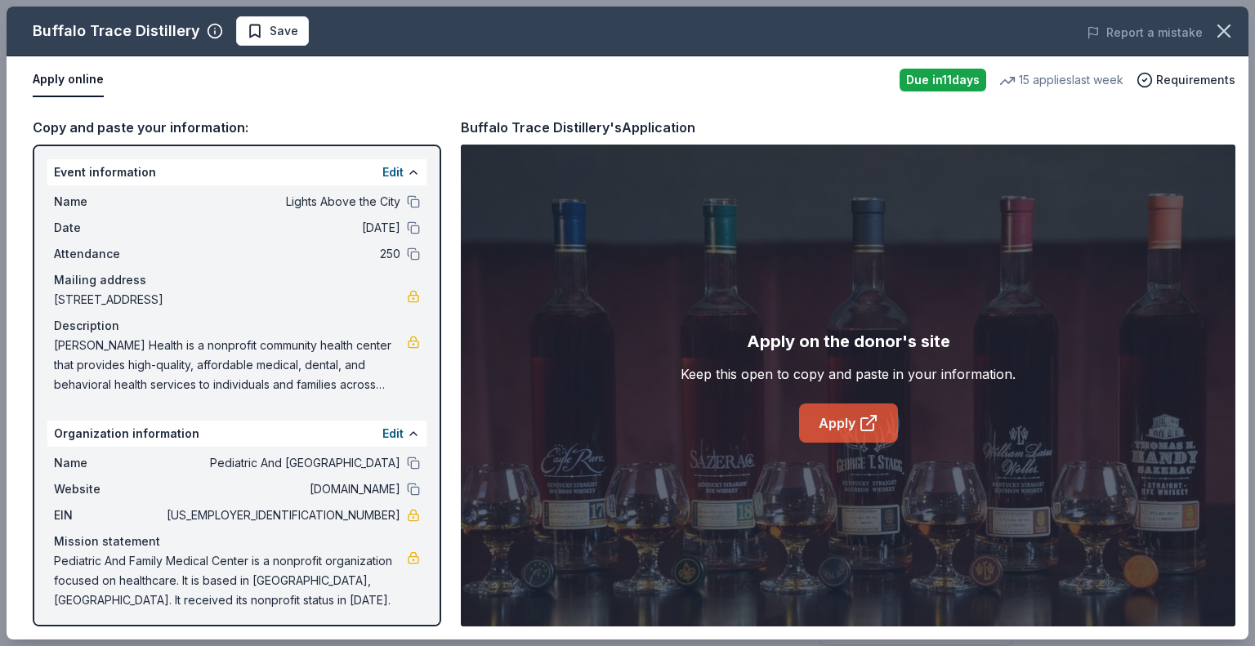
click at [838, 420] on link "Apply" at bounding box center [848, 423] width 99 height 39
click at [284, 29] on span "Save" at bounding box center [284, 31] width 29 height 20
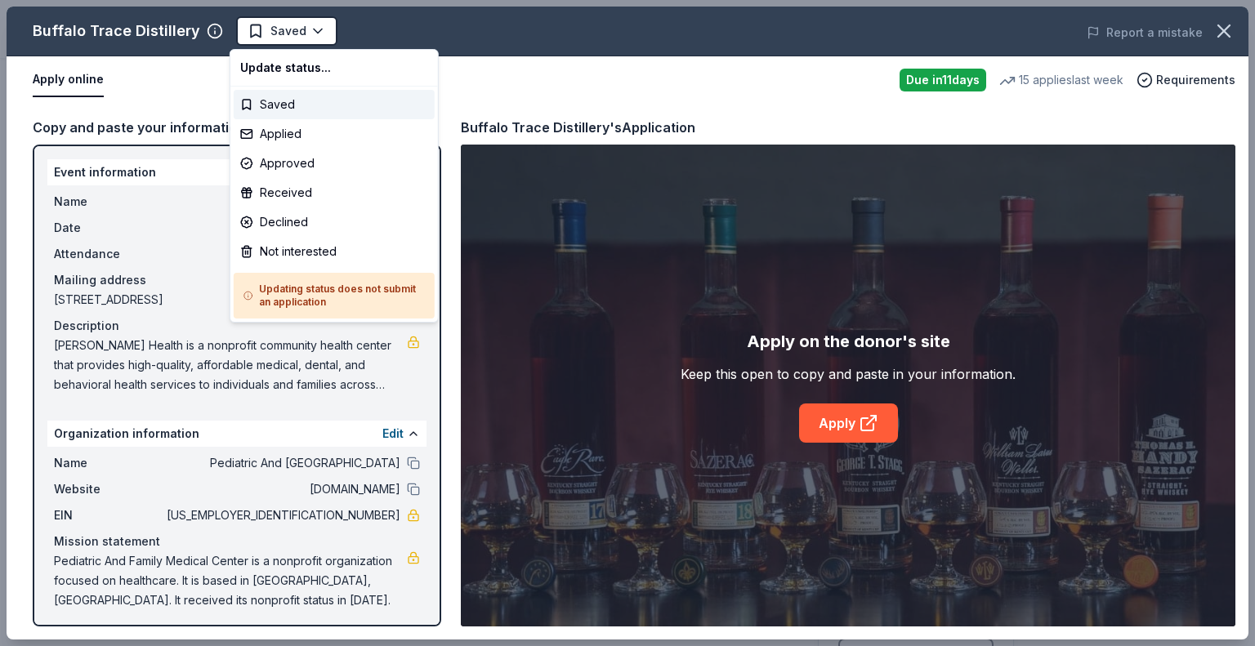
click at [284, 29] on html "Lights Above the City Plus trial ends on 4PM, 9/4 $10 in rewards Due in 11 days…" at bounding box center [627, 323] width 1255 height 646
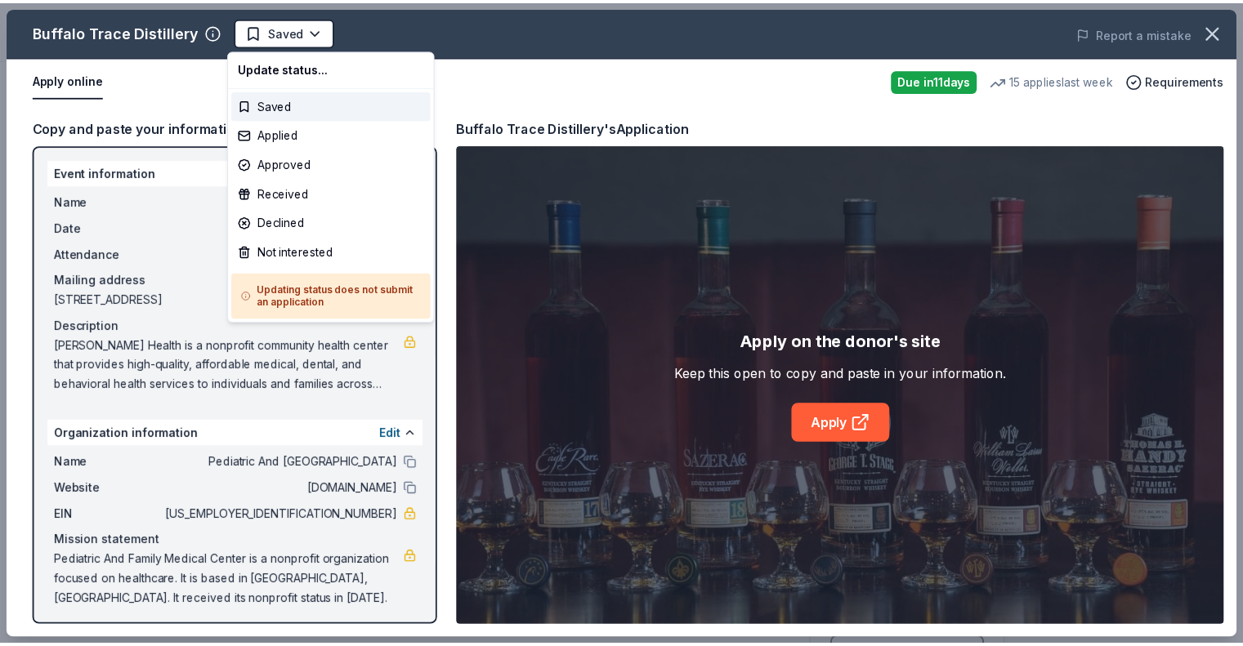
scroll to position [0, 0]
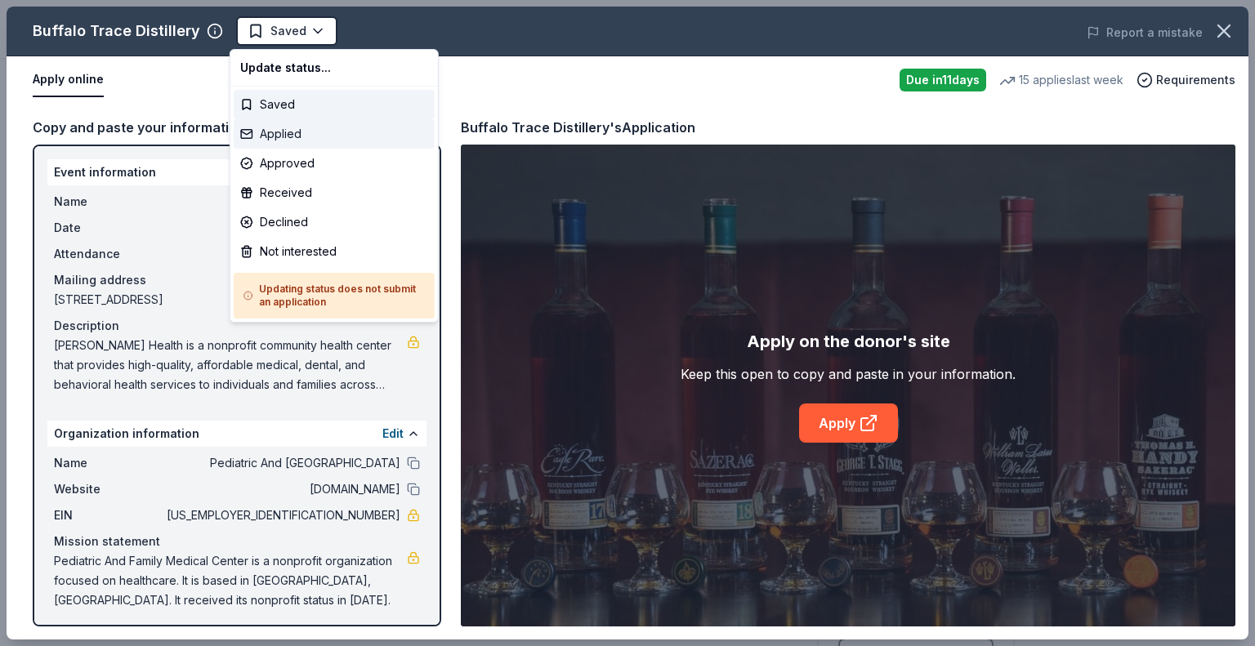
click at [310, 131] on div "Applied" at bounding box center [334, 133] width 201 height 29
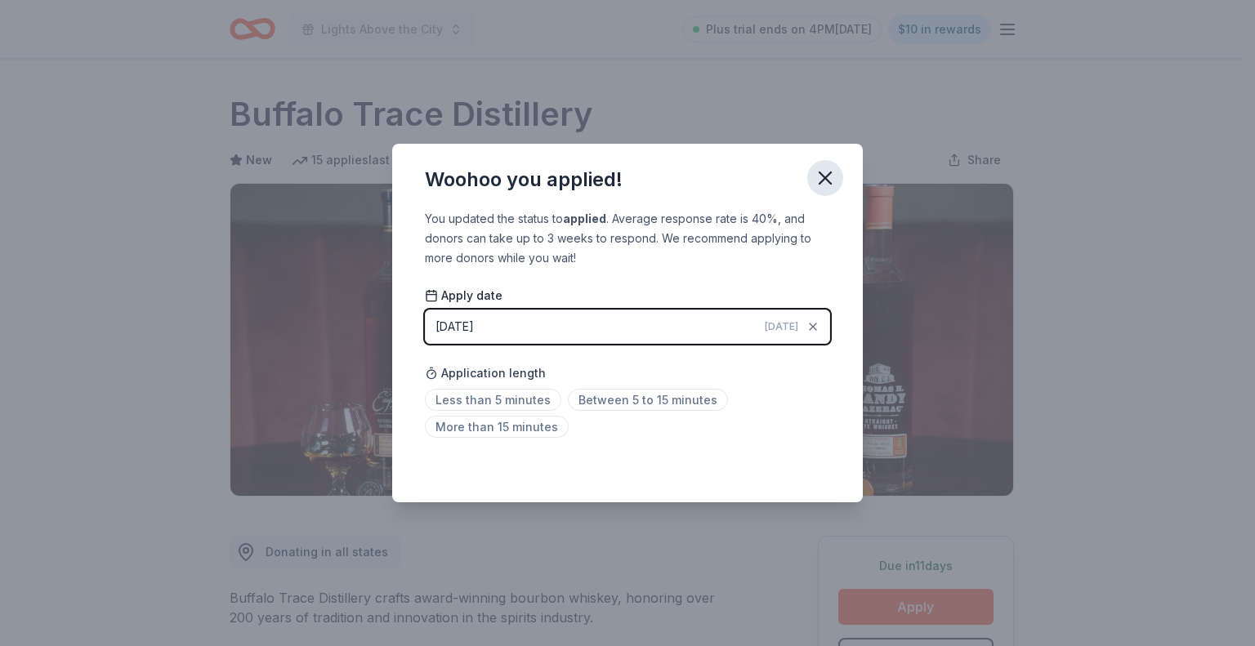
click at [820, 179] on icon "button" at bounding box center [825, 178] width 23 height 23
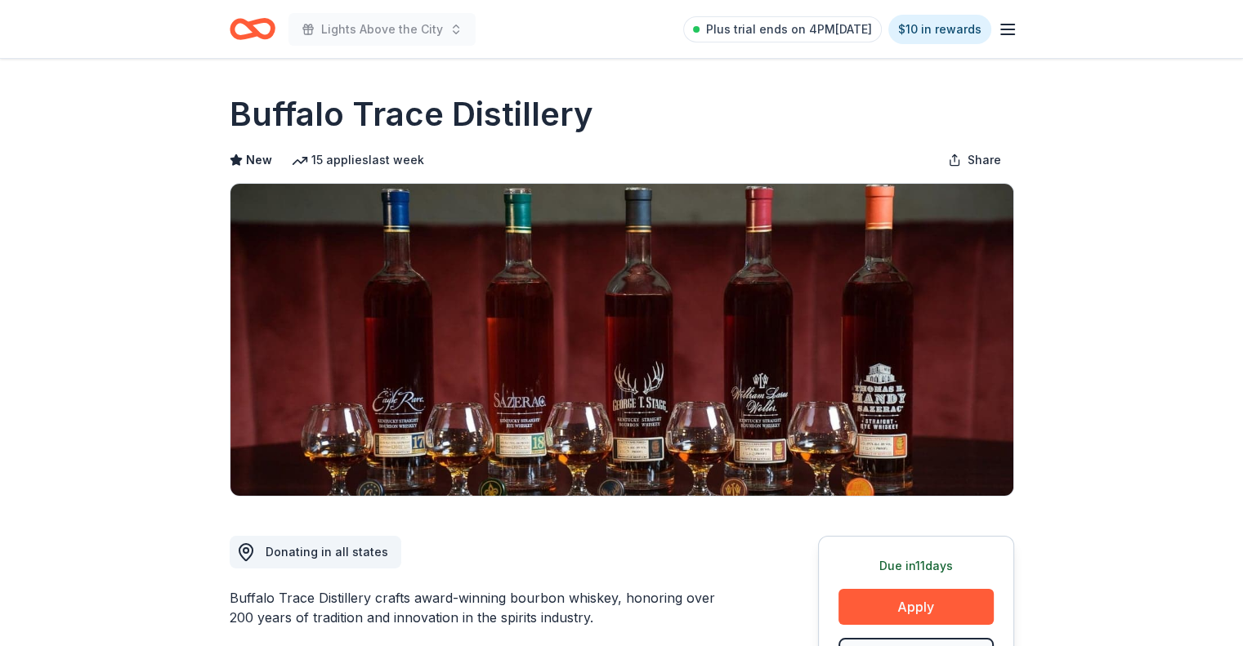
click at [230, 29] on icon "Home" at bounding box center [253, 29] width 46 height 38
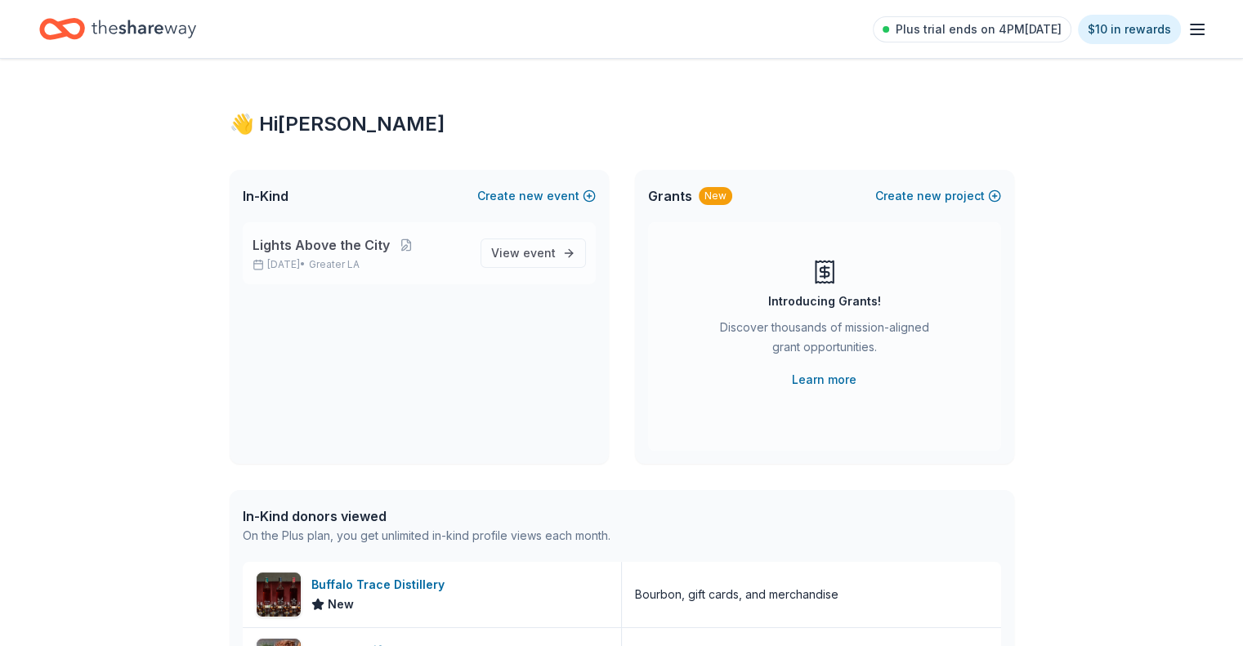
click at [350, 252] on span "Lights Above the City" at bounding box center [320, 245] width 137 height 20
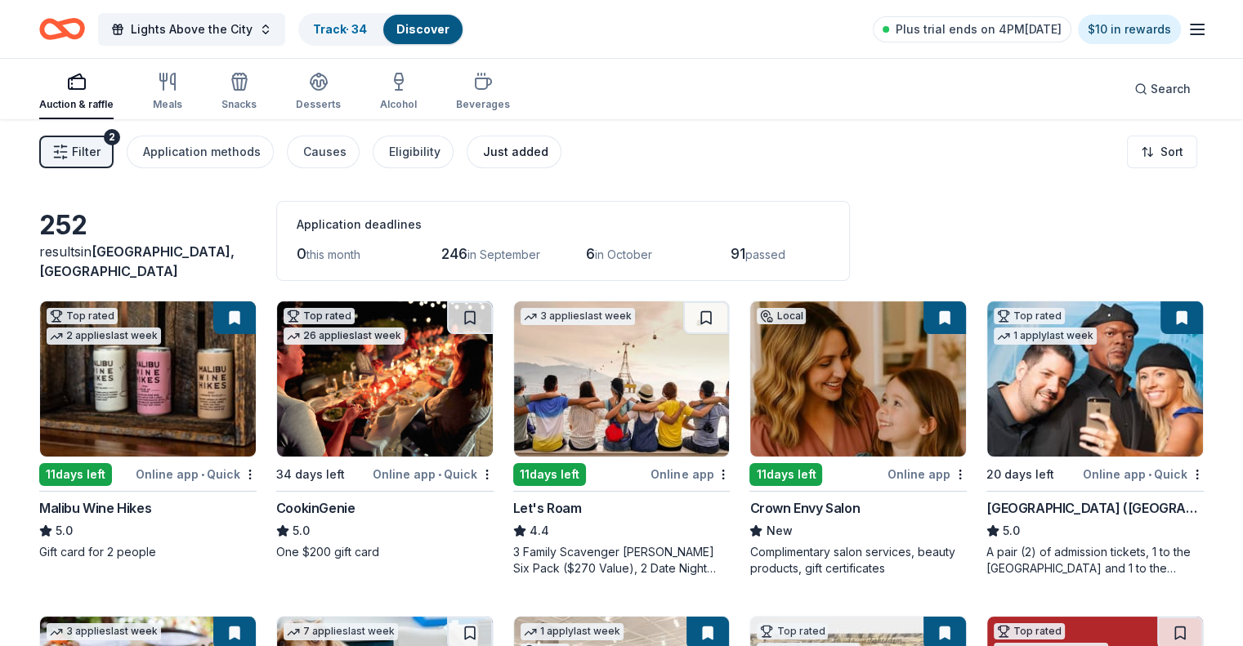
click at [537, 157] on div "Just added" at bounding box center [515, 152] width 65 height 20
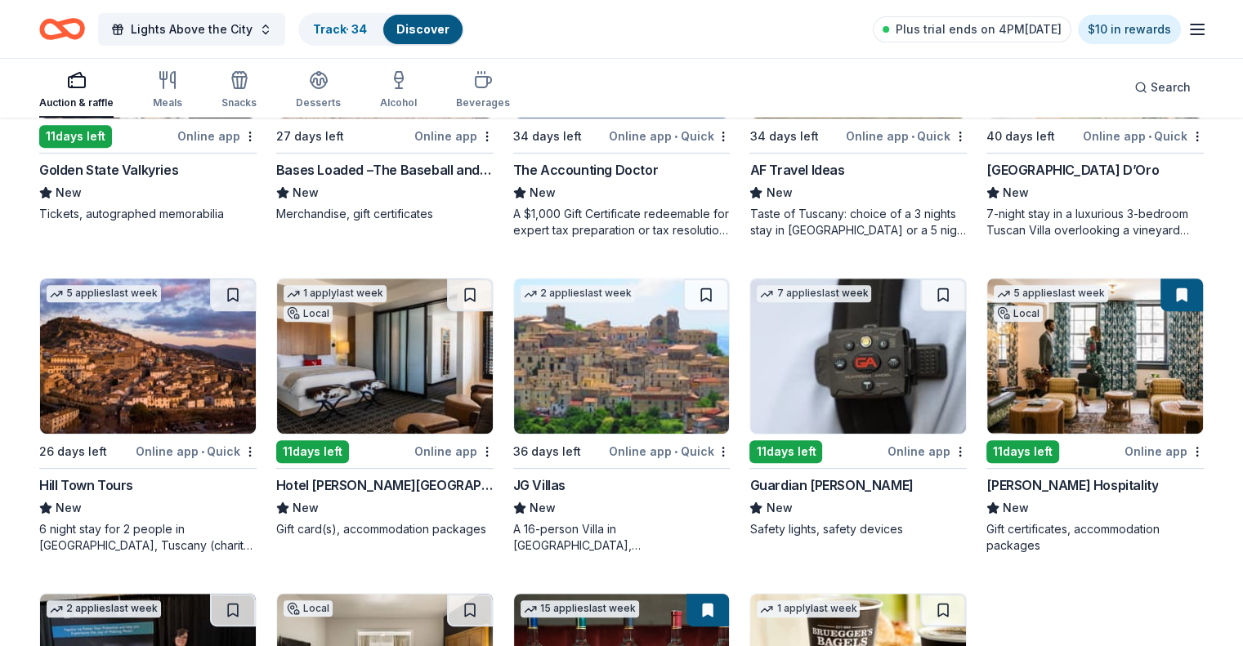
scroll to position [735, 0]
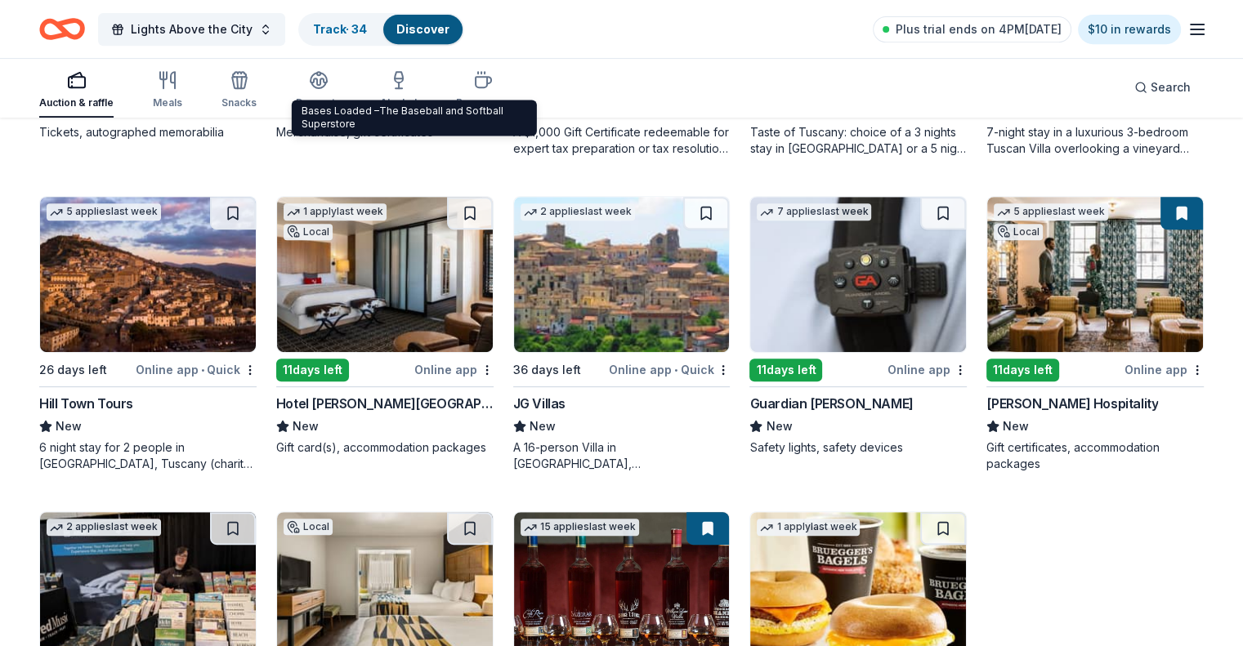
click at [440, 418] on div "New" at bounding box center [384, 427] width 217 height 20
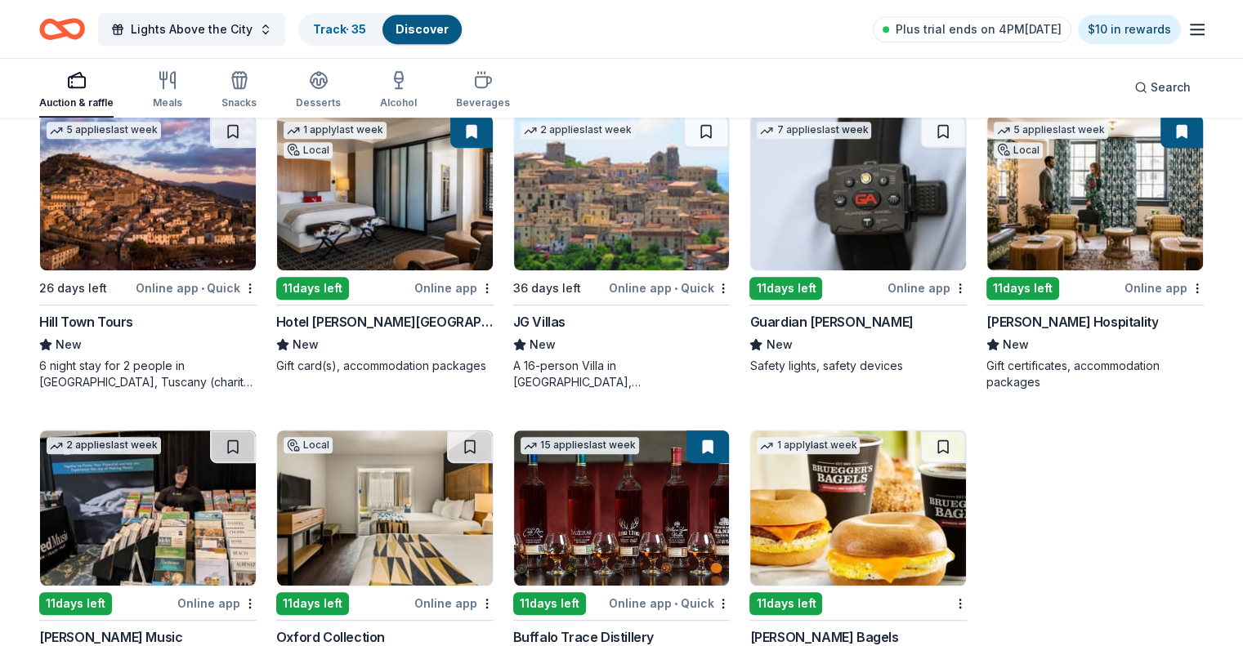
scroll to position [908, 0]
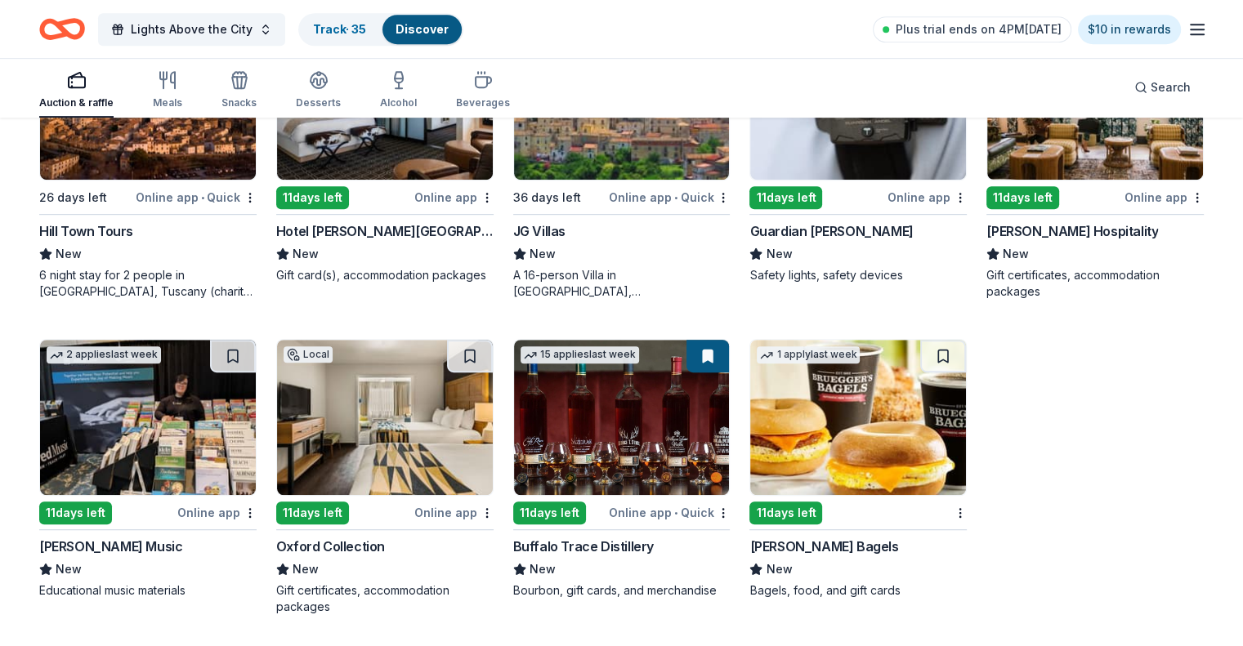
click at [1032, 417] on div "Local 11 days left Online app Crown Envy Salon New Complimentary salon services…" at bounding box center [621, 4] width 1164 height 1222
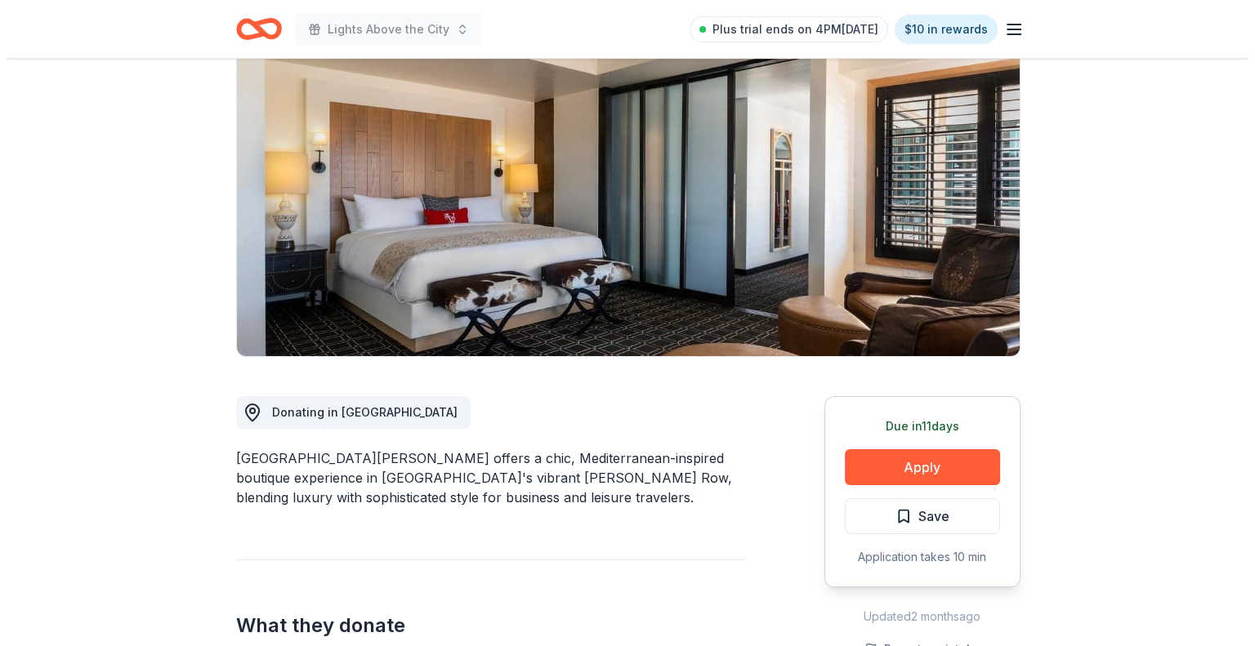
scroll to position [82, 0]
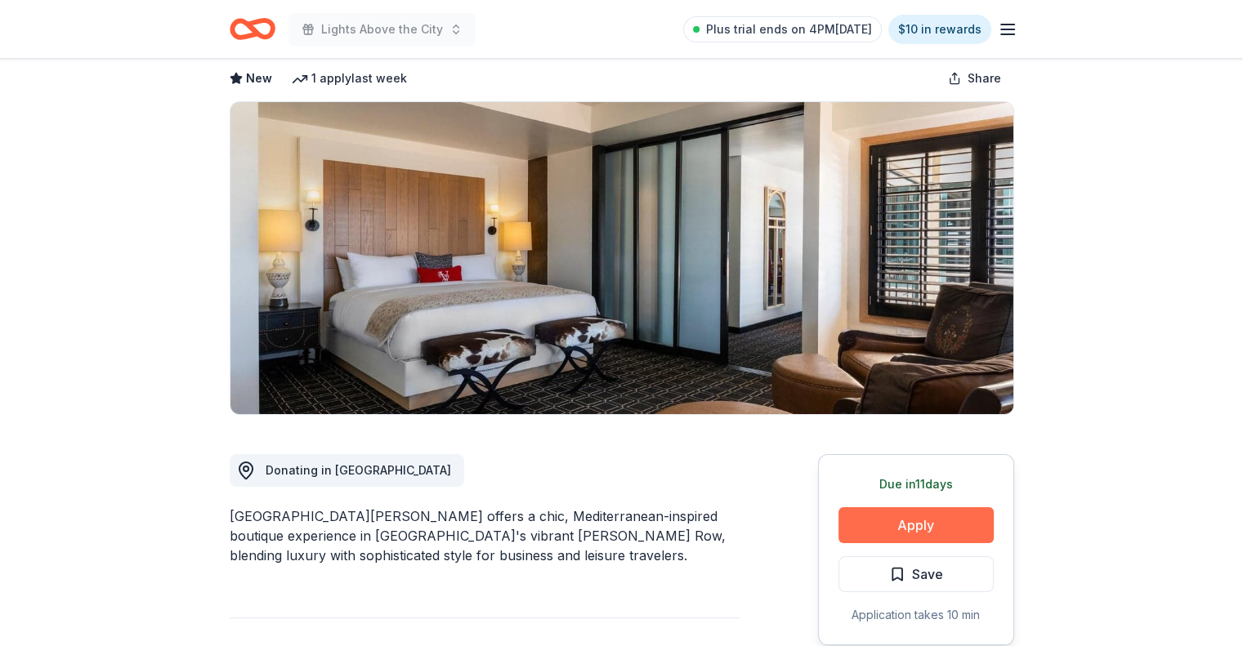
click at [920, 523] on button "Apply" at bounding box center [915, 525] width 155 height 36
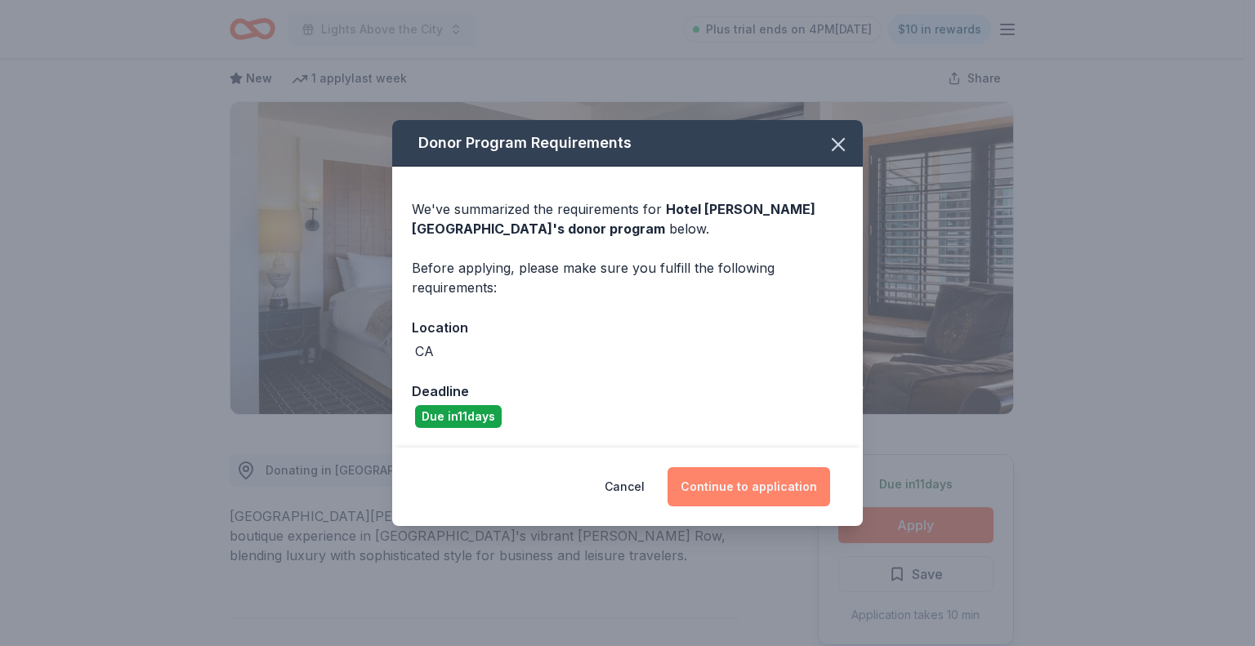
click at [734, 486] on button "Continue to application" at bounding box center [748, 486] width 163 height 39
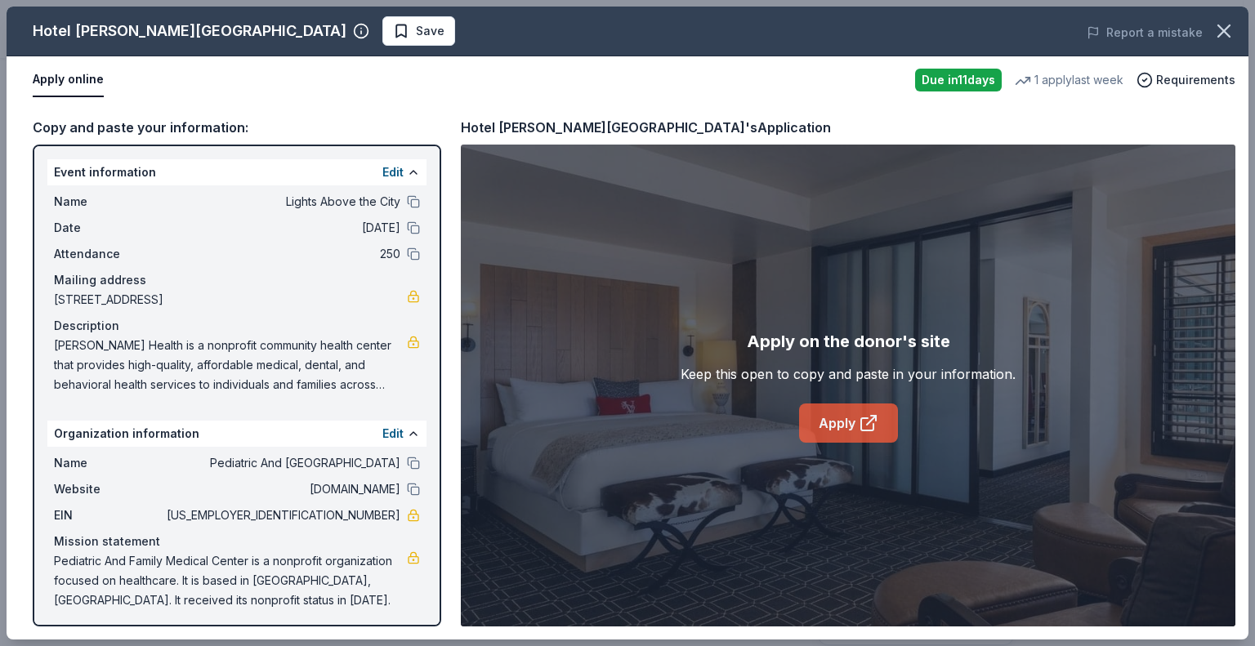
click at [866, 422] on icon at bounding box center [869, 423] width 20 height 20
click at [416, 37] on span "Save" at bounding box center [430, 31] width 29 height 20
click at [316, 37] on body "Lights Above the City Plus trial ends on 4PM[DATE] $10 in rewards Due [DATE] [G…" at bounding box center [621, 323] width 1243 height 646
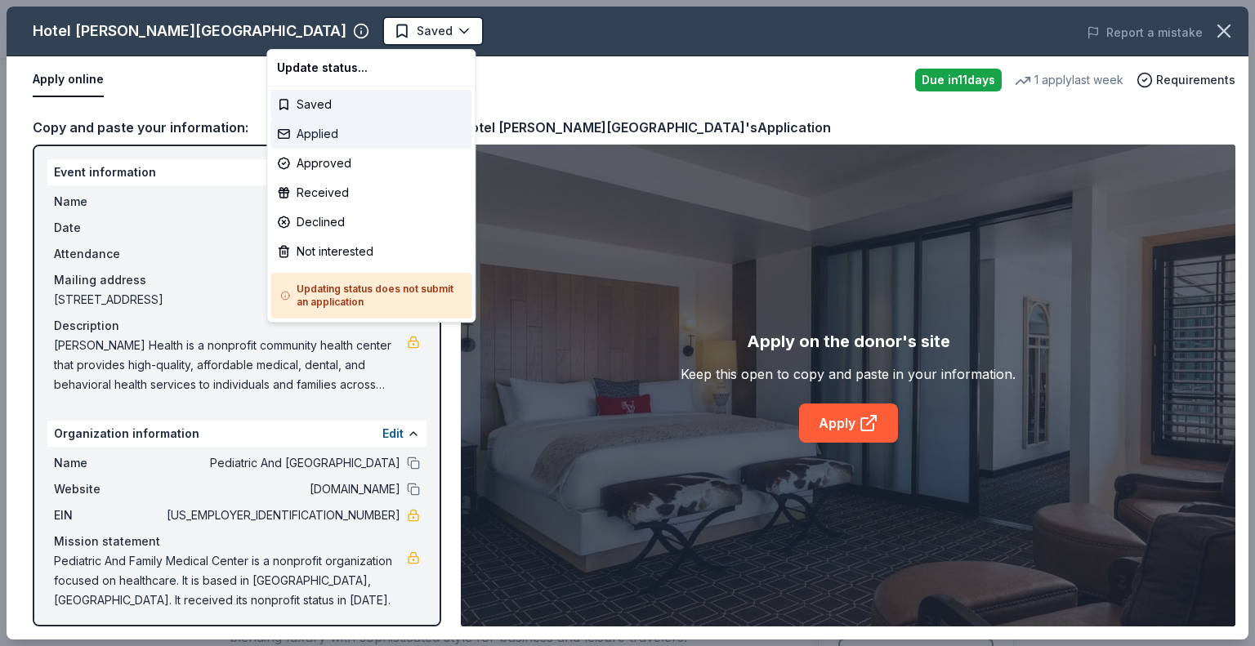
click at [334, 141] on div "Applied" at bounding box center [370, 133] width 201 height 29
